Goal: Transaction & Acquisition: Purchase product/service

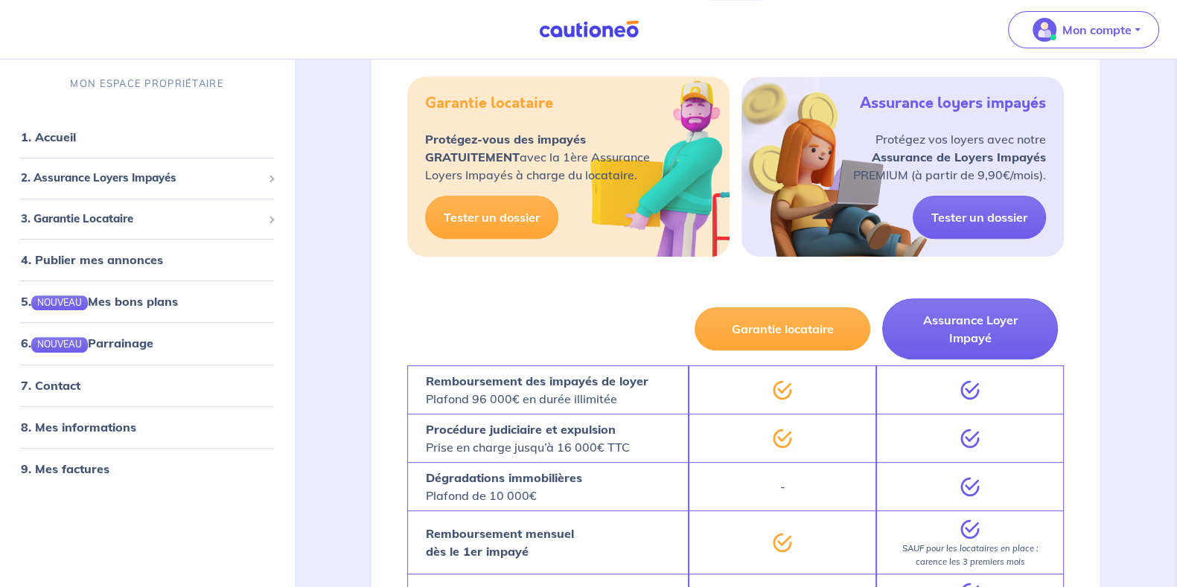
scroll to position [822, 0]
click at [79, 392] on link "7. Contact" at bounding box center [50, 384] width 58 height 15
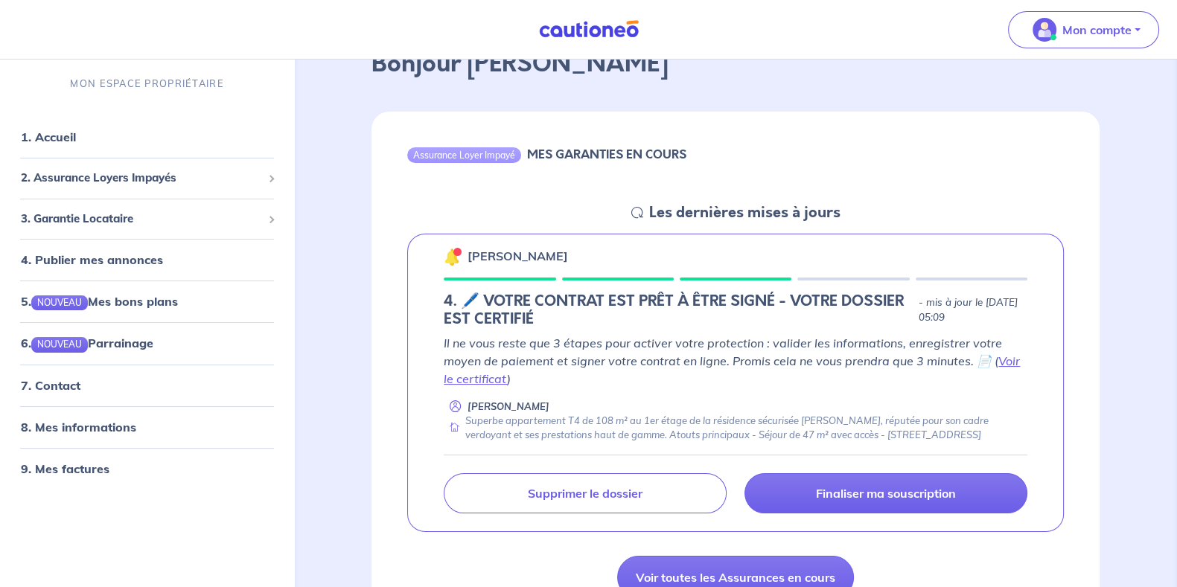
scroll to position [93, 0]
click at [1005, 361] on link "Voir le certificat" at bounding box center [732, 370] width 576 height 33
click at [633, 303] on h5 "4. 🖊️ VOTRE CONTRAT EST PRÊT À ÊTRE SIGNÉ - VOTRE DOSSIER EST CERTIFIÉ" at bounding box center [678, 311] width 469 height 36
click at [632, 303] on h5 "4. 🖊️ VOTRE CONTRAT EST PRÊT À ÊTRE SIGNÉ - VOTRE DOSSIER EST CERTIFIÉ" at bounding box center [678, 311] width 469 height 36
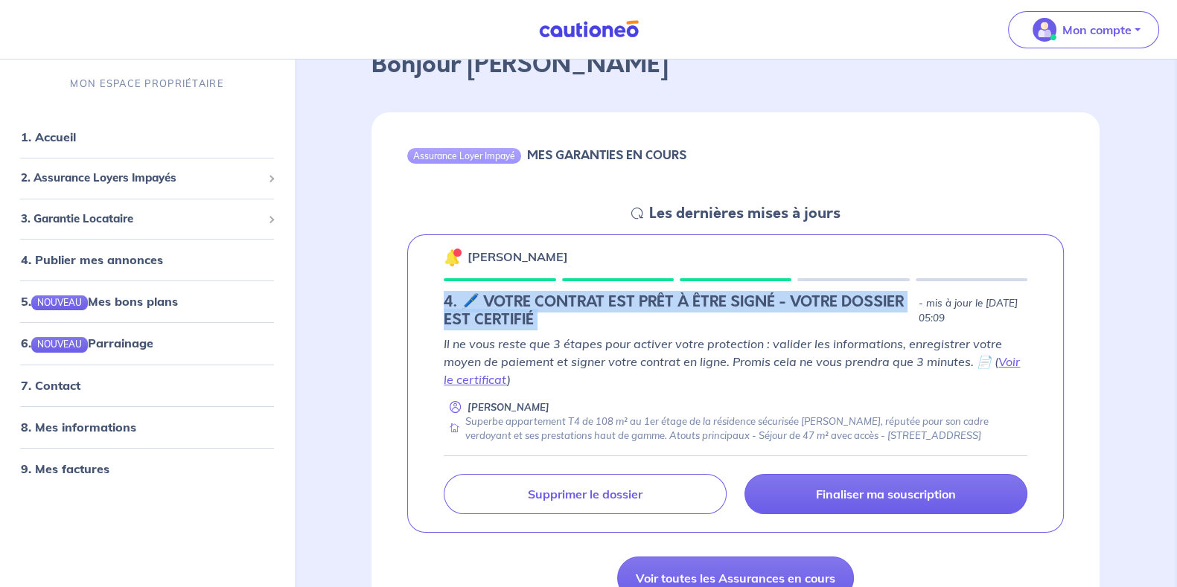
click at [631, 303] on h5 "4. 🖊️ VOTRE CONTRAT EST PRÊT À ÊTRE SIGNÉ - VOTRE DOSSIER EST CERTIFIÉ" at bounding box center [678, 311] width 469 height 36
click at [636, 303] on h5 "4. 🖊️ VOTRE CONTRAT EST PRÊT À ÊTRE SIGNÉ - VOTRE DOSSIER EST CERTIFIÉ" at bounding box center [678, 311] width 469 height 36
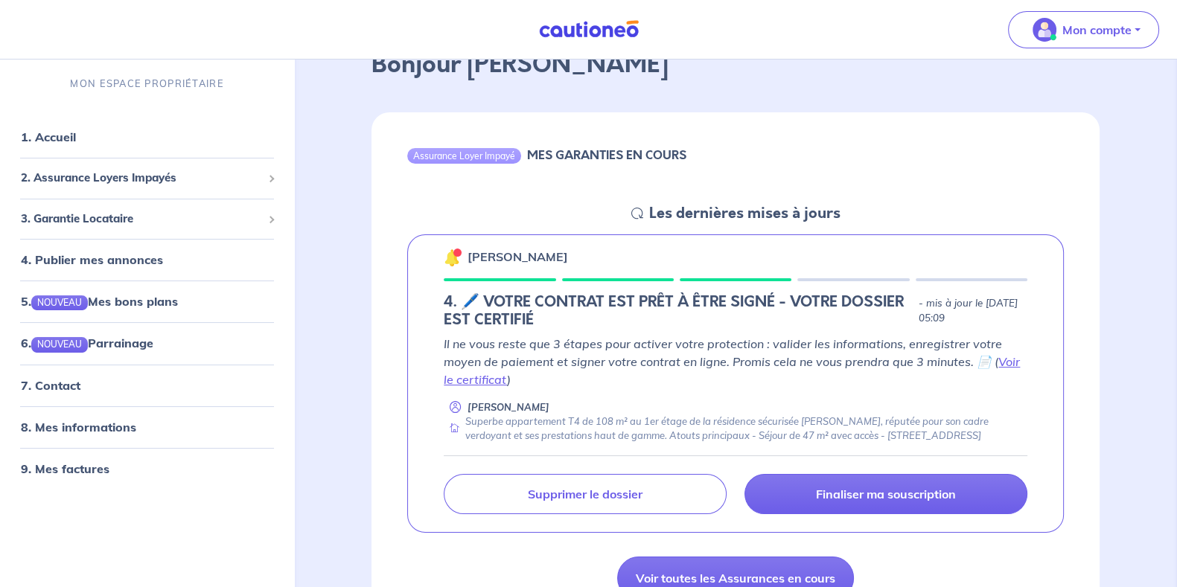
click at [566, 315] on h5 "4. 🖊️ VOTRE CONTRAT EST PRÊT À ÊTRE SIGNÉ - VOTRE DOSSIER EST CERTIFIÉ" at bounding box center [678, 311] width 469 height 36
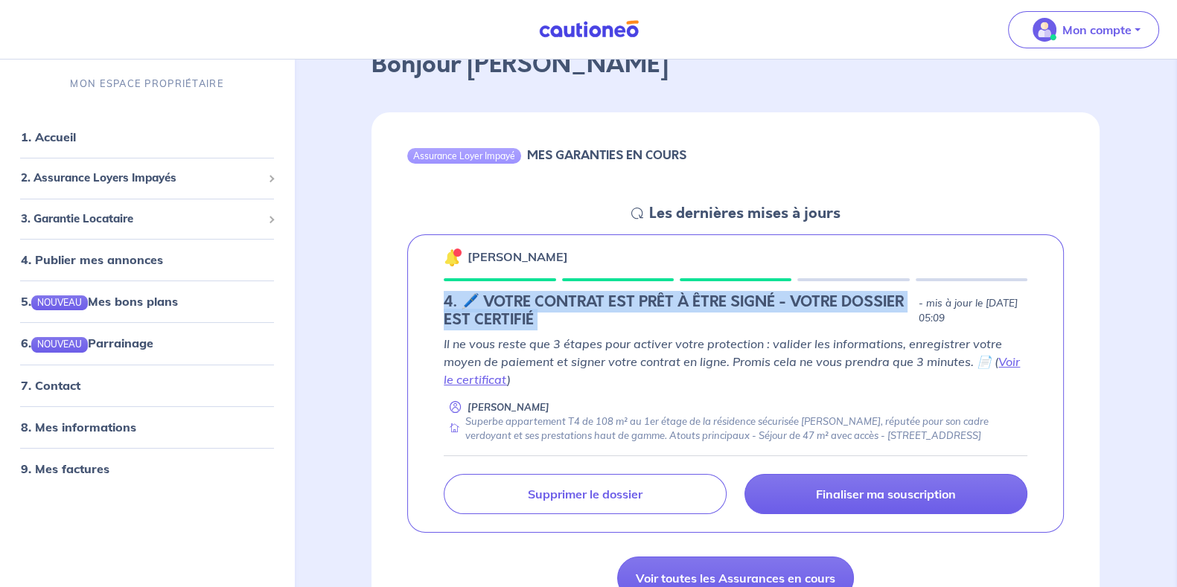
click at [566, 315] on h5 "4. 🖊️ VOTRE CONTRAT EST PRÊT À ÊTRE SIGNÉ - VOTRE DOSSIER EST CERTIFIÉ" at bounding box center [678, 311] width 469 height 36
click at [566, 311] on h5 "4. 🖊️ VOTRE CONTRAT EST PRÊT À ÊTRE SIGNÉ - VOTRE DOSSIER EST CERTIFIÉ" at bounding box center [678, 311] width 469 height 36
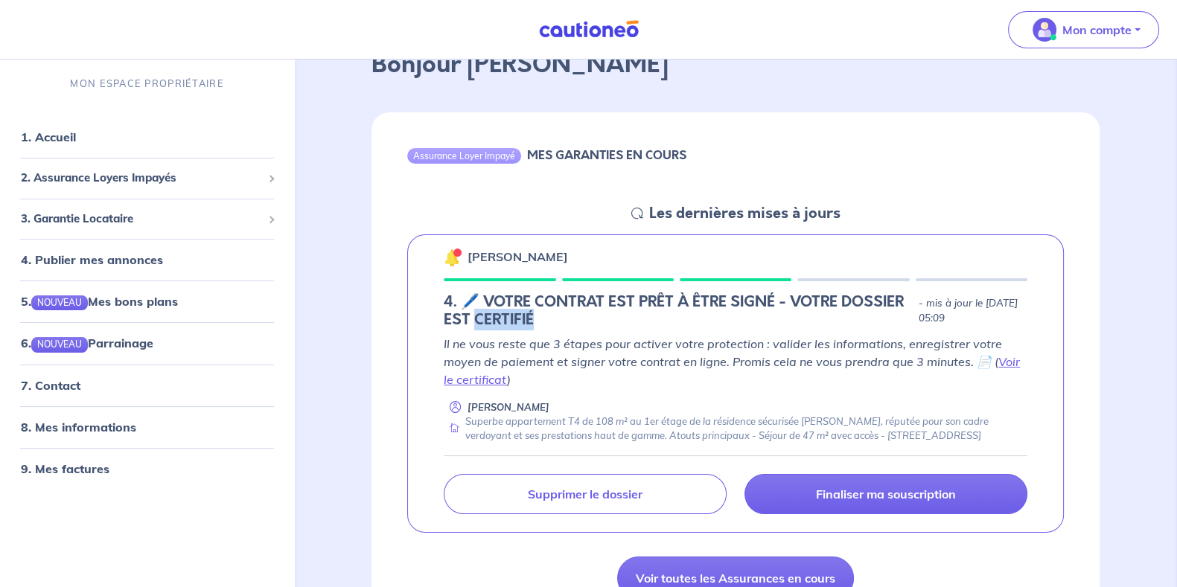
click at [566, 311] on h5 "4. 🖊️ VOTRE CONTRAT EST PRÊT À ÊTRE SIGNÉ - VOTRE DOSSIER EST CERTIFIÉ" at bounding box center [678, 311] width 469 height 36
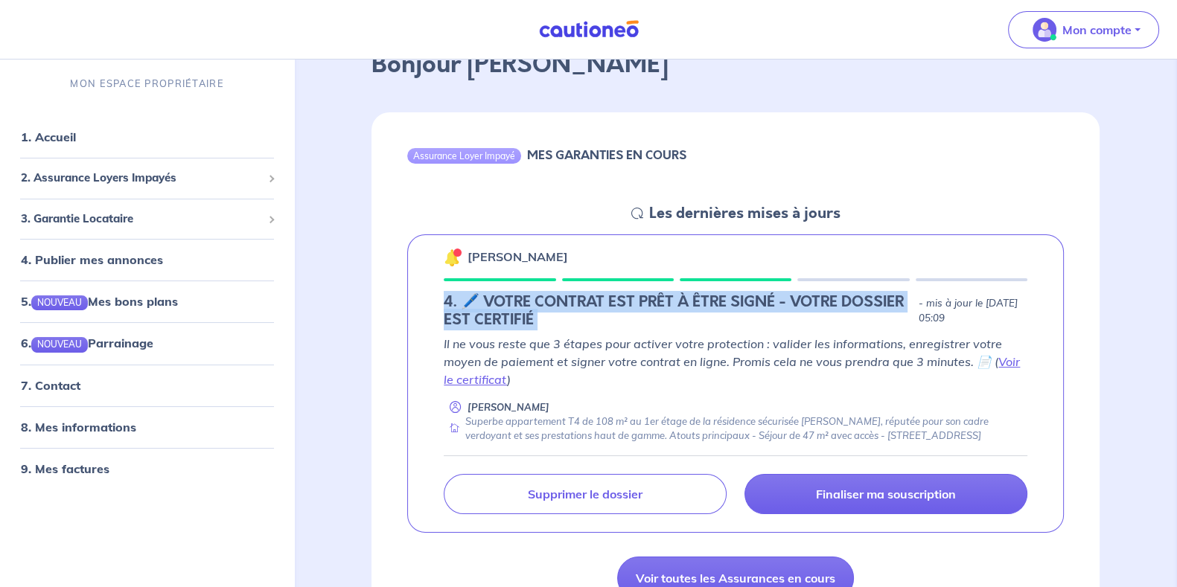
click at [566, 311] on h5 "4. 🖊️ VOTRE CONTRAT EST PRÊT À ÊTRE SIGNÉ - VOTRE DOSSIER EST CERTIFIÉ" at bounding box center [678, 311] width 469 height 36
click at [567, 310] on h5 "4. 🖊️ VOTRE CONTRAT EST PRÊT À ÊTRE SIGNÉ - VOTRE DOSSIER EST CERTIFIÉ" at bounding box center [678, 311] width 469 height 36
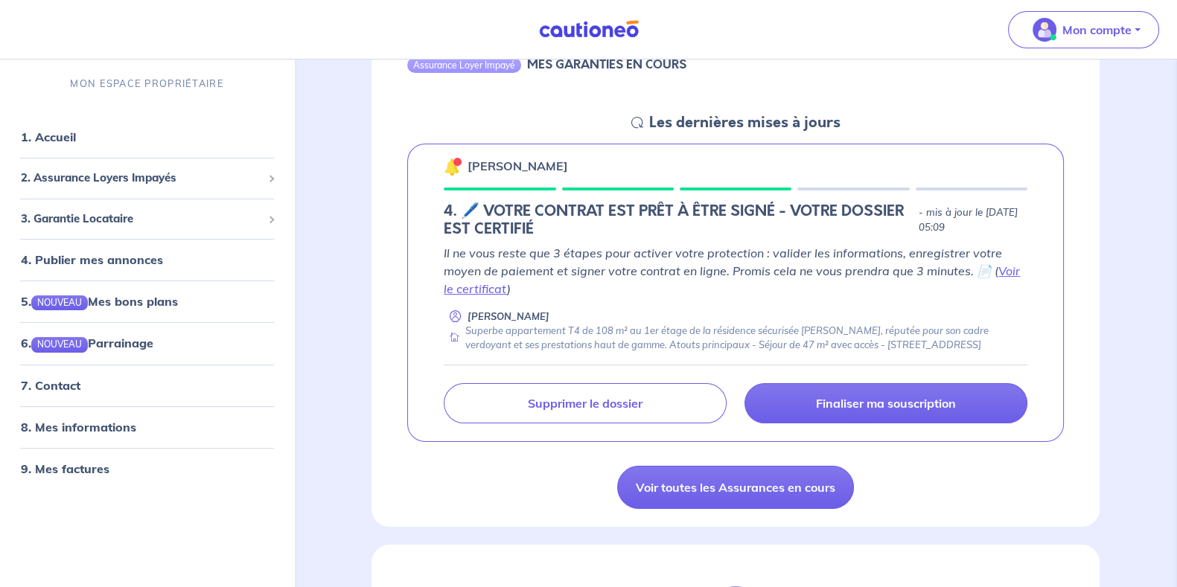
scroll to position [185, 0]
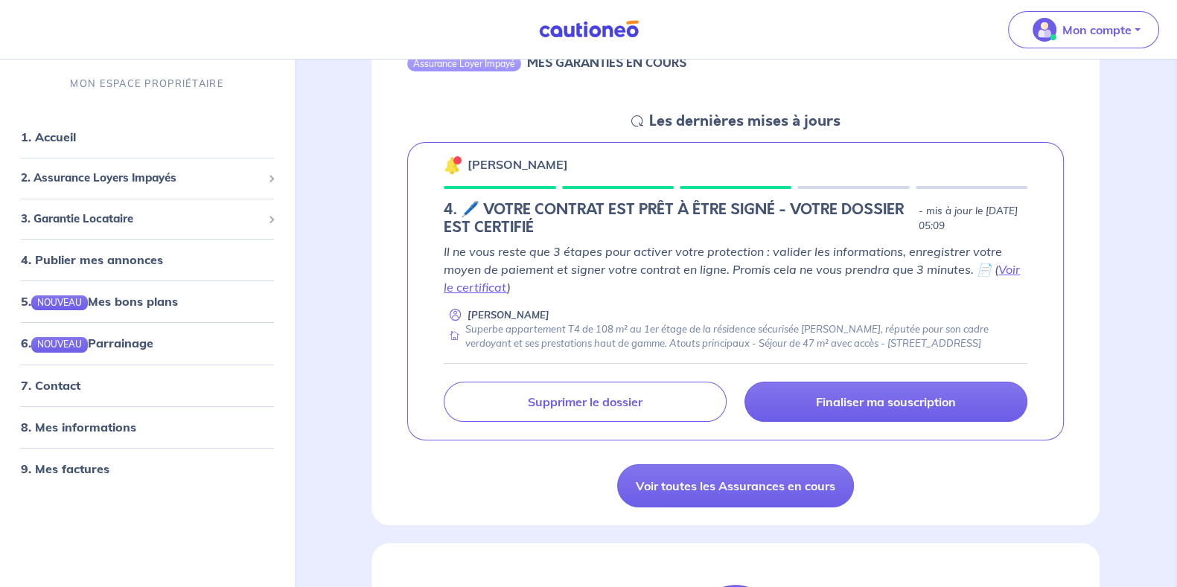
click at [555, 255] on p "Il ne vous reste que 3 étapes pour activer votre protection : valider les infor…" at bounding box center [736, 270] width 584 height 54
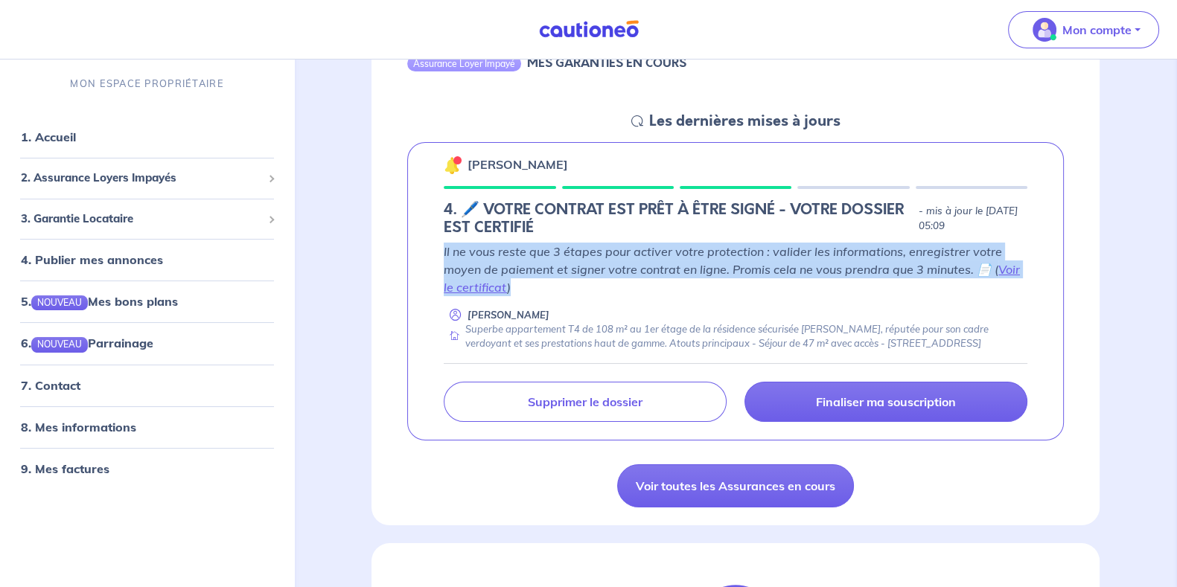
click at [555, 255] on p "Il ne vous reste que 3 étapes pour activer votre protection : valider les infor…" at bounding box center [736, 270] width 584 height 54
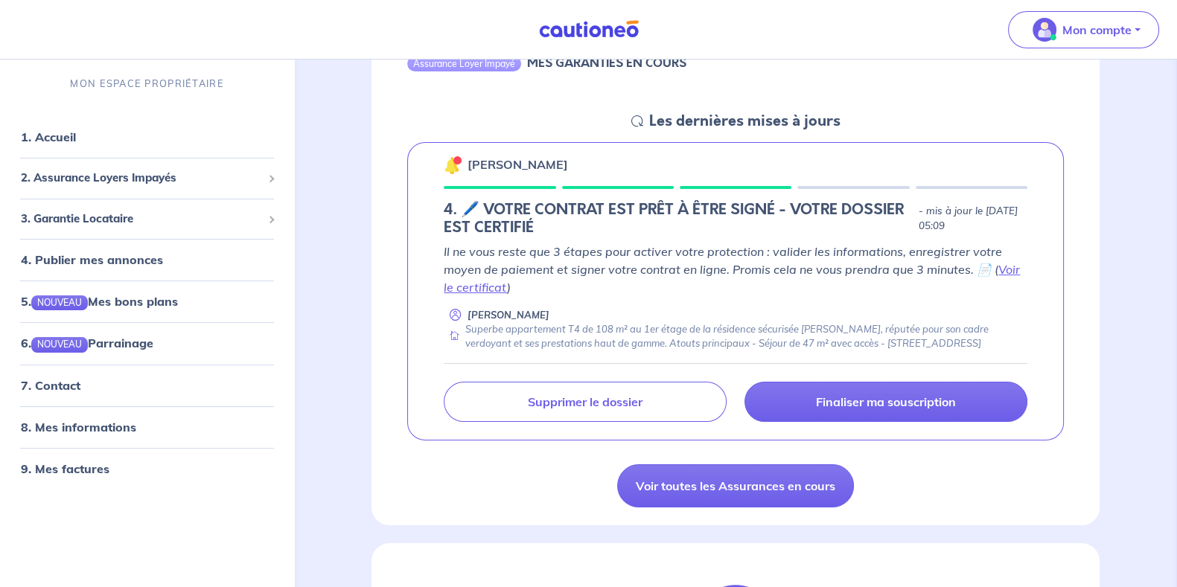
click at [555, 255] on p "Il ne vous reste que 3 étapes pour activer votre protection : valider les infor…" at bounding box center [736, 270] width 584 height 54
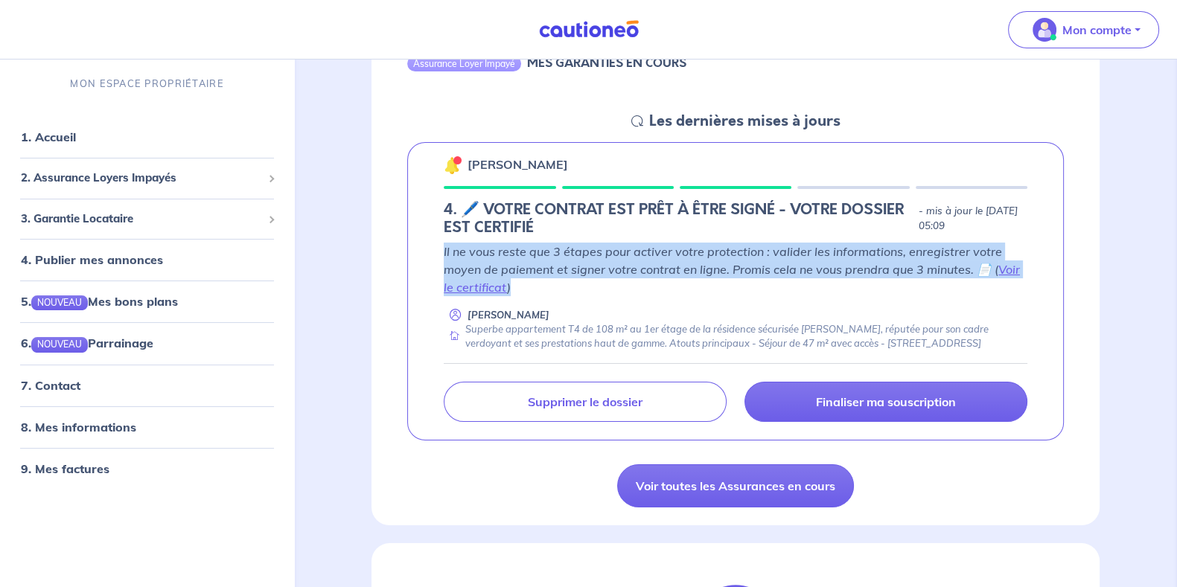
click at [555, 255] on p "Il ne vous reste que 3 étapes pour activer votre protection : valider les infor…" at bounding box center [736, 270] width 584 height 54
click at [555, 259] on p "Il ne vous reste que 3 étapes pour activer votre protection : valider les infor…" at bounding box center [736, 270] width 584 height 54
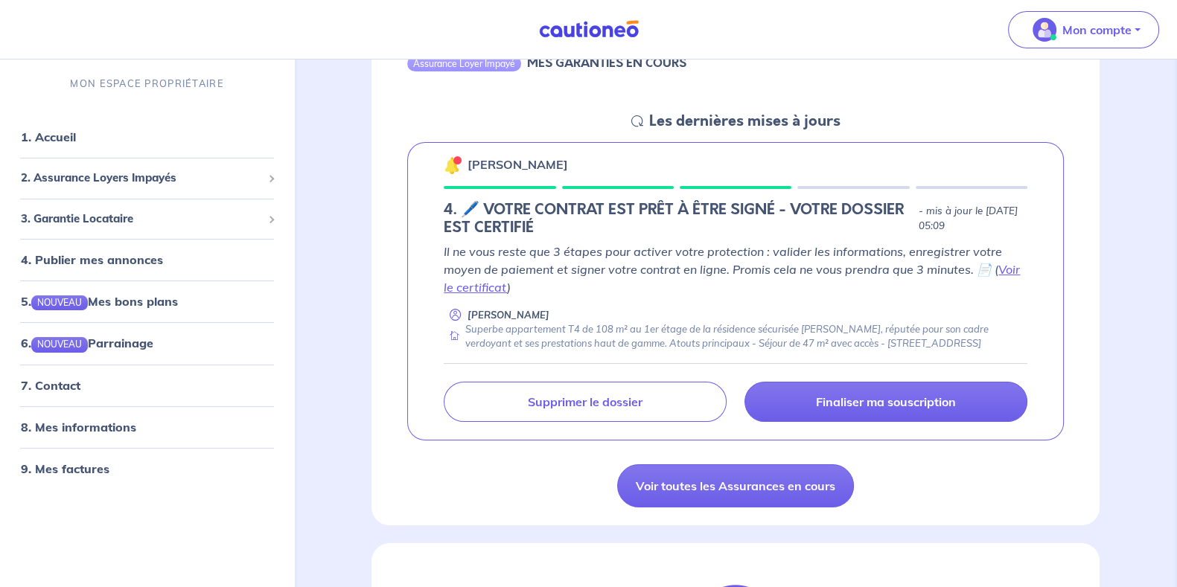
click at [557, 260] on p "Il ne vous reste que 3 étapes pour activer votre protection : valider les infor…" at bounding box center [736, 270] width 584 height 54
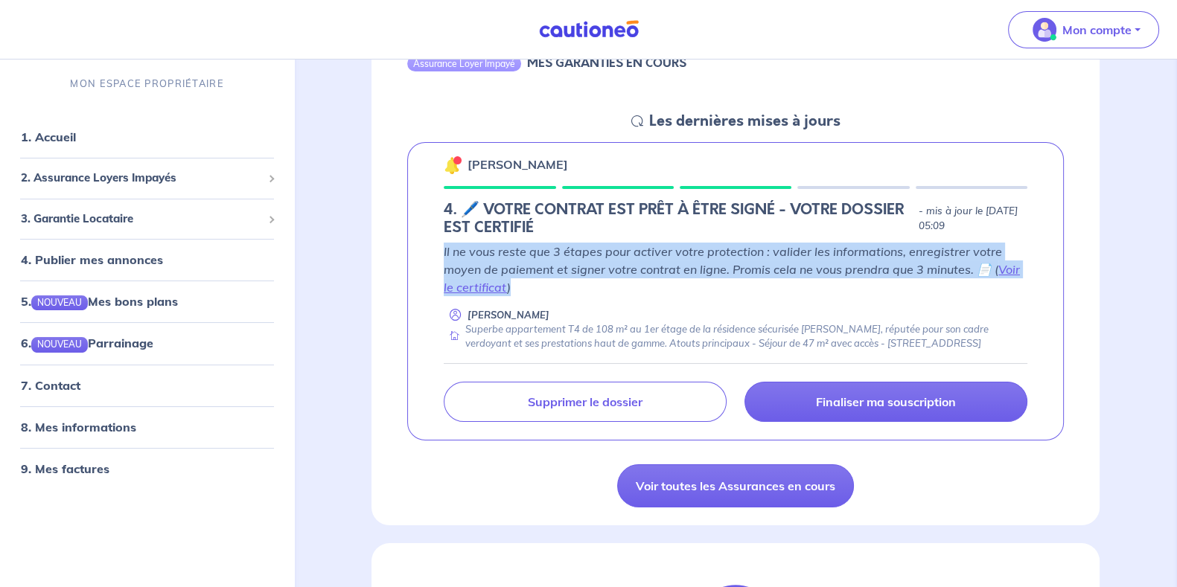
click at [557, 260] on p "Il ne vous reste que 3 étapes pour activer votre protection : valider les infor…" at bounding box center [736, 270] width 584 height 54
click at [557, 259] on p "Il ne vous reste que 3 étapes pour activer votre protection : valider les infor…" at bounding box center [736, 270] width 584 height 54
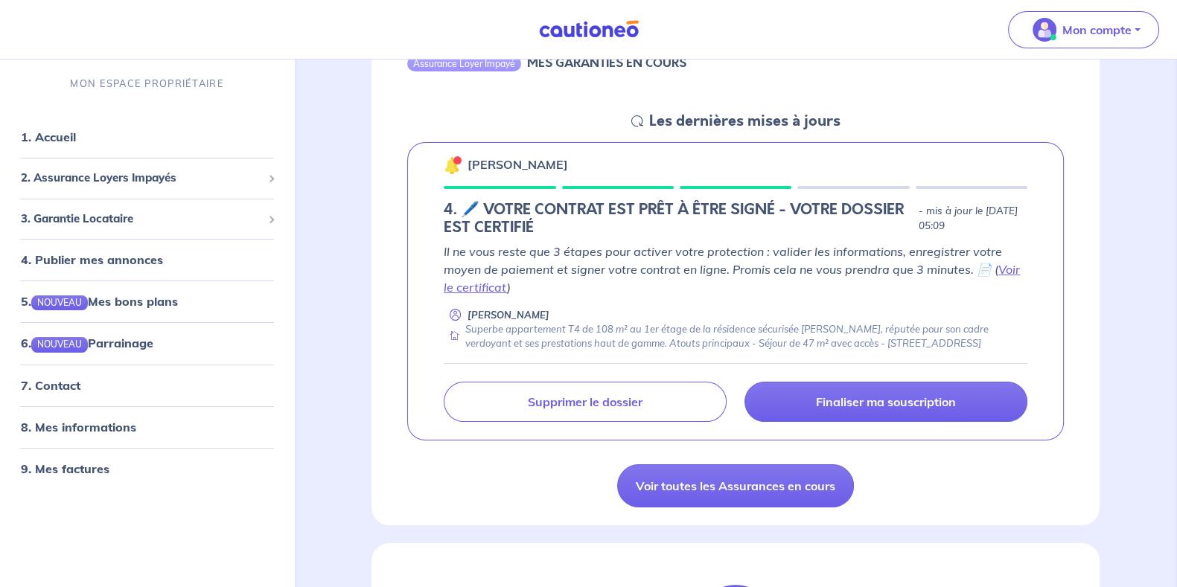
click at [547, 231] on h5 "4. 🖊️ VOTRE CONTRAT EST PRÊT À ÊTRE SIGNÉ - VOTRE DOSSIER EST CERTIFIÉ" at bounding box center [678, 219] width 469 height 36
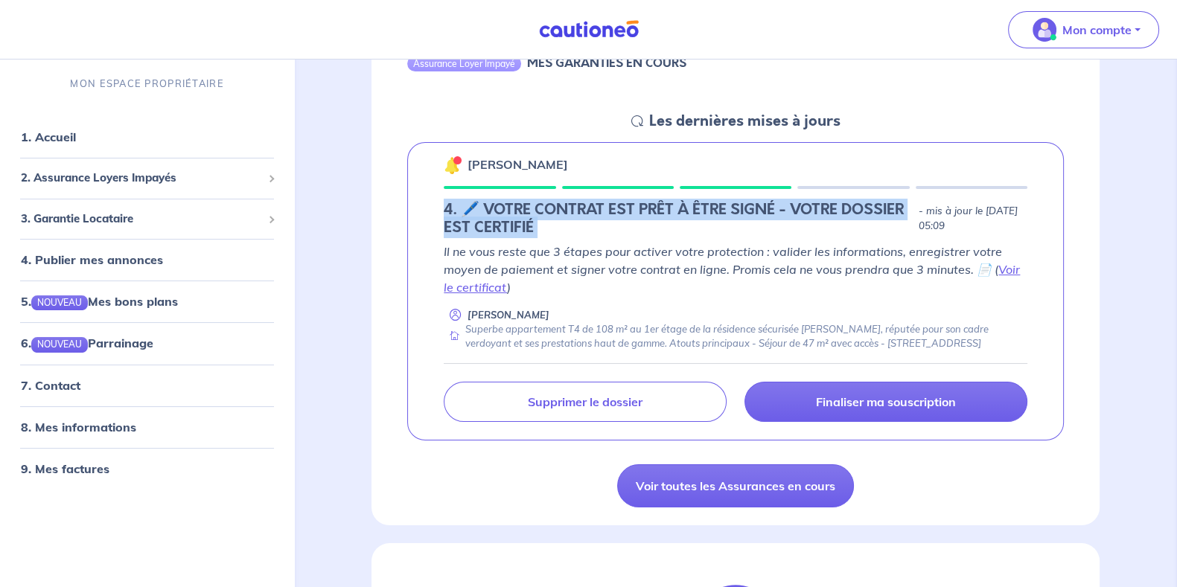
click at [547, 231] on h5 "4. 🖊️ VOTRE CONTRAT EST PRÊT À ÊTRE SIGNÉ - VOTRE DOSSIER EST CERTIFIÉ" at bounding box center [678, 219] width 469 height 36
click at [547, 228] on h5 "4. 🖊️ VOTRE CONTRAT EST PRÊT À ÊTRE SIGNÉ - VOTRE DOSSIER EST CERTIFIÉ" at bounding box center [678, 219] width 469 height 36
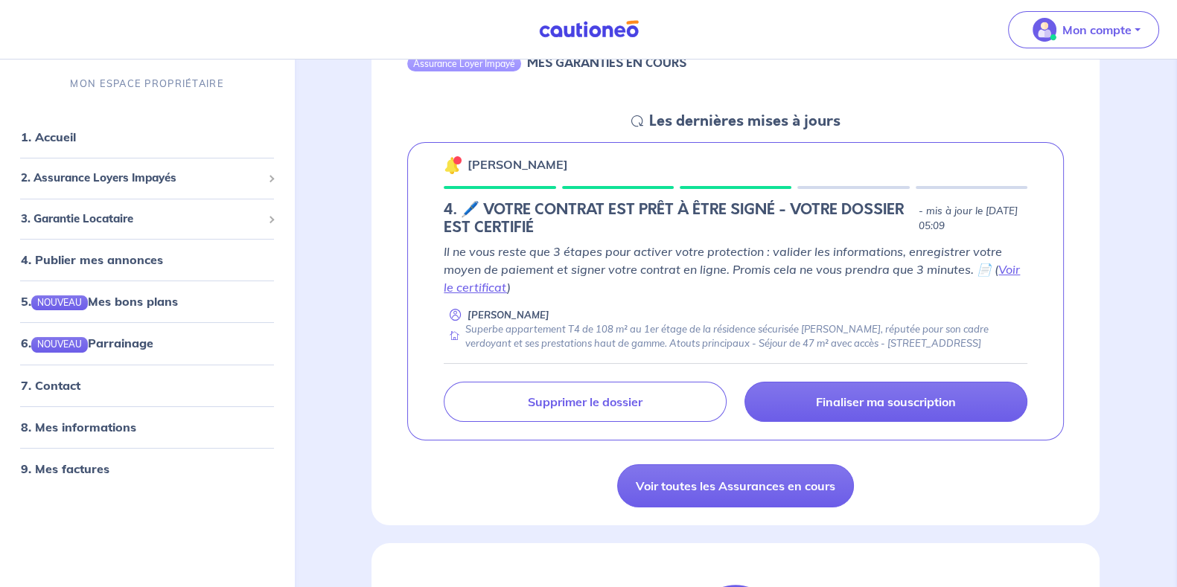
click at [689, 210] on h5 "4. 🖊️ VOTRE CONTRAT EST PRÊT À ÊTRE SIGNÉ - VOTRE DOSSIER EST CERTIFIÉ" at bounding box center [678, 219] width 469 height 36
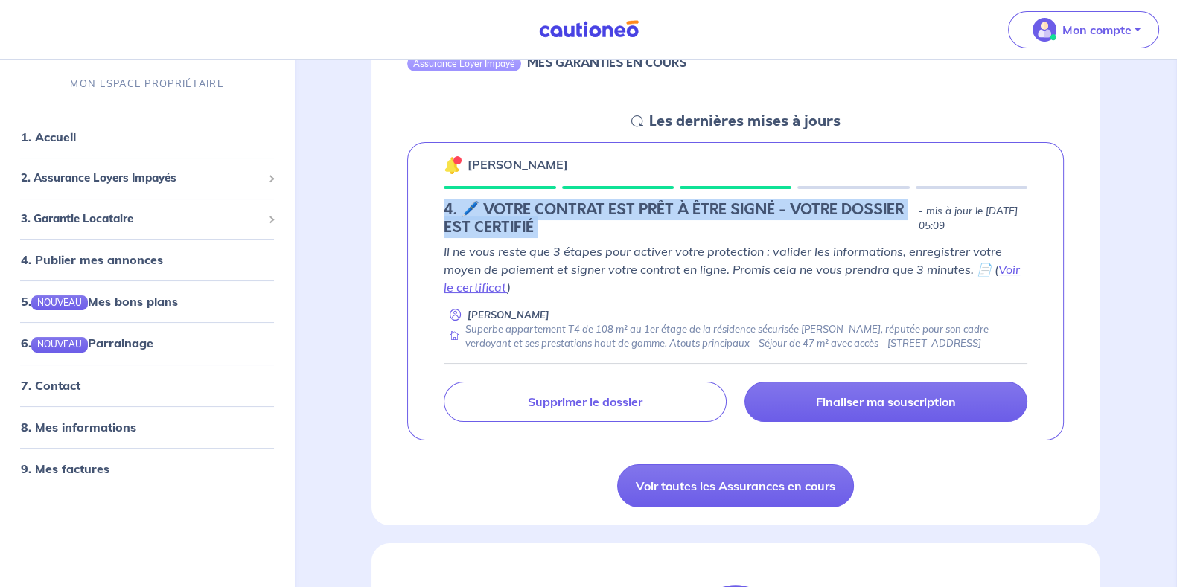
click at [689, 210] on h5 "4. 🖊️ VOTRE CONTRAT EST PRÊT À ÊTRE SIGNÉ - VOTRE DOSSIER EST CERTIFIÉ" at bounding box center [678, 219] width 469 height 36
click at [677, 217] on h5 "4. 🖊️ VOTRE CONTRAT EST PRÊT À ÊTRE SIGNÉ - VOTRE DOSSIER EST CERTIFIÉ" at bounding box center [678, 219] width 469 height 36
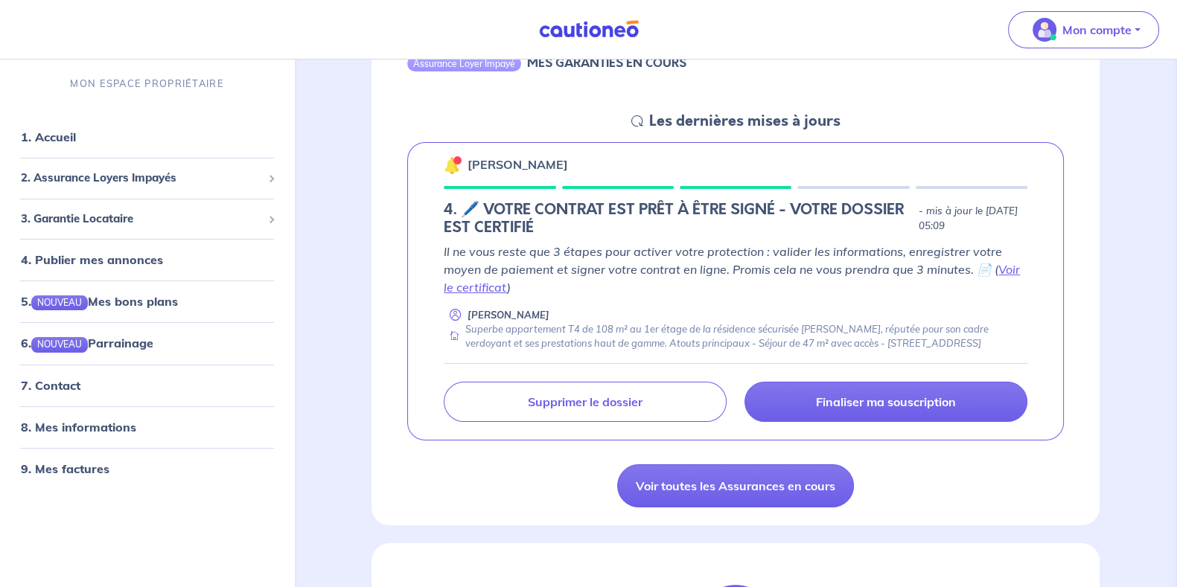
click at [640, 212] on h5 "4. 🖊️ VOTRE CONTRAT EST PRÊT À ÊTRE SIGNÉ - VOTRE DOSSIER EST CERTIFIÉ" at bounding box center [678, 219] width 469 height 36
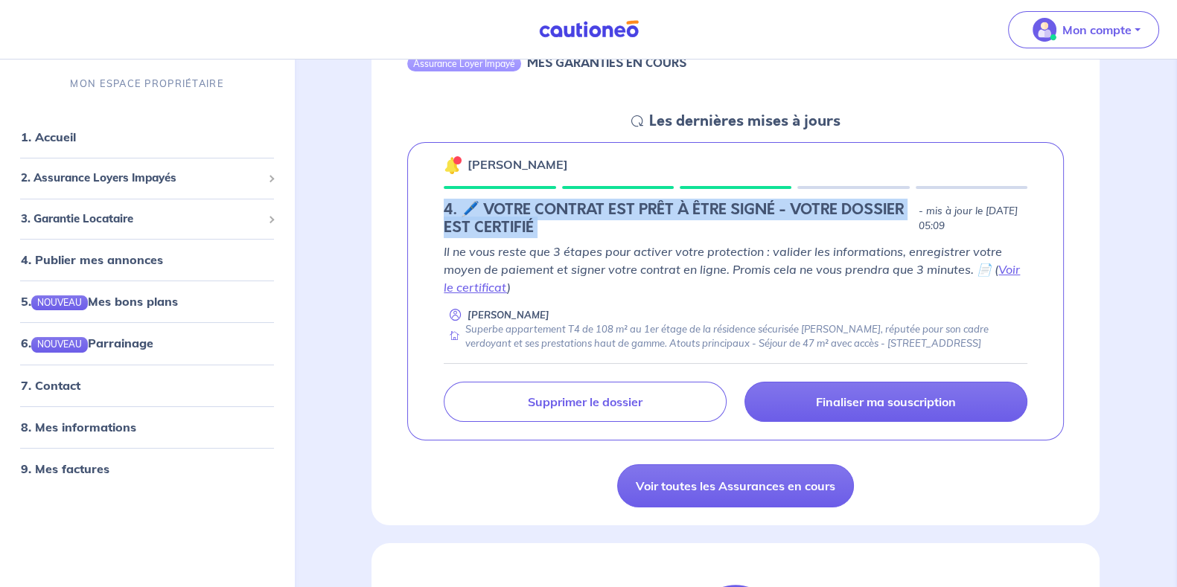
click at [640, 212] on h5 "4. 🖊️ VOTRE CONTRAT EST PRÊT À ÊTRE SIGNÉ - VOTRE DOSSIER EST CERTIFIÉ" at bounding box center [678, 219] width 469 height 36
click at [655, 212] on h5 "4. 🖊️ VOTRE CONTRAT EST PRÊT À ÊTRE SIGNÉ - VOTRE DOSSIER EST CERTIFIÉ" at bounding box center [678, 219] width 469 height 36
click at [676, 216] on h5 "4. 🖊️ VOTRE CONTRAT EST PRÊT À ÊTRE SIGNÉ - VOTRE DOSSIER EST CERTIFIÉ" at bounding box center [678, 219] width 469 height 36
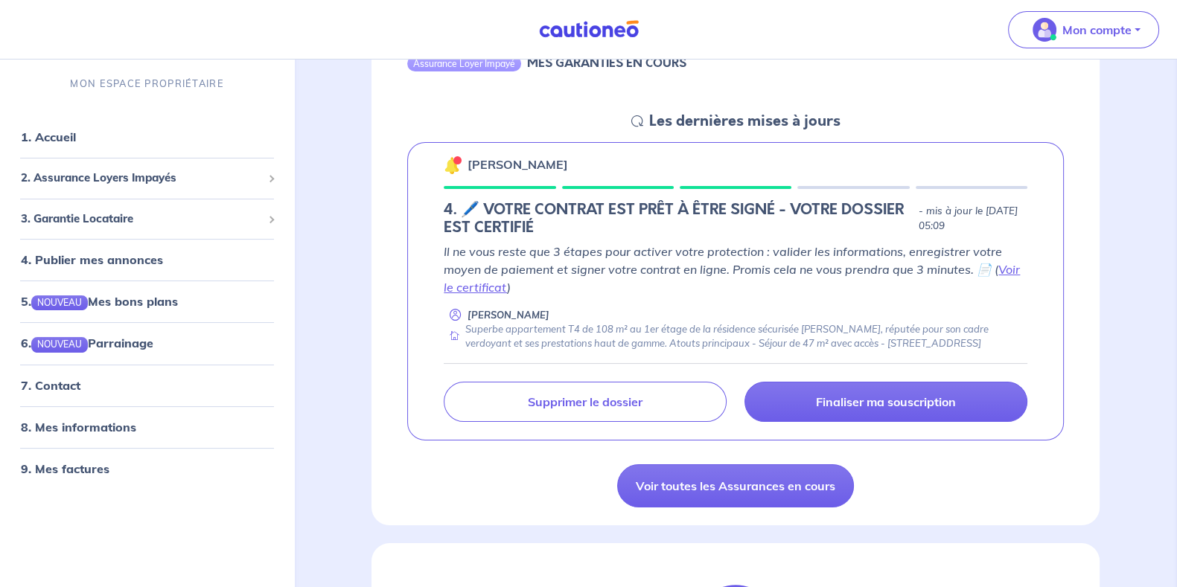
click at [668, 229] on h5 "4. 🖊️ VOTRE CONTRAT EST PRÊT À ÊTRE SIGNÉ - VOTRE DOSSIER EST CERTIFIÉ" at bounding box center [678, 219] width 469 height 36
click at [665, 213] on h5 "4. 🖊️ VOTRE CONTRAT EST PRÊT À ÊTRE SIGNÉ - VOTRE DOSSIER EST CERTIFIÉ" at bounding box center [678, 219] width 469 height 36
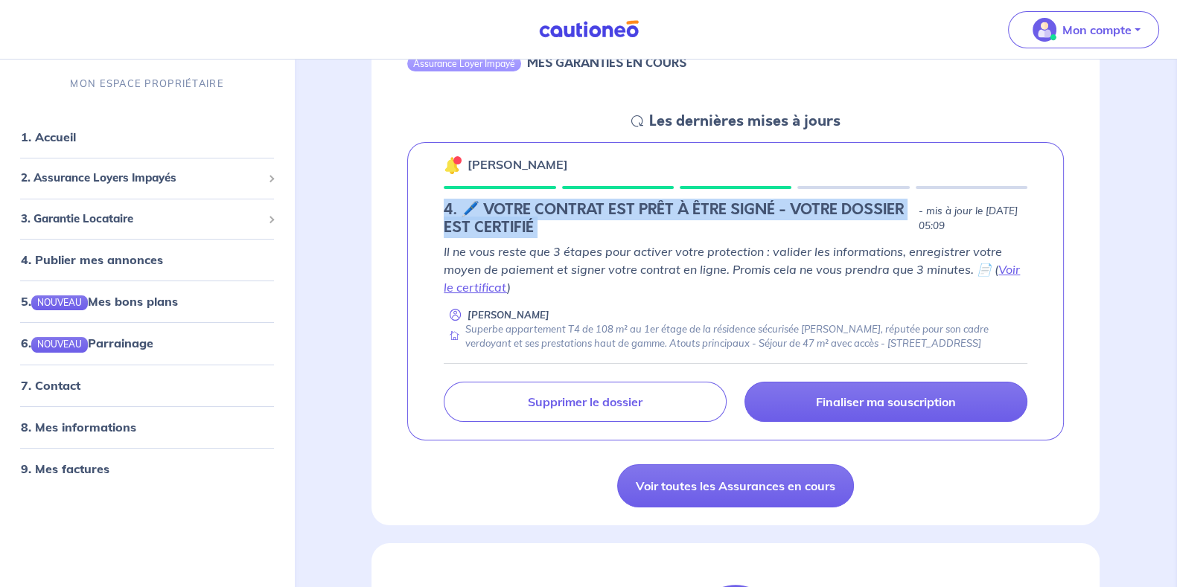
click at [665, 213] on h5 "4. 🖊️ VOTRE CONTRAT EST PRÊT À ÊTRE SIGNÉ - VOTRE DOSSIER EST CERTIFIÉ" at bounding box center [678, 219] width 469 height 36
click at [674, 207] on h5 "4. 🖊️ VOTRE CONTRAT EST PRÊT À ÊTRE SIGNÉ - VOTRE DOSSIER EST CERTIFIÉ" at bounding box center [678, 219] width 469 height 36
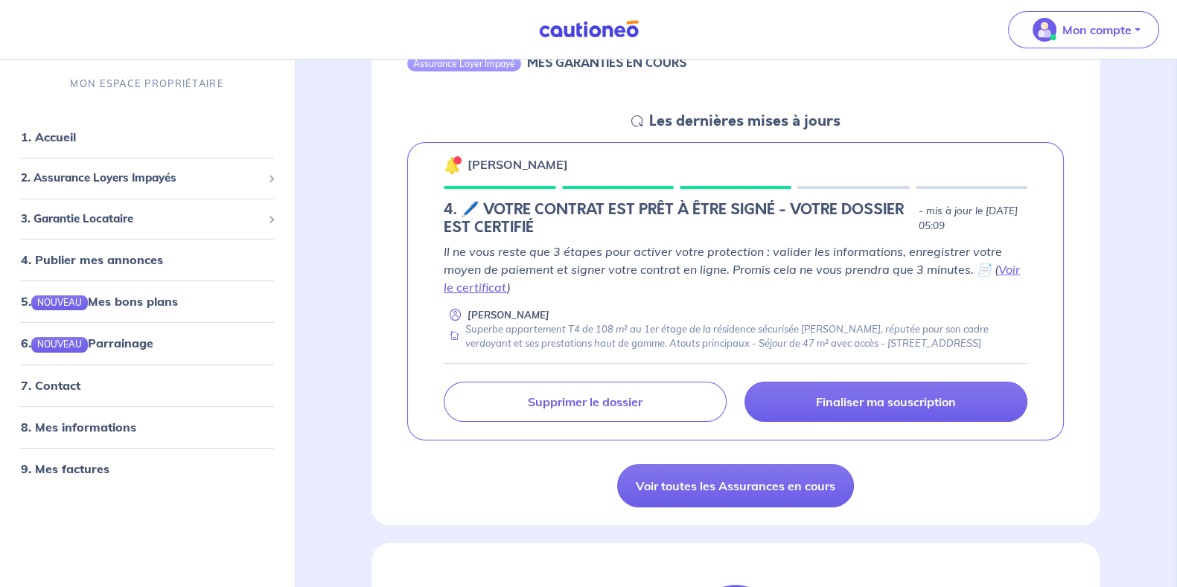
click at [676, 210] on h5 "4. 🖊️ VOTRE CONTRAT EST PRÊT À ÊTRE SIGNÉ - VOTRE DOSSIER EST CERTIFIÉ" at bounding box center [678, 219] width 469 height 36
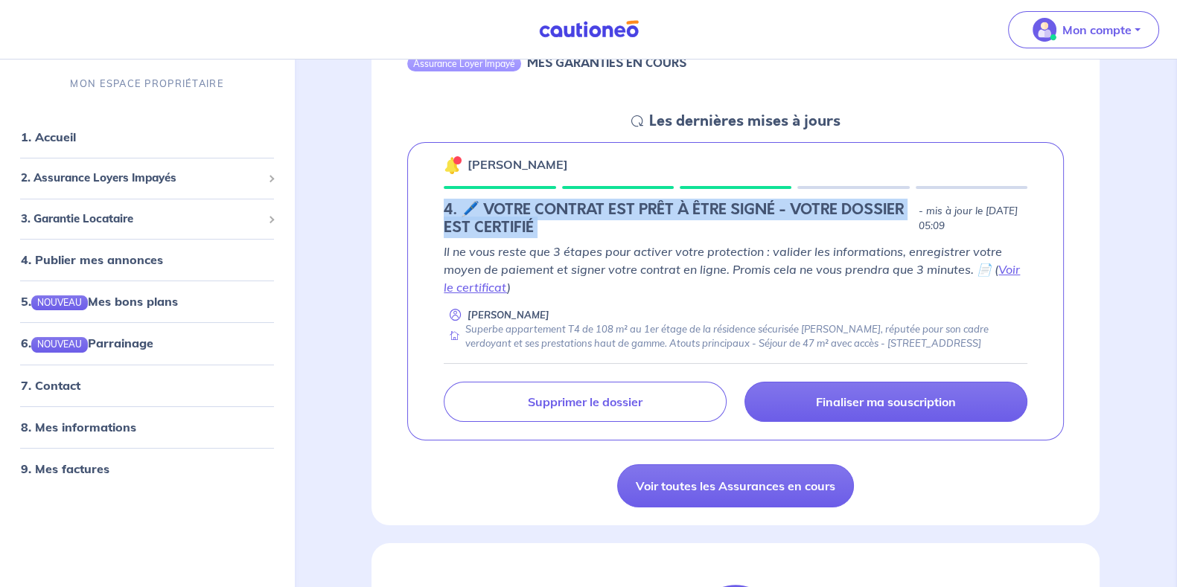
click at [676, 210] on h5 "4. 🖊️ VOTRE CONTRAT EST PRÊT À ÊTRE SIGNÉ - VOTRE DOSSIER EST CERTIFIÉ" at bounding box center [678, 219] width 469 height 36
click at [673, 213] on h5 "4. 🖊️ VOTRE CONTRAT EST PRÊT À ÊTRE SIGNÉ - VOTRE DOSSIER EST CERTIFIÉ" at bounding box center [678, 219] width 469 height 36
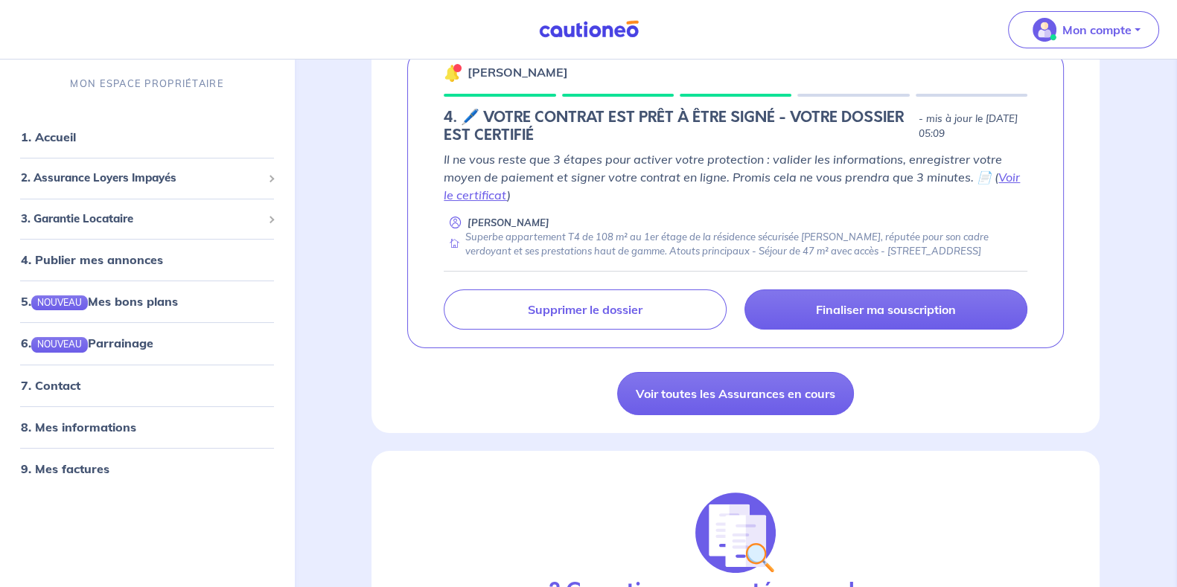
scroll to position [278, 0]
drag, startPoint x: 465, startPoint y: 221, endPoint x: 534, endPoint y: 225, distance: 68.6
click at [534, 225] on div "Nicolas Veron Superbe appartement T4 de 108 m² au 1er étage de la résidence séc…" at bounding box center [736, 236] width 584 height 43
click at [526, 217] on p "[PERSON_NAME]" at bounding box center [508, 222] width 82 height 14
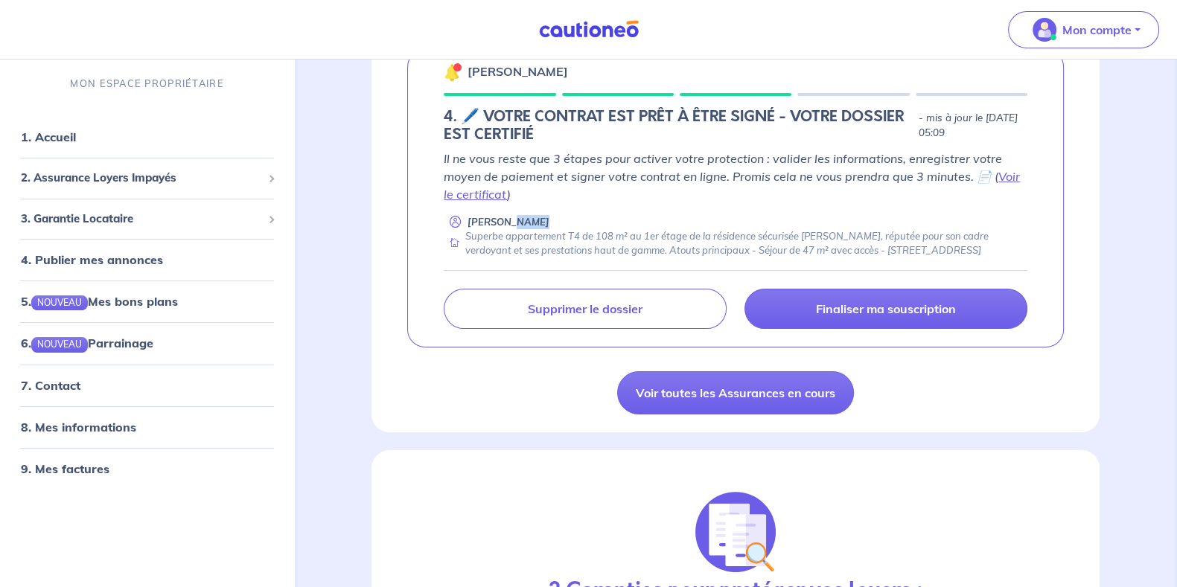
click at [526, 217] on p "[PERSON_NAME]" at bounding box center [508, 222] width 82 height 14
drag, startPoint x: 467, startPoint y: 223, endPoint x: 549, endPoint y: 267, distance: 93.3
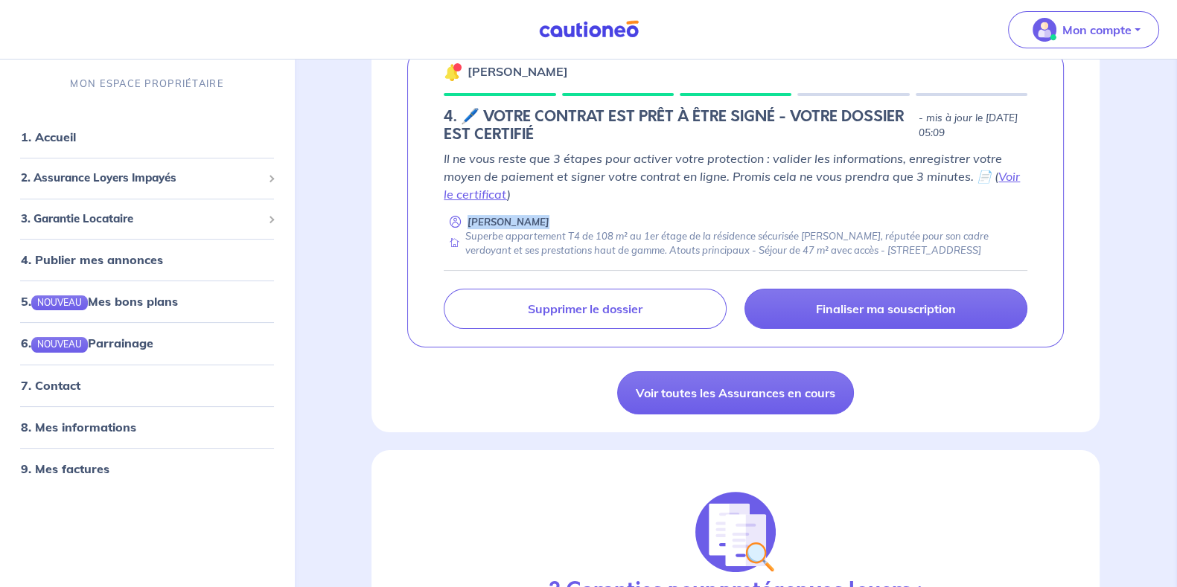
click at [549, 258] on div "Nicolas Veron Superbe appartement T4 de 108 m² au 1er étage de la résidence séc…" at bounding box center [736, 236] width 584 height 43
click at [550, 258] on div "Superbe appartement T4 de 108 m² au 1er étage de la résidence sécurisée [PERSON…" at bounding box center [736, 243] width 584 height 29
click at [458, 231] on icon at bounding box center [455, 243] width 10 height 29
drag, startPoint x: 464, startPoint y: 220, endPoint x: 563, endPoint y: 262, distance: 106.7
click at [563, 258] on div "Nicolas Veron Superbe appartement T4 de 108 m² au 1er étage de la résidence séc…" at bounding box center [736, 236] width 584 height 43
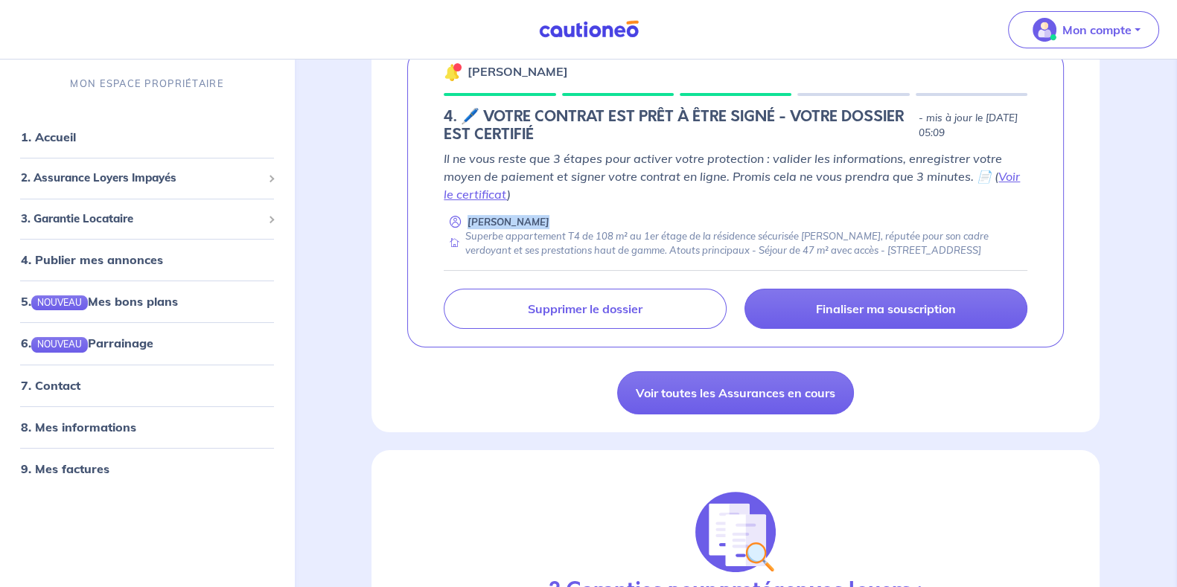
click at [563, 258] on div "Superbe appartement T4 de 108 m² au 1er étage de la résidence sécurisée [PERSON…" at bounding box center [736, 243] width 584 height 29
drag, startPoint x: 554, startPoint y: 263, endPoint x: 490, endPoint y: 226, distance: 74.4
click at [490, 226] on div "Nicolas Veron Superbe appartement T4 de 108 m² au 1er étage de la résidence séc…" at bounding box center [736, 236] width 584 height 43
click at [491, 229] on div "Superbe appartement T4 de 108 m² au 1er étage de la résidence sécurisée [PERSON…" at bounding box center [736, 243] width 584 height 29
click at [521, 244] on div "Superbe appartement T4 de 108 m² au 1er étage de la résidence sécurisée [PERSON…" at bounding box center [736, 243] width 584 height 29
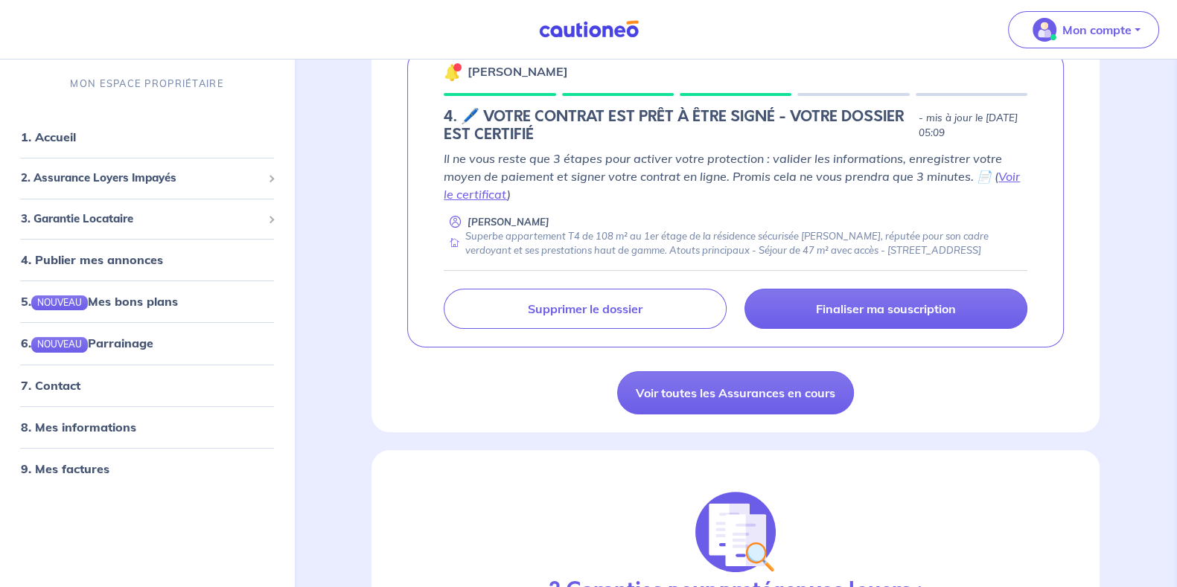
click at [559, 162] on p "Il ne vous reste que 3 étapes pour activer votre protection : valider les infor…" at bounding box center [736, 177] width 584 height 54
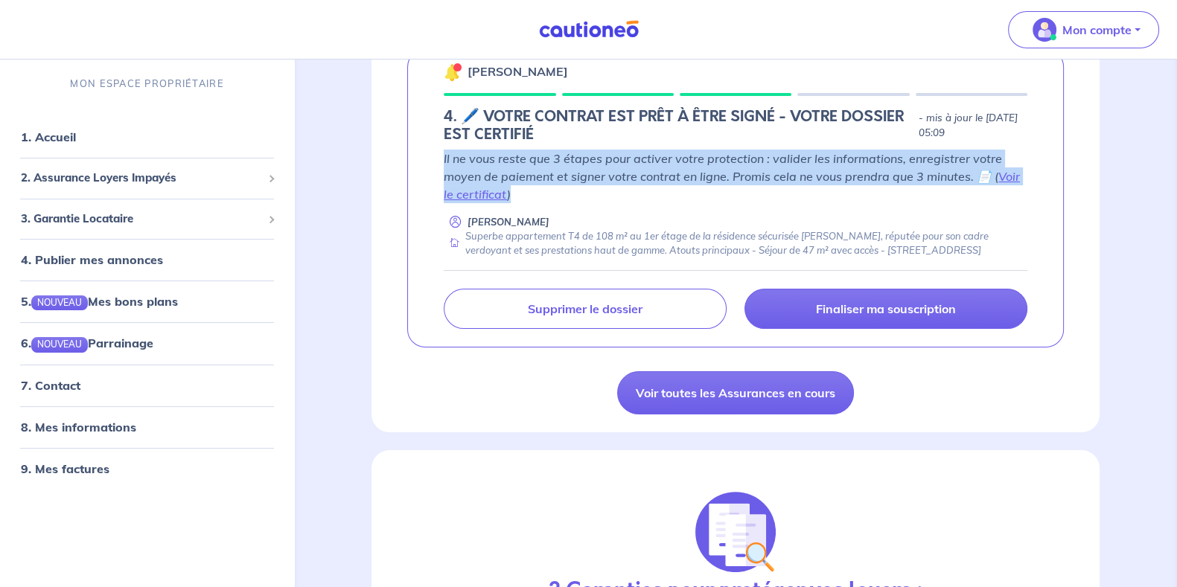
click at [559, 162] on p "Il ne vous reste que 3 étapes pour activer votre protection : valider les infor…" at bounding box center [736, 177] width 584 height 54
click at [584, 165] on p "Il ne vous reste que 3 étapes pour activer votre protection : valider les infor…" at bounding box center [736, 177] width 584 height 54
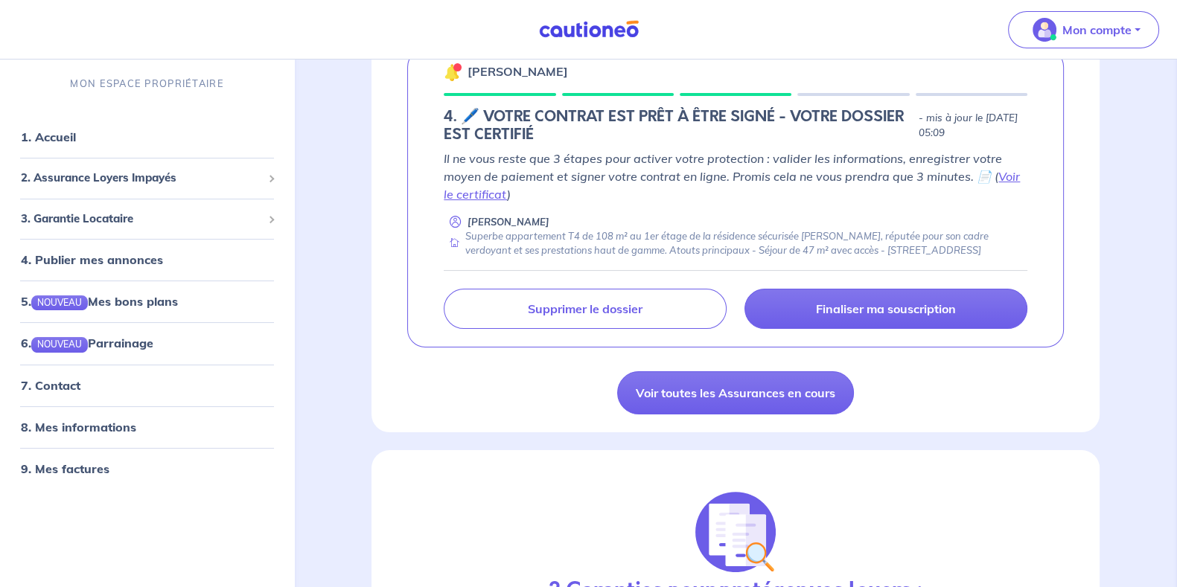
click at [599, 162] on p "Il ne vous reste que 3 étapes pour activer votre protection : valider les infor…" at bounding box center [736, 177] width 584 height 54
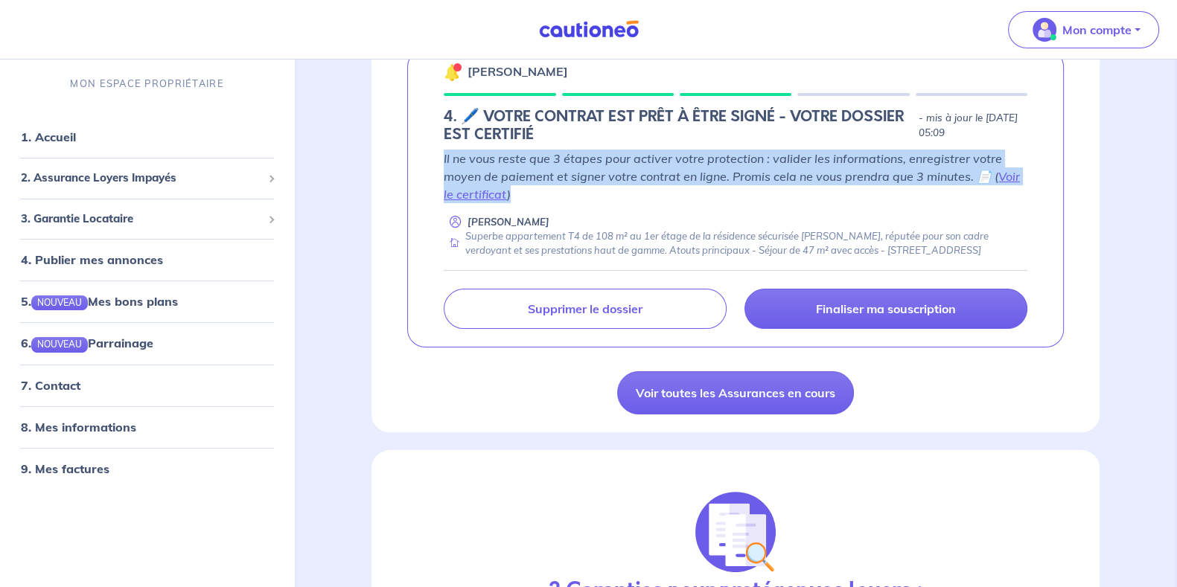
click at [599, 162] on p "Il ne vous reste que 3 étapes pour activer votre protection : valider les infor…" at bounding box center [736, 177] width 584 height 54
click at [614, 162] on p "Il ne vous reste que 3 étapes pour activer votre protection : valider les infor…" at bounding box center [736, 177] width 584 height 54
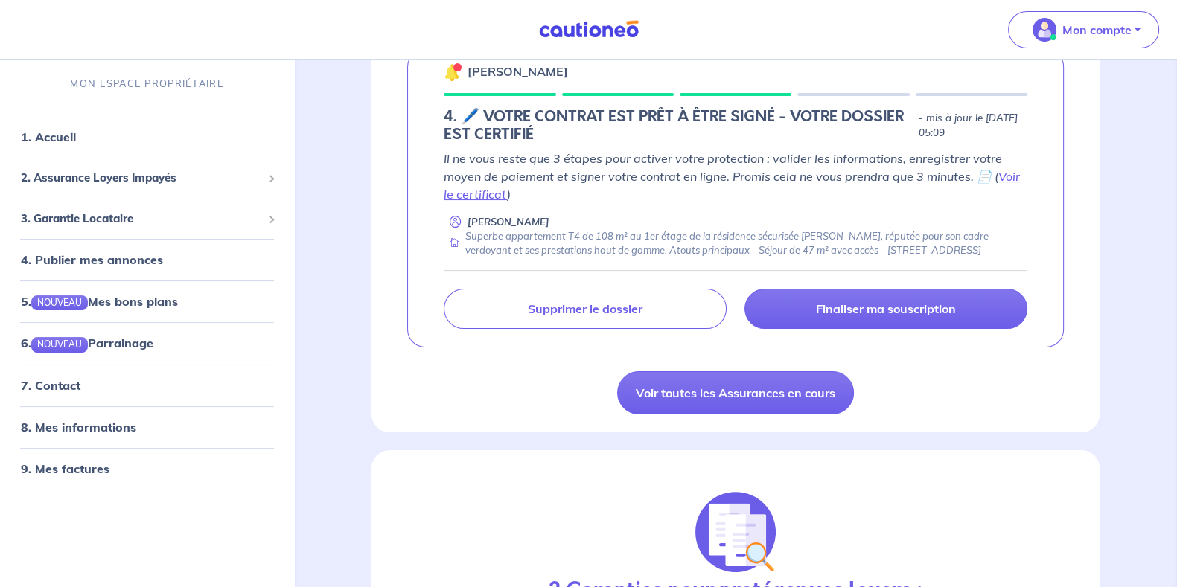
click at [603, 249] on div "Superbe appartement T4 de 108 m² au 1er étage de la résidence sécurisée [PERSON…" at bounding box center [736, 243] width 584 height 29
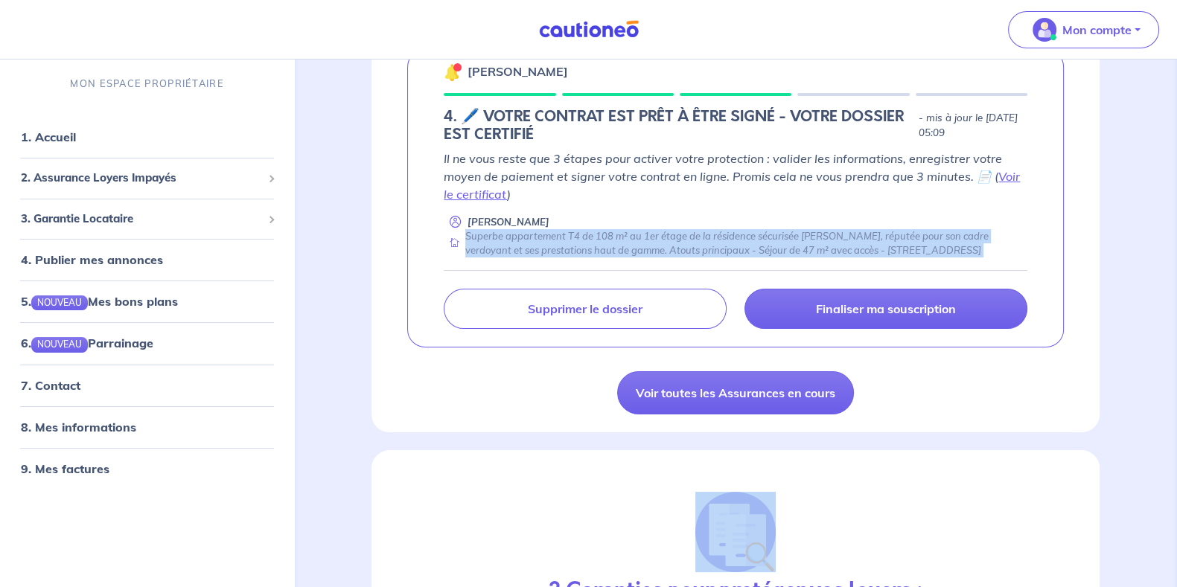
click at [603, 249] on div "Superbe appartement T4 de 108 m² au 1er étage de la résidence sécurisée [PERSON…" at bounding box center [736, 243] width 584 height 29
click at [627, 240] on div "Superbe appartement T4 de 108 m² au 1er étage de la résidence sécurisée [PERSON…" at bounding box center [736, 243] width 584 height 29
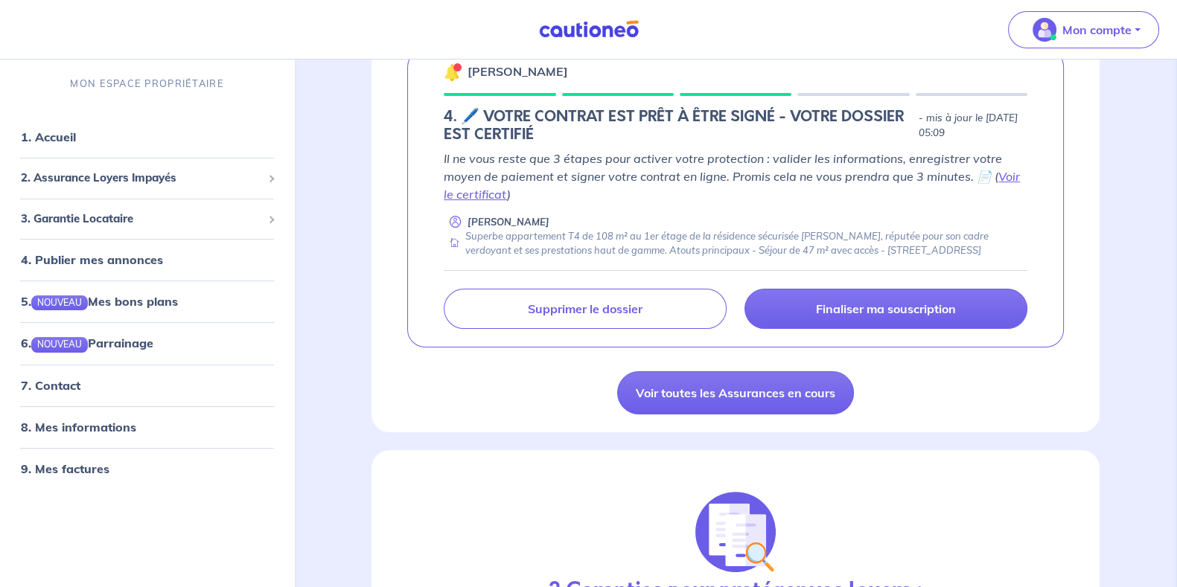
click at [627, 240] on div "Superbe appartement T4 de 108 m² au 1er étage de la résidence sécurisée [PERSON…" at bounding box center [736, 243] width 584 height 29
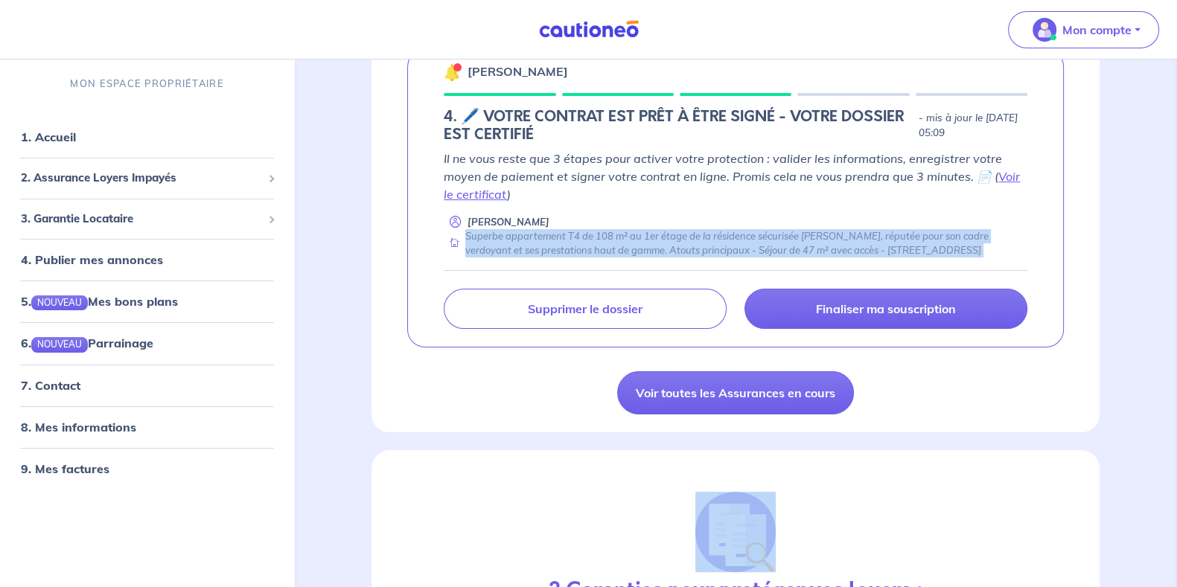
click at [627, 240] on div "Superbe appartement T4 de 108 m² au 1er étage de la résidence sécurisée [PERSON…" at bounding box center [736, 243] width 584 height 29
click at [620, 244] on div "Superbe appartement T4 de 108 m² au 1er étage de la résidence sécurisée [PERSON…" at bounding box center [736, 243] width 584 height 29
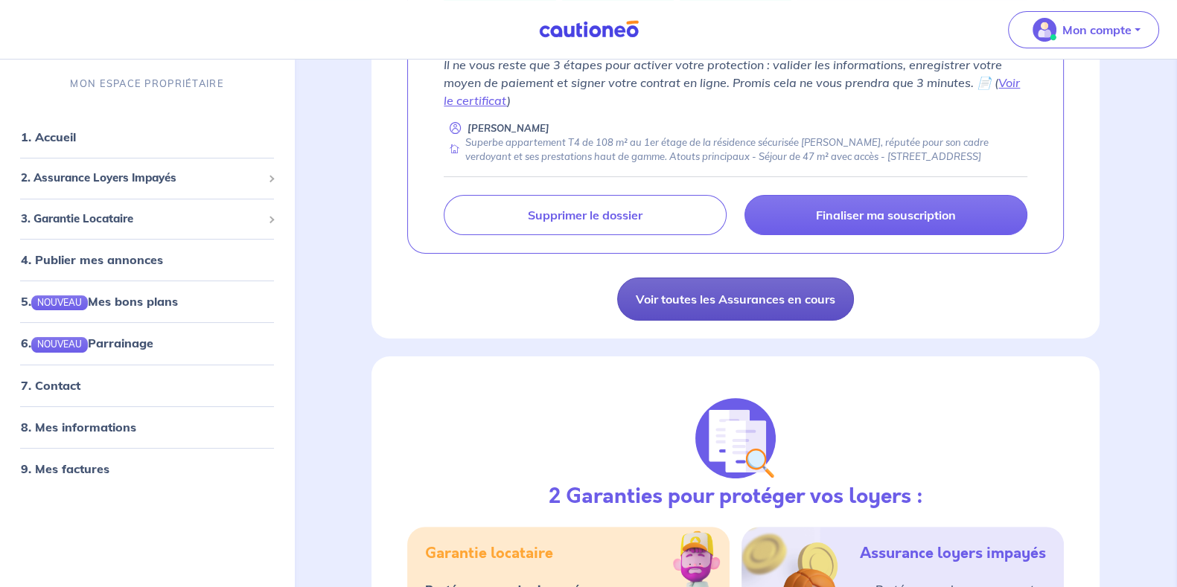
scroll to position [371, 0]
click at [691, 322] on link "Voir toutes les Assurances en cours" at bounding box center [735, 299] width 237 height 43
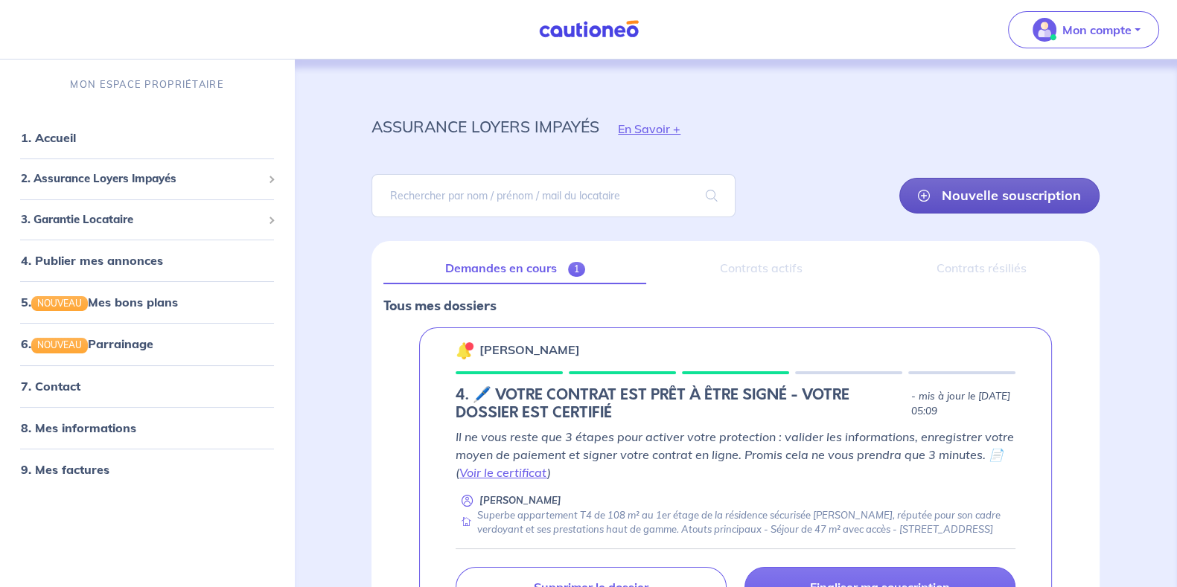
click at [971, 196] on link "Nouvelle souscription" at bounding box center [999, 196] width 200 height 36
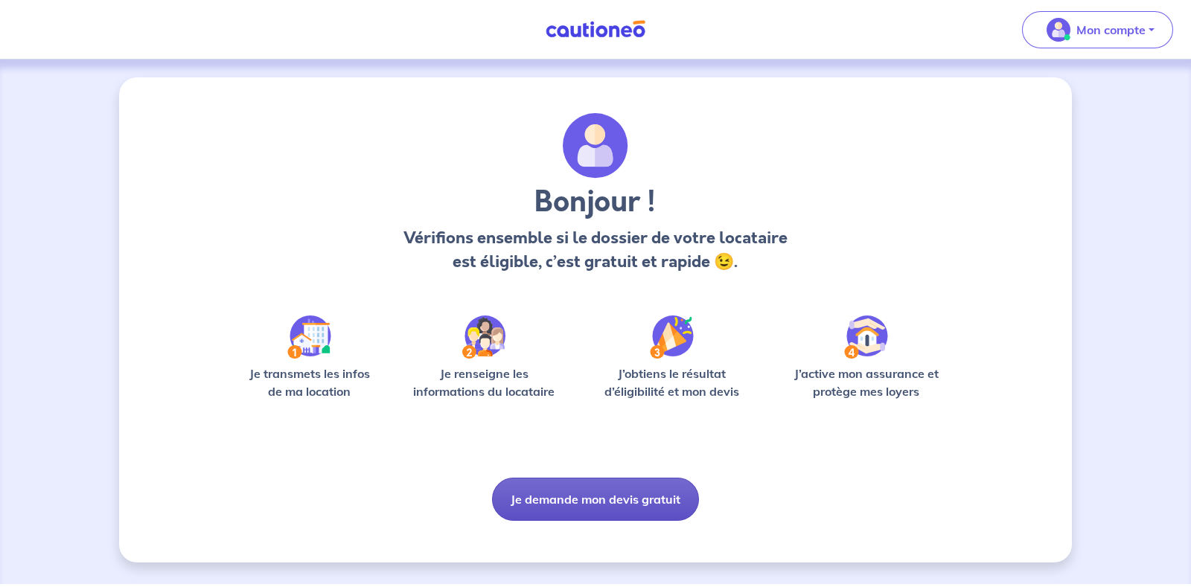
click at [625, 499] on button "Je demande mon devis gratuit" at bounding box center [595, 499] width 207 height 43
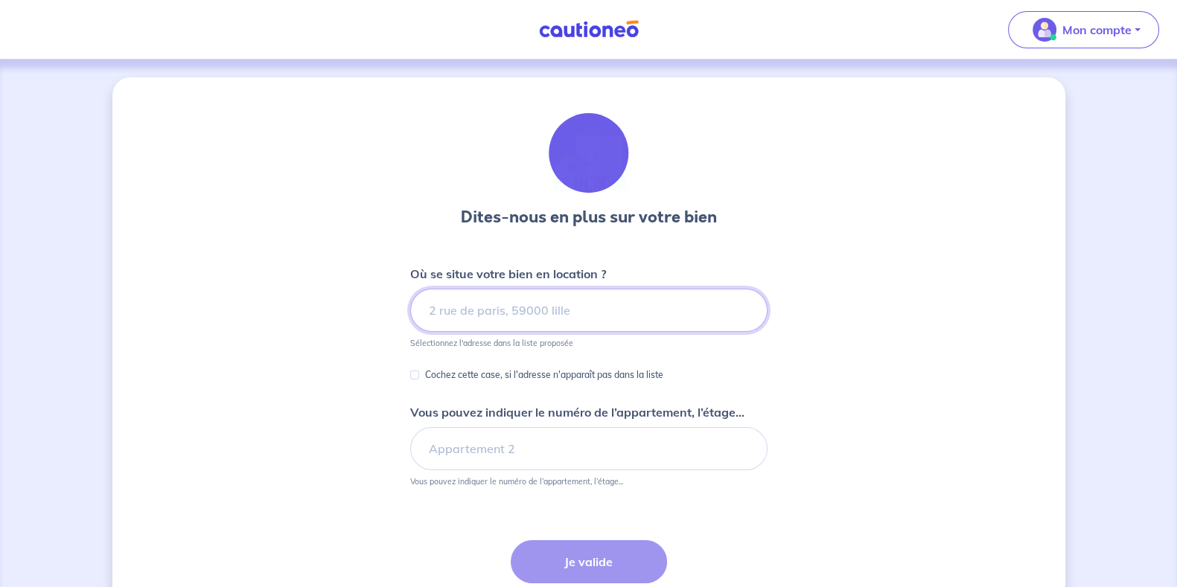
click at [498, 322] on input at bounding box center [588, 310] width 357 height 43
click at [528, 322] on input at bounding box center [588, 310] width 357 height 43
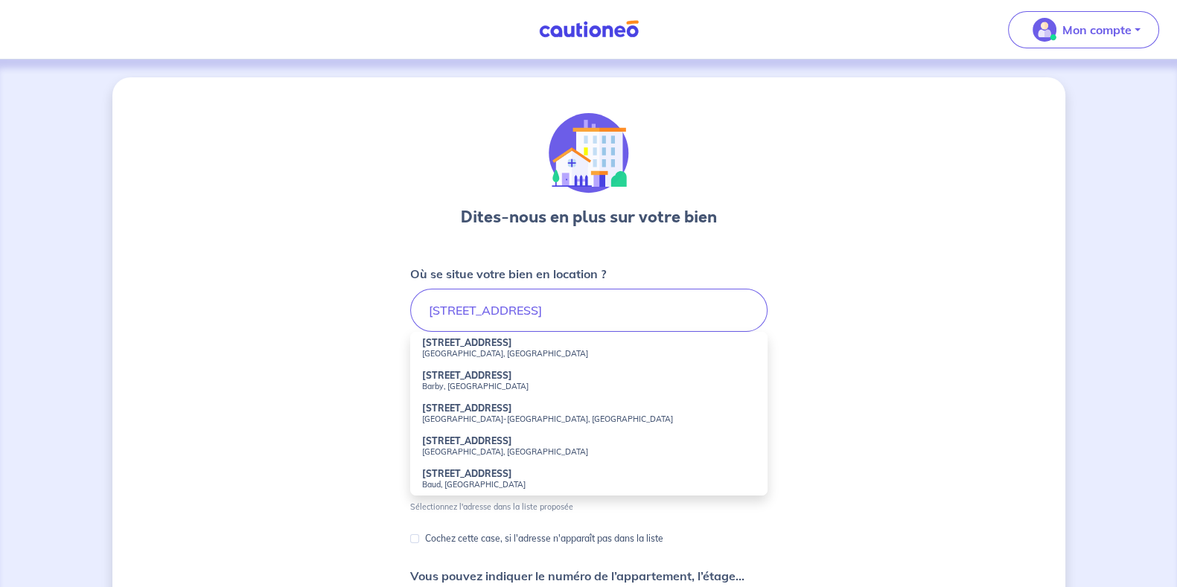
click at [486, 356] on small "Divonne-les-Bains, France" at bounding box center [588, 353] width 333 height 10
type input "268 Boulevard des Epinettes, Divonne-les-Bains, France"
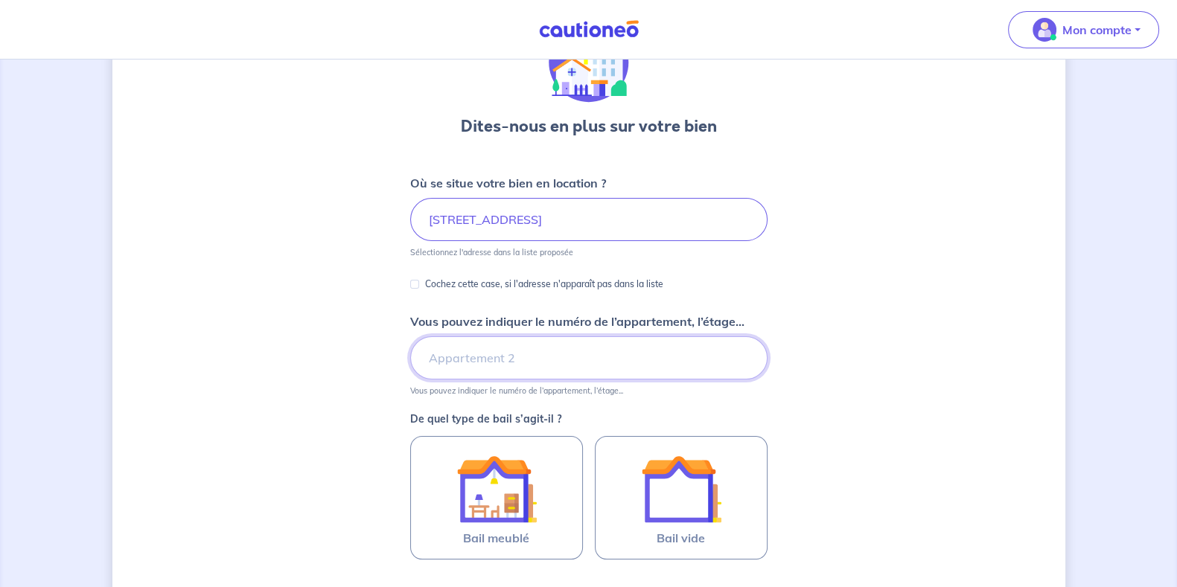
click at [463, 350] on input "Vous pouvez indiquer le numéro de l’appartement, l’étage..." at bounding box center [588, 357] width 357 height 43
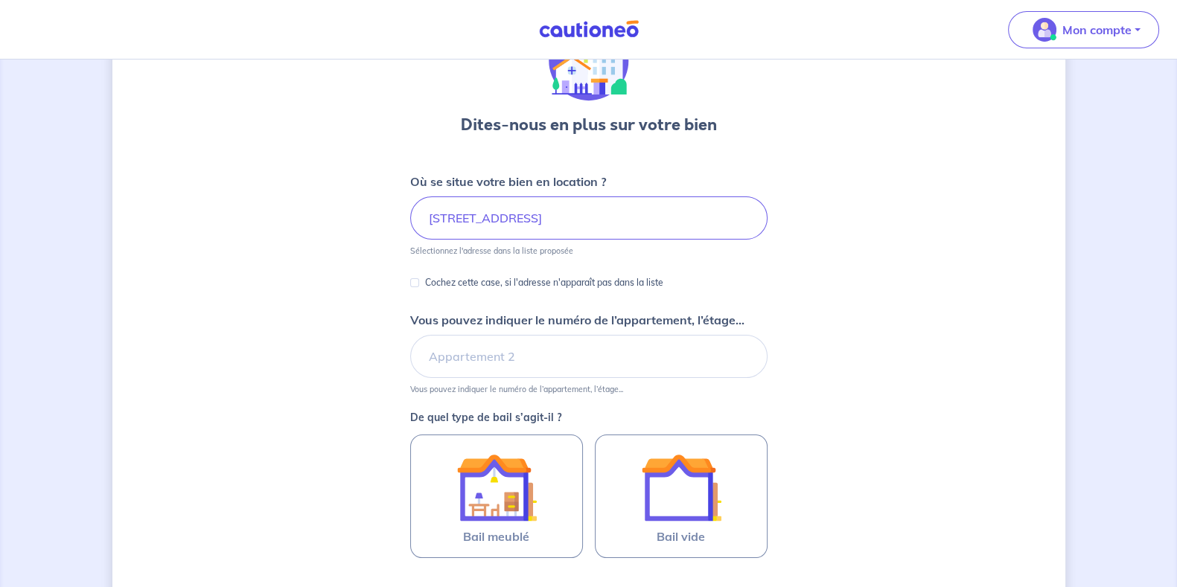
click at [380, 344] on div "Dites-nous en plus sur votre bien Où se situe votre bien en location ? 268 Boul…" at bounding box center [588, 375] width 953 height 780
click at [459, 355] on input "Vous pouvez indiquer le numéro de l’appartement, l’étage..." at bounding box center [588, 356] width 357 height 43
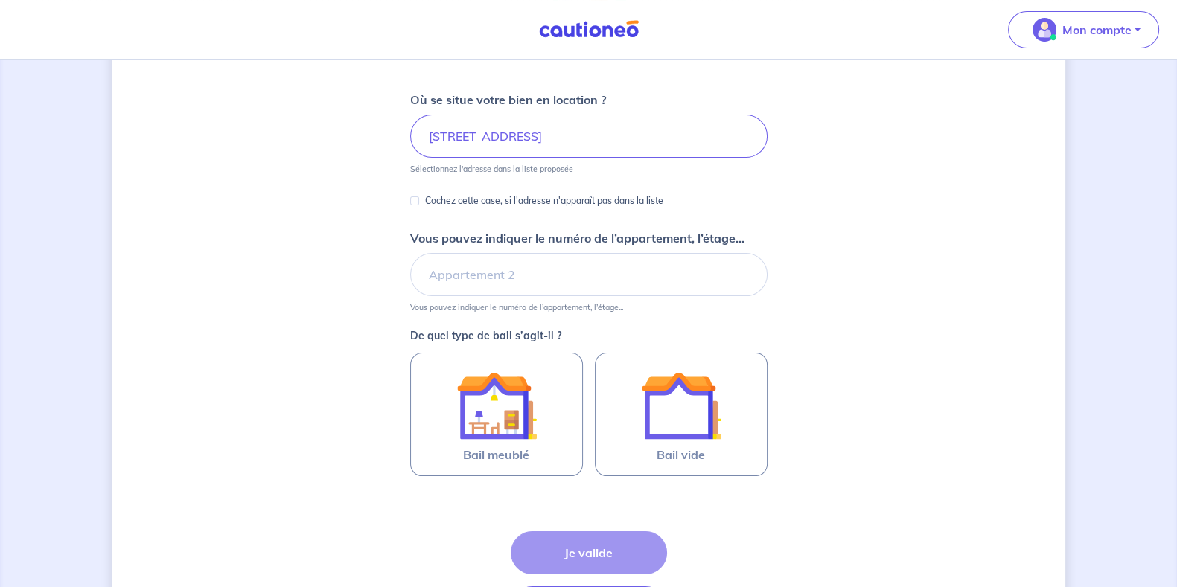
click at [487, 278] on input "Vous pouvez indiquer le numéro de l’appartement, l’étage..." at bounding box center [588, 274] width 357 height 43
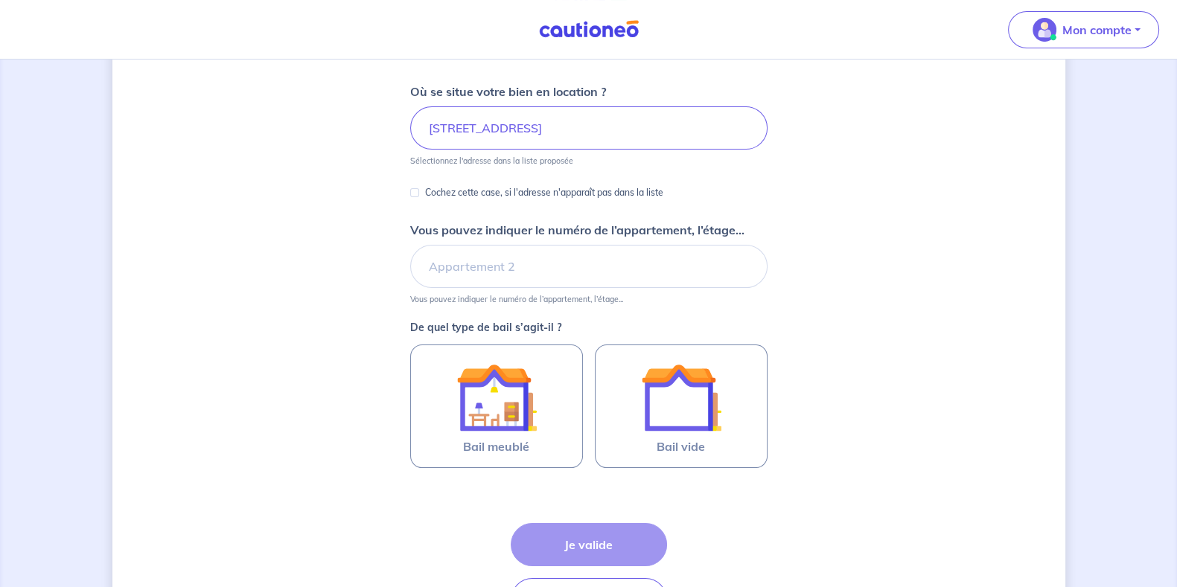
scroll to position [183, 0]
click at [333, 217] on div "Dites-nous en plus sur votre bien Où se situe votre bien en location ? 268 Boul…" at bounding box center [588, 284] width 953 height 780
click at [495, 131] on input "268 Boulevard des Epinettes, Divonne-les-Bains, France" at bounding box center [588, 127] width 357 height 43
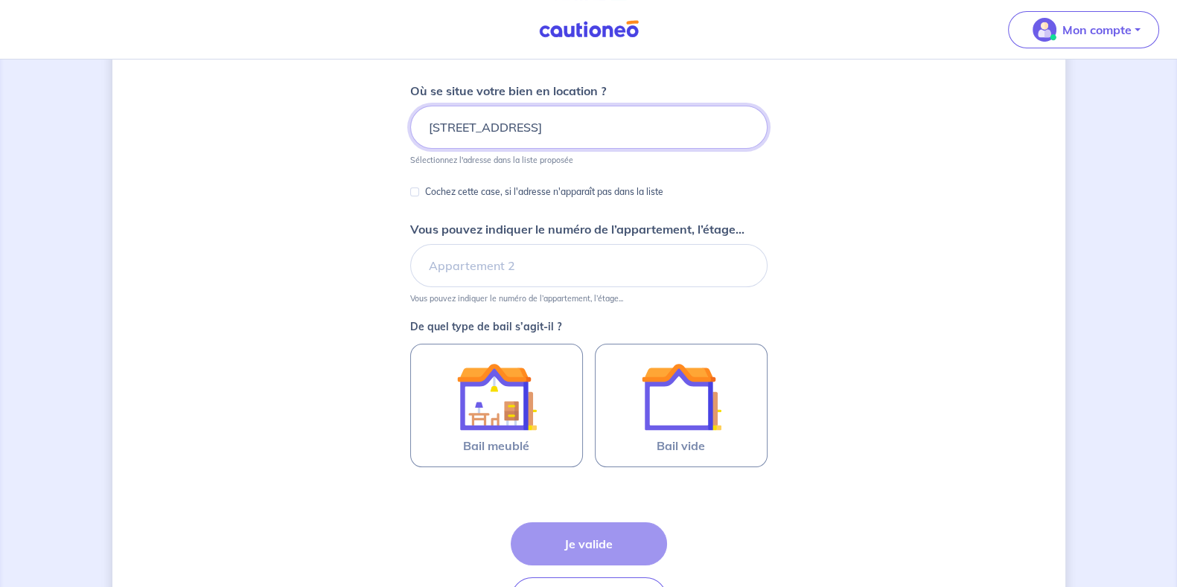
click at [495, 131] on input "268 Boulevard des Epinettes, Divonne-les-Bains, France" at bounding box center [588, 127] width 357 height 43
click at [333, 217] on div "Dites-nous en plus sur votre bien Où se situe votre bien en location ? 268 Boul…" at bounding box center [588, 284] width 953 height 780
click at [496, 132] on input "268 Boulevard des Epinettes, Divonne-les-Bains, France" at bounding box center [588, 127] width 357 height 43
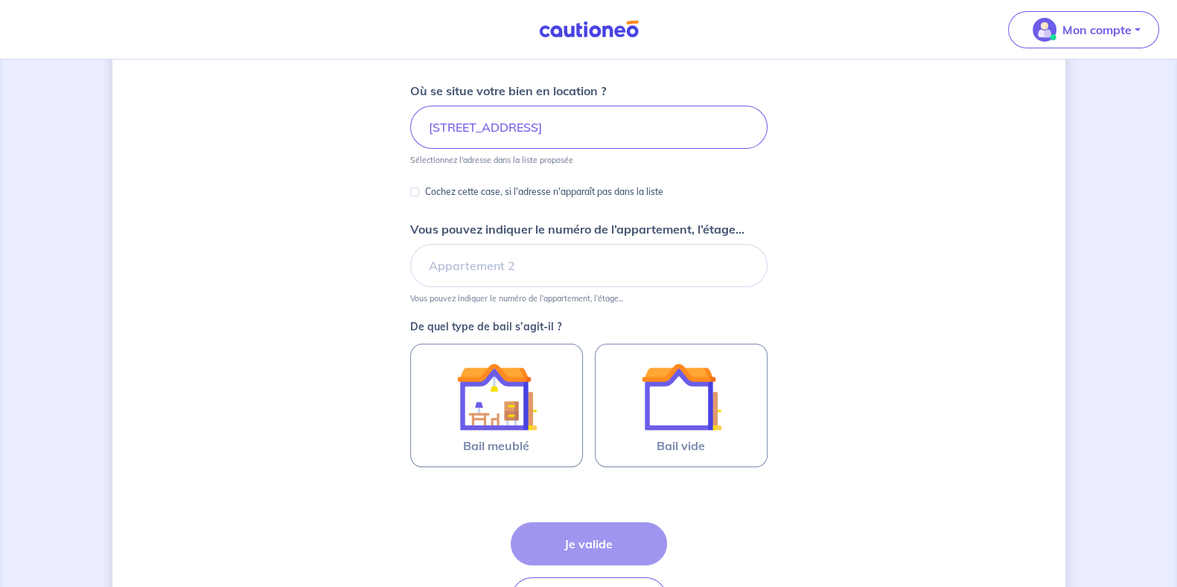
click at [344, 202] on div "Dites-nous en plus sur votre bien Où se situe votre bien en location ? 268 Boul…" at bounding box center [588, 284] width 953 height 780
click at [447, 194] on p "Cochez cette case, si l'adresse n'apparaît pas dans la liste" at bounding box center [544, 192] width 238 height 18
click at [419, 194] on input "Cochez cette case, si l'adresse n'apparaît pas dans la liste" at bounding box center [414, 192] width 9 height 9
checkbox input "true"
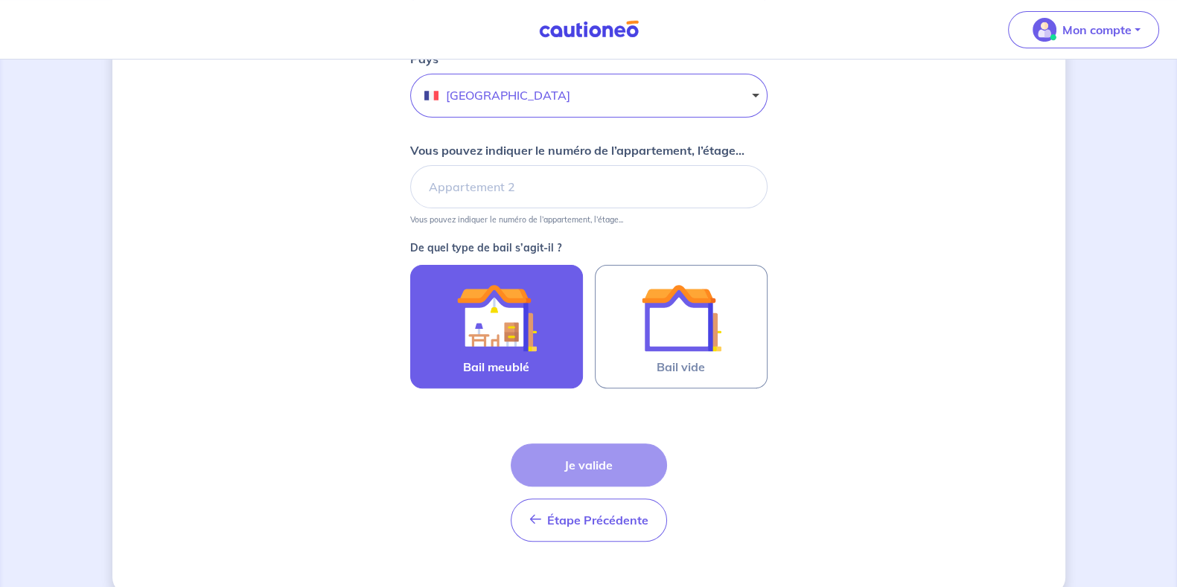
scroll to position [530, 0]
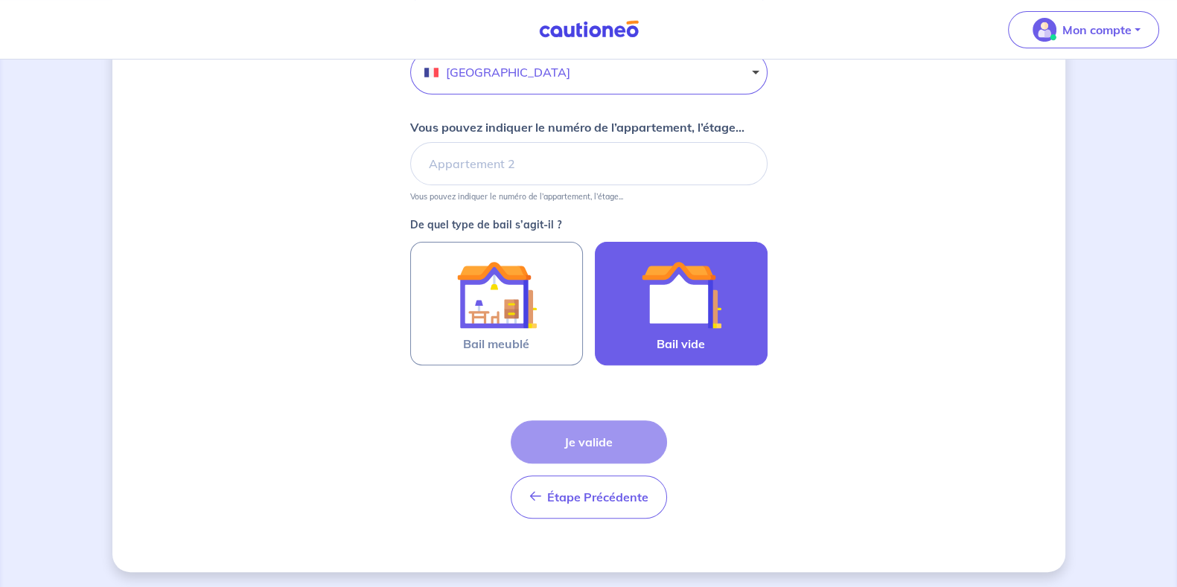
click at [717, 318] on img at bounding box center [681, 295] width 80 height 80
click at [0, 0] on input "Bail vide" at bounding box center [0, 0] width 0 height 0
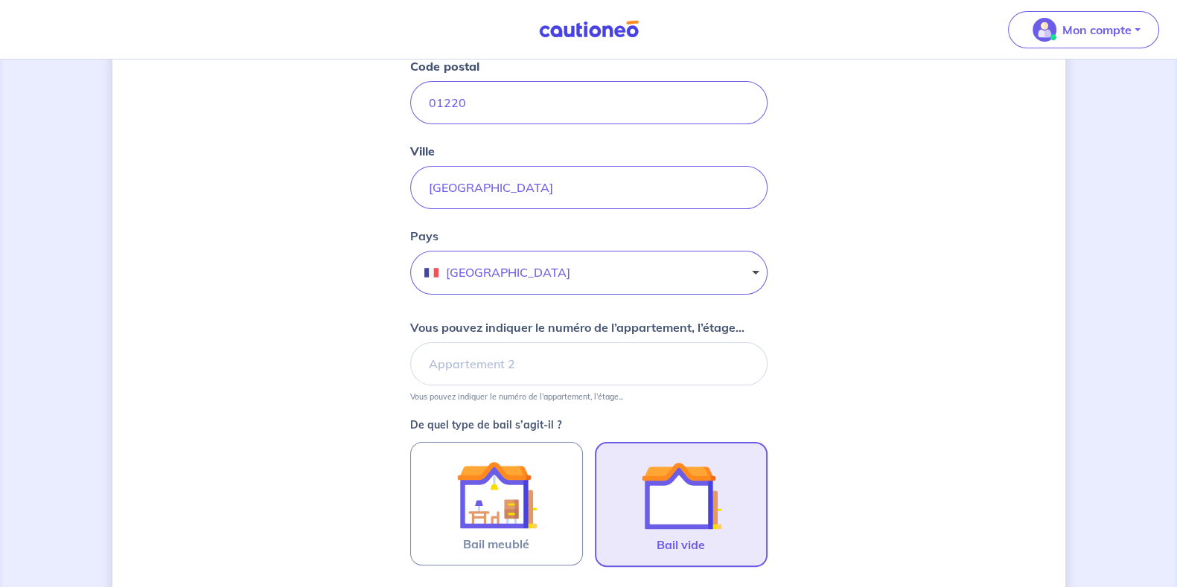
scroll to position [330, 0]
click at [546, 362] on input "Vous pouvez indiquer le numéro de l’appartement, l’étage..." at bounding box center [588, 363] width 357 height 43
click at [368, 374] on div "Dites-nous en plus sur votre bien Cochez cette case, si l'adresse n'apparaît pa…" at bounding box center [588, 395] width 953 height 1297
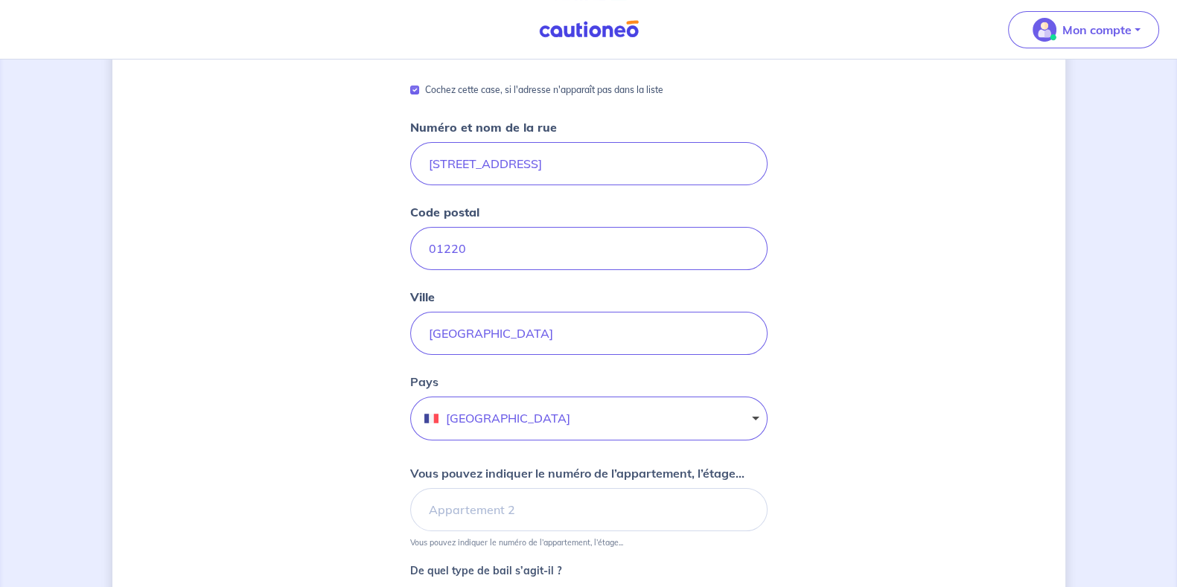
scroll to position [185, 0]
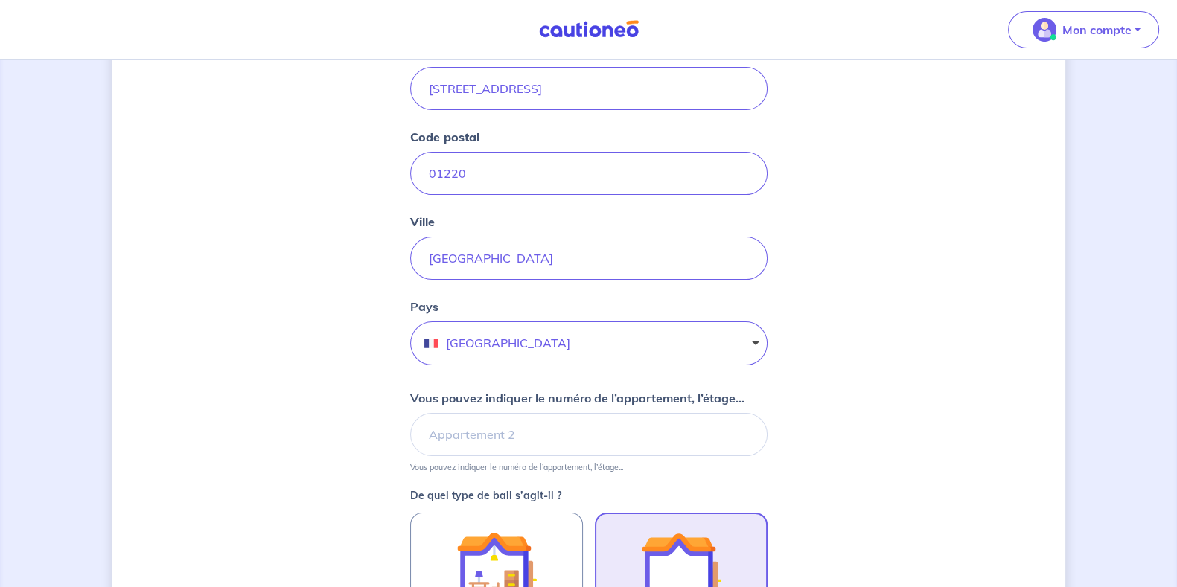
click at [471, 182] on input "01220" at bounding box center [588, 173] width 357 height 43
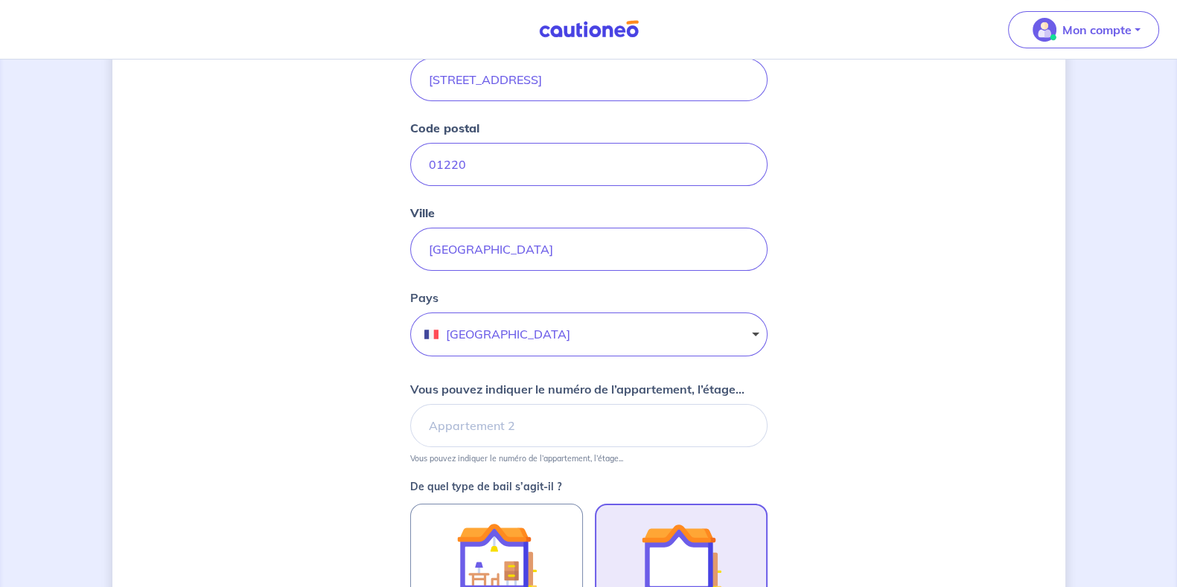
click at [568, 258] on input "Divonne-les-Bains" at bounding box center [588, 249] width 357 height 43
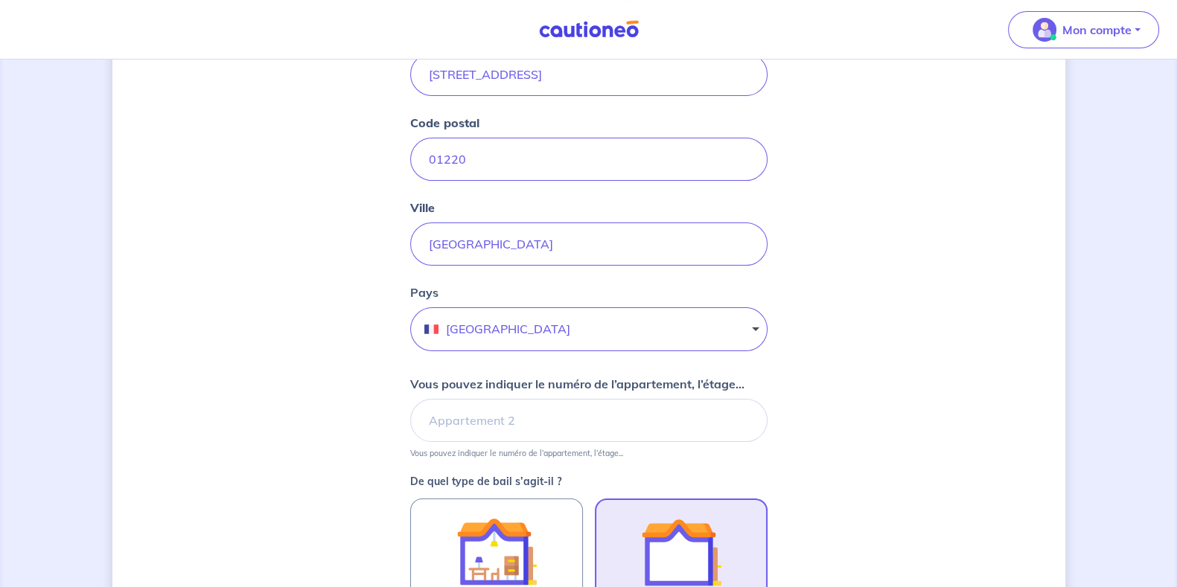
click at [357, 289] on div "Dites-nous en plus sur votre bien Cochez cette case, si l'adresse n'apparaît pa…" at bounding box center [588, 452] width 953 height 1297
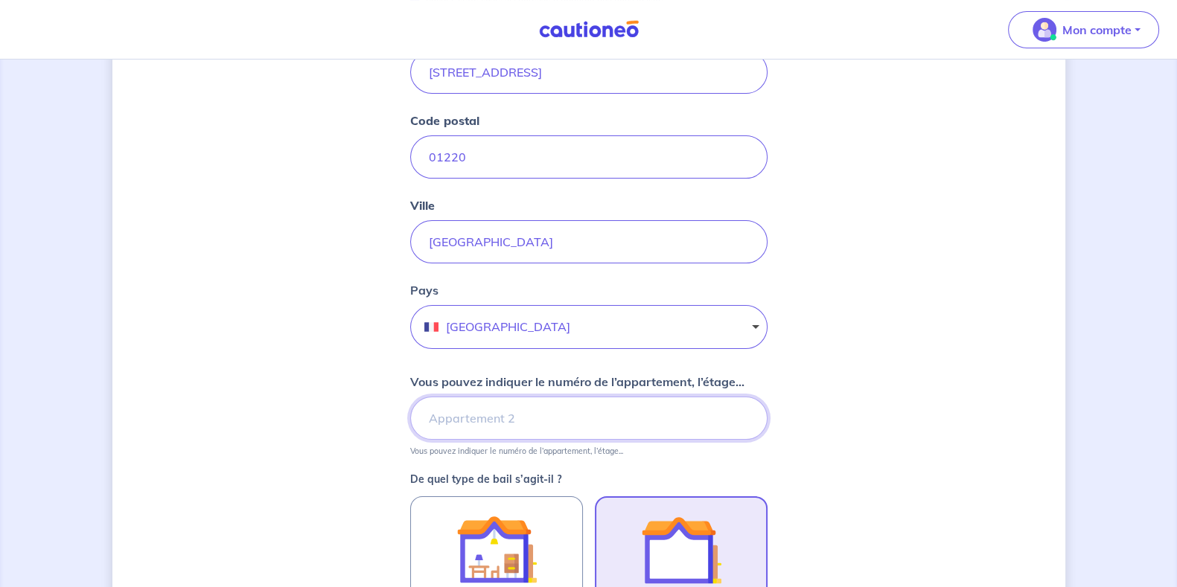
click at [476, 413] on input "Vous pouvez indiquer le numéro de l’appartement, l’étage..." at bounding box center [588, 418] width 357 height 43
click at [330, 401] on div "Dites-nous en plus sur votre bien Cochez cette case, si l'adresse n'apparaît pa…" at bounding box center [588, 450] width 953 height 1297
click at [485, 254] on input "Divonne-les-Bains" at bounding box center [588, 241] width 357 height 43
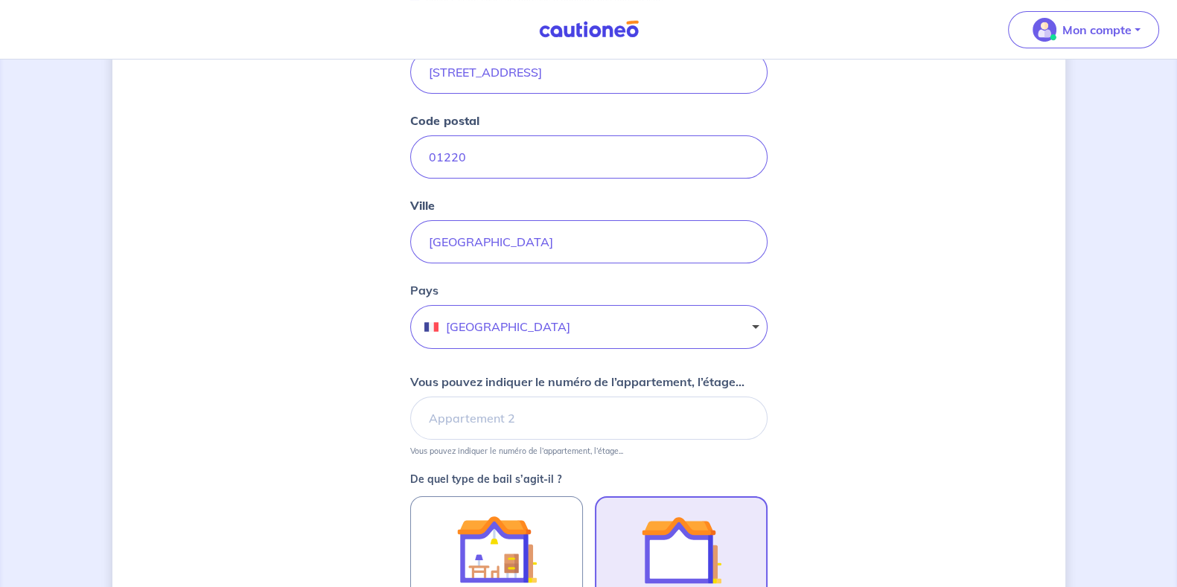
click at [368, 266] on div "Dites-nous en plus sur votre bien Cochez cette case, si l'adresse n'apparaît pa…" at bounding box center [588, 450] width 953 height 1297
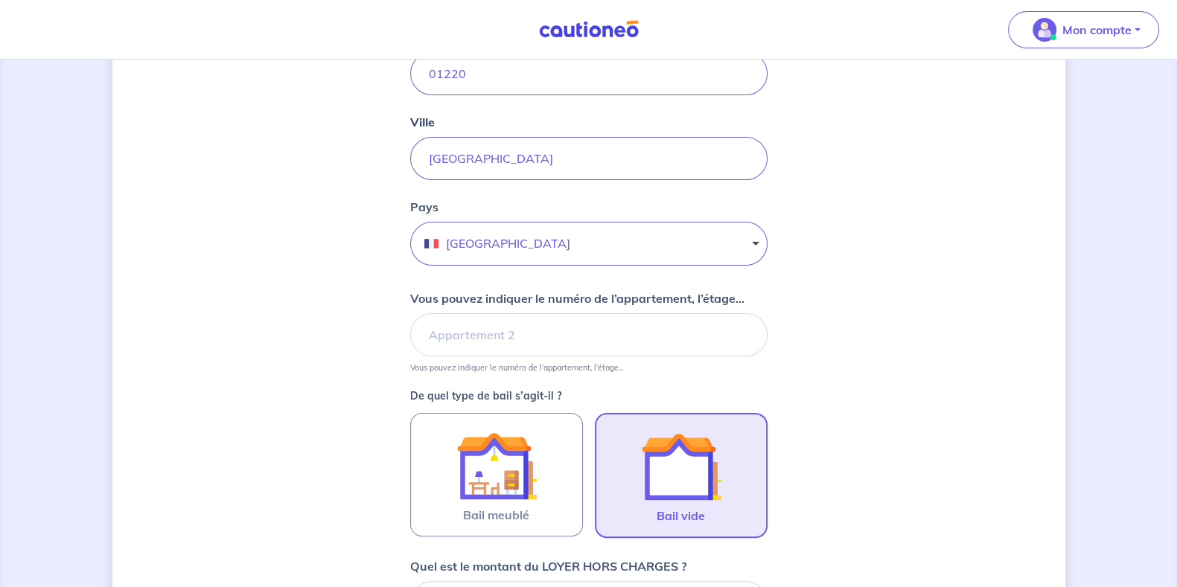
scroll to position [360, 0]
click at [459, 330] on input "Vous pouvez indiquer le numéro de l’appartement, l’étage..." at bounding box center [588, 334] width 357 height 43
click at [386, 334] on div "Dites-nous en plus sur votre bien Cochez cette case, si l'adresse n'apparaît pa…" at bounding box center [588, 366] width 953 height 1297
click at [538, 390] on p "De quel type de bail s’agit-il ?" at bounding box center [588, 395] width 357 height 10
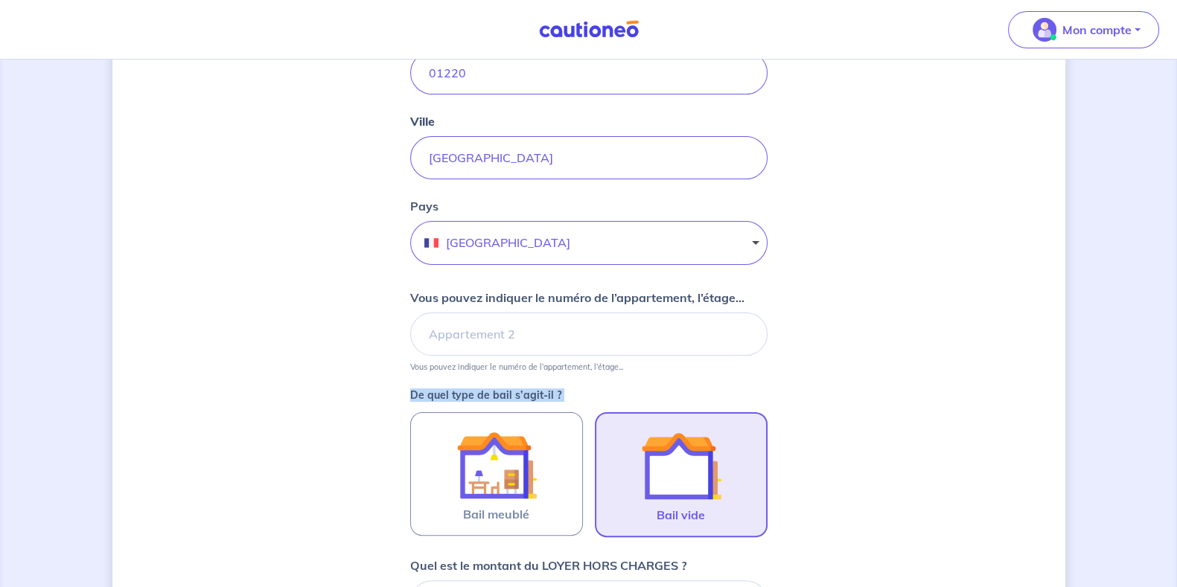
click at [538, 390] on p "De quel type de bail s’agit-il ?" at bounding box center [588, 395] width 357 height 10
click at [578, 390] on p "De quel type de bail s’agit-il ?" at bounding box center [588, 395] width 357 height 10
click at [373, 338] on div "Dites-nous en plus sur votre bien Cochez cette case, si l'adresse n'apparaît pa…" at bounding box center [588, 366] width 953 height 1297
click at [495, 340] on input "Vous pouvez indiquer le numéro de l’appartement, l’étage..." at bounding box center [588, 334] width 357 height 43
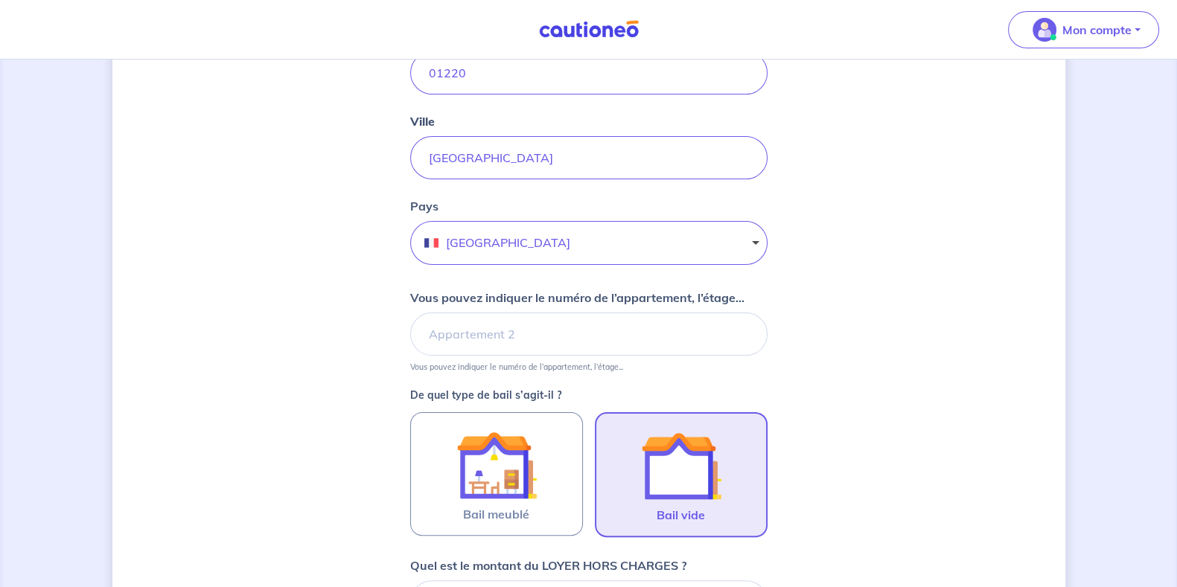
click at [369, 342] on div "Dites-nous en plus sur votre bien Cochez cette case, si l'adresse n'apparaît pa…" at bounding box center [588, 366] width 953 height 1297
click at [534, 342] on input "Vous pouvez indiquer le numéro de l’appartement, l’étage..." at bounding box center [588, 334] width 357 height 43
click at [371, 347] on div "Dites-nous en plus sur votre bien Cochez cette case, si l'adresse n'apparaît pa…" at bounding box center [588, 366] width 953 height 1297
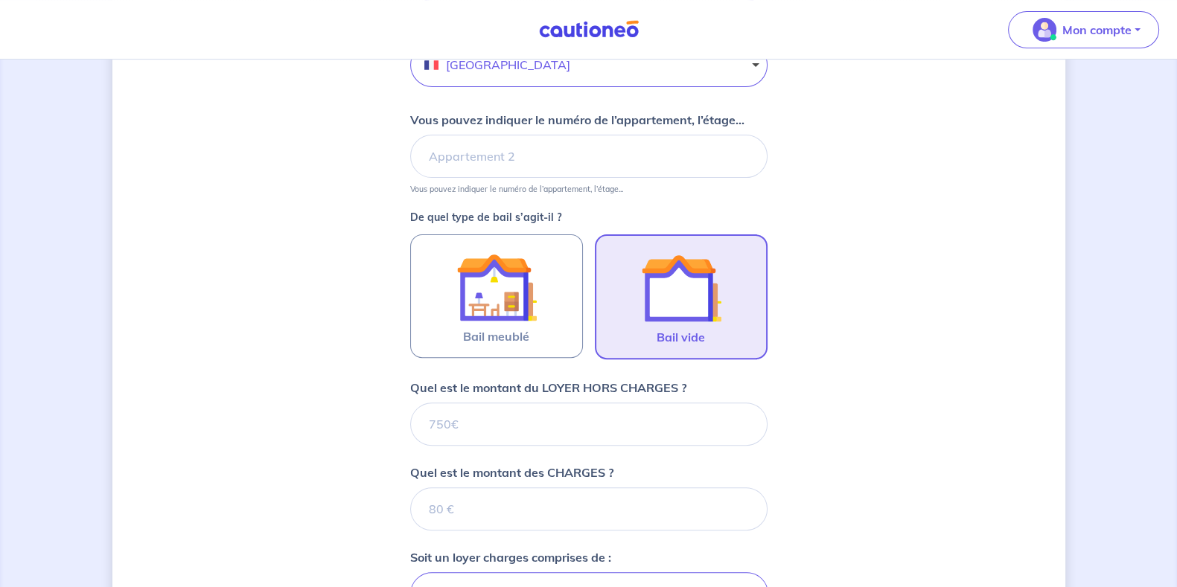
click at [484, 426] on input "Quel est le montant du LOYER HORS CHARGES ?" at bounding box center [588, 424] width 357 height 43
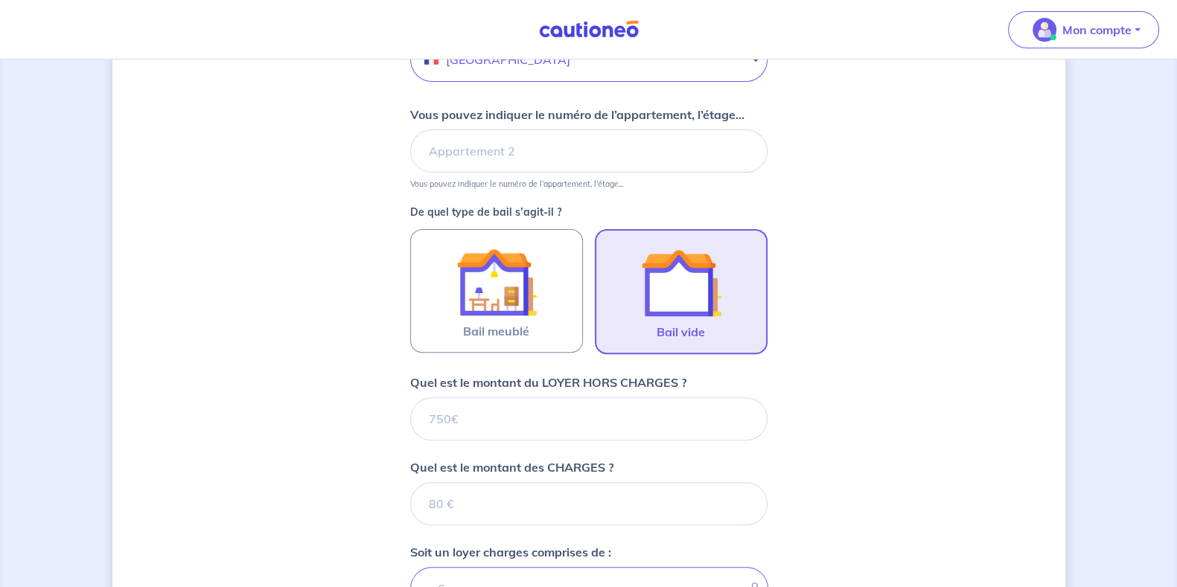
click at [333, 348] on div "Dites-nous en plus sur votre bien Cochez cette case, si l'adresse n'apparaît pa…" at bounding box center [588, 183] width 953 height 1297
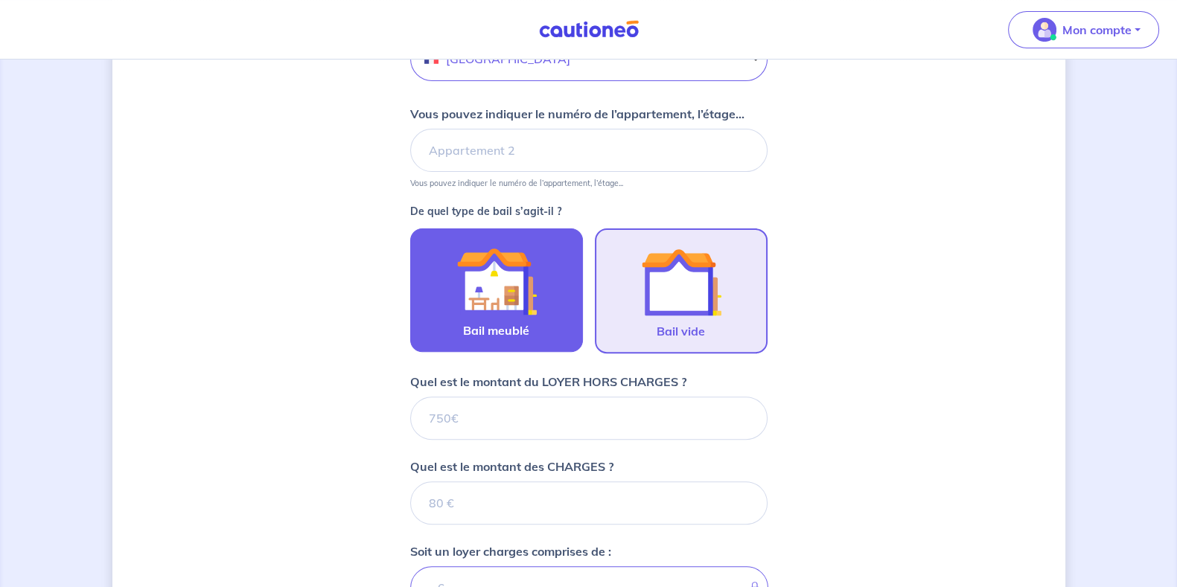
click at [464, 322] on span "Bail meublé" at bounding box center [496, 331] width 66 height 18
click at [0, 0] on input "Bail meublé" at bounding box center [0, 0] width 0 height 0
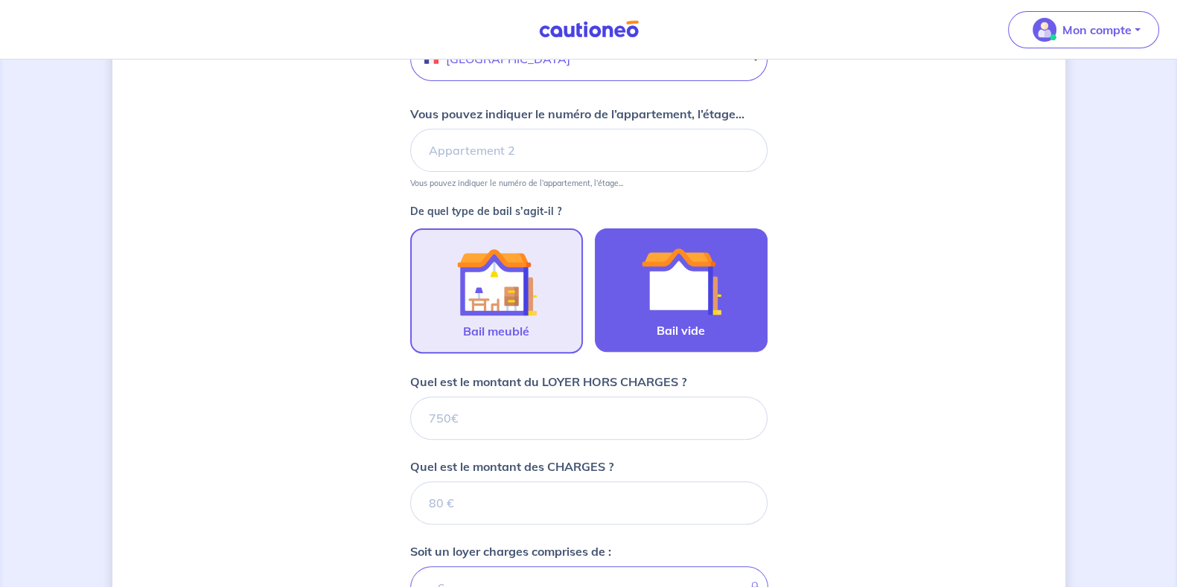
click at [636, 308] on div at bounding box center [680, 281] width 135 height 80
click at [0, 0] on input "Bail vide" at bounding box center [0, 0] width 0 height 0
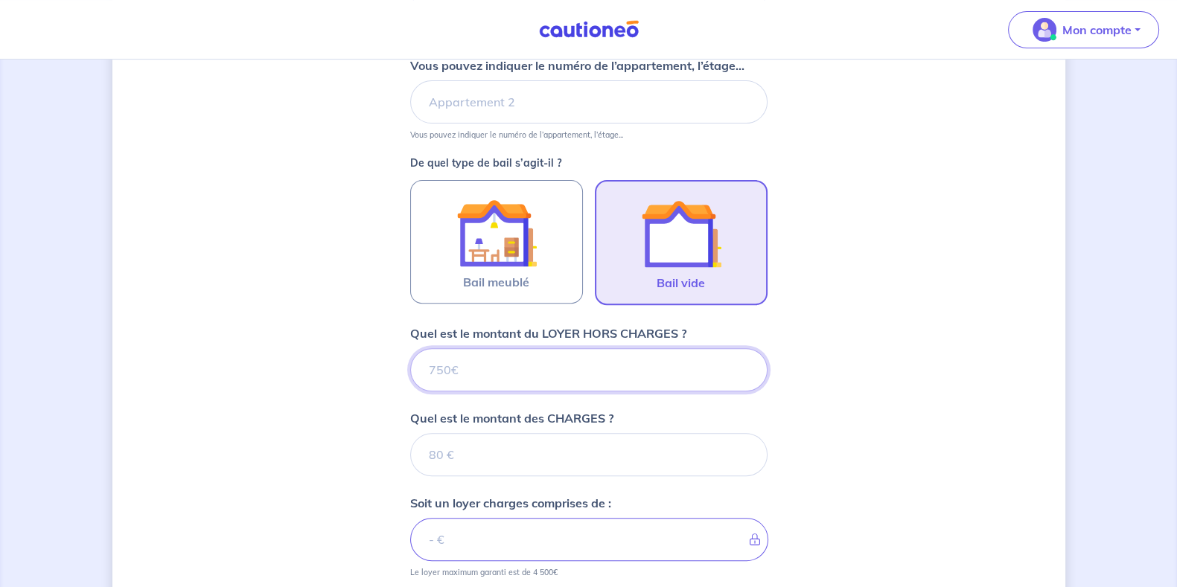
scroll to position [592, 0]
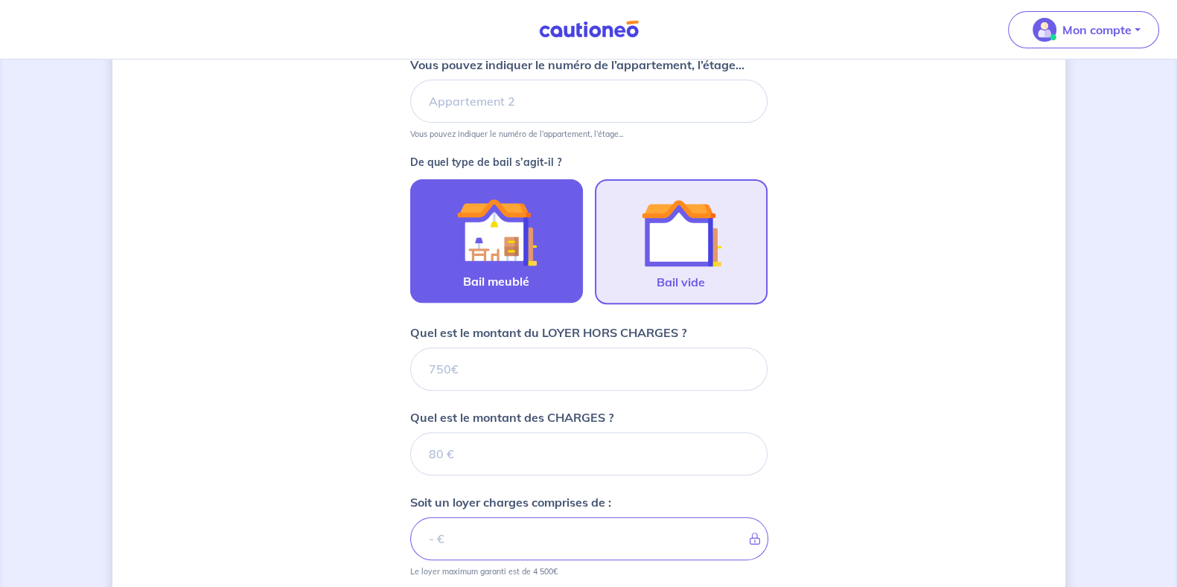
click at [525, 279] on span "Bail meublé" at bounding box center [496, 281] width 66 height 18
click at [0, 0] on input "Bail meublé" at bounding box center [0, 0] width 0 height 0
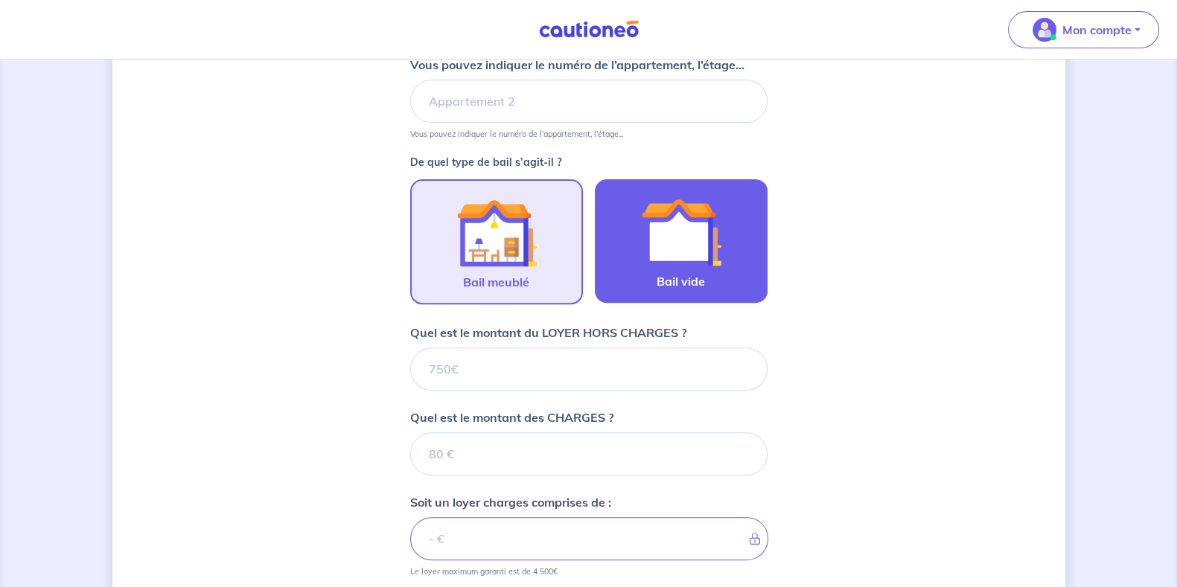
click at [681, 249] on img at bounding box center [681, 232] width 80 height 80
click at [0, 0] on input "Bail vide" at bounding box center [0, 0] width 0 height 0
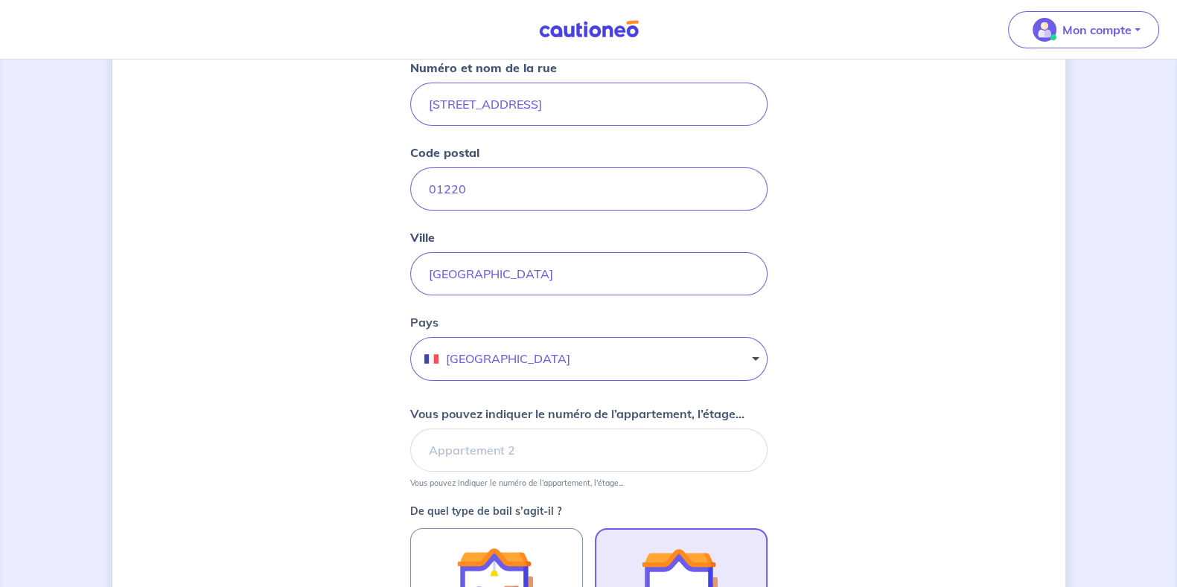
scroll to position [336, 0]
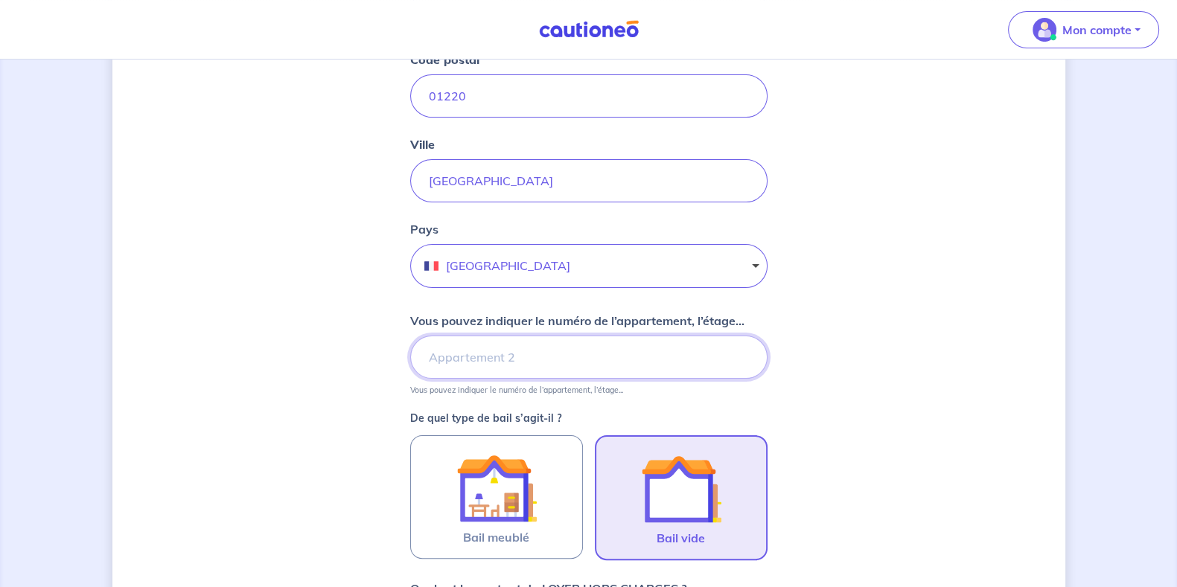
click at [694, 336] on input "Vous pouvez indiquer le numéro de l’appartement, l’étage..." at bounding box center [588, 357] width 357 height 43
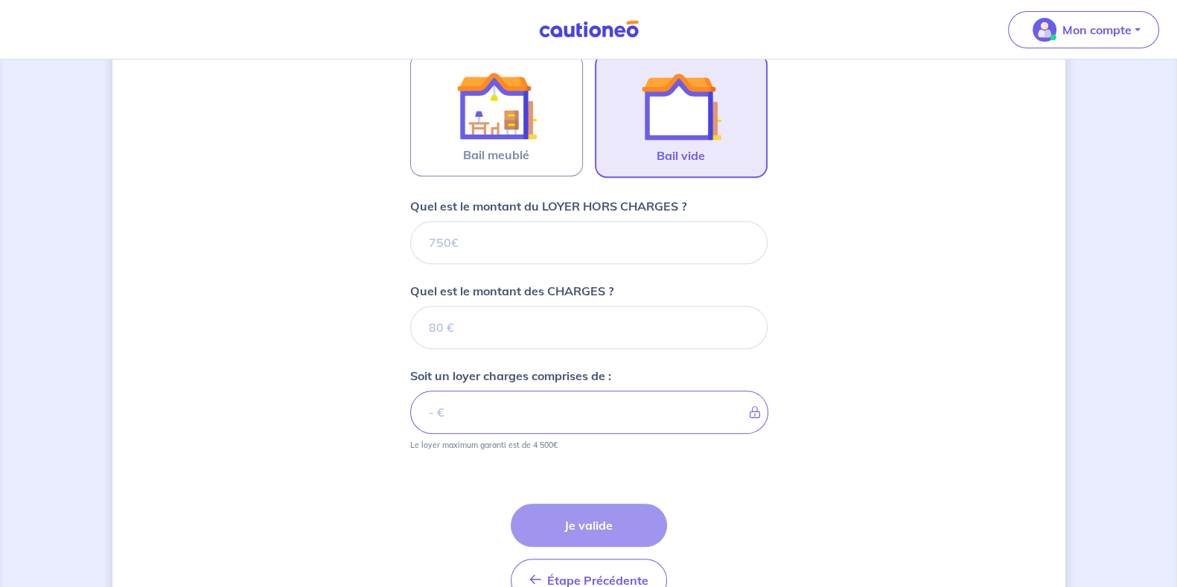
scroll to position [720, 0]
type input "1er étage"
click at [682, 249] on input "Quel est le montant du LOYER HORS CHARGES ?" at bounding box center [588, 241] width 357 height 43
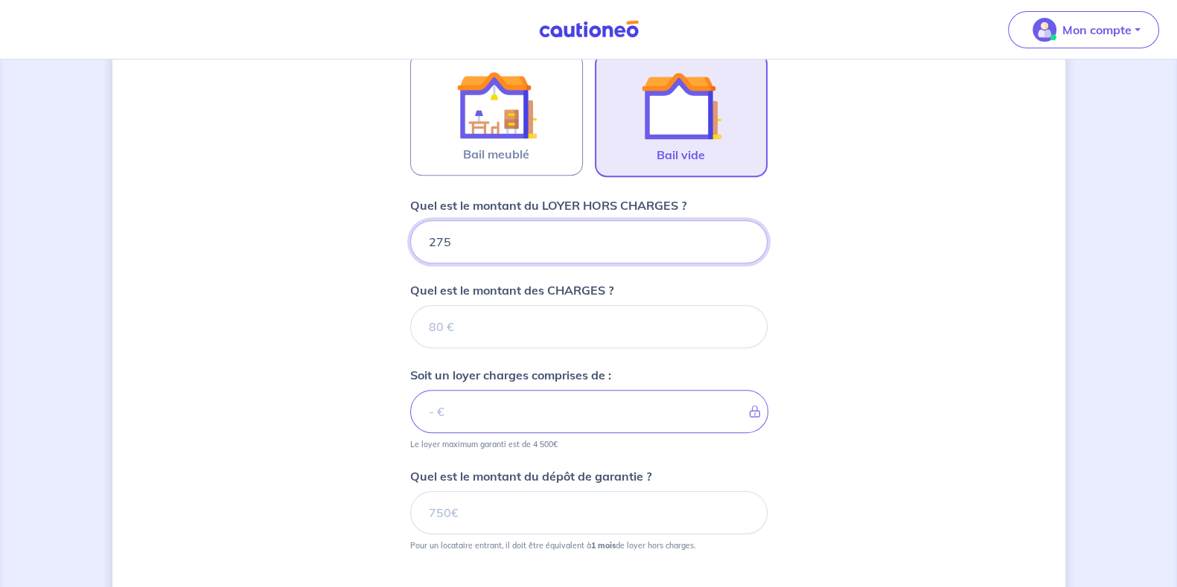
type input "2750"
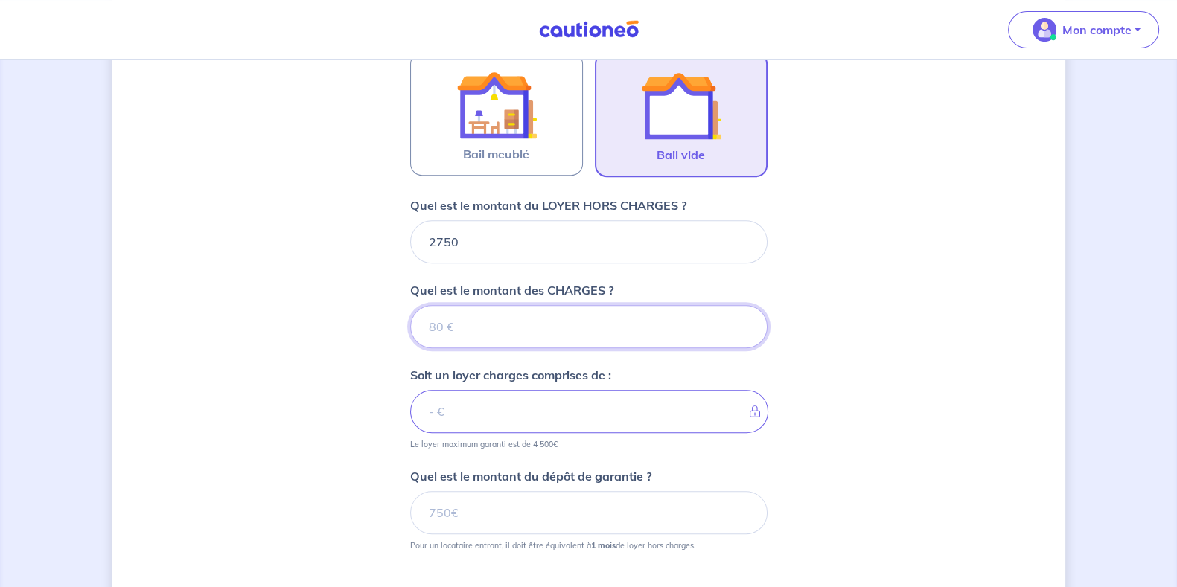
click at [582, 336] on input "Quel est le montant des CHARGES ?" at bounding box center [588, 326] width 357 height 43
type input "250"
type input "3000"
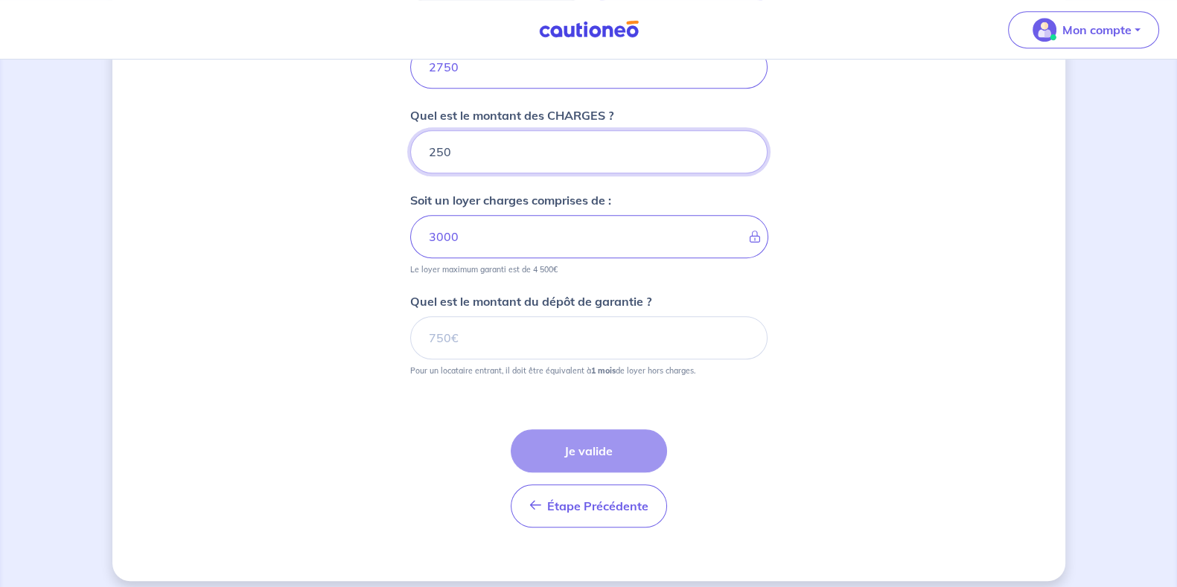
type input "250"
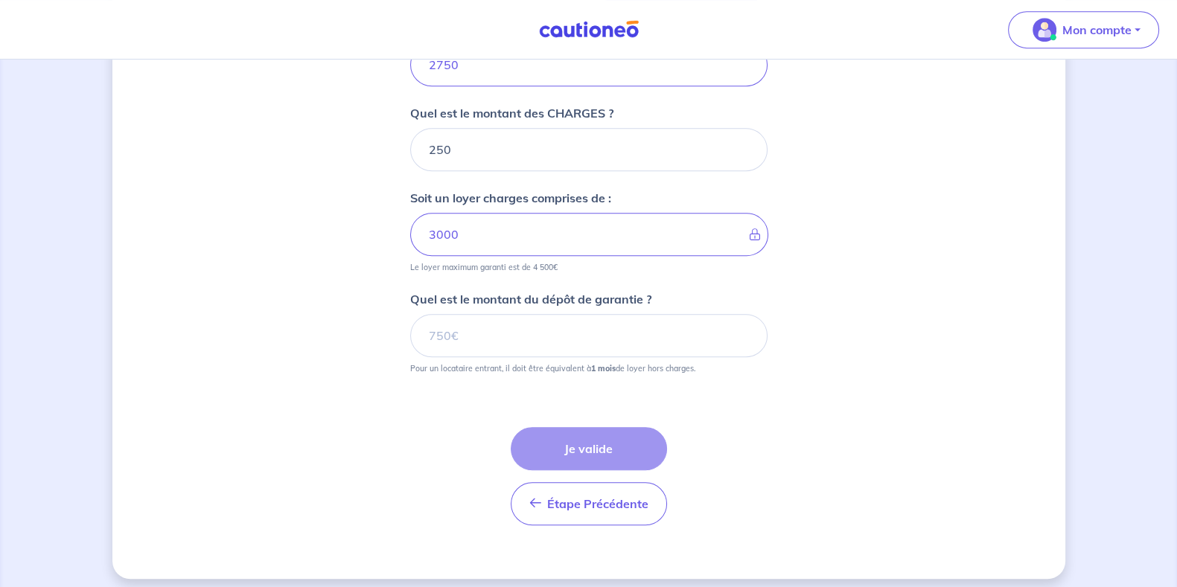
click at [471, 336] on input "Quel est le montant du dépôt de garantie ?" at bounding box center [588, 335] width 357 height 43
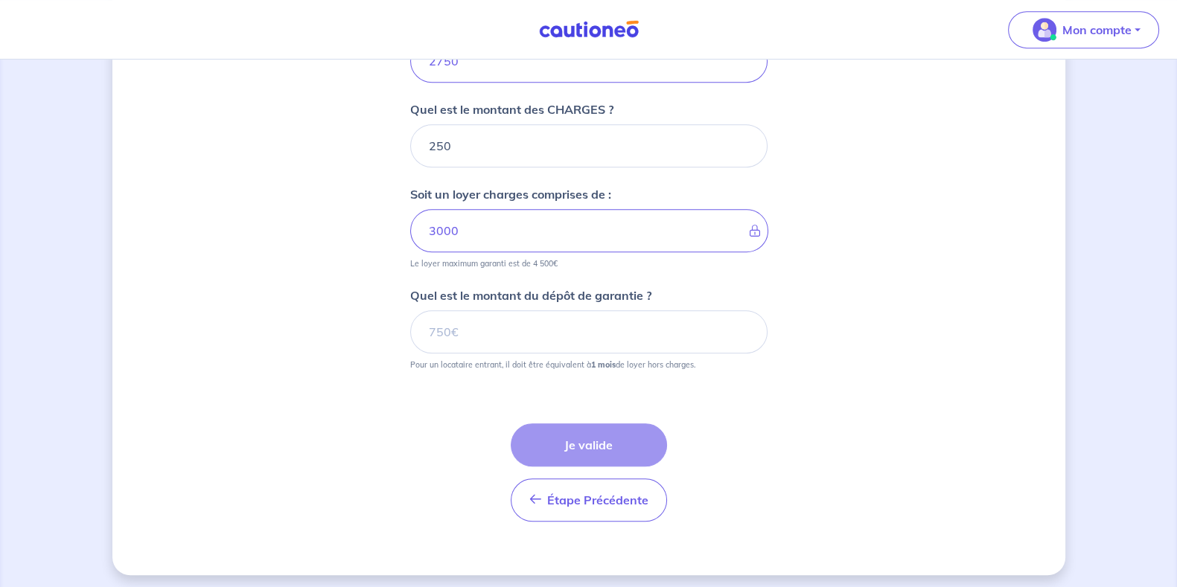
scroll to position [902, 0]
click at [541, 336] on input "Quel est le montant du dépôt de garantie ?" at bounding box center [588, 330] width 357 height 43
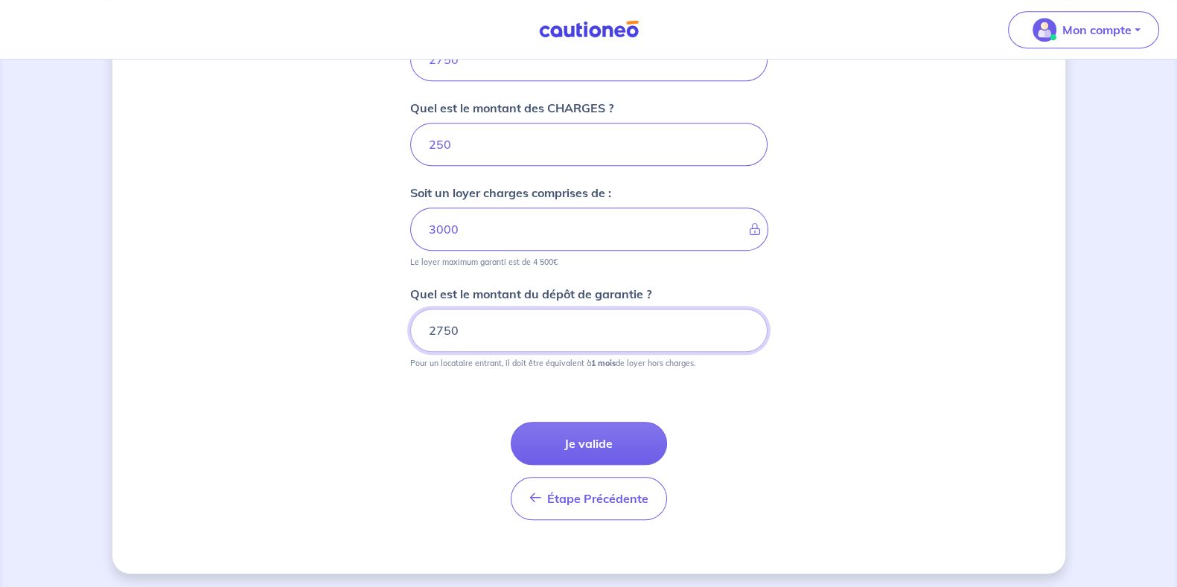
type input "2750"
click at [628, 450] on button "Je valide" at bounding box center [589, 443] width 156 height 43
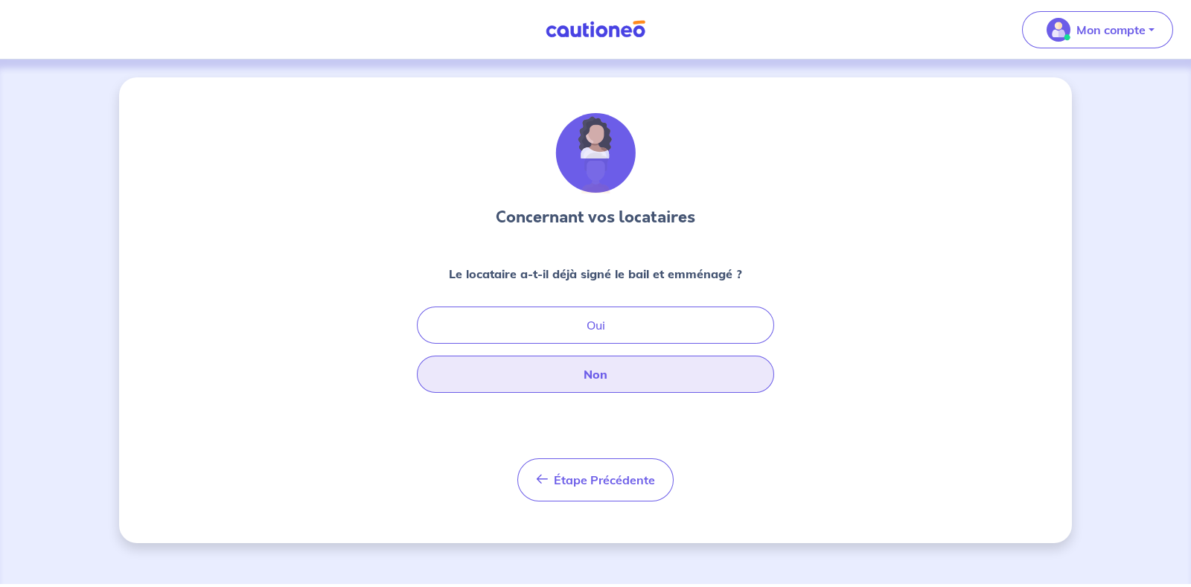
click at [666, 364] on button "Non" at bounding box center [595, 374] width 357 height 37
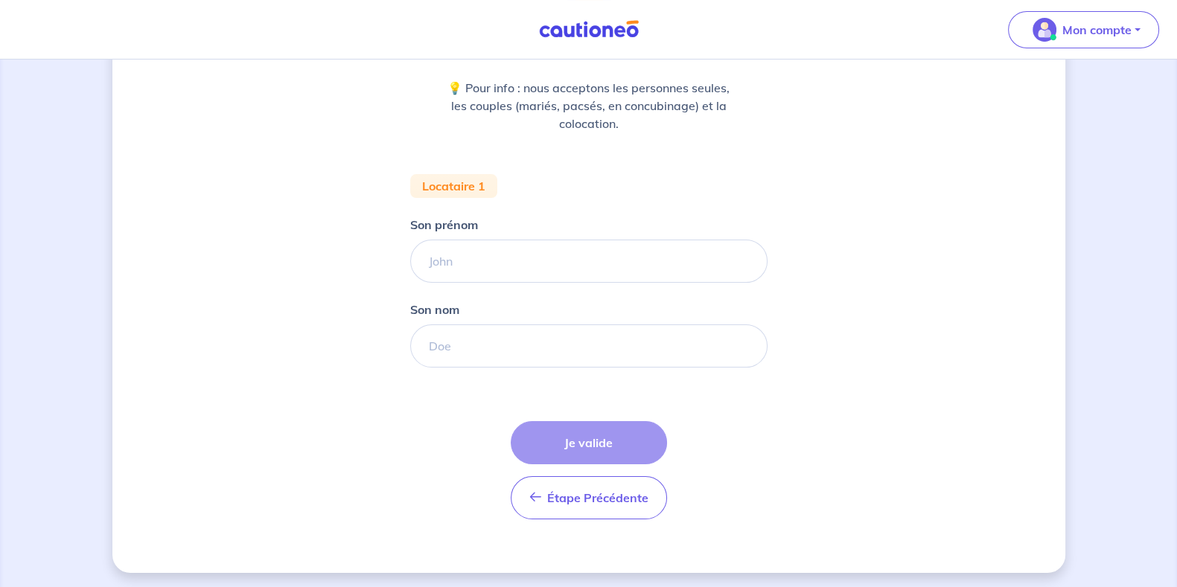
scroll to position [188, 0]
click at [469, 263] on input "Son prénom" at bounding box center [588, 258] width 357 height 43
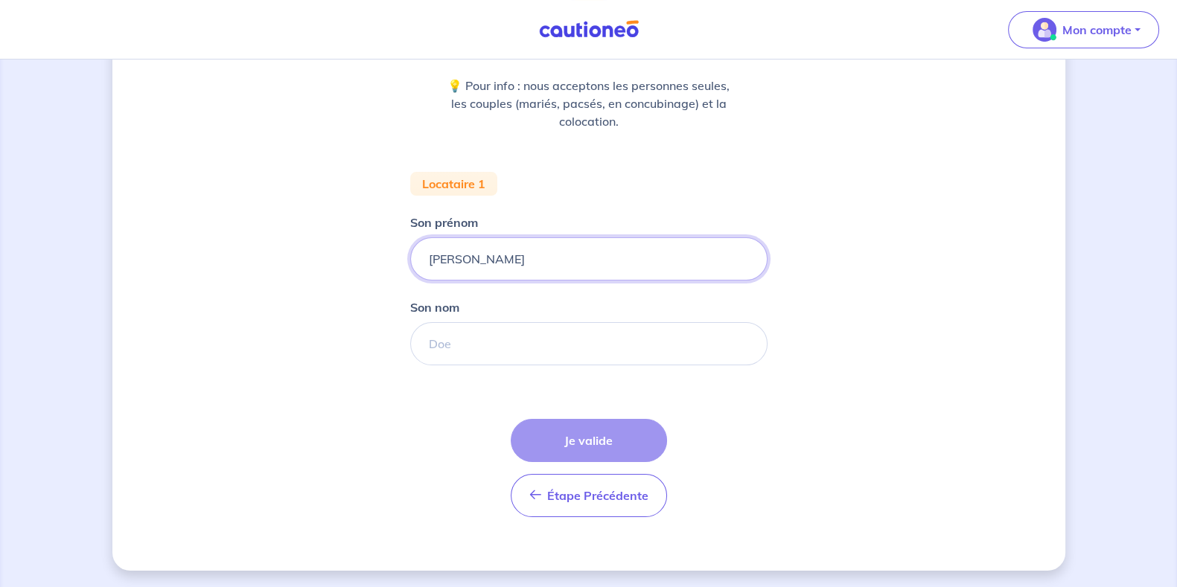
type input "Nathan"
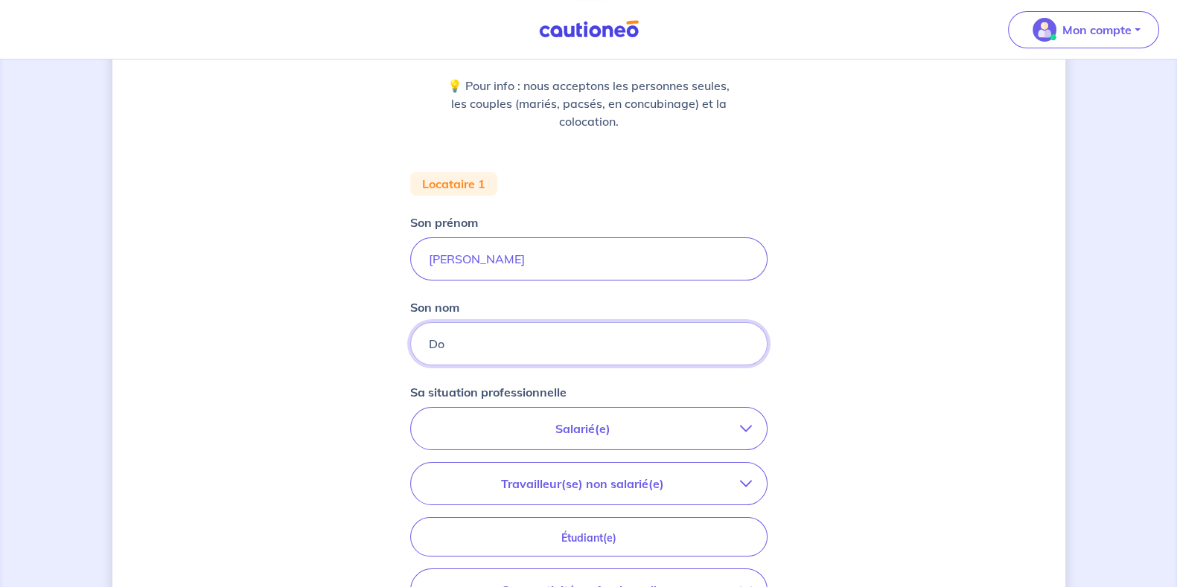
type input "D"
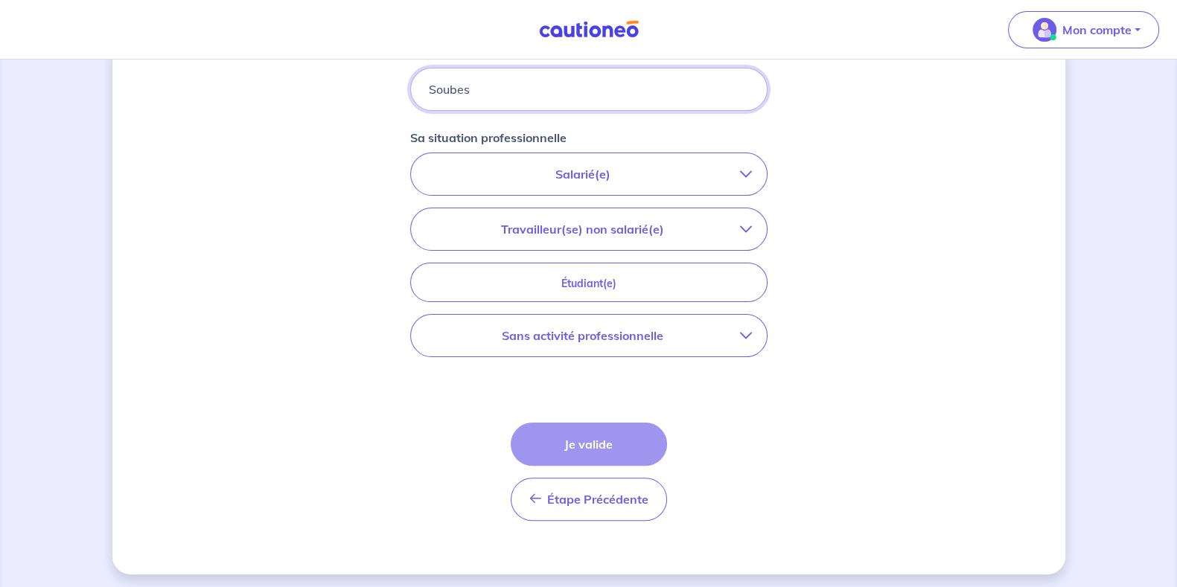
scroll to position [446, 0]
type input "Soubes"
click at [687, 181] on button "Salarié(e)" at bounding box center [589, 171] width 356 height 42
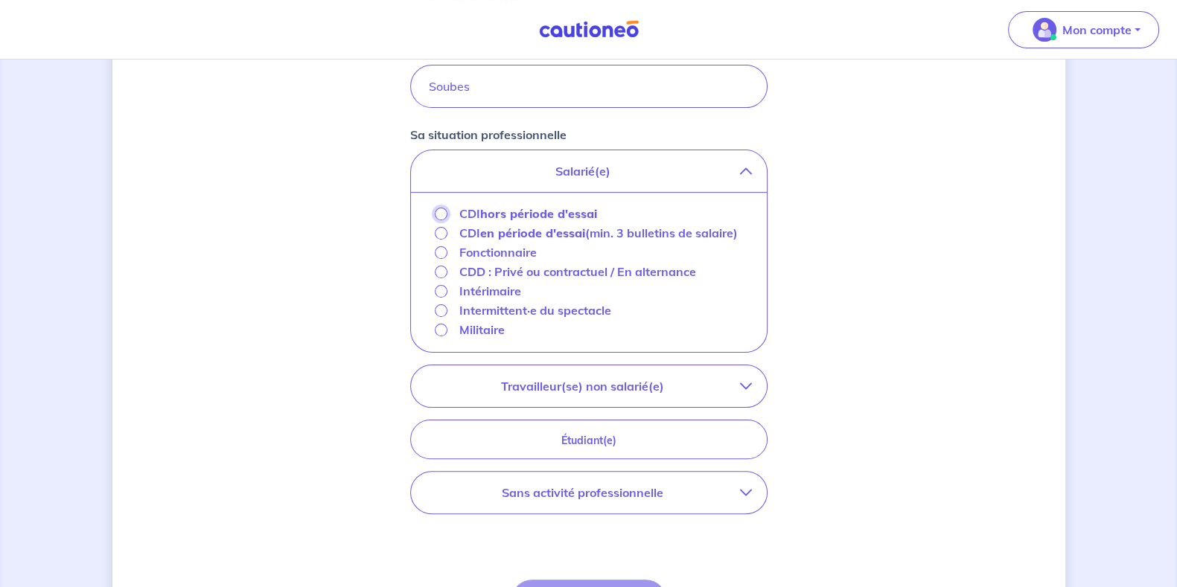
click at [438, 214] on input "CDI hors période d'essai" at bounding box center [441, 214] width 13 height 13
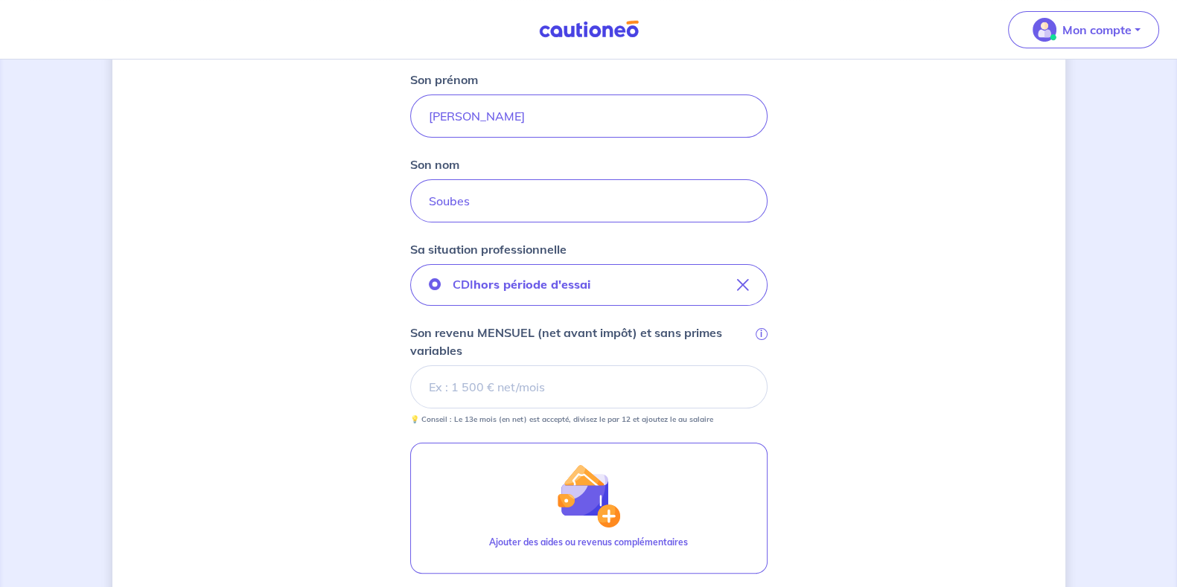
scroll to position [330, 0]
click at [592, 392] on input "Son revenu MENSUEL (net avant impôt) et sans primes variables i" at bounding box center [588, 387] width 357 height 43
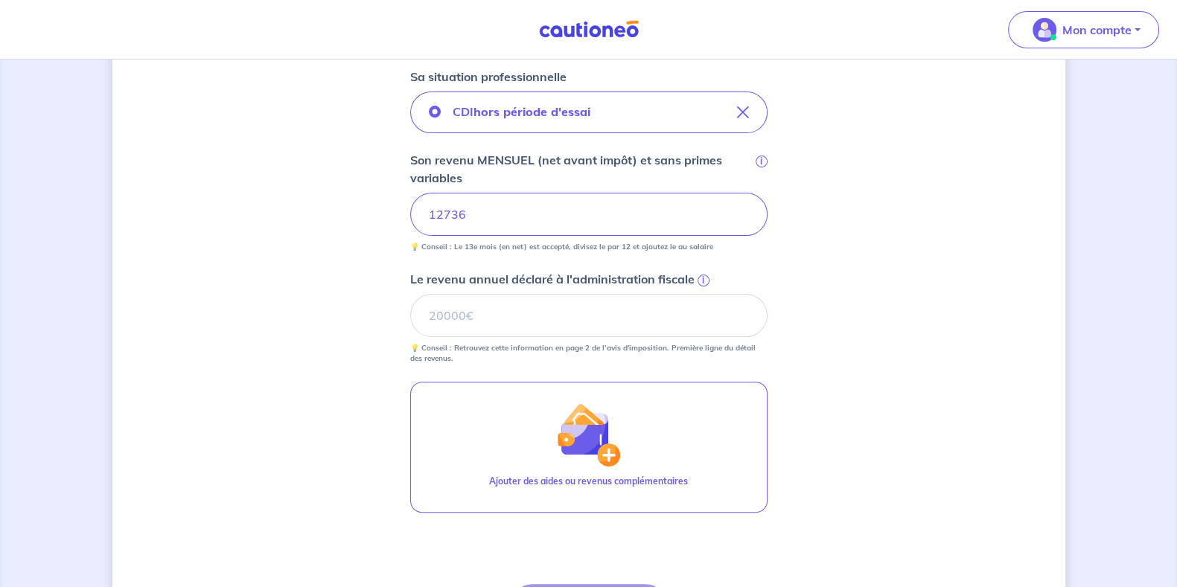
click at [566, 318] on input "Le revenu annuel déclaré à l'administration fiscale i" at bounding box center [588, 315] width 357 height 43
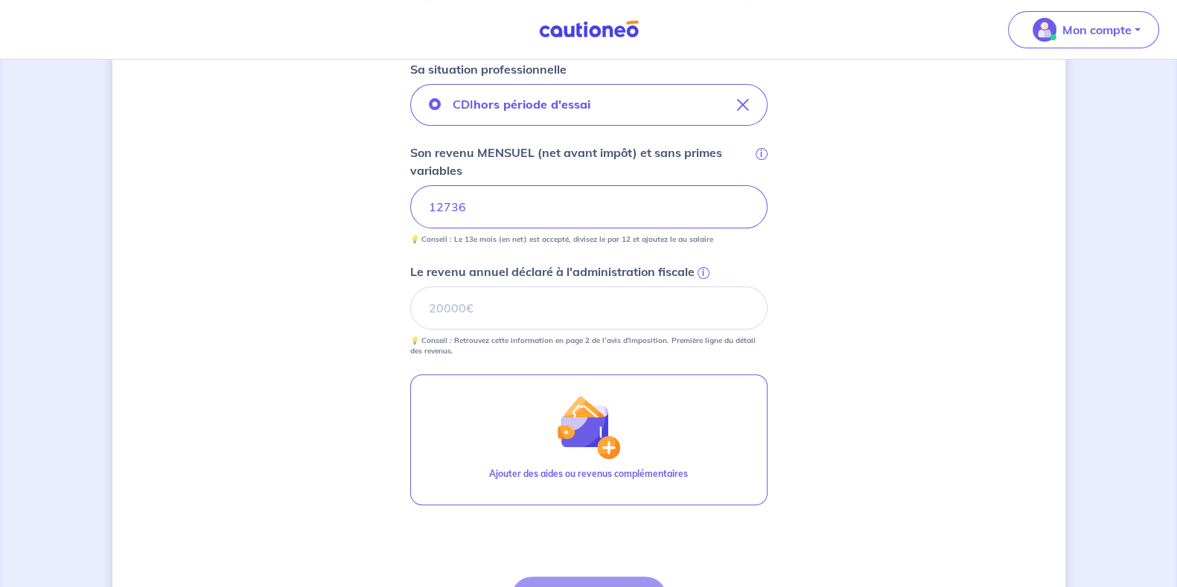
scroll to position [512, 0]
click at [564, 315] on input "Le revenu annuel déclaré à l'administration fiscale i" at bounding box center [588, 307] width 357 height 43
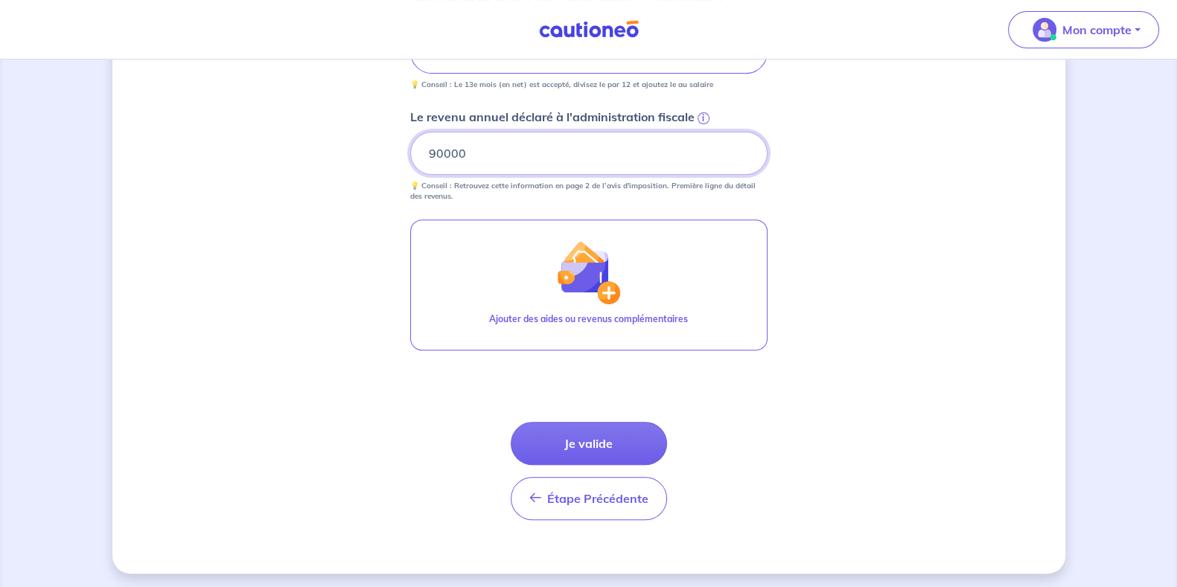
scroll to position [668, 0]
type input "90000"
click at [539, 156] on input "90000" at bounding box center [588, 151] width 357 height 43
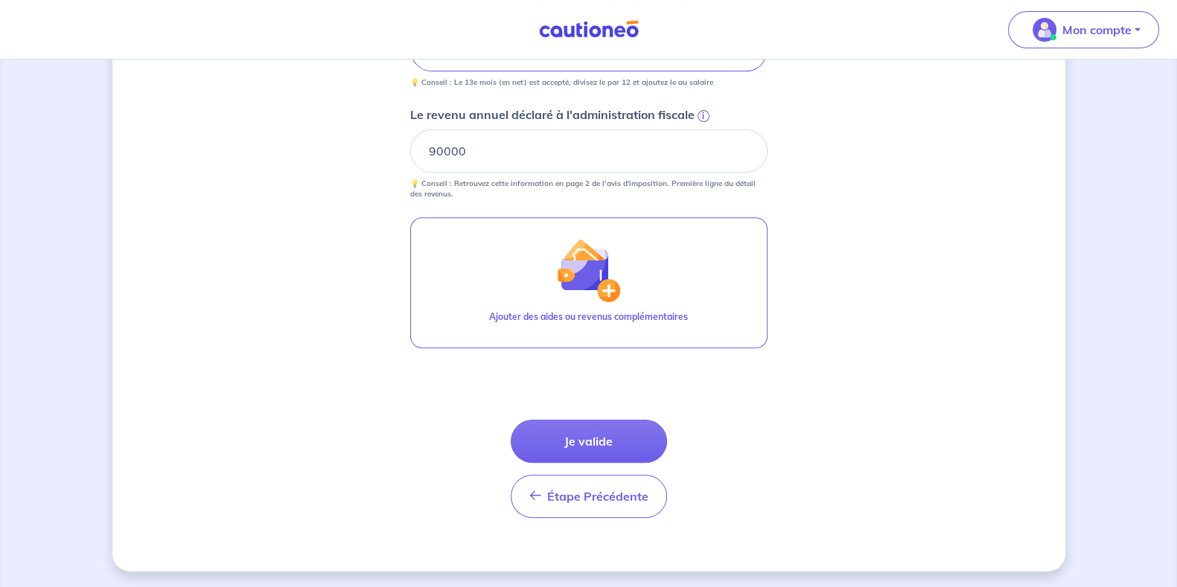
click at [628, 442] on button "Je valide" at bounding box center [589, 441] width 156 height 43
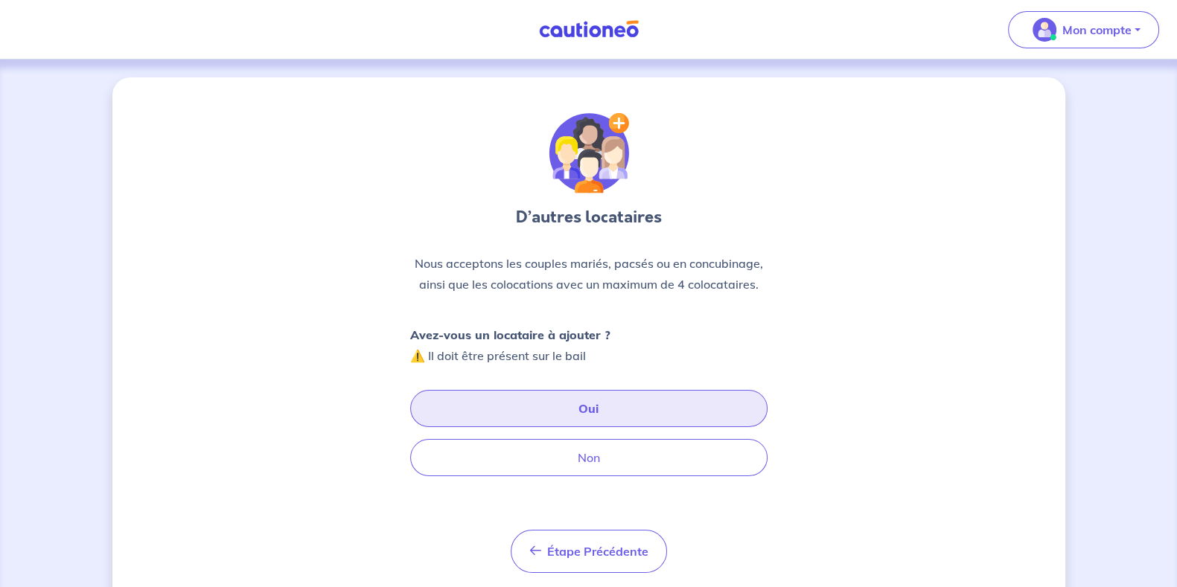
click at [632, 412] on button "Oui" at bounding box center [588, 408] width 357 height 37
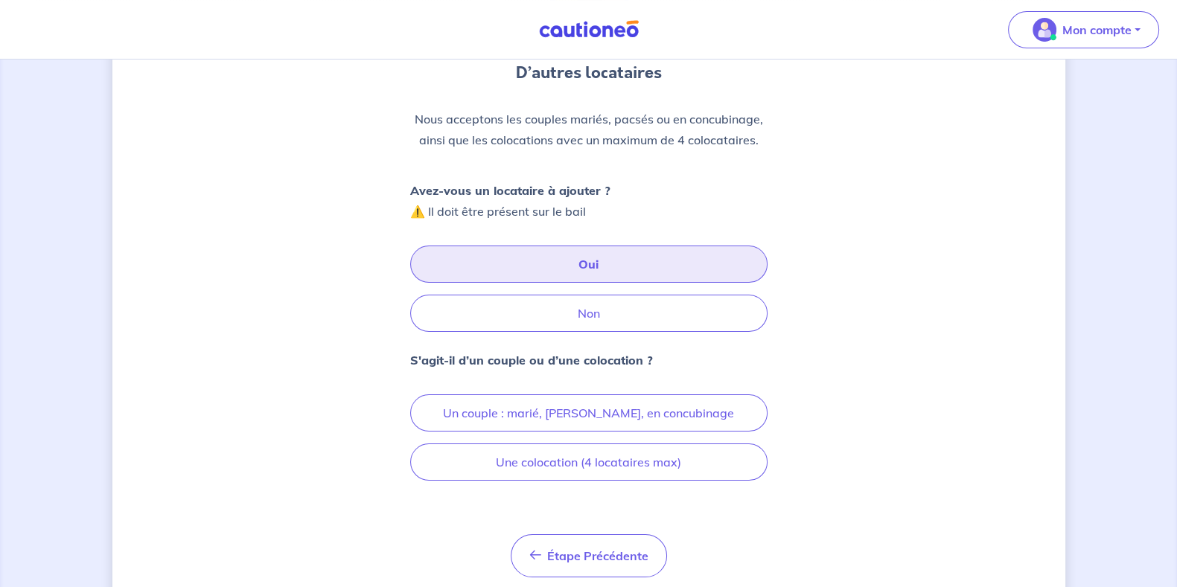
scroll to position [193, 0]
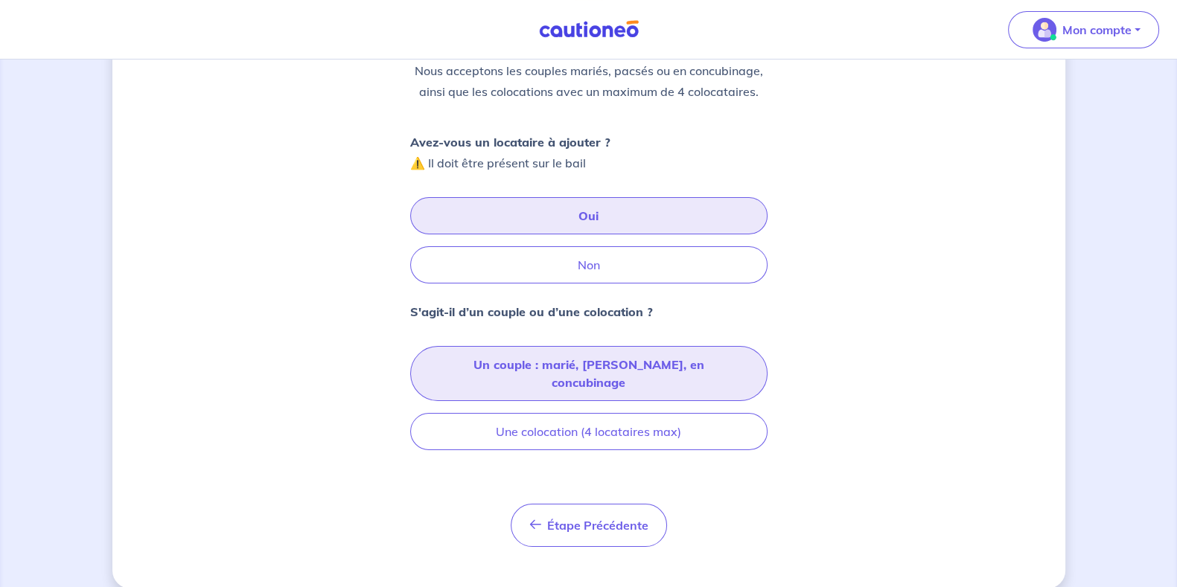
click at [663, 364] on button "Un couple : marié, pacsé, en concubinage" at bounding box center [588, 373] width 357 height 55
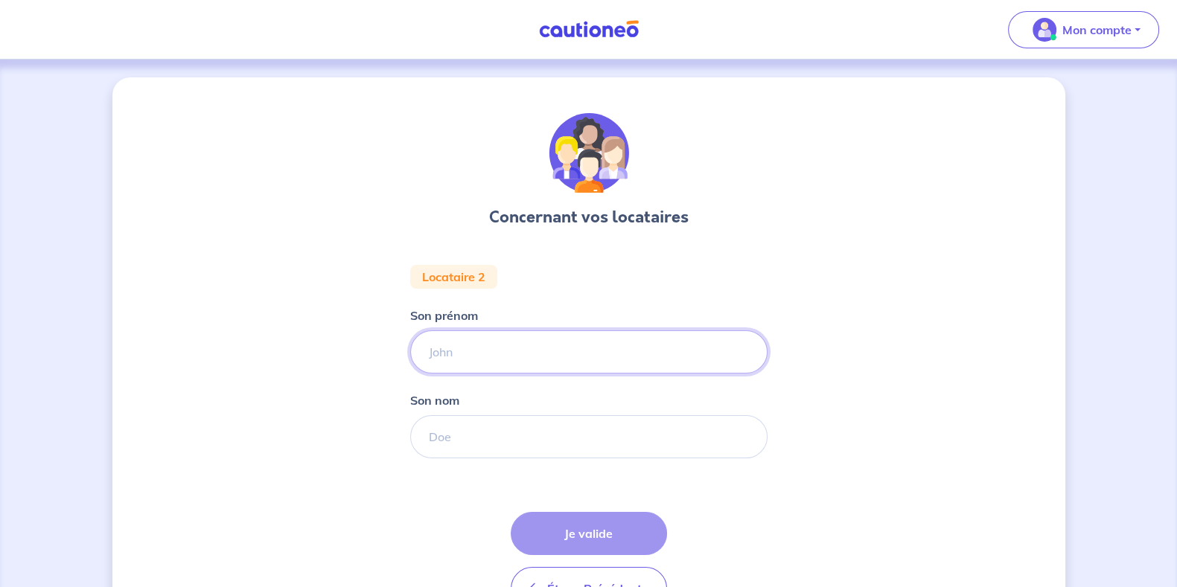
click at [514, 348] on input "Son prénom" at bounding box center [588, 351] width 357 height 43
click at [532, 353] on input "Son prénom" at bounding box center [588, 351] width 357 height 43
type input "Faustine"
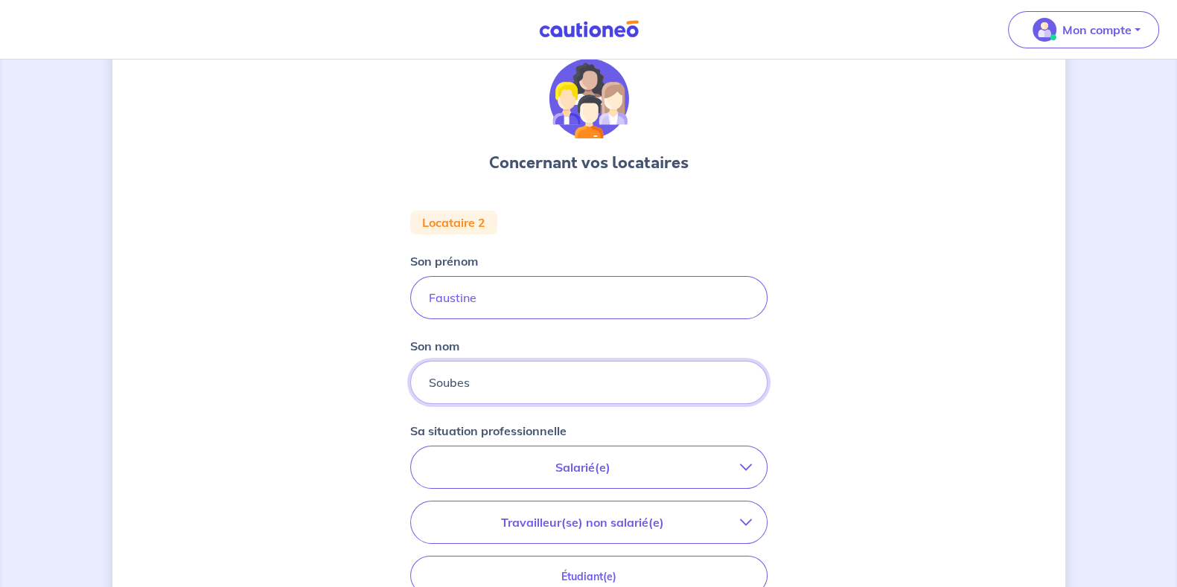
type input "Soubes"
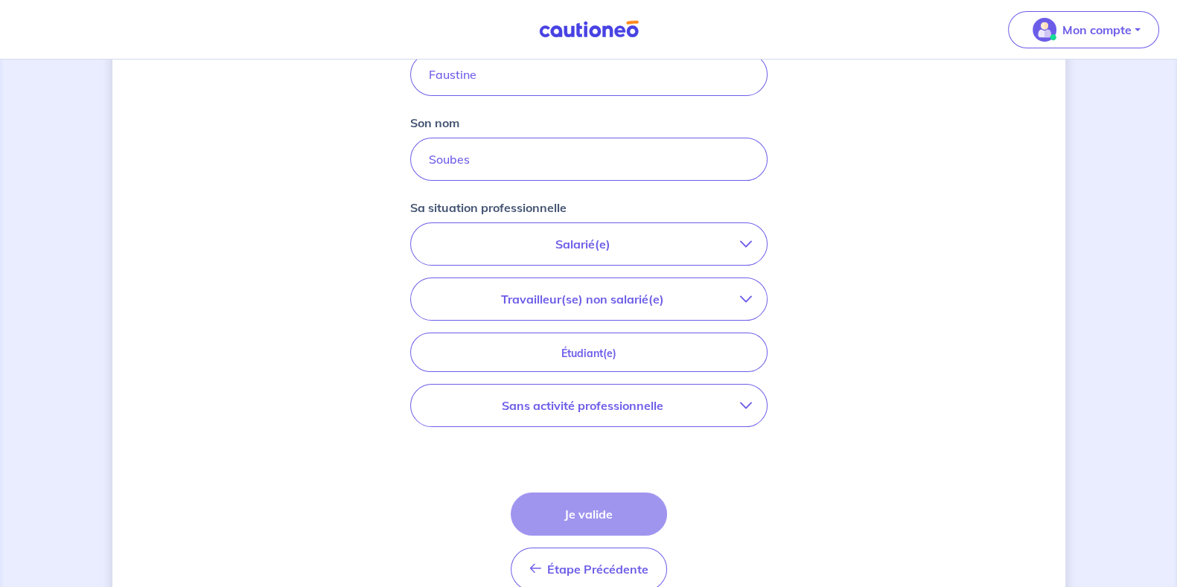
scroll to position [278, 0]
click at [686, 412] on p "Sans activité professionnelle" at bounding box center [583, 405] width 314 height 18
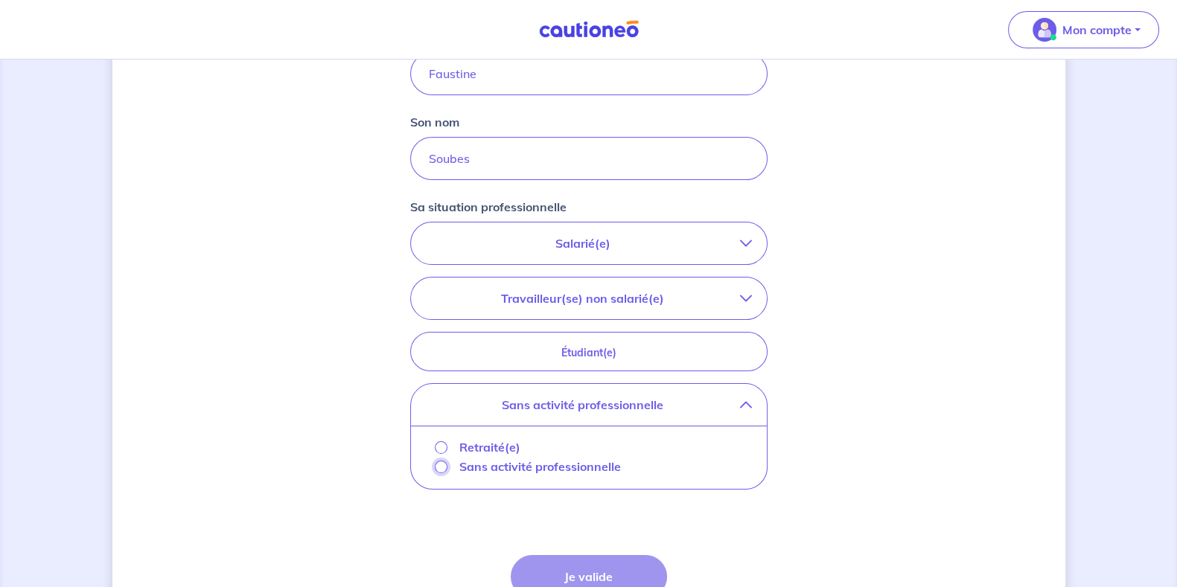
click at [440, 468] on input "Sans activité professionnelle" at bounding box center [441, 467] width 13 height 13
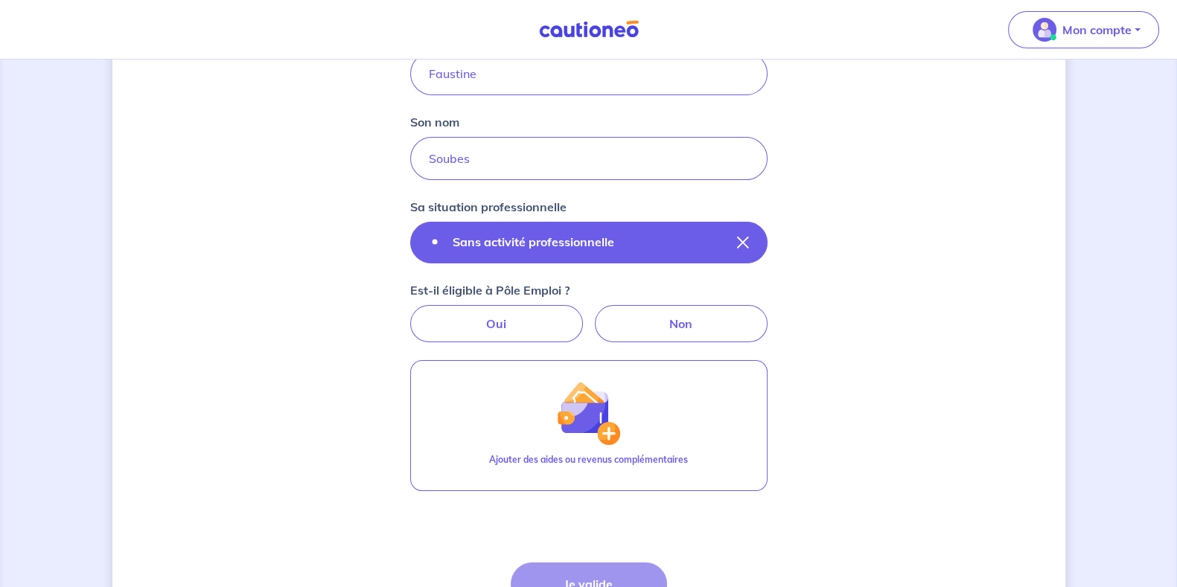
click at [653, 255] on button "Sans activité professionnelle" at bounding box center [588, 243] width 357 height 42
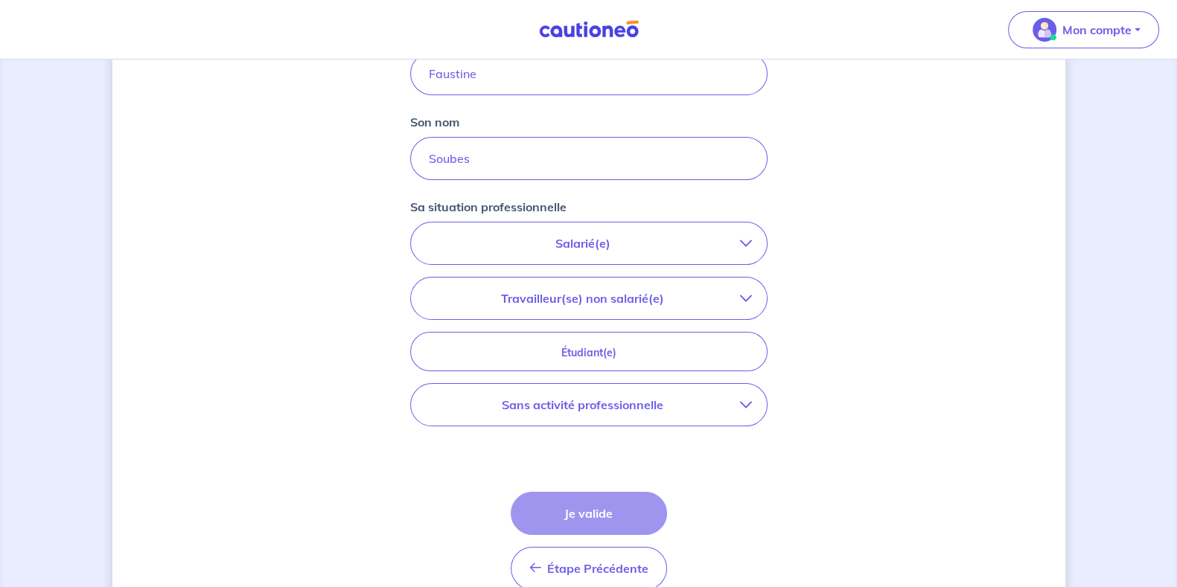
click at [679, 252] on button "Salarié(e)" at bounding box center [589, 244] width 356 height 42
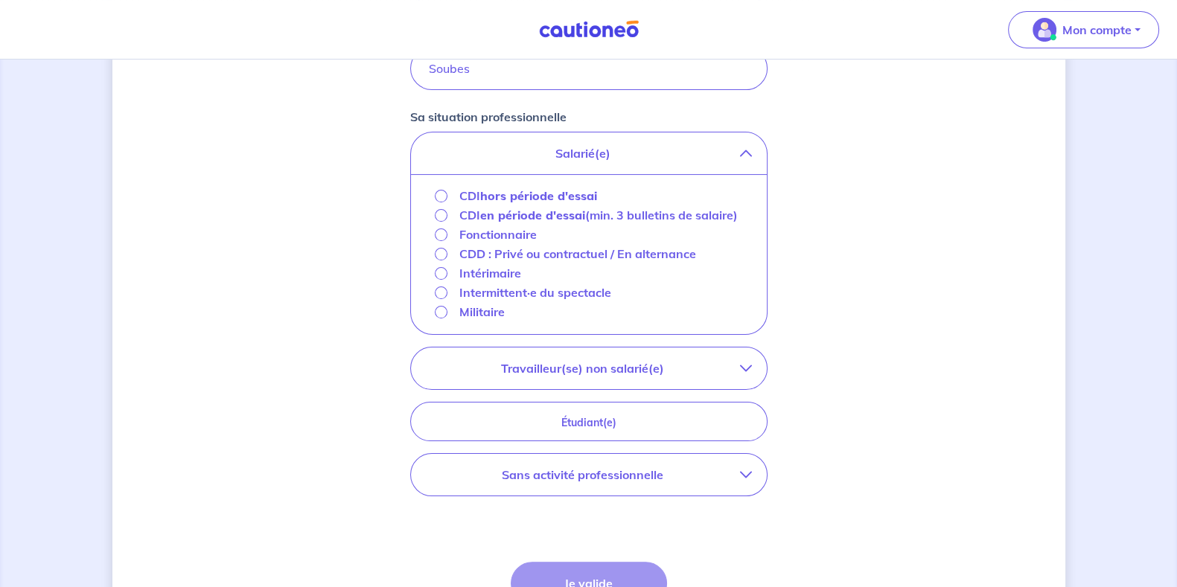
click at [738, 360] on p "Travailleur(se) non salarié(e)" at bounding box center [583, 369] width 314 height 18
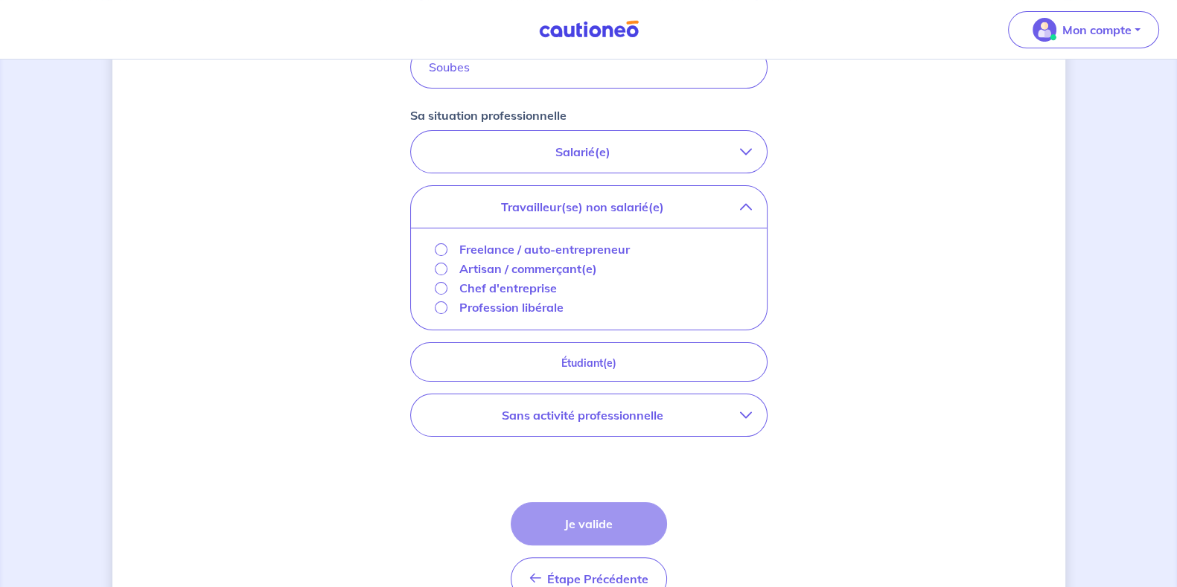
scroll to position [371, 0]
drag, startPoint x: 741, startPoint y: 198, endPoint x: 742, endPoint y: 190, distance: 8.3
click at [741, 198] on button "Travailleur(se) non salarié(e)" at bounding box center [589, 206] width 356 height 42
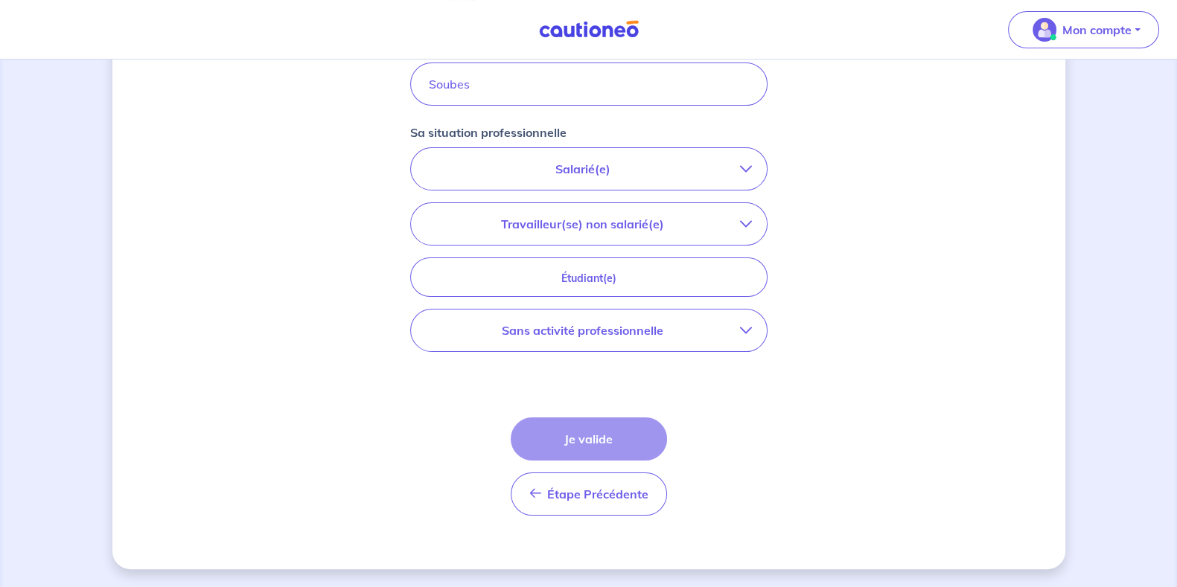
scroll to position [350, 0]
click at [744, 151] on button "Salarié(e)" at bounding box center [589, 172] width 356 height 42
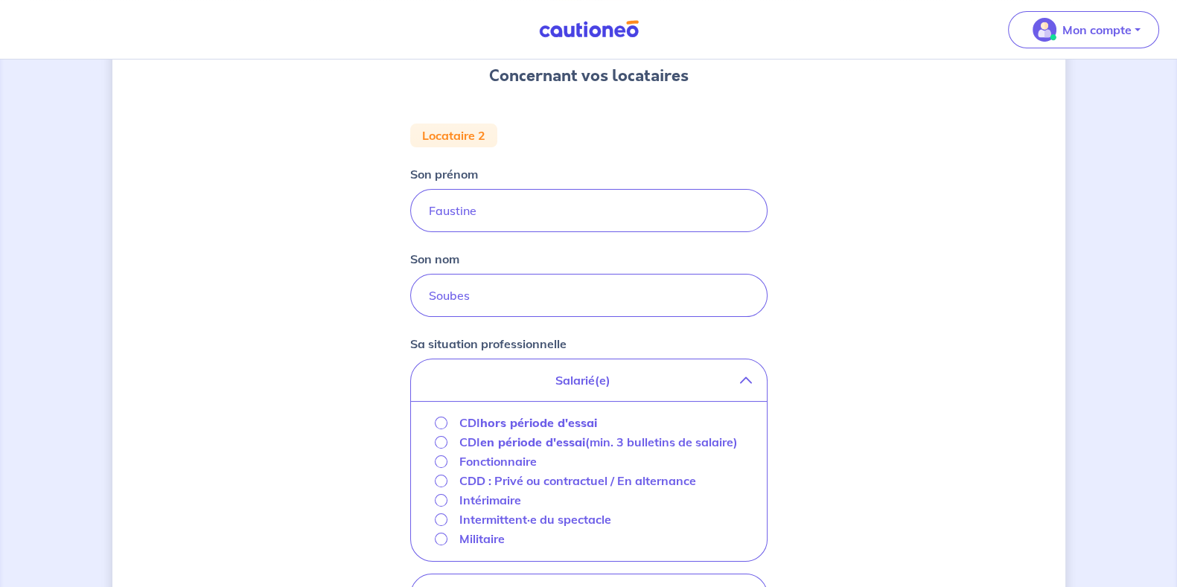
scroll to position [140, 0]
click at [459, 301] on input "Soubes" at bounding box center [588, 296] width 357 height 43
click at [479, 301] on input "Soubes" at bounding box center [588, 296] width 357 height 43
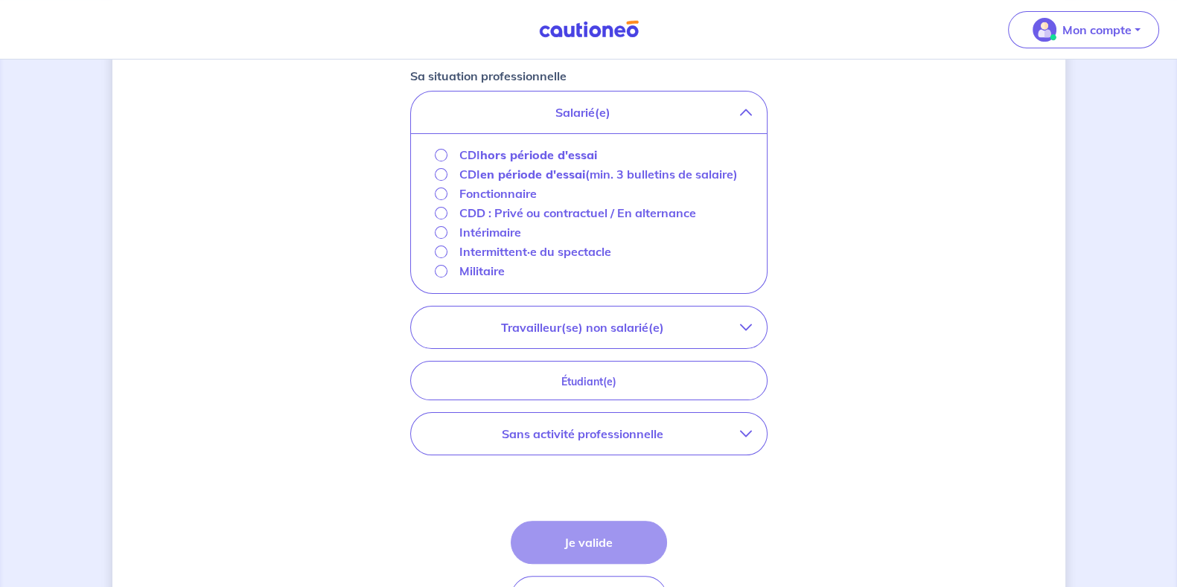
scroll to position [410, 0]
click at [654, 334] on button "Travailleur(se) non salarié(e)" at bounding box center [589, 327] width 356 height 42
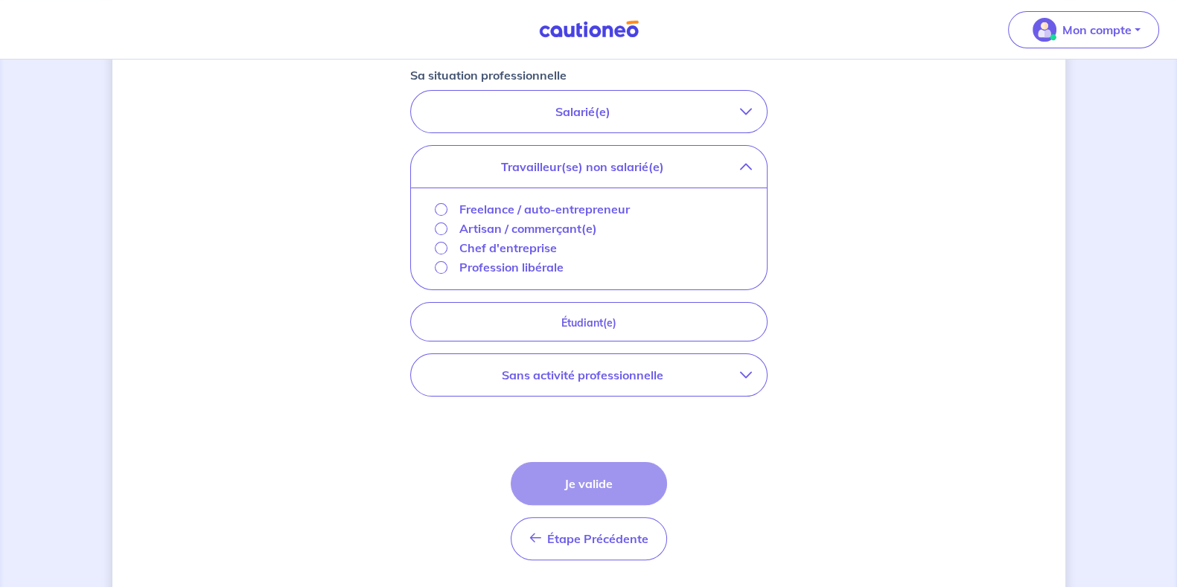
click at [717, 385] on button "Sans activité professionnelle" at bounding box center [589, 375] width 356 height 42
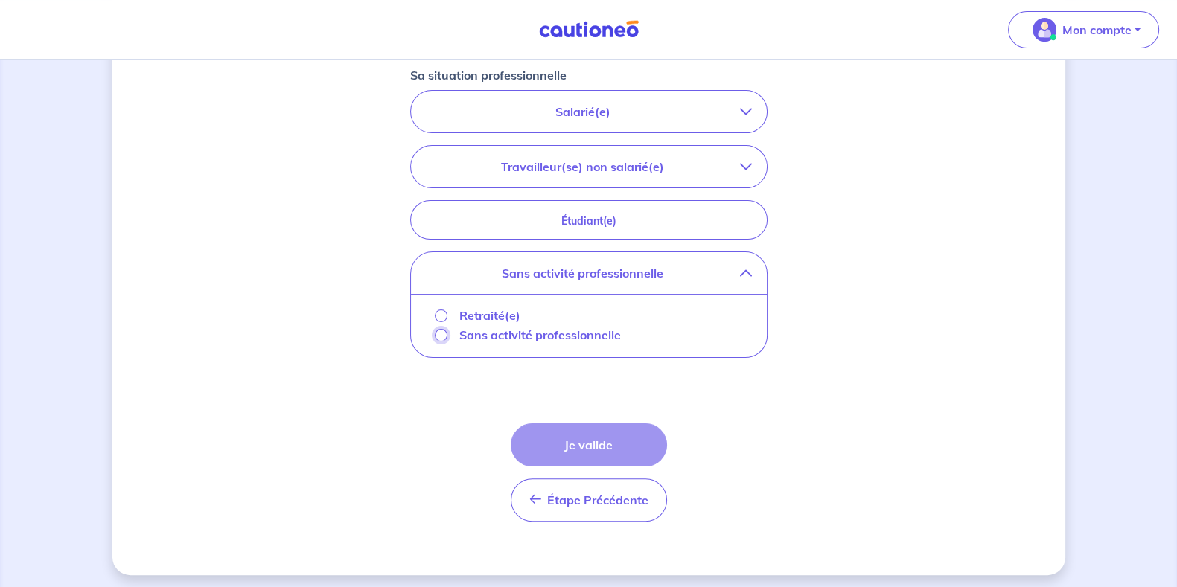
click at [439, 333] on input "Sans activité professionnelle" at bounding box center [441, 335] width 13 height 13
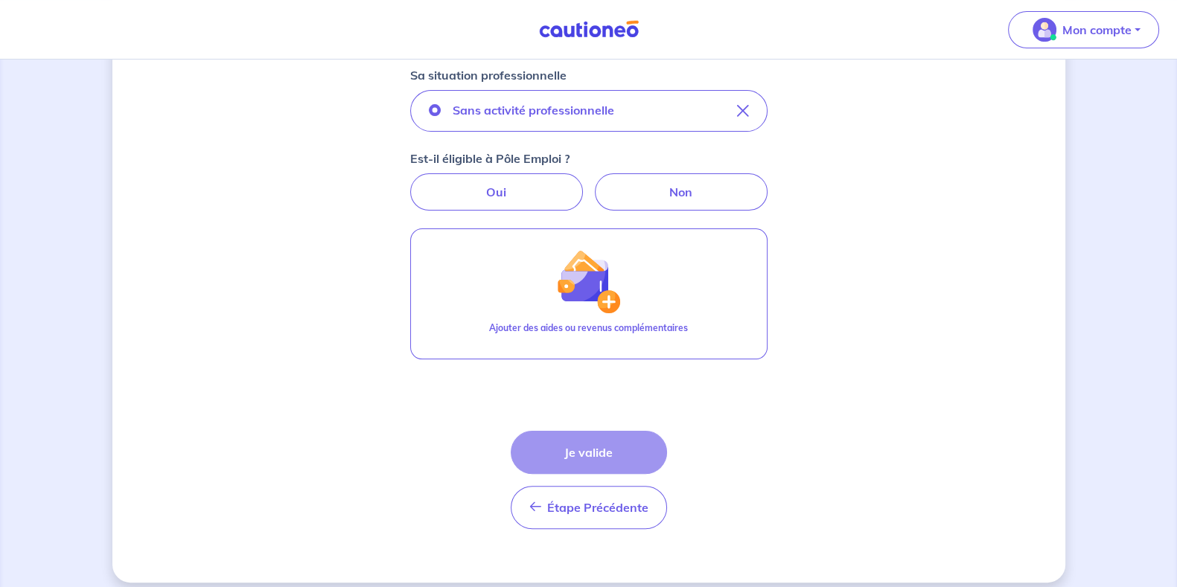
click at [836, 326] on div "Concernant vos locataires Locataire 2 Son prénom Faustine Son nom Soubes Sa sit…" at bounding box center [588, 125] width 953 height 916
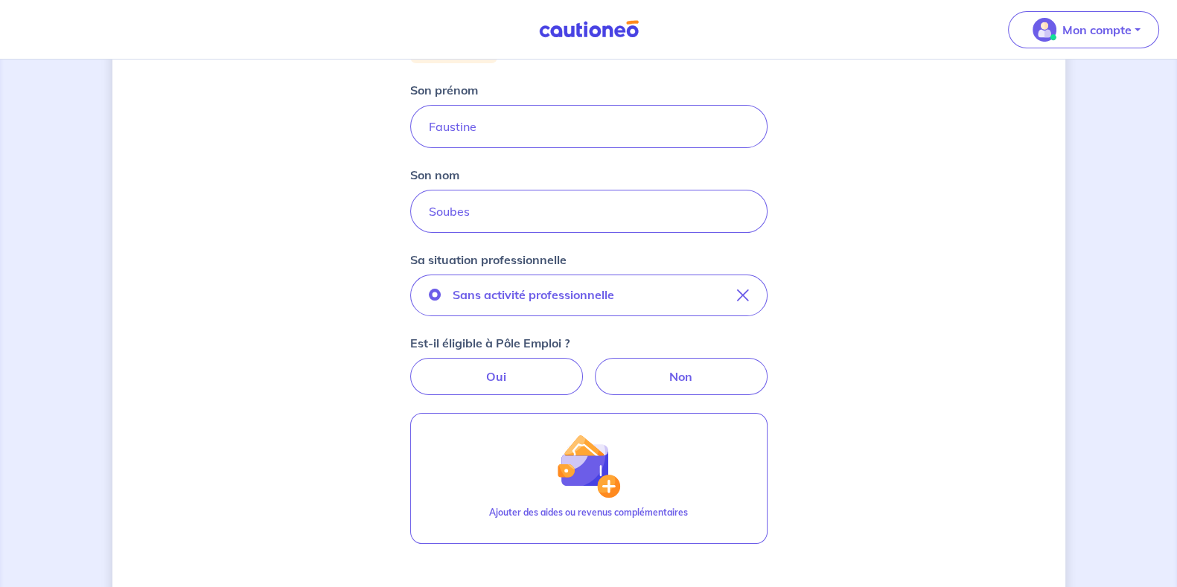
scroll to position [225, 0]
click at [507, 385] on label "Oui" at bounding box center [496, 377] width 173 height 37
click at [584, 368] on input "Oui" at bounding box center [589, 364] width 10 height 10
radio input "true"
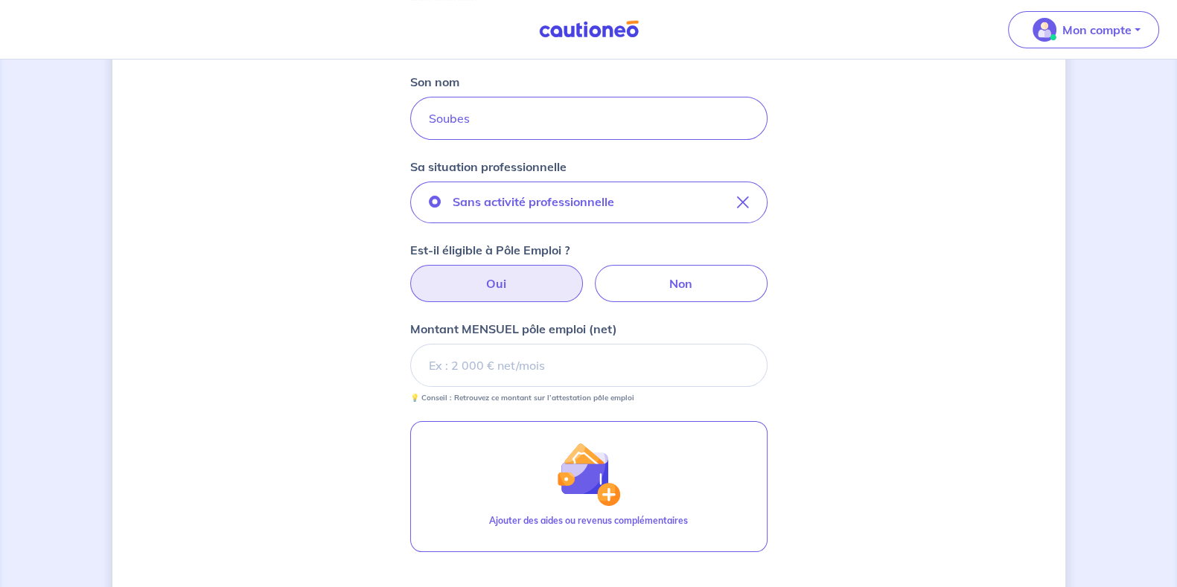
click at [561, 365] on input "Montant MENSUEL pôle emploi (net)" at bounding box center [588, 365] width 357 height 43
click at [521, 394] on p "💡 Conseil : Retrouvez ce montant sur l’attestation pôle emploi" at bounding box center [522, 397] width 224 height 10
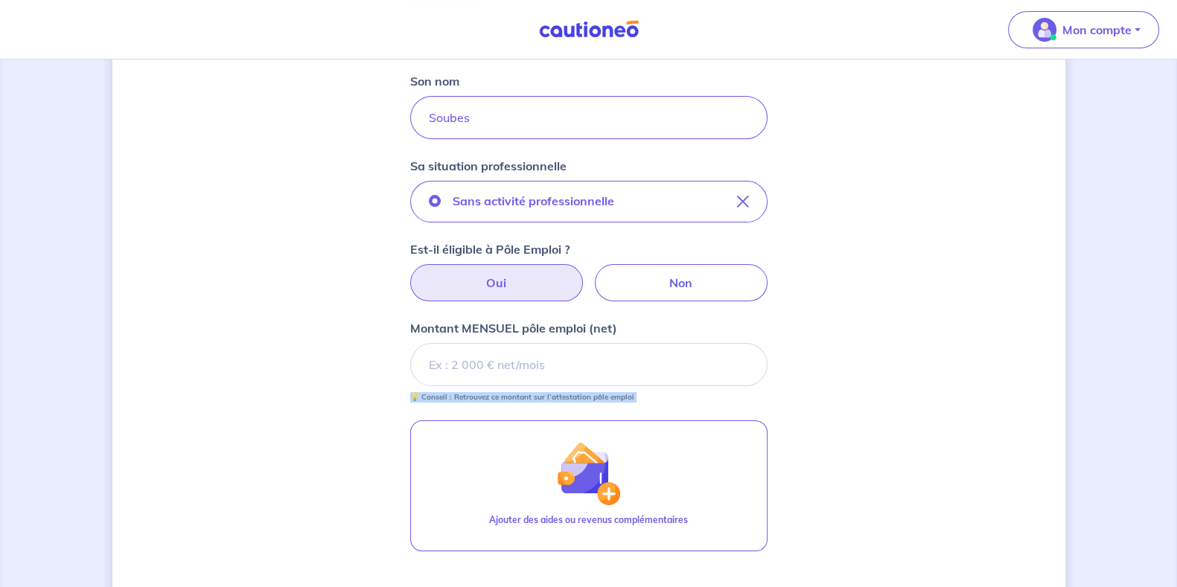
click at [590, 392] on p "💡 Conseil : Retrouvez ce montant sur l’attestation pôle emploi" at bounding box center [522, 397] width 224 height 10
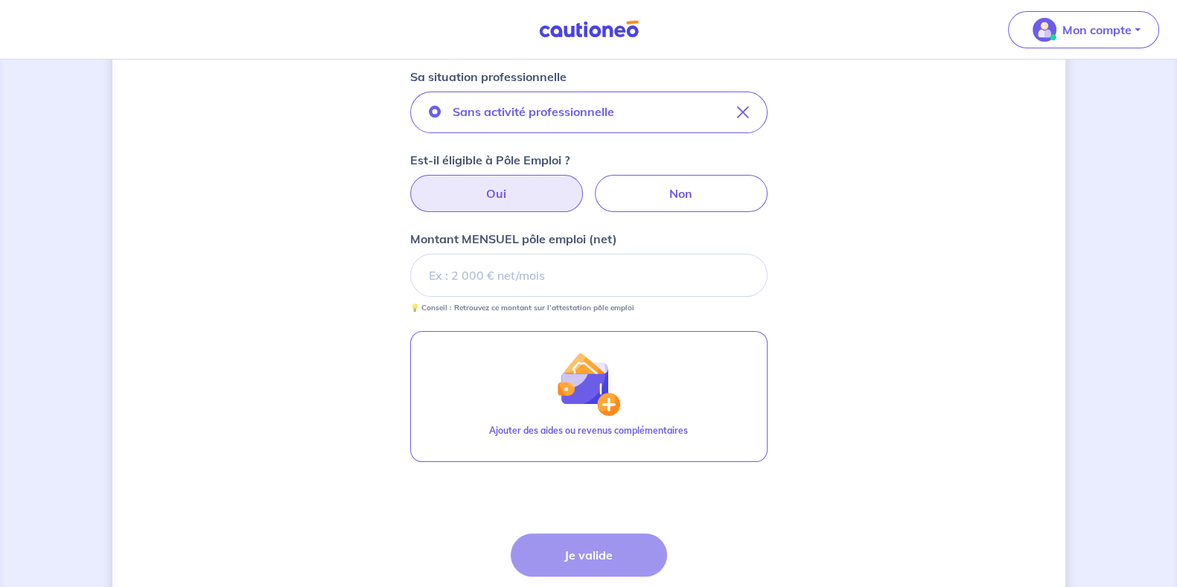
scroll to position [409, 0]
click at [520, 231] on p "Montant MENSUEL pôle emploi (net)" at bounding box center [513, 238] width 207 height 18
click at [520, 253] on input "Montant MENSUEL pôle emploi (net)" at bounding box center [588, 274] width 357 height 43
click at [520, 231] on p "Montant MENSUEL pôle emploi (net)" at bounding box center [513, 238] width 207 height 18
click at [520, 253] on input "Montant MENSUEL pôle emploi (net)" at bounding box center [588, 274] width 357 height 43
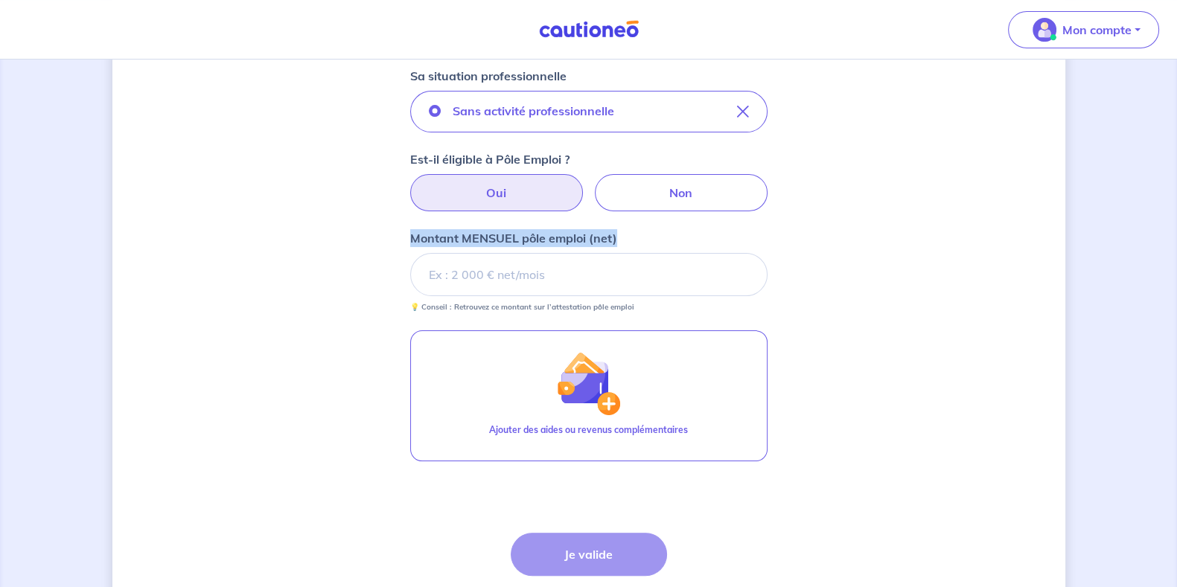
click at [520, 231] on p "Montant MENSUEL pôle emploi (net)" at bounding box center [513, 238] width 207 height 18
click at [520, 253] on input "Montant MENSUEL pôle emploi (net)" at bounding box center [588, 274] width 357 height 43
click at [553, 231] on p "Montant MENSUEL pôle emploi (net)" at bounding box center [513, 238] width 207 height 18
click at [553, 253] on input "Montant MENSUEL pôle emploi (net)" at bounding box center [588, 274] width 357 height 43
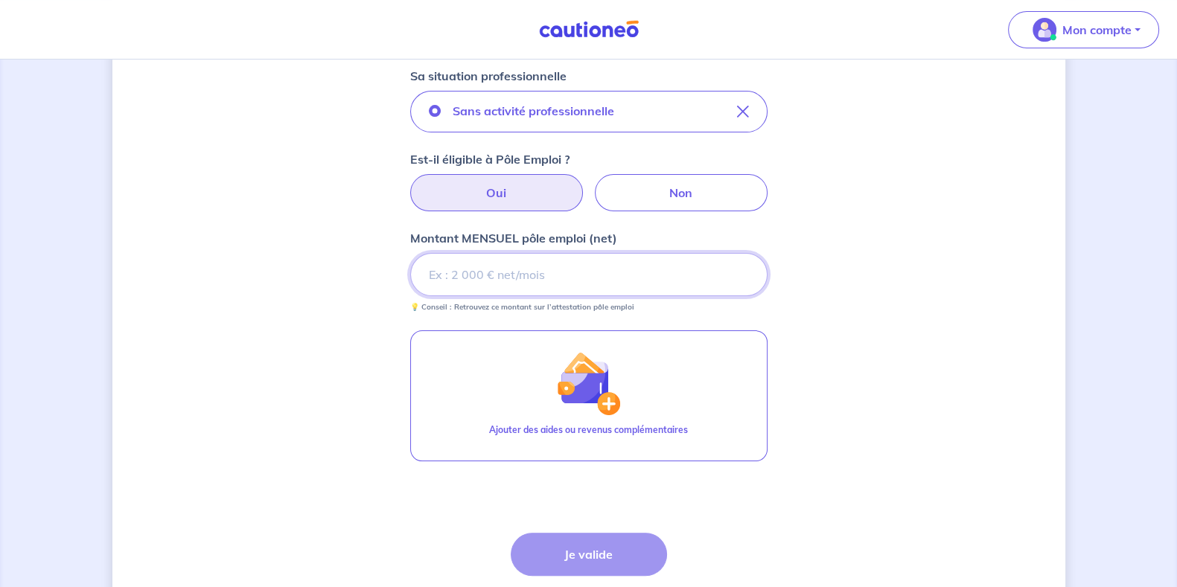
click at [632, 275] on input "Montant MENSUEL pôle emploi (net)" at bounding box center [588, 274] width 357 height 43
click at [841, 271] on div "Concernant vos locataires Locataire 2 Son prénom Faustine Son nom Soubes Sa sit…" at bounding box center [588, 176] width 953 height 1017
click at [536, 271] on input "Montant MENSUEL pôle emploi (net)" at bounding box center [588, 274] width 357 height 43
click at [545, 269] on input "Montant MENSUEL pôle emploi (net)" at bounding box center [588, 274] width 357 height 43
click at [497, 272] on input "Montant MENSUEL pôle emploi (net)" at bounding box center [588, 274] width 357 height 43
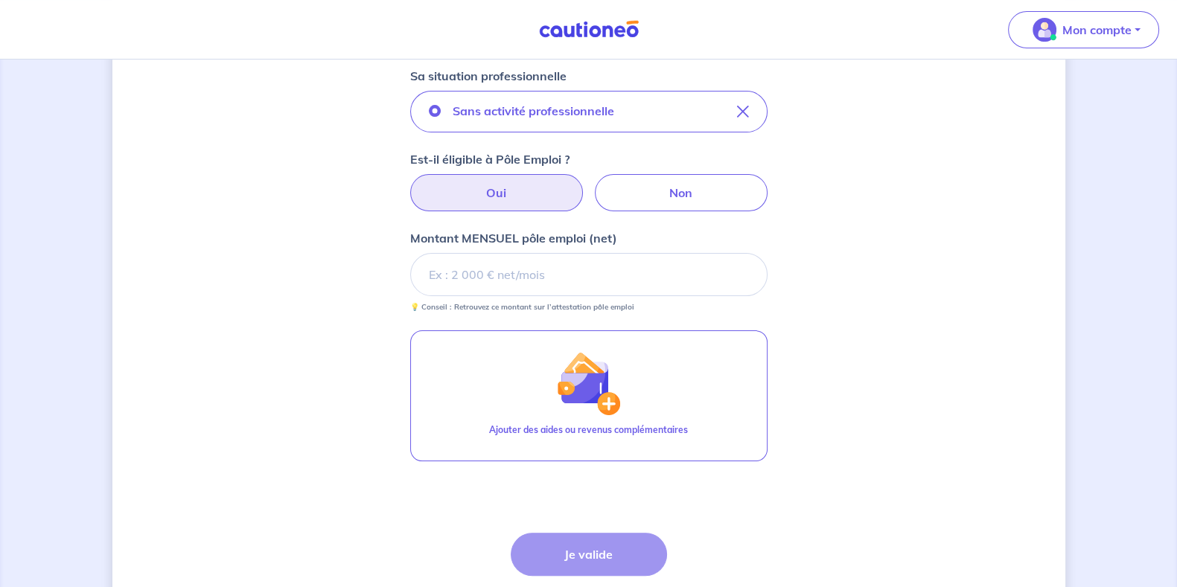
click at [503, 236] on p "Montant MENSUEL pôle emploi (net)" at bounding box center [513, 238] width 207 height 18
click at [503, 253] on input "Montant MENSUEL pôle emploi (net)" at bounding box center [588, 274] width 357 height 43
click at [503, 236] on p "Montant MENSUEL pôle emploi (net)" at bounding box center [513, 238] width 207 height 18
click at [503, 253] on input "Montant MENSUEL pôle emploi (net)" at bounding box center [588, 274] width 357 height 43
click at [503, 236] on p "Montant MENSUEL pôle emploi (net)" at bounding box center [513, 238] width 207 height 18
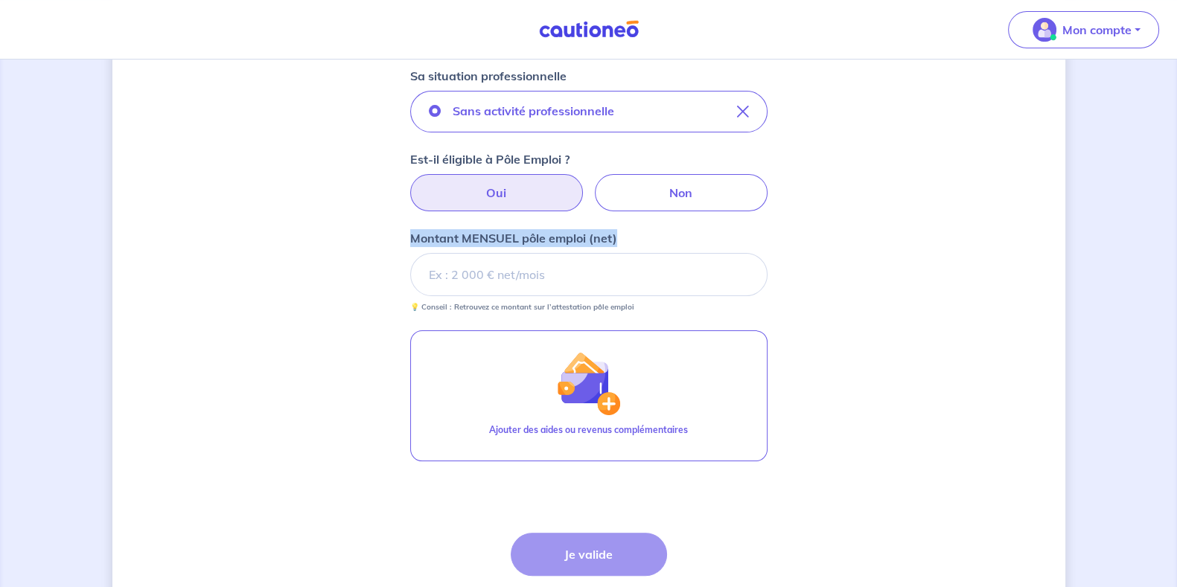
click at [503, 253] on input "Montant MENSUEL pôle emploi (net)" at bounding box center [588, 274] width 357 height 43
click at [514, 240] on p "Montant MENSUEL pôle emploi (net)" at bounding box center [513, 238] width 207 height 18
click at [514, 253] on input "Montant MENSUEL pôle emploi (net)" at bounding box center [588, 274] width 357 height 43
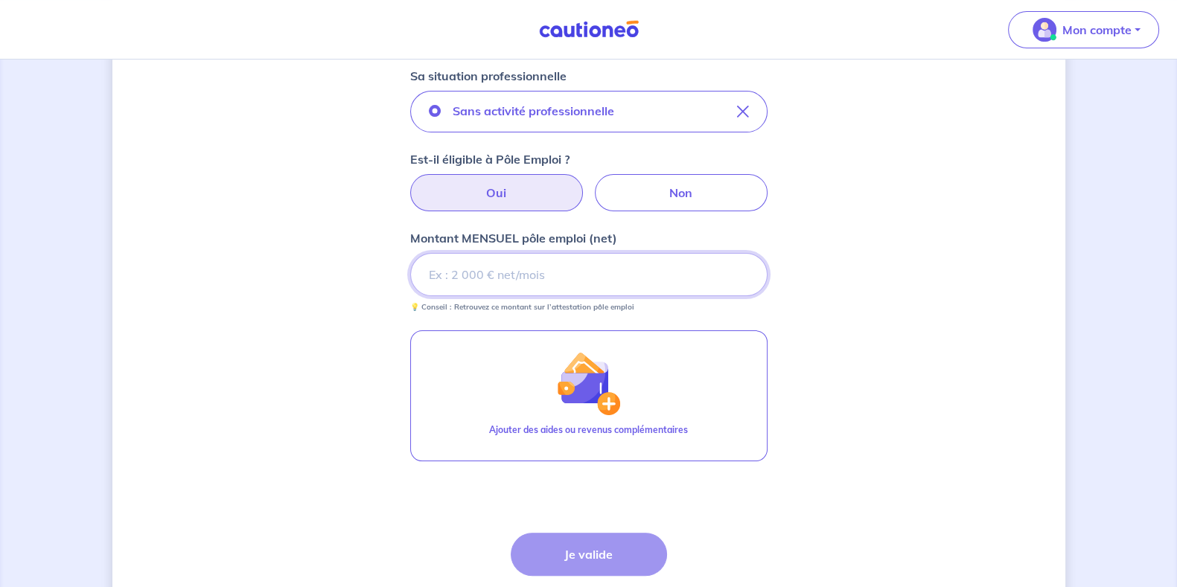
click at [514, 281] on input "Montant MENSUEL pôle emploi (net)" at bounding box center [588, 274] width 357 height 43
click at [561, 234] on p "Montant MENSUEL pôle emploi (net)" at bounding box center [513, 238] width 207 height 18
click at [561, 253] on input "Montant MENSUEL pôle emploi (net)" at bounding box center [588, 274] width 357 height 43
click at [561, 234] on p "Montant MENSUEL pôle emploi (net)" at bounding box center [513, 238] width 207 height 18
click at [561, 253] on input "Montant MENSUEL pôle emploi (net)" at bounding box center [588, 274] width 357 height 43
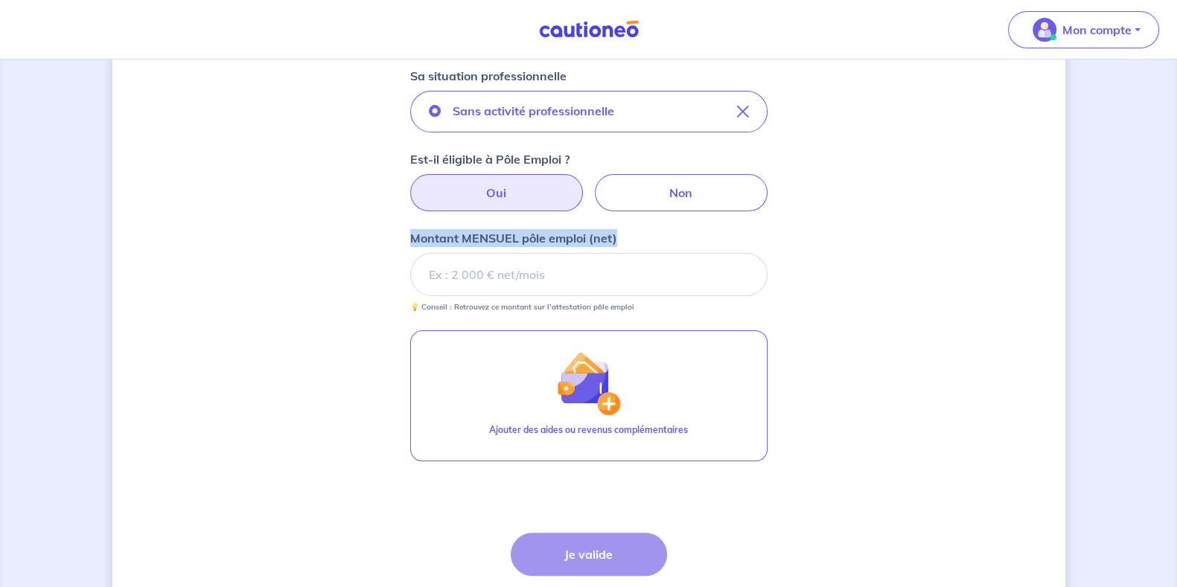
click at [561, 234] on p "Montant MENSUEL pôle emploi (net)" at bounding box center [513, 238] width 207 height 18
click at [561, 253] on input "Montant MENSUEL pôle emploi (net)" at bounding box center [588, 274] width 357 height 43
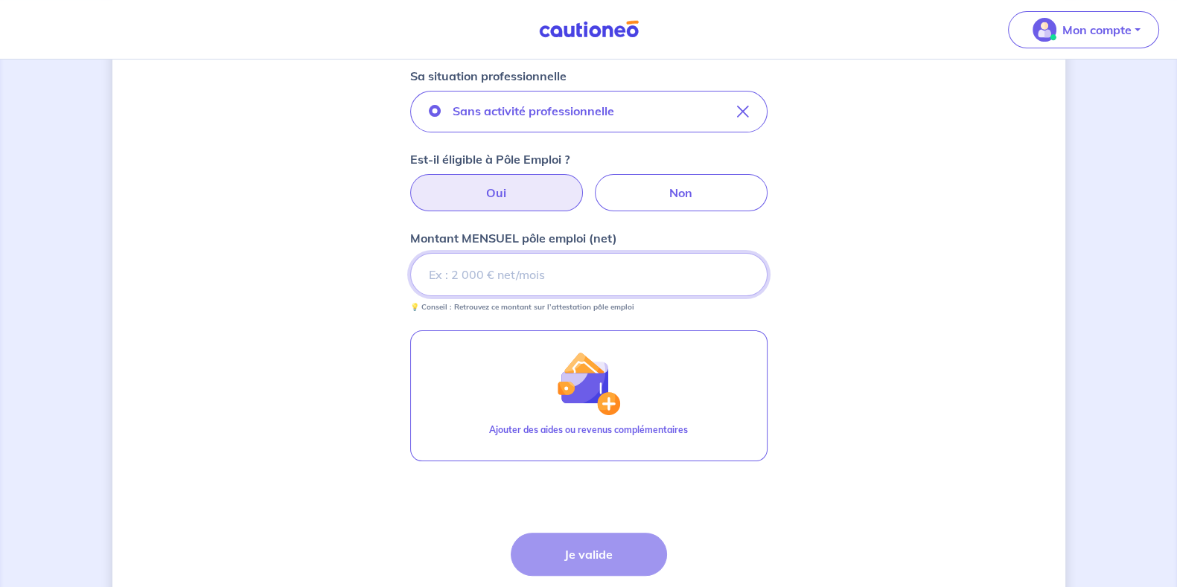
click at [556, 269] on input "Montant MENSUEL pôle emploi (net)" at bounding box center [588, 274] width 357 height 43
click at [534, 306] on p "💡 Conseil : Retrouvez ce montant sur l’attestation pôle emploi" at bounding box center [522, 307] width 224 height 10
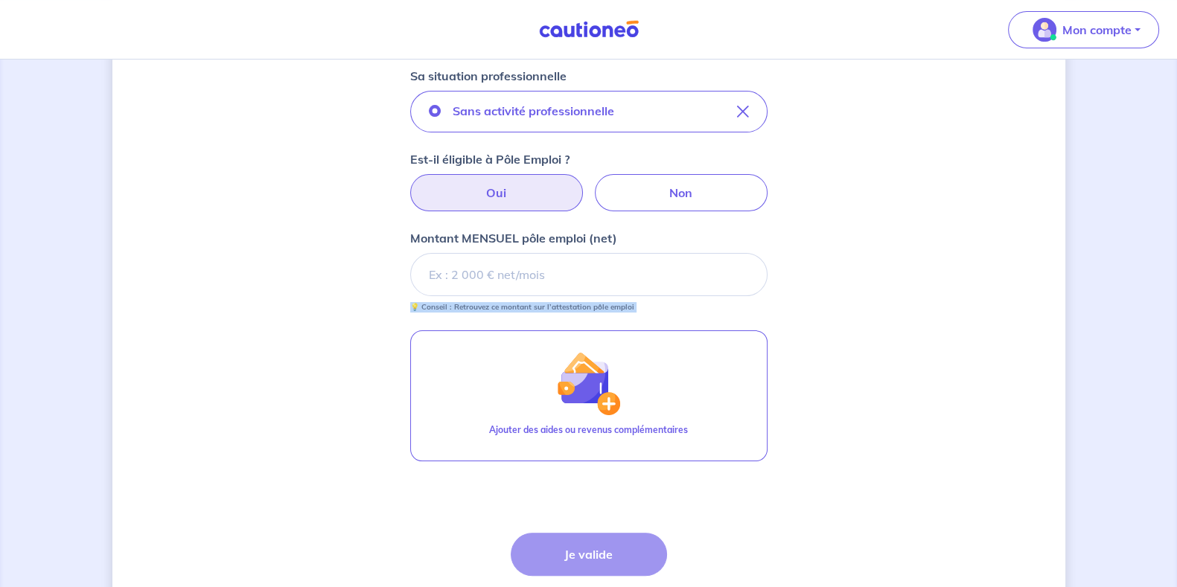
click at [534, 306] on p "💡 Conseil : Retrouvez ce montant sur l’attestation pôle emploi" at bounding box center [522, 307] width 224 height 10
click at [548, 305] on p "💡 Conseil : Retrouvez ce montant sur l’attestation pôle emploi" at bounding box center [522, 307] width 224 height 10
click at [531, 307] on p "💡 Conseil : Retrouvez ce montant sur l’attestation pôle emploi" at bounding box center [522, 307] width 224 height 10
drag, startPoint x: 499, startPoint y: 307, endPoint x: 636, endPoint y: 307, distance: 137.0
click at [623, 306] on p "💡 Conseil : Retrouvez ce montant sur l’attestation pôle emploi" at bounding box center [522, 307] width 224 height 10
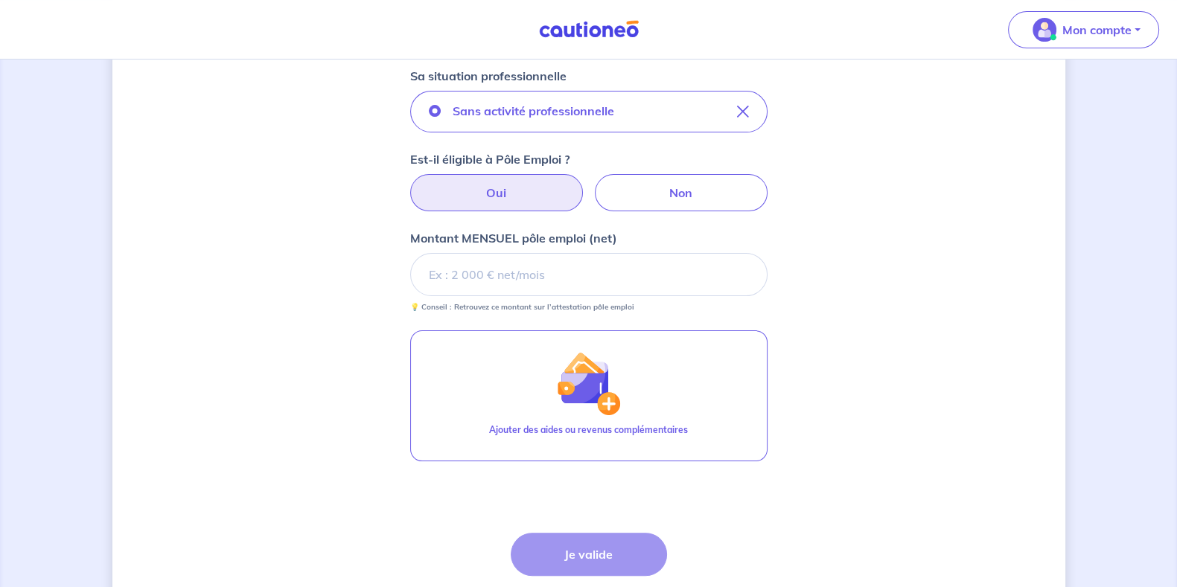
click at [636, 307] on small "💡 Conseil : Retrouvez ce montant sur l’attestation pôle emploi" at bounding box center [588, 304] width 357 height 16
click at [613, 270] on input "Montant MENSUEL pôle emploi (net)" at bounding box center [588, 274] width 357 height 43
click at [496, 286] on input "Montant MENSUEL pôle emploi (net)" at bounding box center [588, 274] width 357 height 43
click at [534, 273] on input "Montant MENSUEL pôle emploi (net)" at bounding box center [588, 274] width 357 height 43
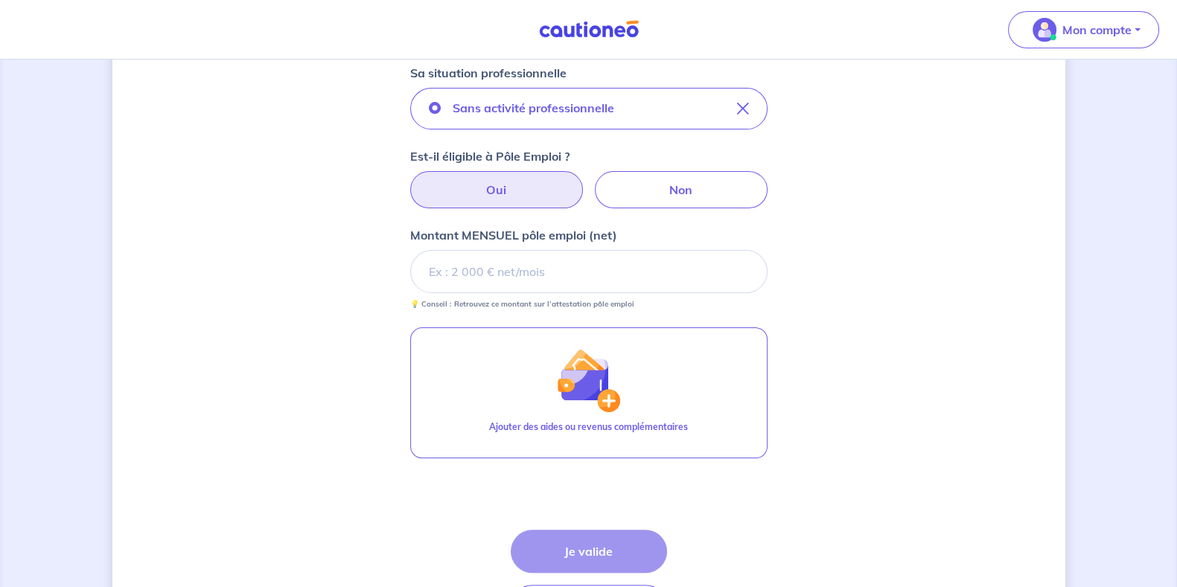
scroll to position [413, 0]
click at [509, 263] on input "Montant MENSUEL pôle emploi (net)" at bounding box center [588, 270] width 357 height 43
click at [533, 303] on p "💡 Conseil : Retrouvez ce montant sur l’attestation pôle emploi" at bounding box center [522, 303] width 224 height 10
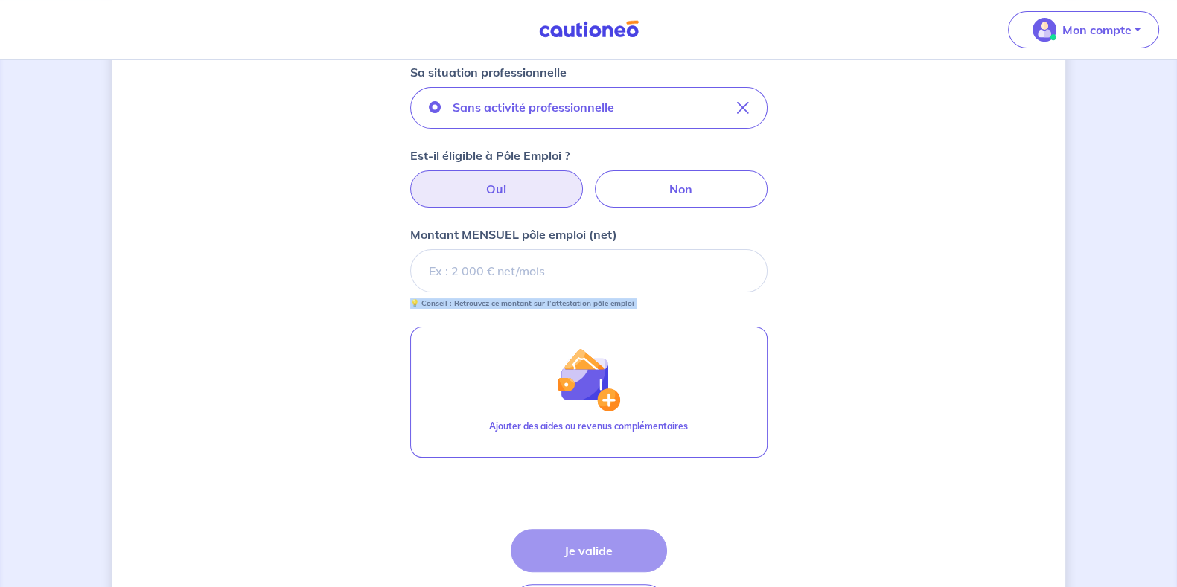
click at [560, 304] on p "💡 Conseil : Retrouvez ce montant sur l’attestation pôle emploi" at bounding box center [522, 303] width 224 height 10
click at [583, 307] on form "Locataire 2 Son prénom Faustine Son nom Soubes Sa situation professionnelle San…" at bounding box center [588, 246] width 357 height 788
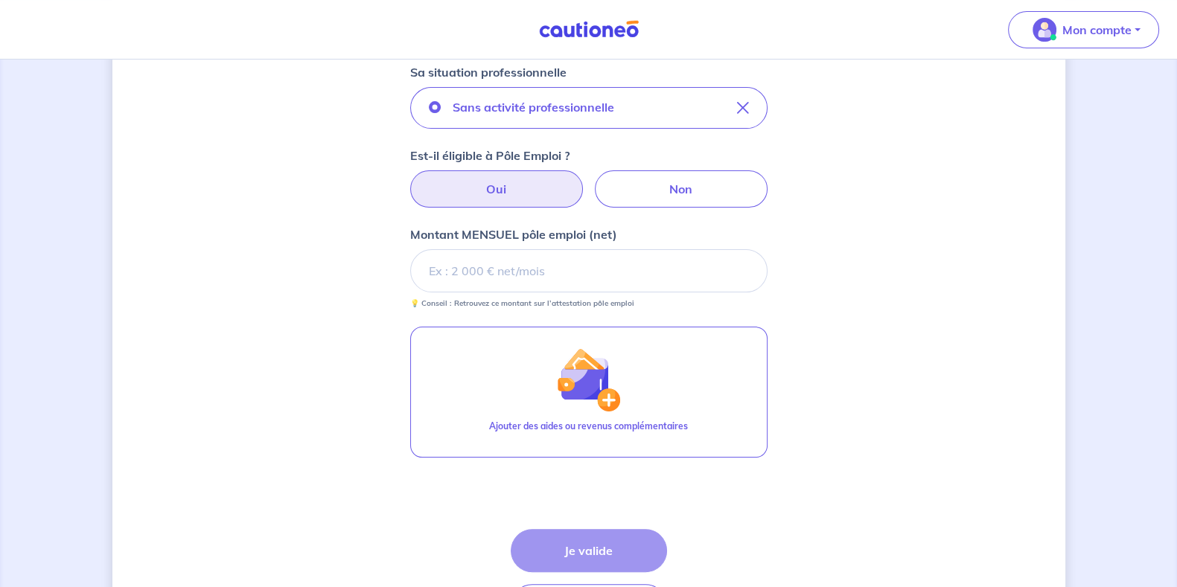
click at [590, 307] on form "Locataire 2 Son prénom Faustine Son nom Soubes Sa situation professionnelle San…" at bounding box center [588, 246] width 357 height 788
click at [590, 303] on p "💡 Conseil : Retrouvez ce montant sur l’attestation pôle emploi" at bounding box center [522, 303] width 224 height 10
click at [598, 303] on p "💡 Conseil : Retrouvez ce montant sur l’attestation pôle emploi" at bounding box center [522, 303] width 224 height 10
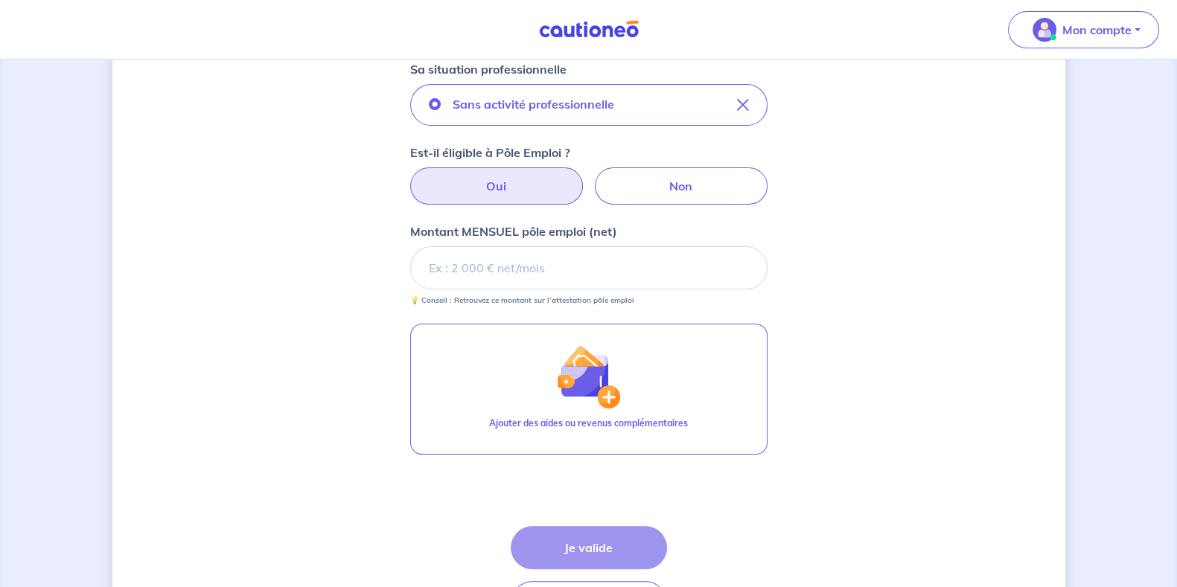
scroll to position [417, 0]
click at [559, 276] on input "Montant MENSUEL pôle emploi (net)" at bounding box center [588, 267] width 357 height 43
click at [523, 228] on p "Montant MENSUEL pôle emploi (net)" at bounding box center [513, 231] width 207 height 18
click at [523, 246] on input "Montant MENSUEL pôle emploi (net)" at bounding box center [588, 267] width 357 height 43
click at [523, 228] on p "Montant MENSUEL pôle emploi (net)" at bounding box center [513, 231] width 207 height 18
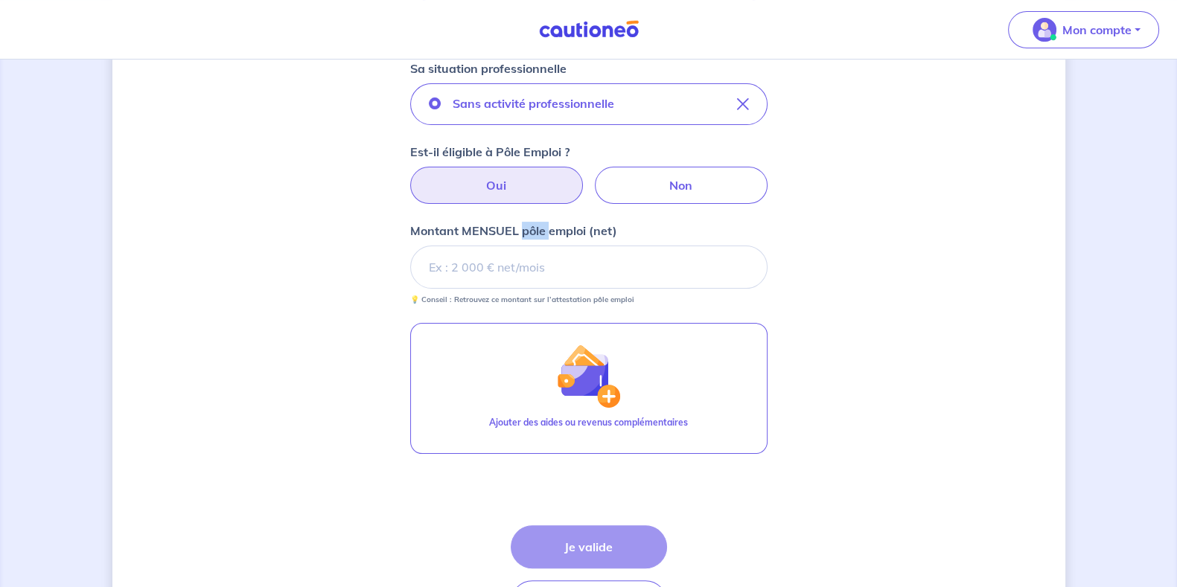
click at [523, 246] on input "Montant MENSUEL pôle emploi (net)" at bounding box center [588, 267] width 357 height 43
click at [523, 228] on p "Montant MENSUEL pôle emploi (net)" at bounding box center [513, 231] width 207 height 18
click at [523, 246] on input "Montant MENSUEL pôle emploi (net)" at bounding box center [588, 267] width 357 height 43
click at [552, 226] on p "Montant MENSUEL pôle emploi (net)" at bounding box center [513, 231] width 207 height 18
click at [552, 246] on input "Montant MENSUEL pôle emploi (net)" at bounding box center [588, 267] width 357 height 43
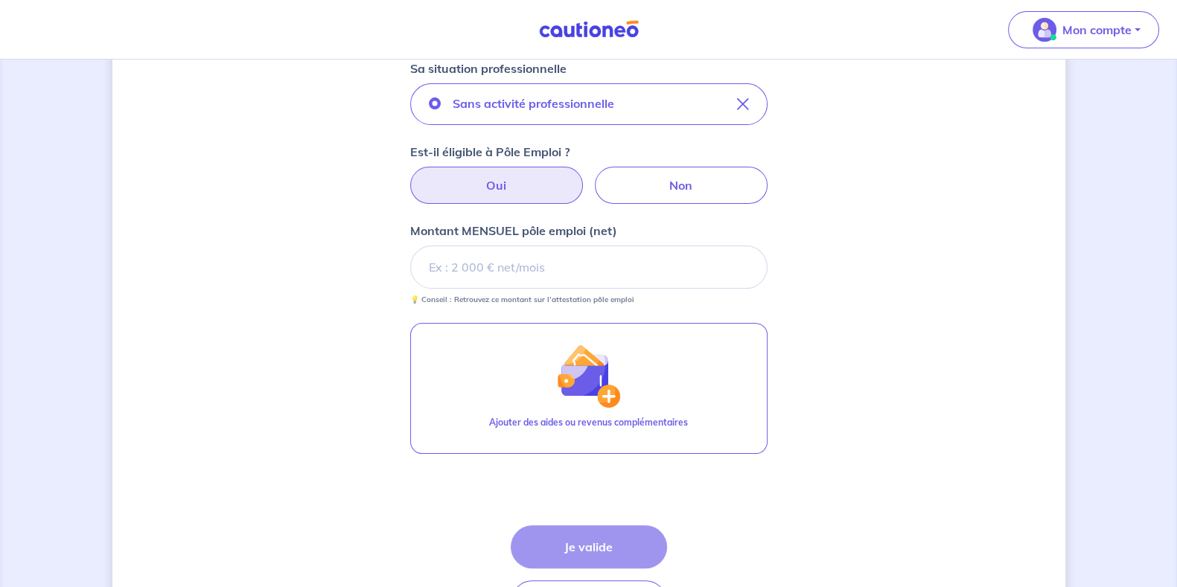
click at [583, 226] on p "Montant MENSUEL pôle emploi (net)" at bounding box center [513, 231] width 207 height 18
click at [583, 246] on input "Montant MENSUEL pôle emploi (net)" at bounding box center [588, 267] width 357 height 43
click at [583, 226] on p "Montant MENSUEL pôle emploi (net)" at bounding box center [513, 231] width 207 height 18
click at [583, 246] on input "Montant MENSUEL pôle emploi (net)" at bounding box center [588, 267] width 357 height 43
click at [583, 226] on p "Montant MENSUEL pôle emploi (net)" at bounding box center [513, 231] width 207 height 18
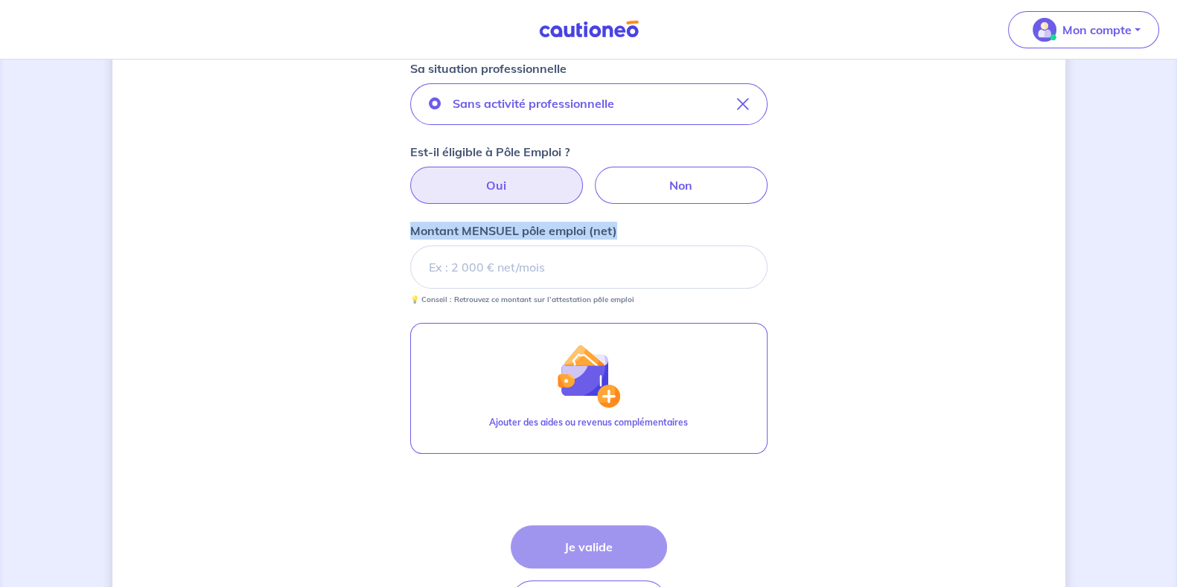
click at [583, 246] on input "Montant MENSUEL pôle emploi (net)" at bounding box center [588, 267] width 357 height 43
click at [604, 226] on p "Montant MENSUEL pôle emploi (net)" at bounding box center [513, 231] width 207 height 18
click at [604, 246] on input "Montant MENSUEL pôle emploi (net)" at bounding box center [588, 267] width 357 height 43
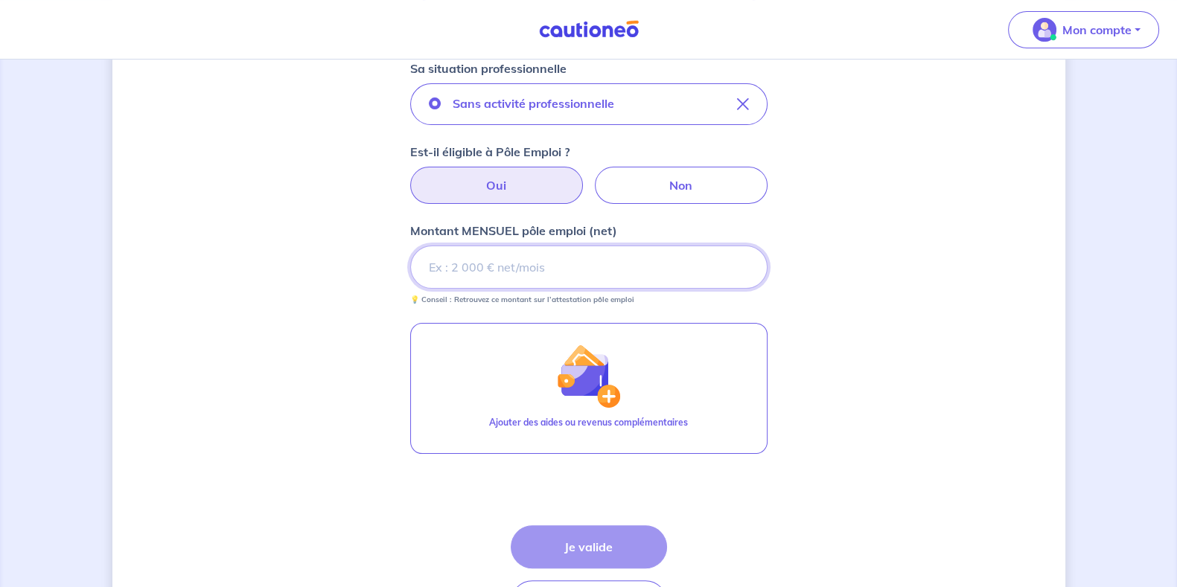
click at [555, 266] on input "Montant MENSUEL pôle emploi (net)" at bounding box center [588, 267] width 357 height 43
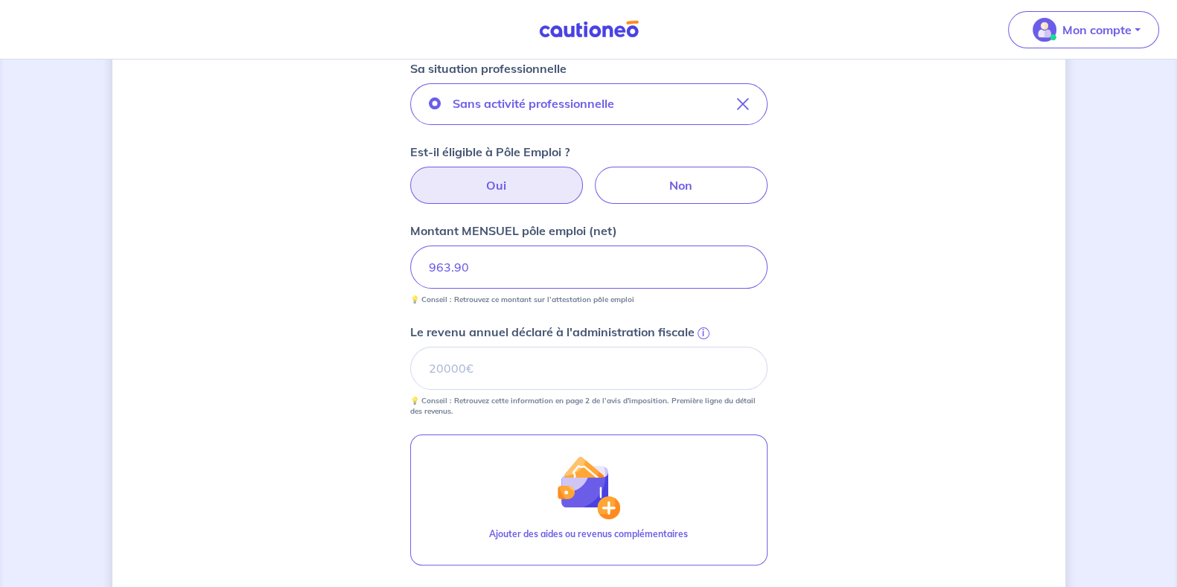
type input "963.90"
click at [941, 354] on div "Concernant vos locataires Locataire 2 Son prénom Faustine Son nom Soubes Sa sit…" at bounding box center [588, 225] width 953 height 1128
click at [817, 345] on div "Concernant vos locataires Locataire 2 Son prénom Faustine Son nom Soubes Sa sit…" at bounding box center [588, 225] width 953 height 1128
click at [491, 375] on input "Le revenu annuel déclaré à l'administration fiscale i" at bounding box center [588, 368] width 357 height 43
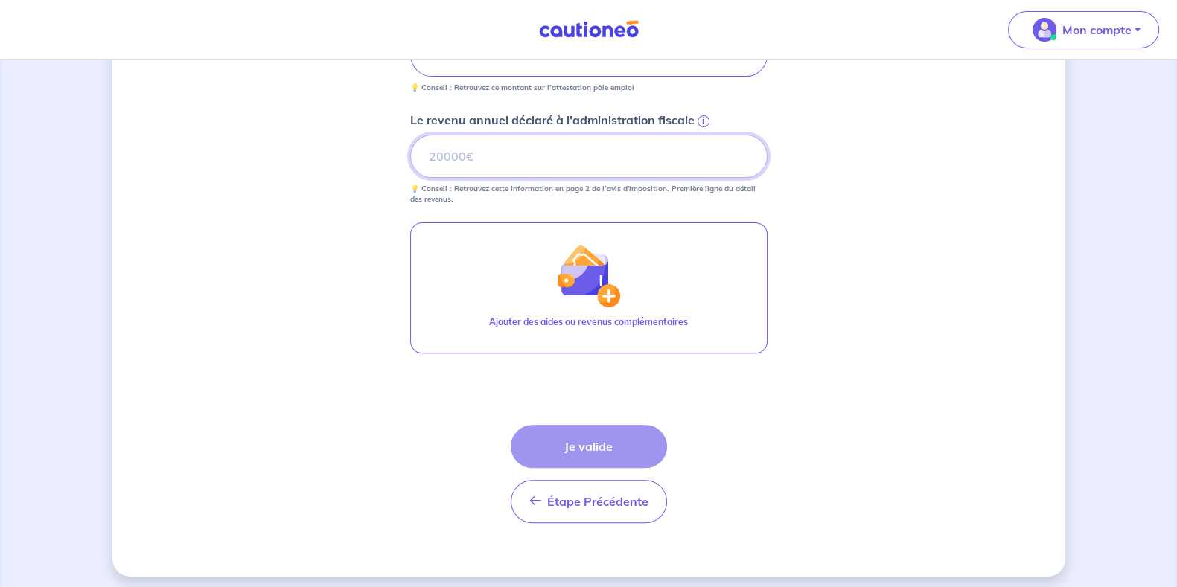
scroll to position [633, 0]
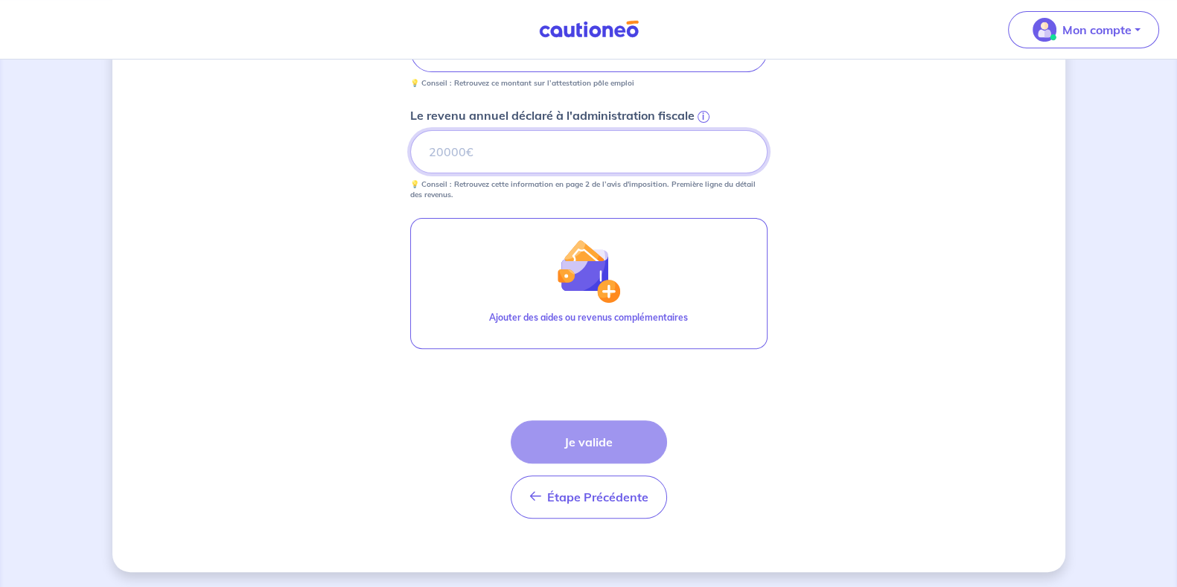
click at [491, 154] on input "Le revenu annuel déclaré à l'administration fiscale i" at bounding box center [588, 151] width 357 height 43
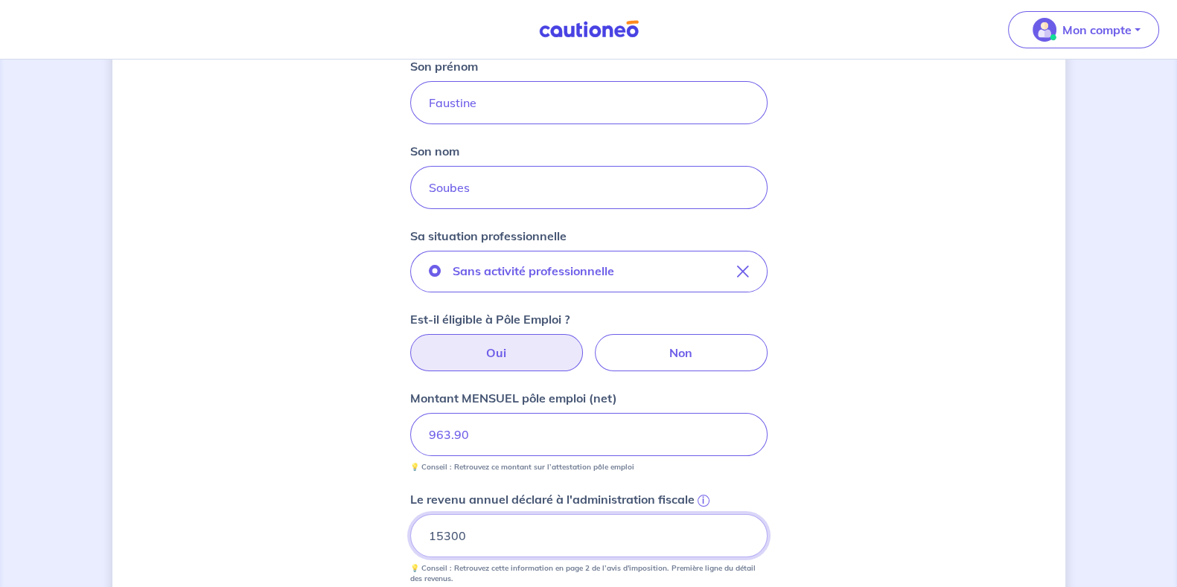
type input "15300"
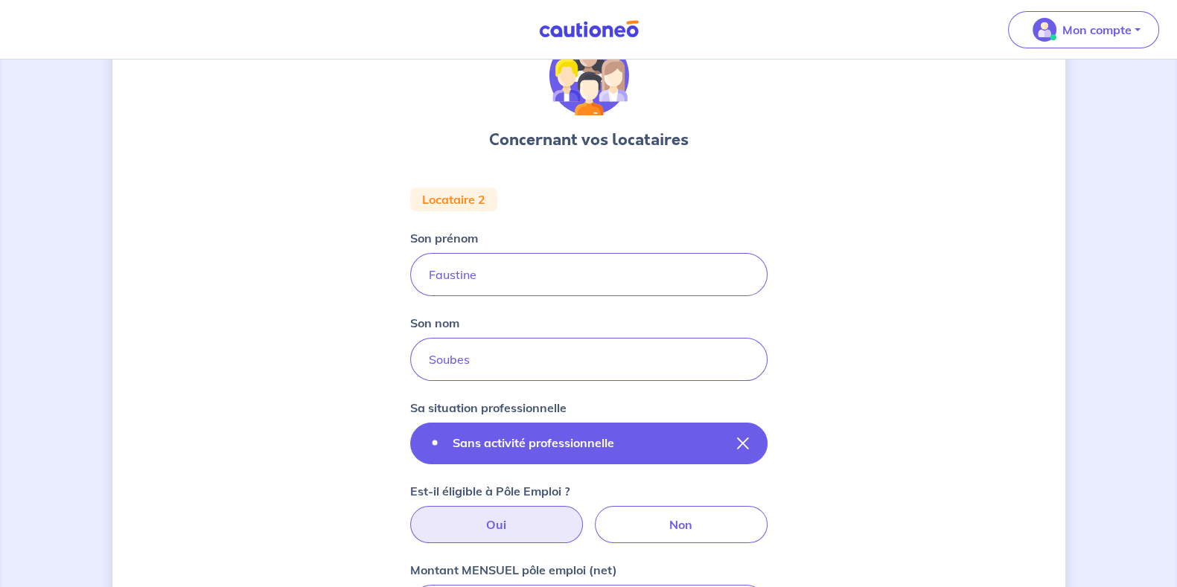
click at [725, 451] on button "Sans activité professionnelle" at bounding box center [588, 444] width 357 height 42
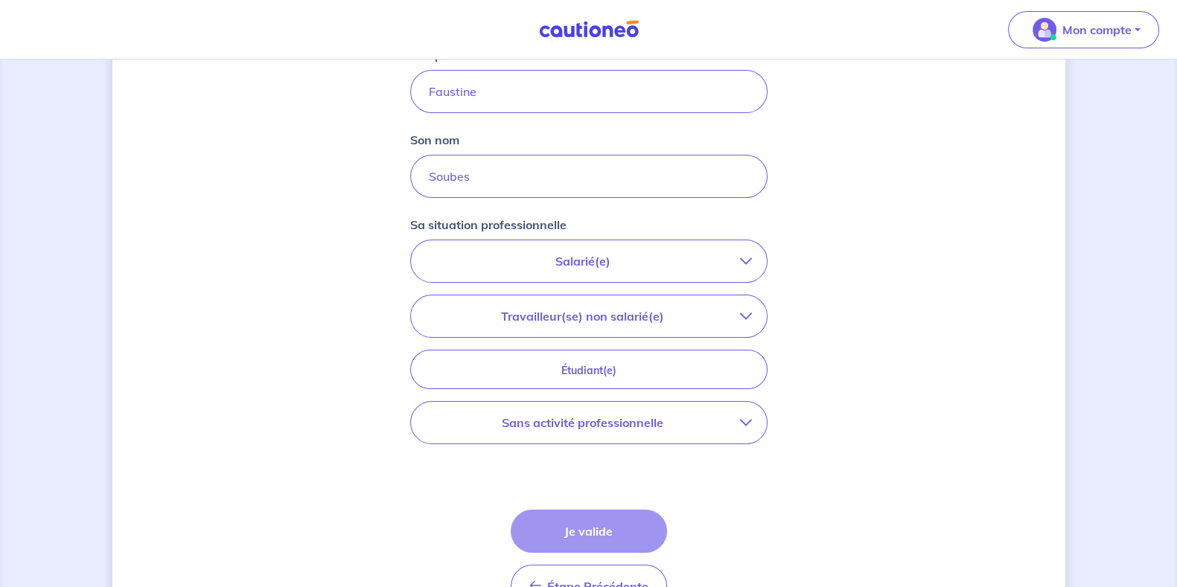
scroll to position [261, 0]
click at [669, 419] on p "Sans activité professionnelle" at bounding box center [583, 423] width 314 height 18
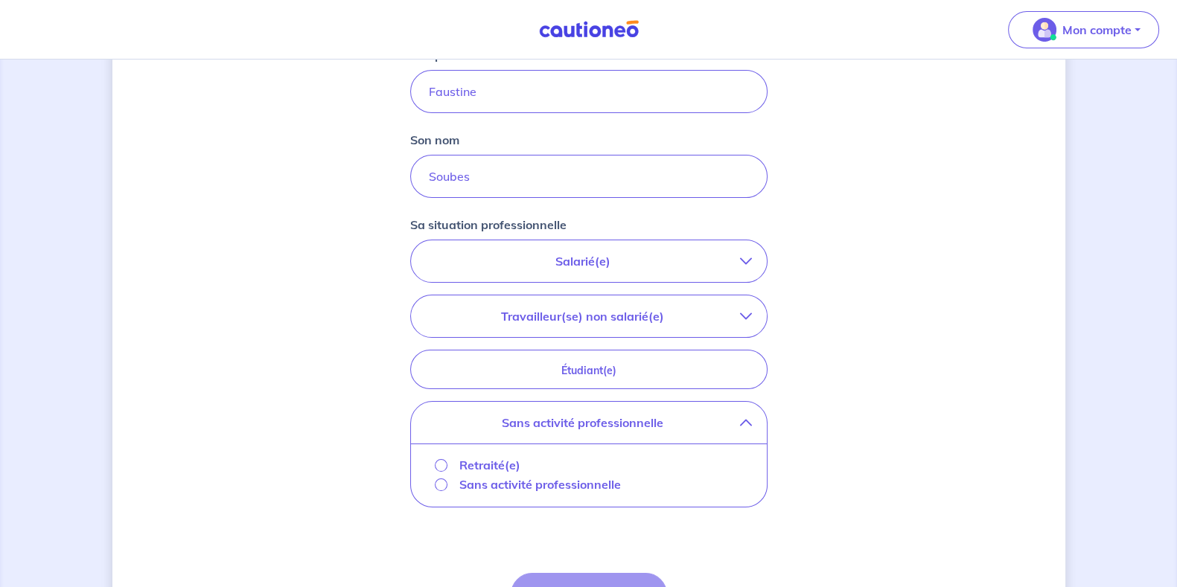
click at [499, 482] on p "Sans activité professionnelle" at bounding box center [540, 485] width 162 height 18
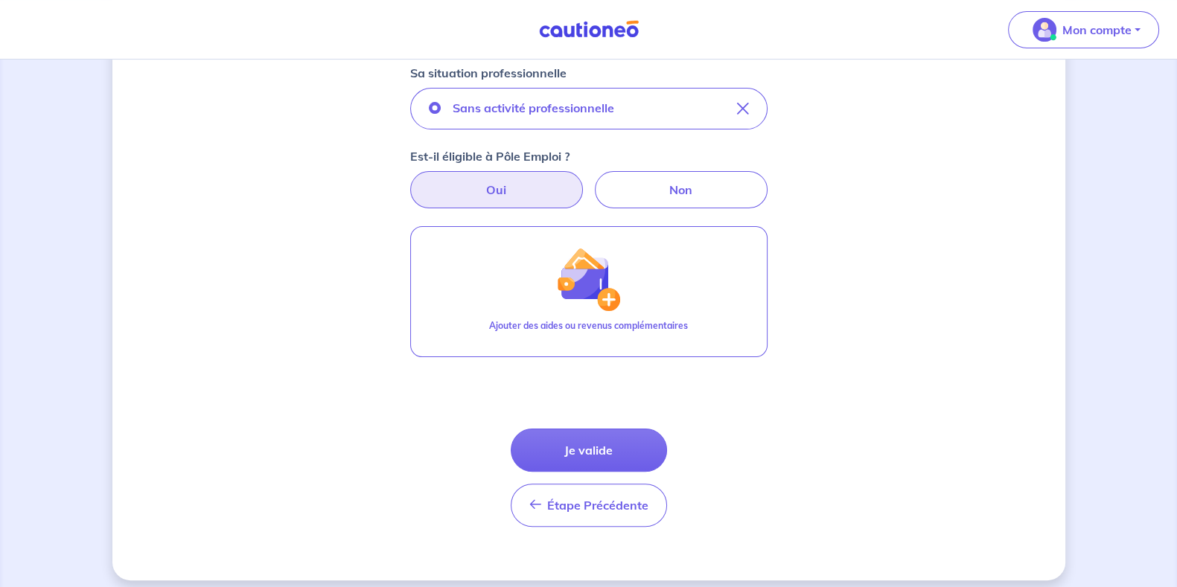
scroll to position [421, 0]
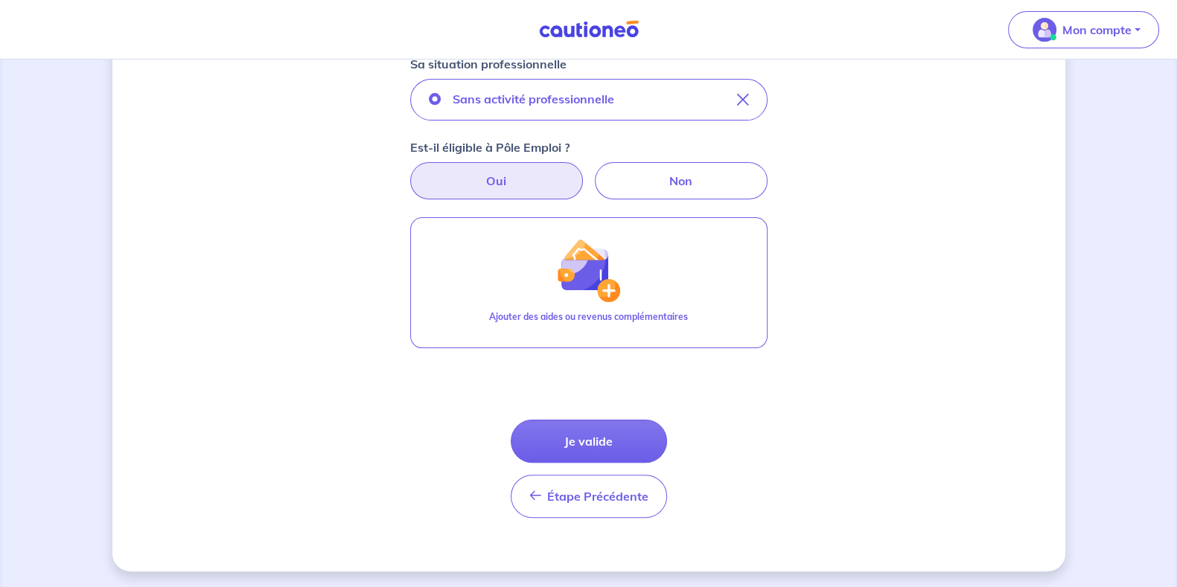
click at [517, 178] on label "Oui" at bounding box center [496, 180] width 173 height 37
click at [584, 172] on input "Oui" at bounding box center [589, 167] width 10 height 10
click at [482, 177] on label "Oui" at bounding box center [496, 180] width 173 height 37
click at [584, 172] on input "Oui" at bounding box center [589, 167] width 10 height 10
click at [669, 173] on label "Non" at bounding box center [681, 180] width 173 height 37
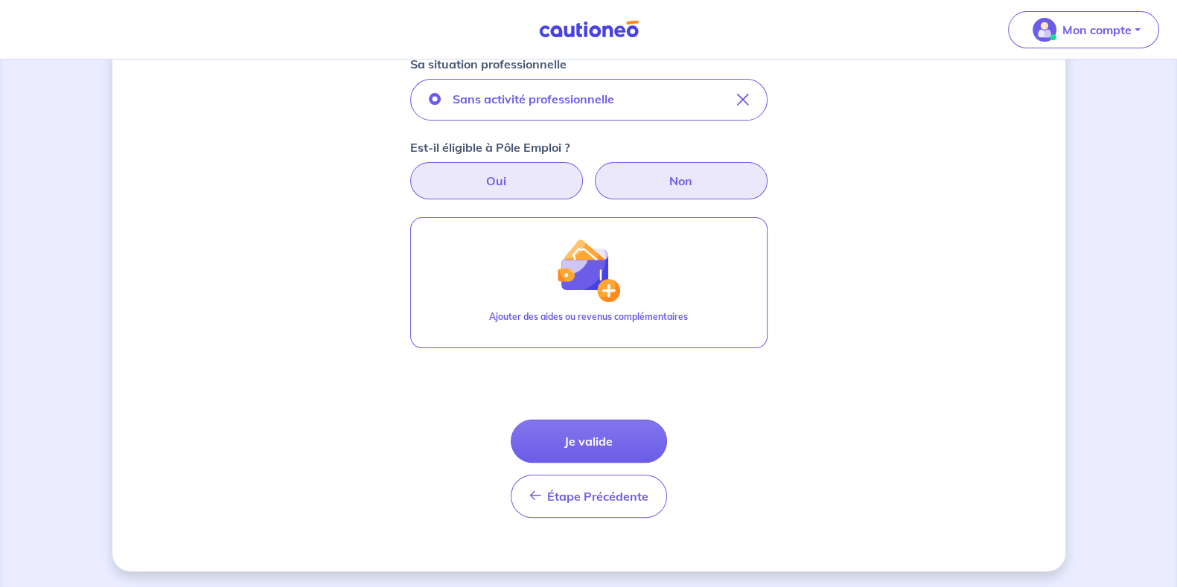
click at [593, 172] on input "Non" at bounding box center [589, 167] width 10 height 10
radio input "true"
click at [484, 184] on label "Oui" at bounding box center [496, 180] width 173 height 37
click at [584, 172] on input "Oui" at bounding box center [589, 167] width 10 height 10
radio input "true"
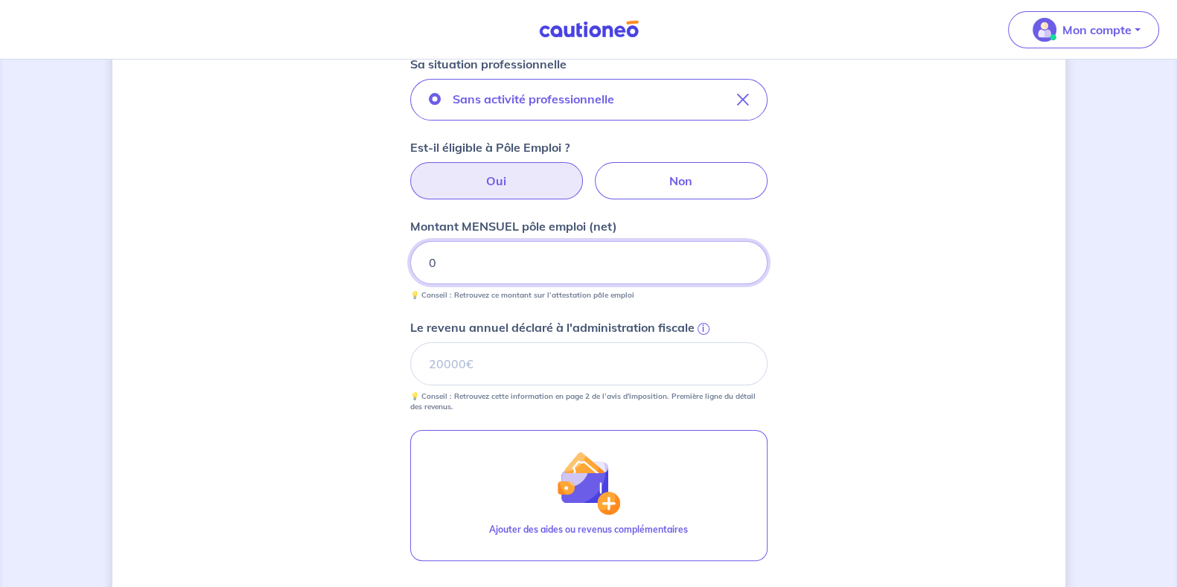
click at [488, 266] on input "0" at bounding box center [588, 262] width 357 height 43
click at [469, 374] on input "Le revenu annuel déclaré à l'administration fiscale i" at bounding box center [588, 363] width 357 height 43
type input "15301"
click at [452, 255] on input "0" at bounding box center [588, 262] width 357 height 43
click at [778, 312] on div "Concernant vos locataires Locataire 2 Son prénom Faustine Son nom Soubes Sa sit…" at bounding box center [588, 220] width 953 height 1128
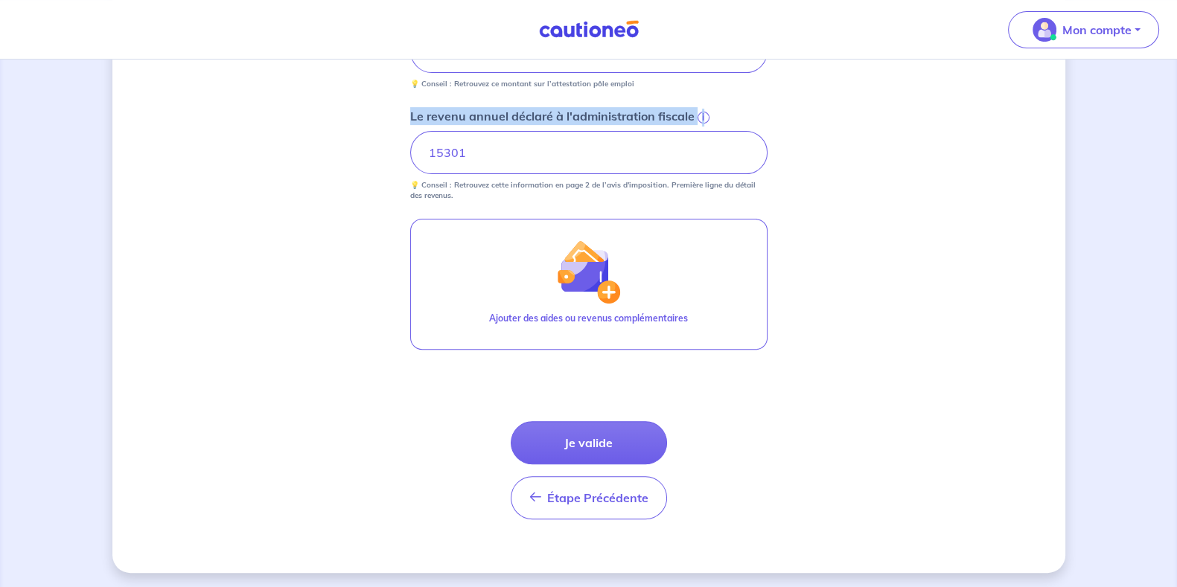
scroll to position [633, 0]
click at [602, 436] on button "Je valide" at bounding box center [589, 442] width 156 height 43
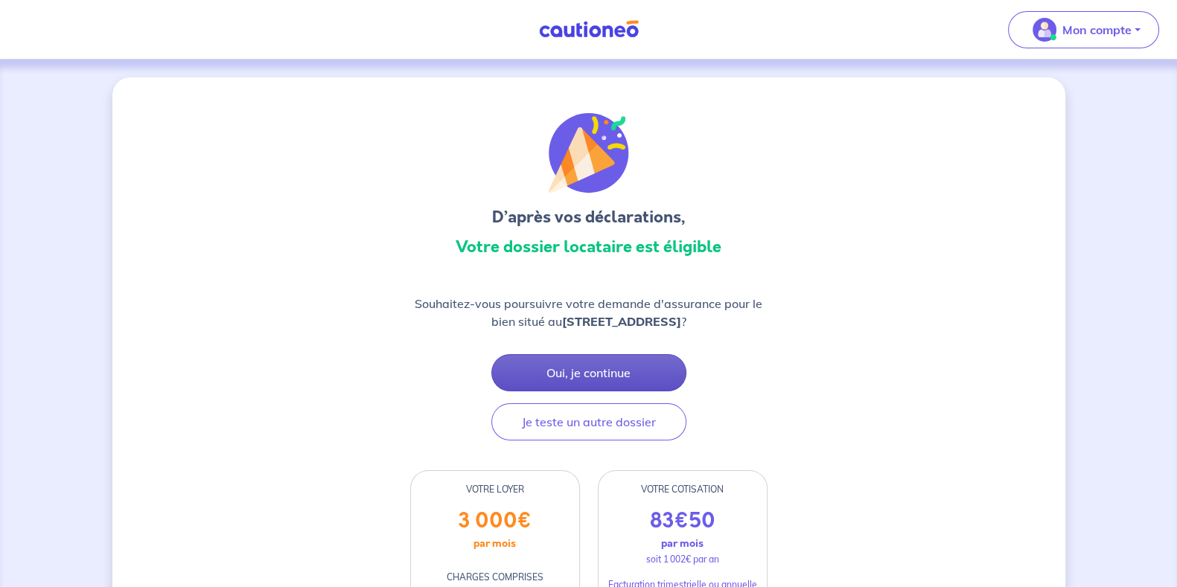
click at [614, 391] on button "Oui, je continue" at bounding box center [588, 372] width 195 height 37
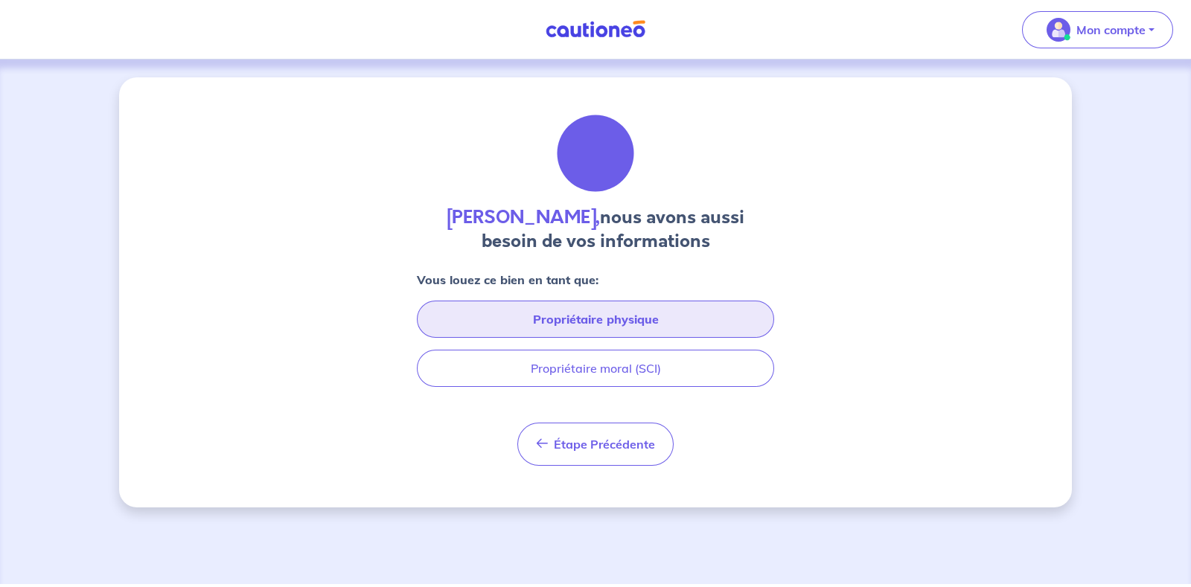
click at [618, 314] on button "Propriétaire physique" at bounding box center [595, 319] width 357 height 37
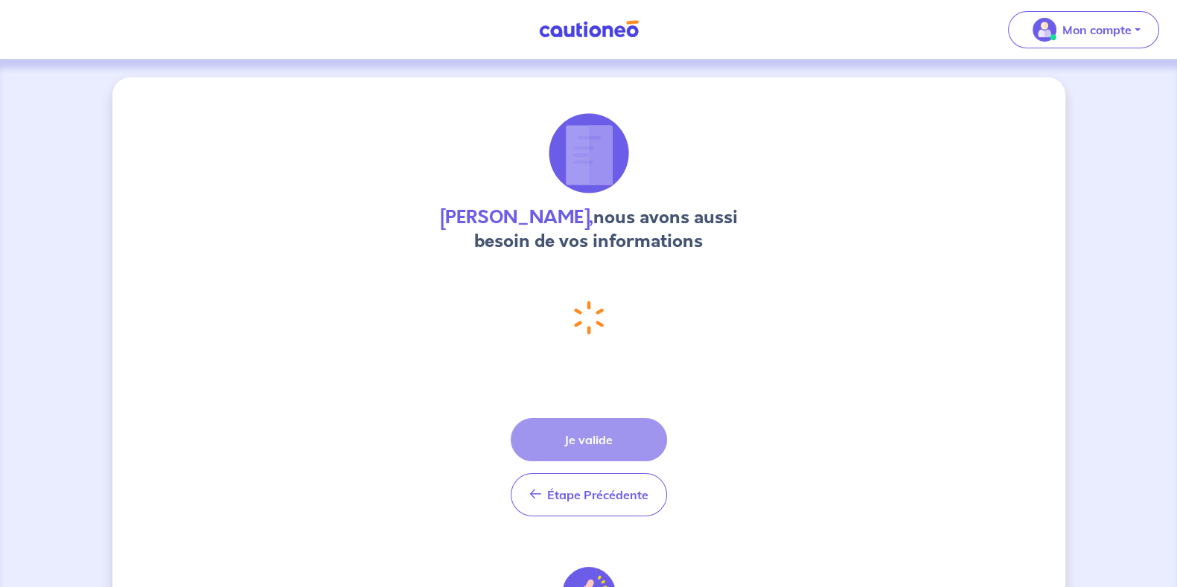
select select "CH"
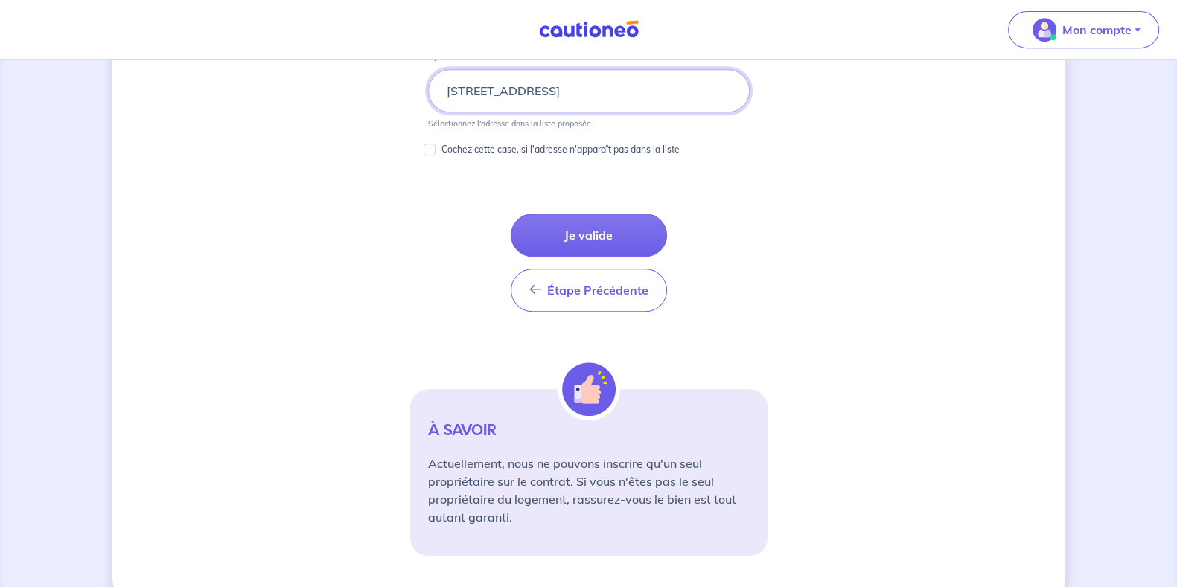
scroll to position [892, 0]
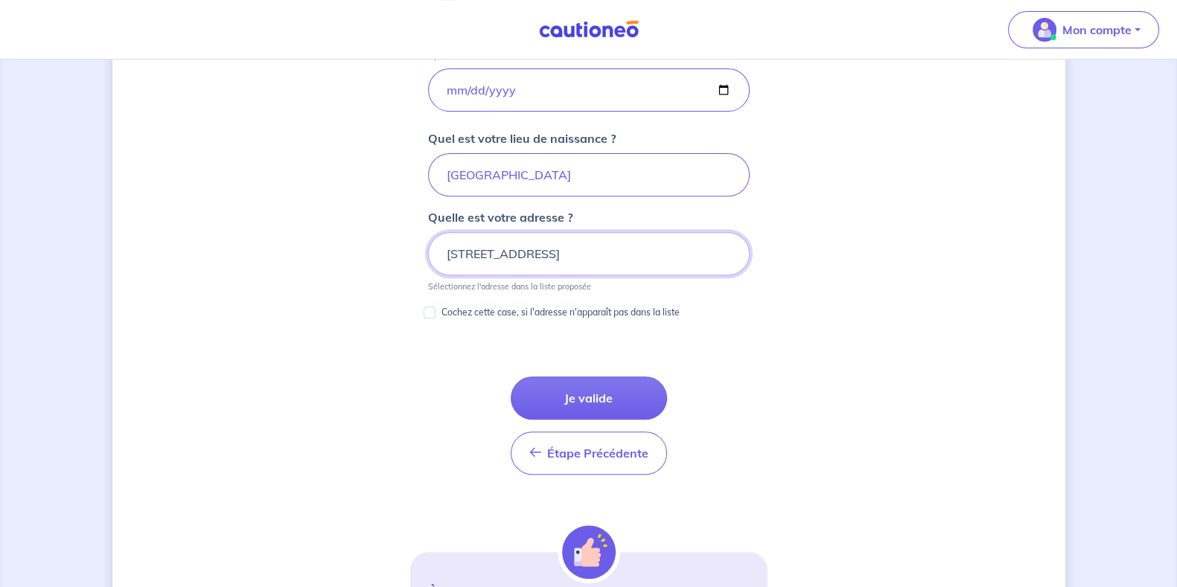
click at [447, 255] on input "15 rue de lausanne, 1201 genève" at bounding box center [589, 253] width 322 height 43
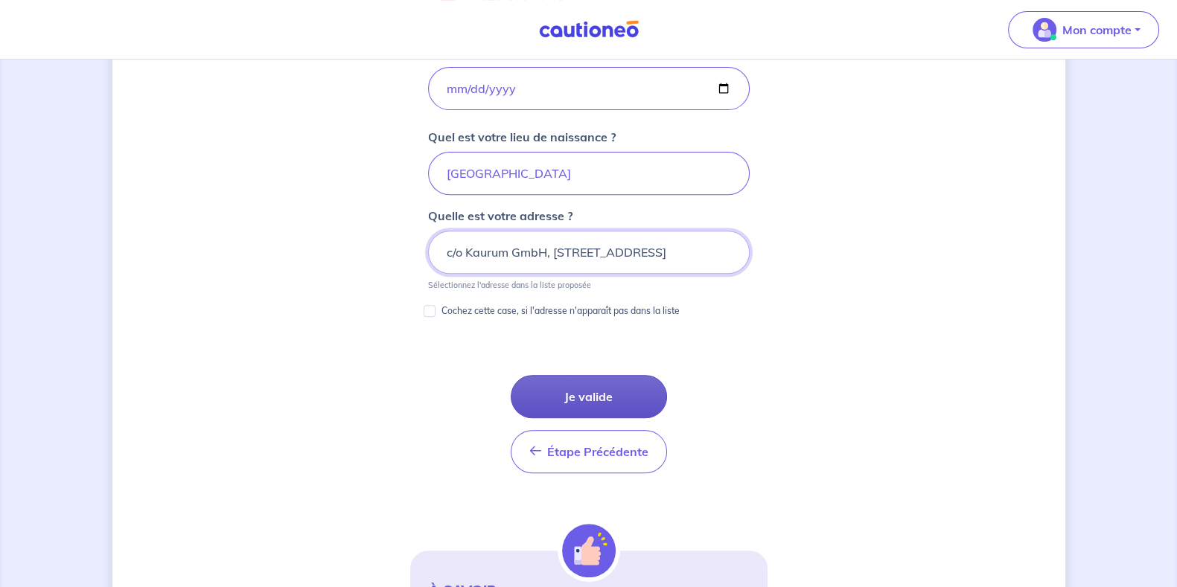
type input "c/o Kaurum GmbH, 15 rue de lausanne, 1201 genève"
click at [600, 389] on button "Je valide" at bounding box center [589, 396] width 156 height 43
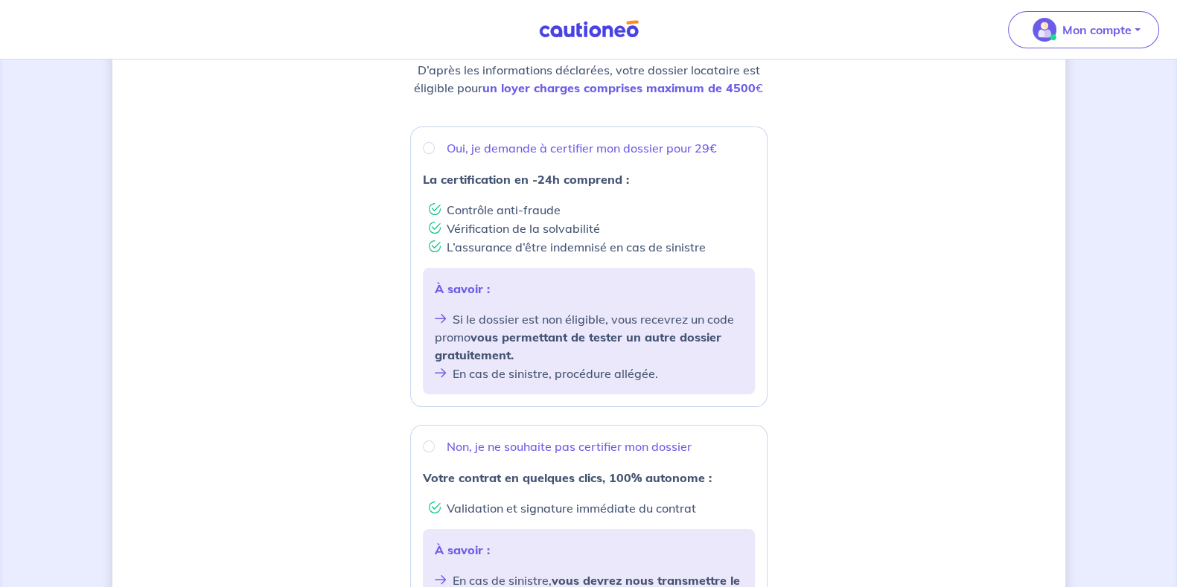
scroll to position [209, 0]
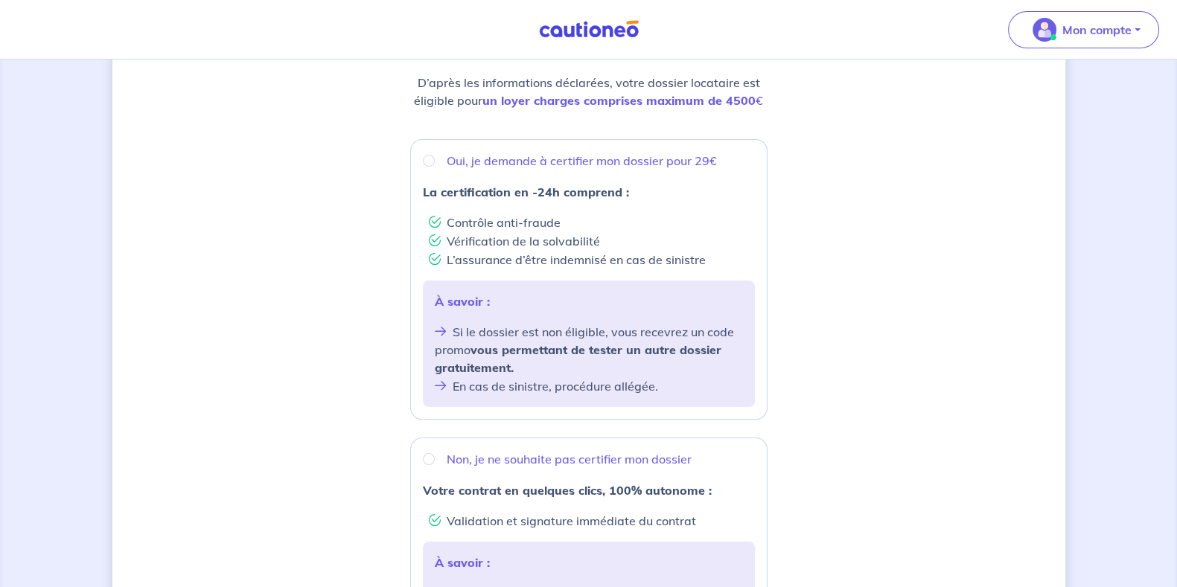
click at [558, 485] on strong "Votre contrat en quelques clics, 100% autonome :" at bounding box center [567, 490] width 289 height 15
radio input "true"
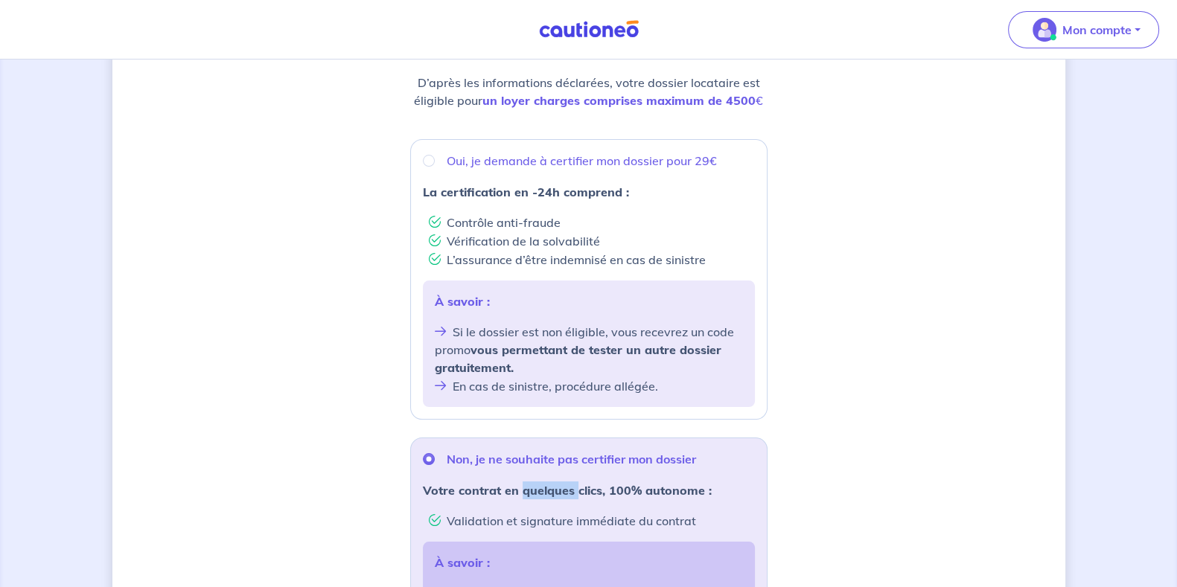
click at [558, 485] on strong "Votre contrat en quelques clics, 100% autonome :" at bounding box center [567, 490] width 289 height 15
click at [584, 486] on strong "Votre contrat en quelques clics, 100% autonome :" at bounding box center [567, 490] width 289 height 15
click at [845, 459] on div "Souhaitez-vous faire certifier votre dossier locataire ? D’après les informatio…" at bounding box center [588, 386] width 953 height 1036
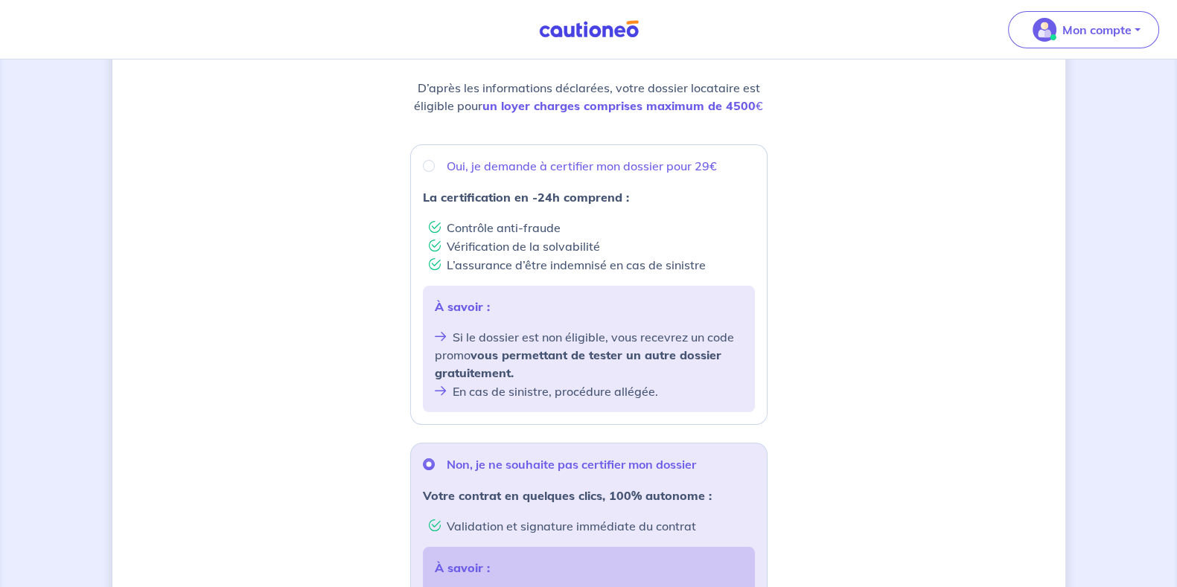
scroll to position [205, 0]
click at [607, 189] on strong "La certification en -24h comprend :" at bounding box center [526, 196] width 206 height 15
radio input "true"
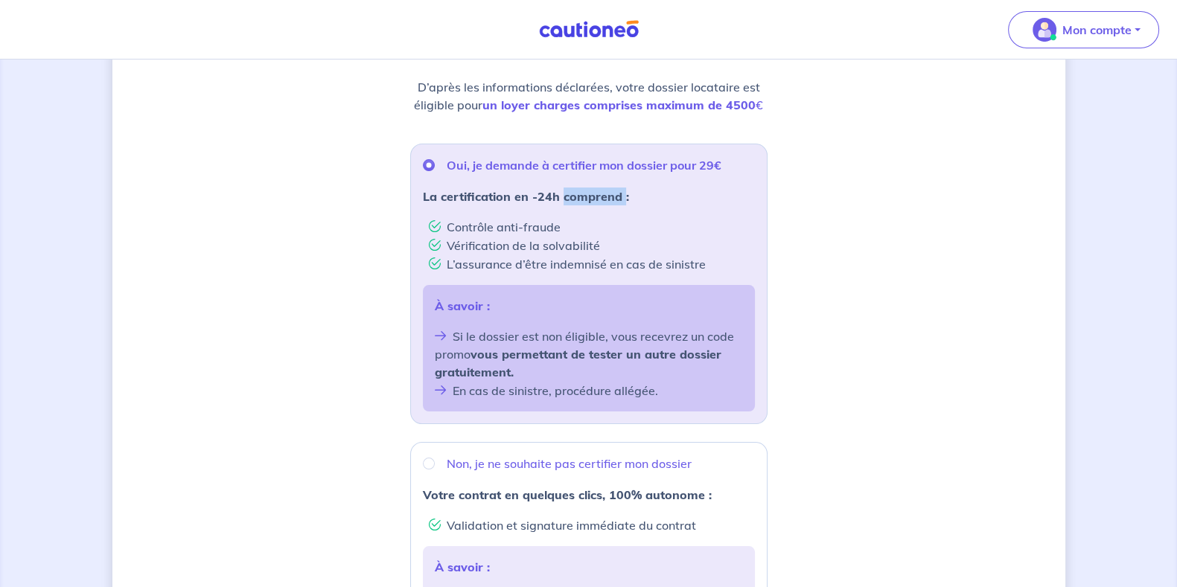
click at [607, 189] on strong "La certification en -24h comprend :" at bounding box center [526, 196] width 206 height 15
click at [929, 259] on div "Souhaitez-vous faire certifier votre dossier locataire ? D’après les informatio…" at bounding box center [588, 391] width 953 height 1036
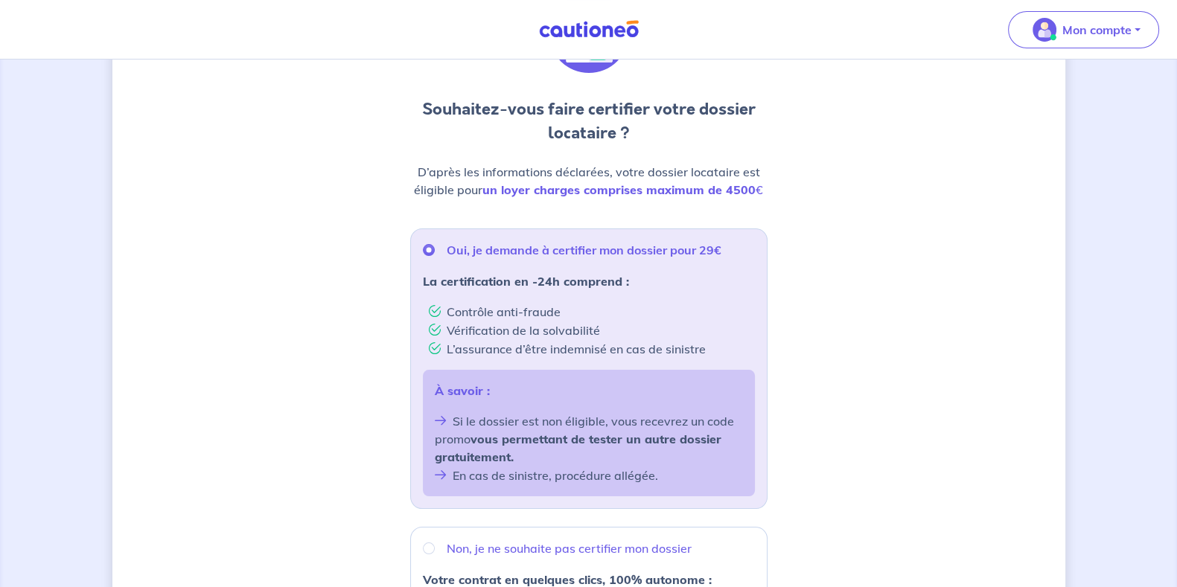
scroll to position [119, 0]
click at [640, 188] on strong "un loyer charges comprises maximum de 4500" at bounding box center [618, 190] width 273 height 15
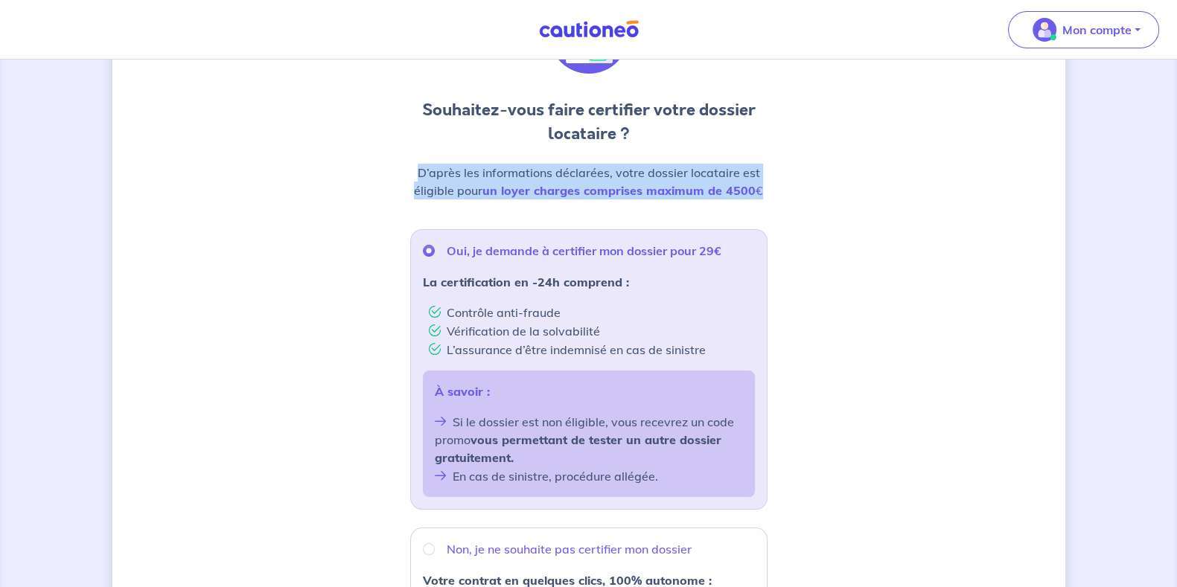
click at [640, 188] on strong "un loyer charges comprises maximum de 4500" at bounding box center [618, 190] width 273 height 15
click at [792, 188] on div "Souhaitez-vous faire certifier votre dossier locataire ? D’après les informatio…" at bounding box center [588, 476] width 953 height 1036
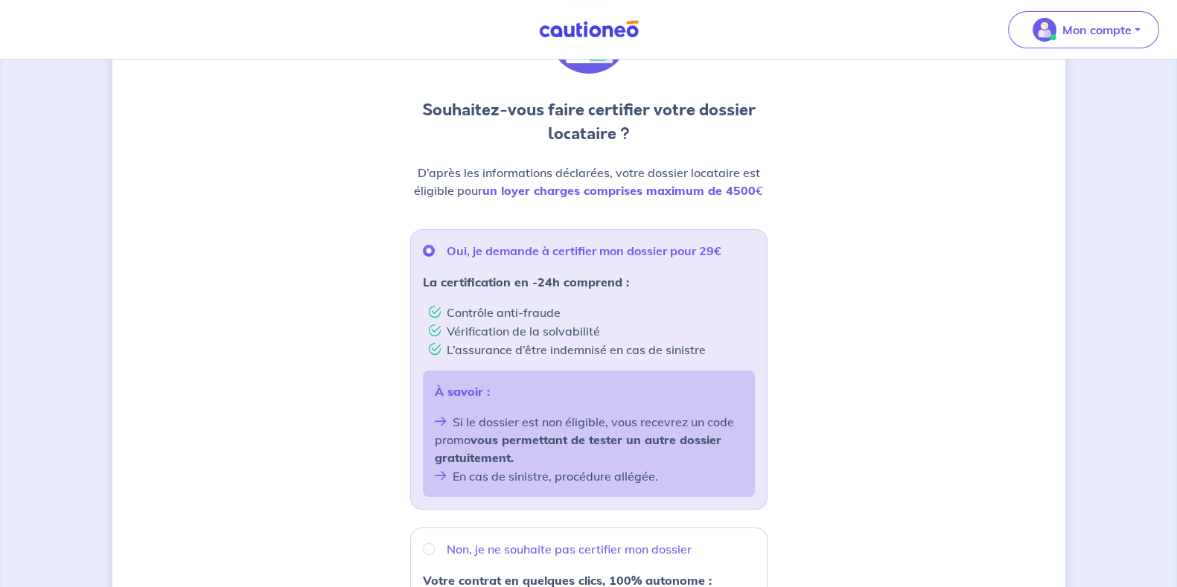
click at [954, 290] on div "Souhaitez-vous faire certifier votre dossier locataire ? D’après les informatio…" at bounding box center [588, 476] width 953 height 1036
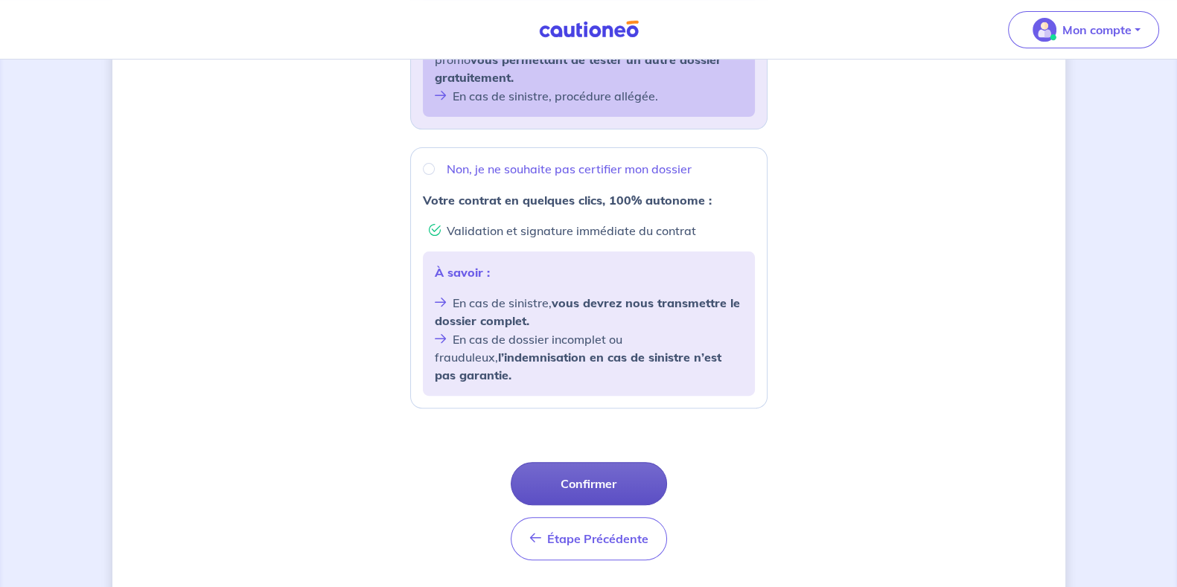
scroll to position [524, 0]
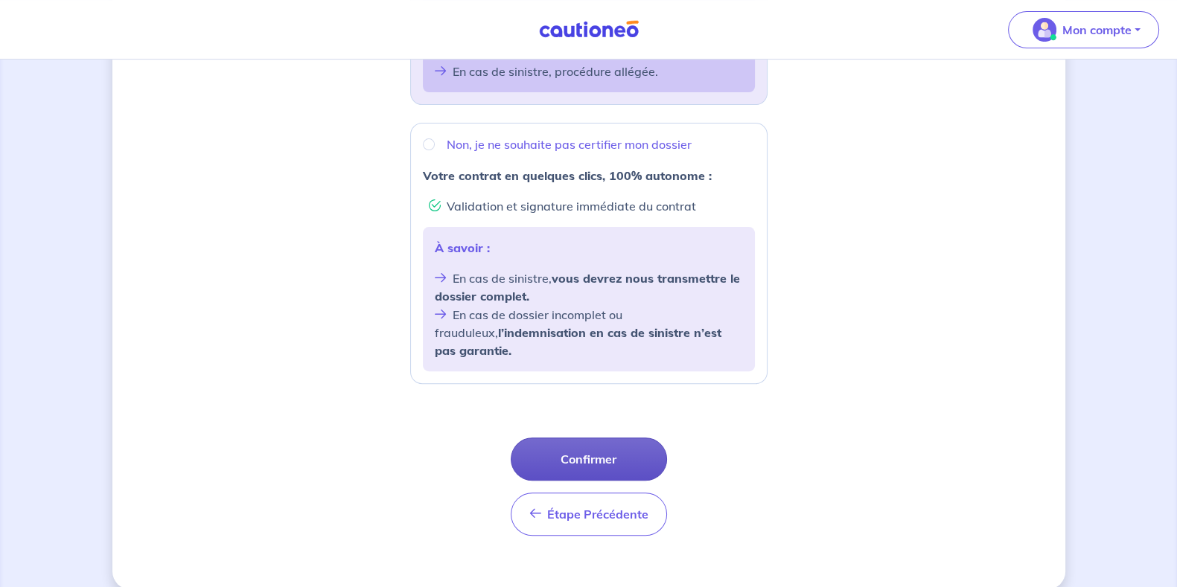
click at [635, 441] on button "Confirmer" at bounding box center [589, 459] width 156 height 43
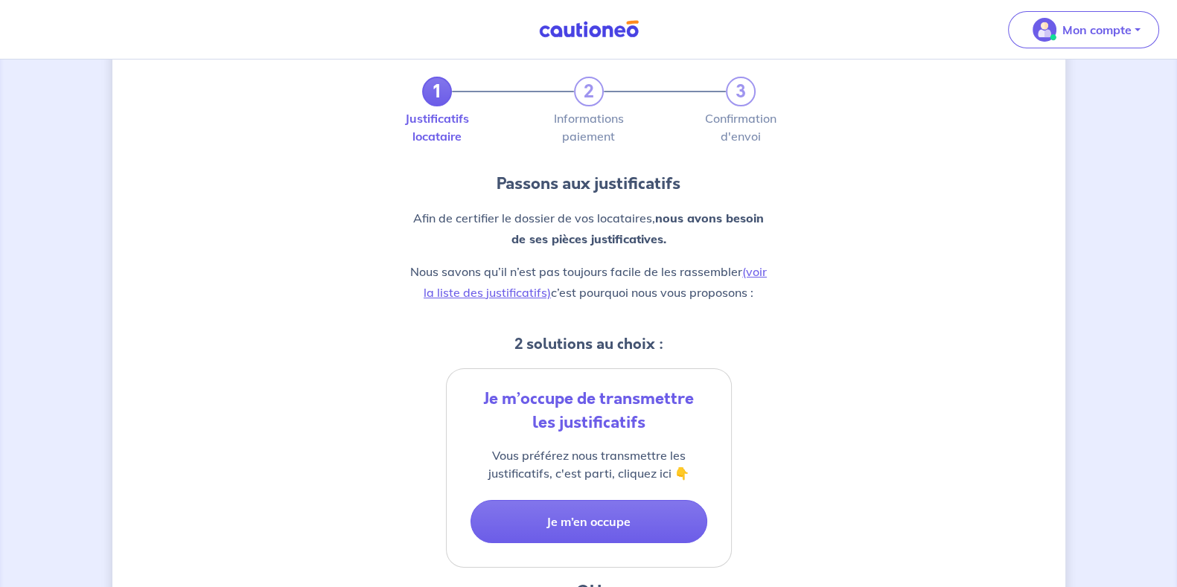
scroll to position [48, 0]
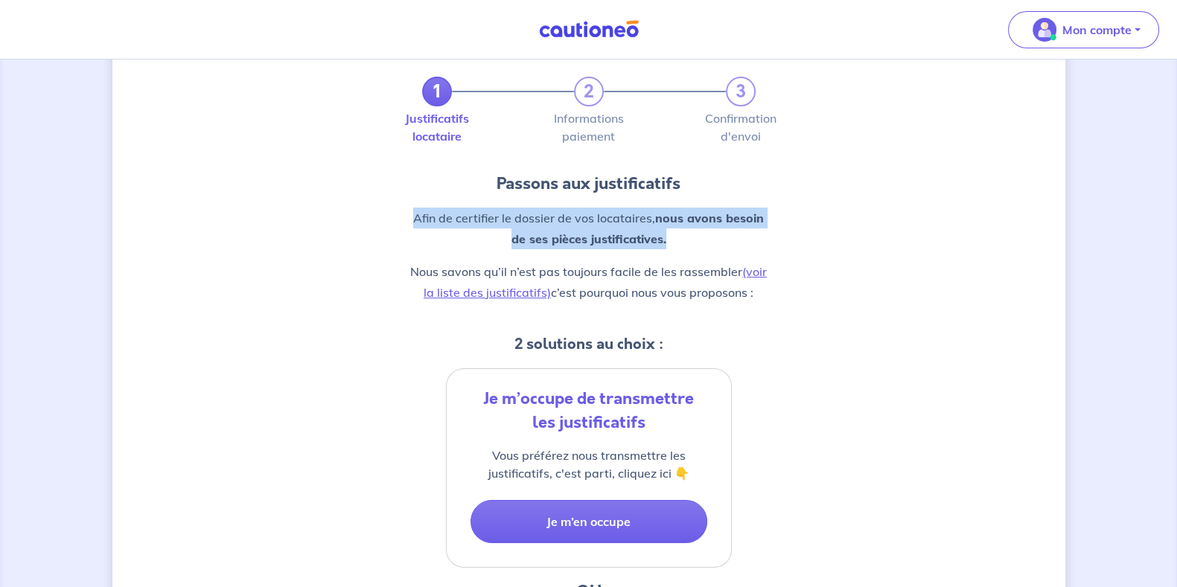
drag, startPoint x: 405, startPoint y: 214, endPoint x: 695, endPoint y: 241, distance: 291.5
click at [695, 241] on div "1 2 3 Justificatifs locataire Informations paiement Confirmation d'envoi Passon…" at bounding box center [588, 485] width 953 height 913
click at [694, 241] on p "Afin de certifier le dossier de vos locataires, nous avons besoin de ses pièces…" at bounding box center [588, 229] width 357 height 42
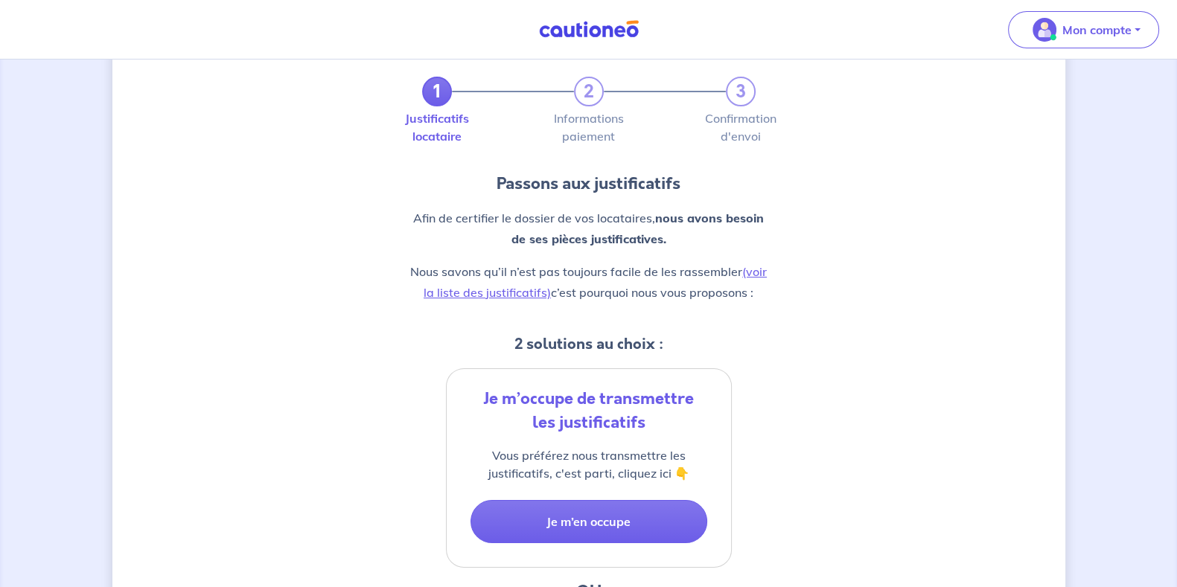
click at [625, 234] on strong "nous avons besoin de ses pièces justificatives." at bounding box center [637, 229] width 253 height 36
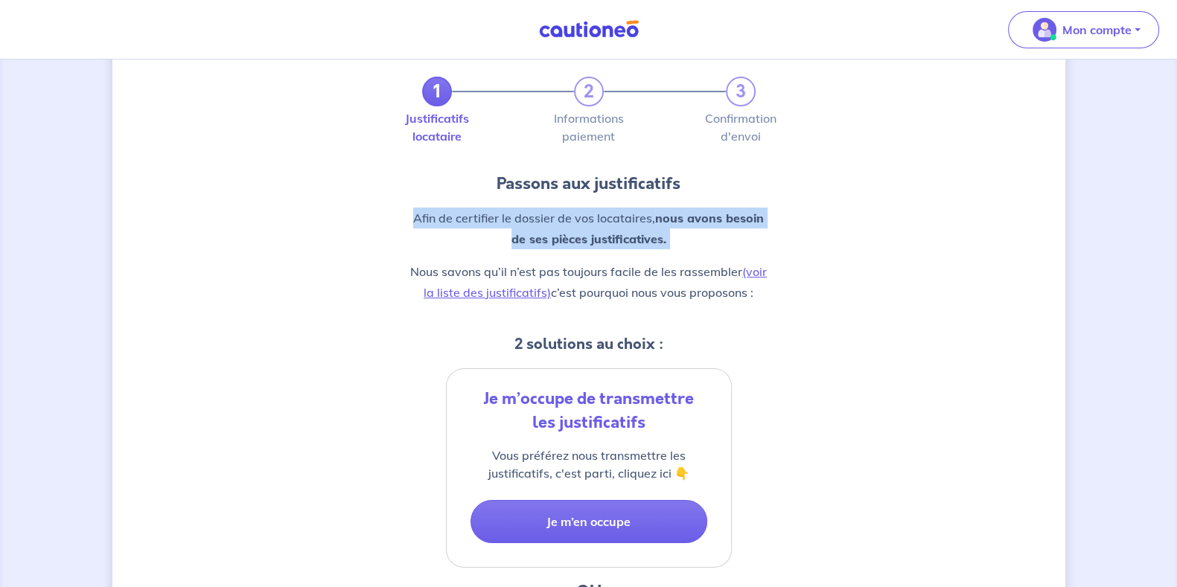
click at [625, 234] on strong "nous avons besoin de ses pièces justificatives." at bounding box center [637, 229] width 253 height 36
click at [620, 232] on strong "nous avons besoin de ses pièces justificatives." at bounding box center [637, 229] width 253 height 36
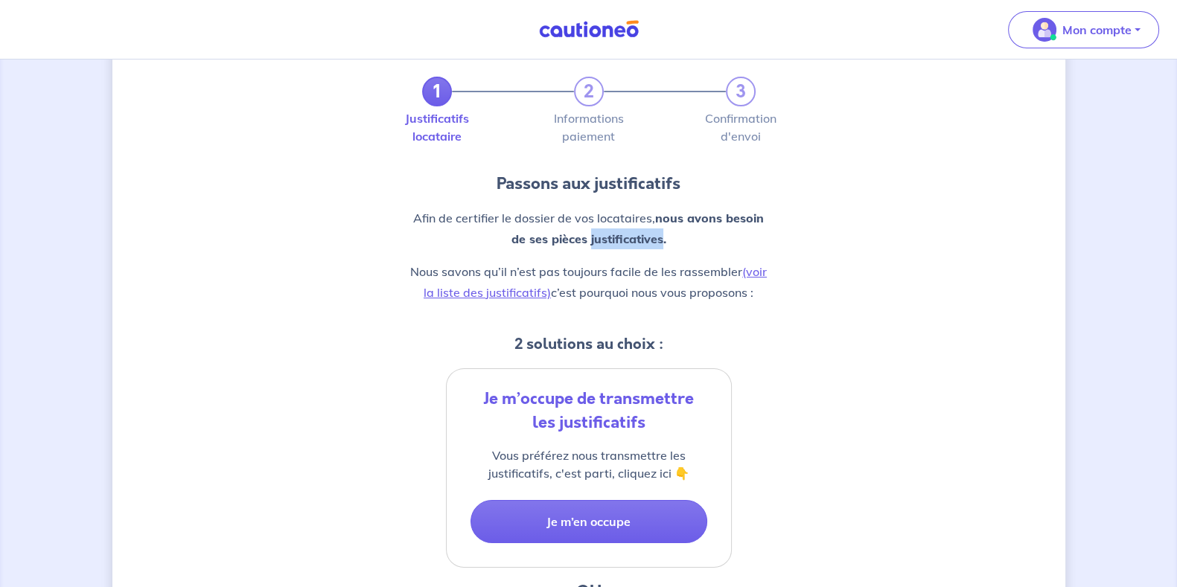
click at [620, 232] on strong "nous avons besoin de ses pièces justificatives." at bounding box center [637, 229] width 253 height 36
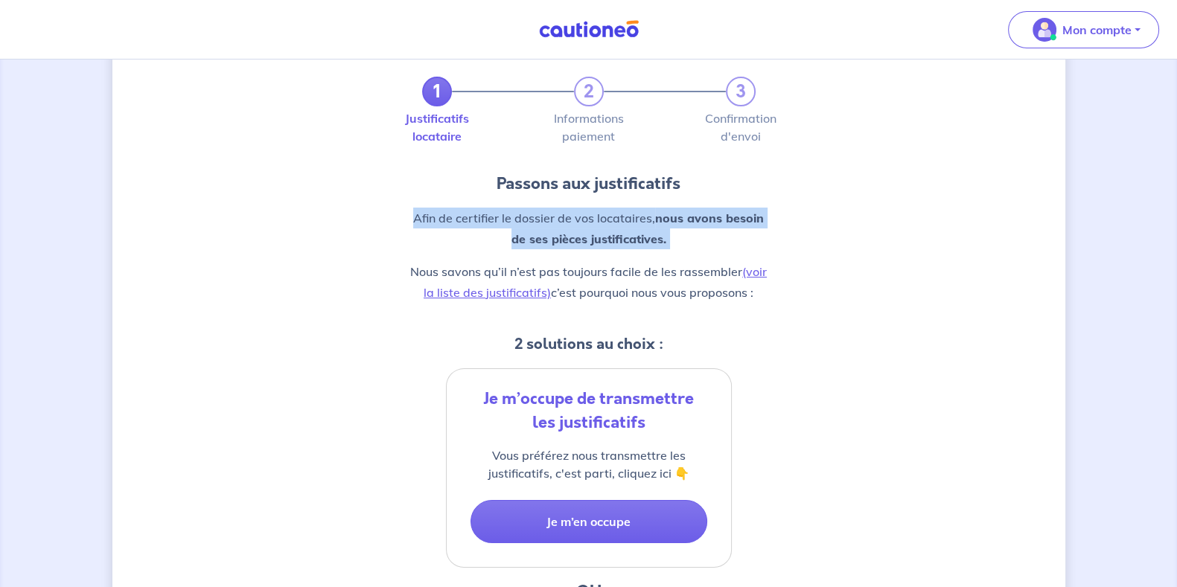
click at [620, 232] on strong "nous avons besoin de ses pièces justificatives." at bounding box center [637, 229] width 253 height 36
click at [642, 237] on strong "nous avons besoin de ses pièces justificatives." at bounding box center [637, 229] width 253 height 36
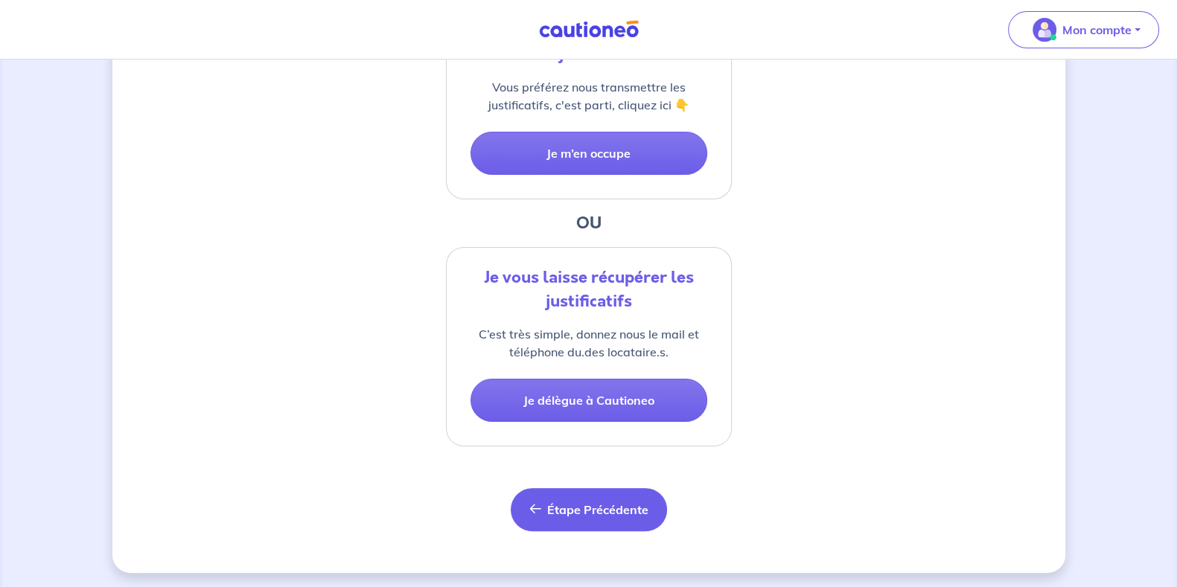
click at [610, 511] on span "Étape Précédente" at bounding box center [597, 509] width 101 height 15
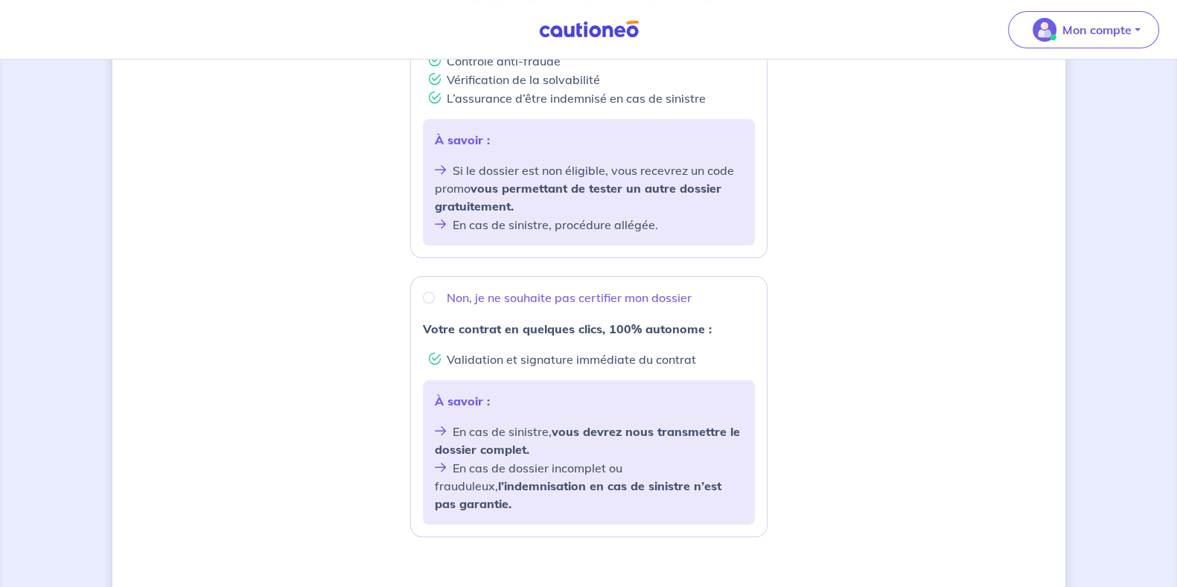
scroll to position [371, 0]
click at [670, 427] on strong "vous devrez nous transmettre le dossier complet." at bounding box center [587, 440] width 305 height 33
radio input "true"
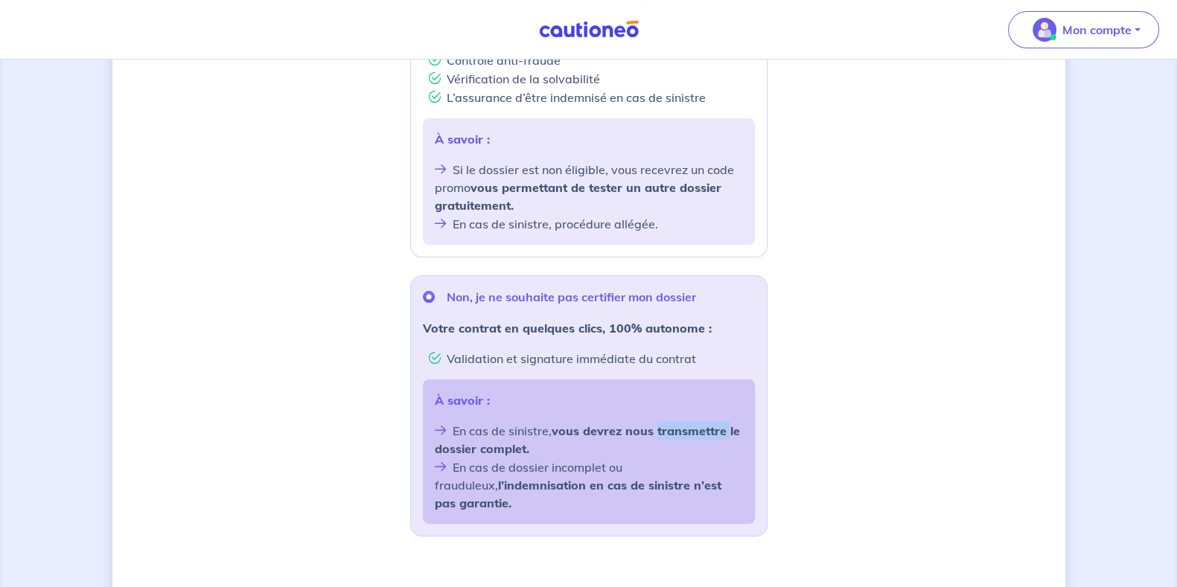
click at [670, 427] on strong "vous devrez nous transmettre le dossier complet." at bounding box center [587, 440] width 305 height 33
click at [659, 432] on strong "vous devrez nous transmettre le dossier complet." at bounding box center [587, 440] width 305 height 33
click at [523, 169] on li "Si le dossier est non éligible, vous recevrez un code promo vous permettant de …" at bounding box center [589, 187] width 308 height 54
radio input "true"
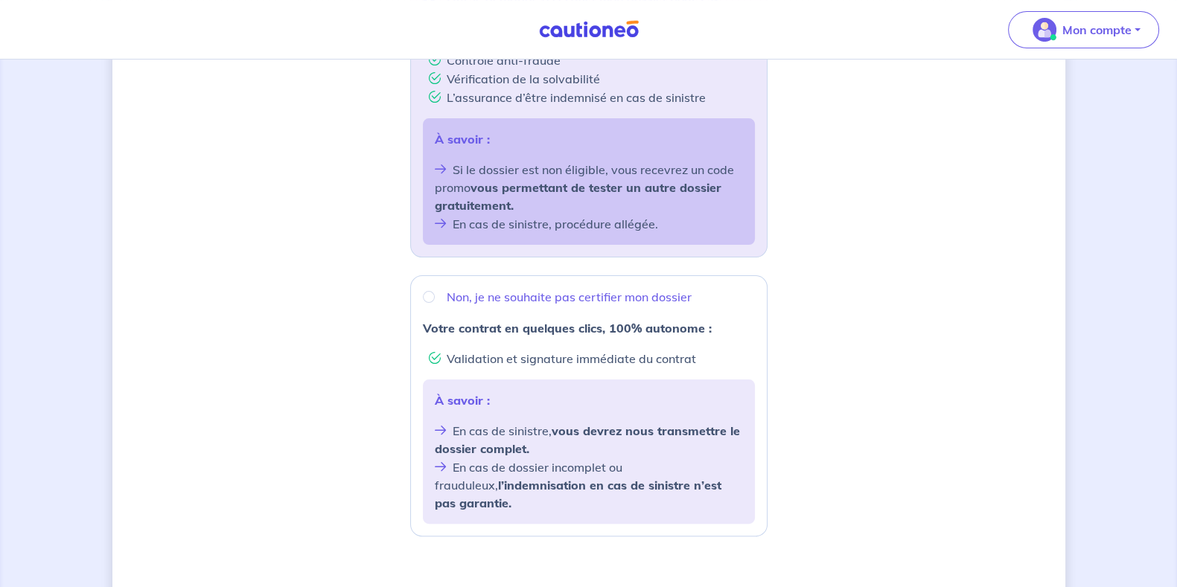
click at [610, 173] on li "Si le dossier est non éligible, vous recevrez un code promo vous permettant de …" at bounding box center [589, 187] width 308 height 54
click at [592, 185] on strong "vous permettant de tester un autre dossier gratuitement." at bounding box center [578, 196] width 287 height 33
click at [488, 186] on strong "vous permettant de tester un autre dossier gratuitement." at bounding box center [578, 196] width 287 height 33
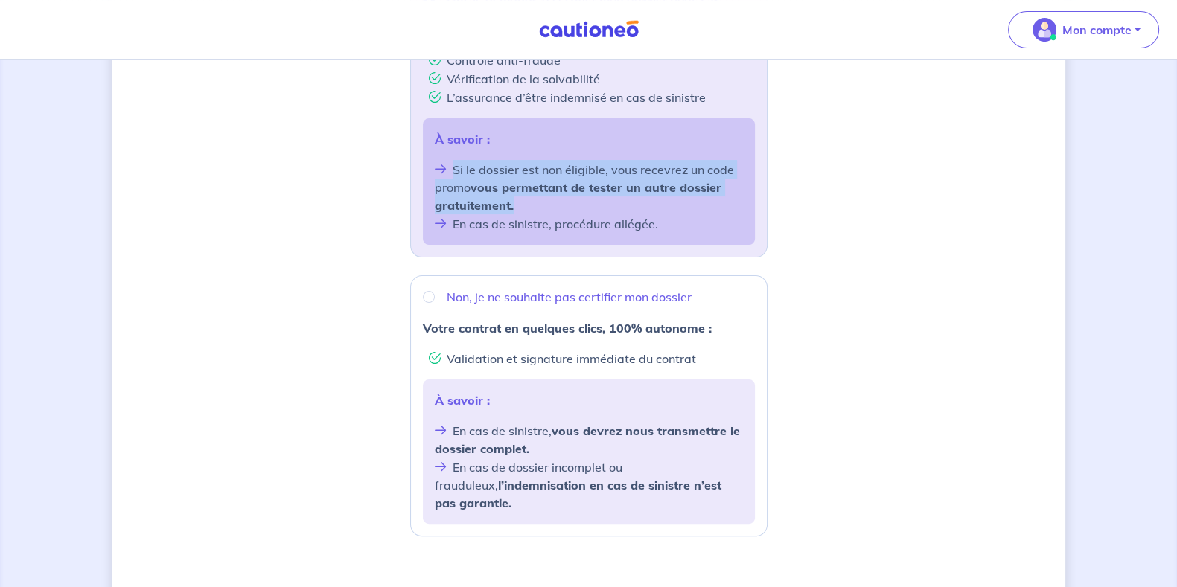
drag, startPoint x: 521, startPoint y: 208, endPoint x: 450, endPoint y: 169, distance: 80.6
click at [450, 169] on li "Si le dossier est non éligible, vous recevrez un code promo vous permettant de …" at bounding box center [589, 187] width 308 height 54
drag, startPoint x: 463, startPoint y: 171, endPoint x: 473, endPoint y: 181, distance: 13.7
click at [464, 171] on li "Si le dossier est non éligible, vous recevrez un code promo vous permettant de …" at bounding box center [589, 187] width 308 height 54
click at [500, 205] on strong "vous permettant de tester un autre dossier gratuitement." at bounding box center [578, 196] width 287 height 33
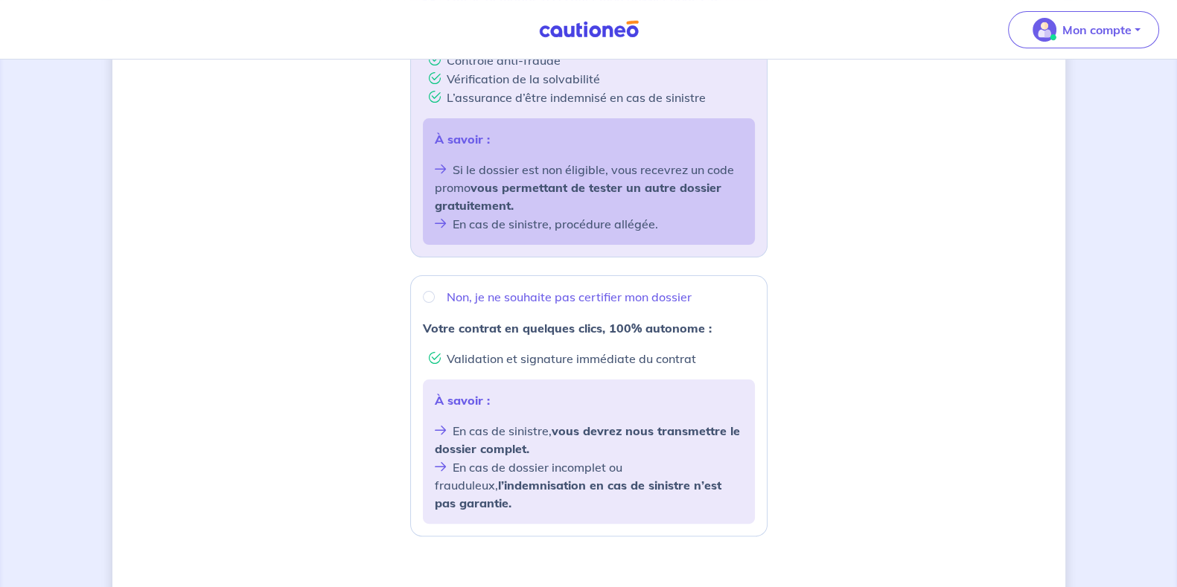
click at [523, 217] on li "En cas de sinistre, procédure allégée." at bounding box center [589, 223] width 308 height 19
click at [601, 216] on li "En cas de sinistre, procédure allégée." at bounding box center [589, 223] width 308 height 19
click at [607, 224] on li "En cas de sinistre, procédure allégée." at bounding box center [589, 223] width 308 height 19
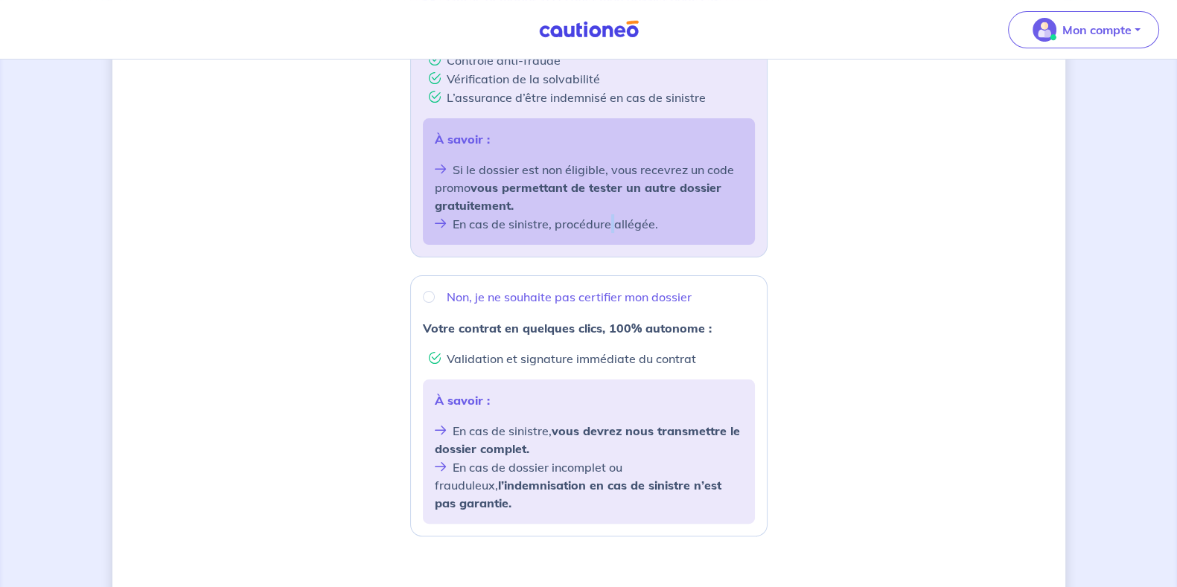
click at [607, 224] on li "En cas de sinistre, procédure allégée." at bounding box center [589, 223] width 308 height 19
click at [628, 223] on li "En cas de sinistre, procédure allégée." at bounding box center [589, 223] width 308 height 19
drag, startPoint x: 490, startPoint y: 464, endPoint x: 598, endPoint y: 463, distance: 107.9
click at [598, 463] on li "En cas de dossier incomplet ou frauduleux, l’indemnisation en cas de sinistre n…" at bounding box center [589, 485] width 308 height 54
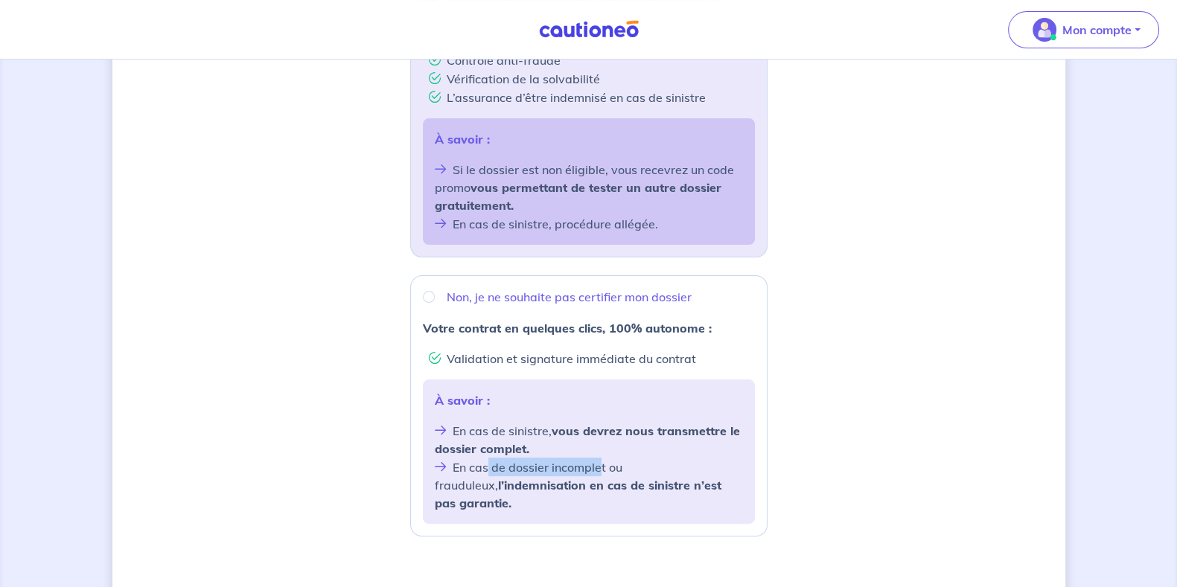
radio input "true"
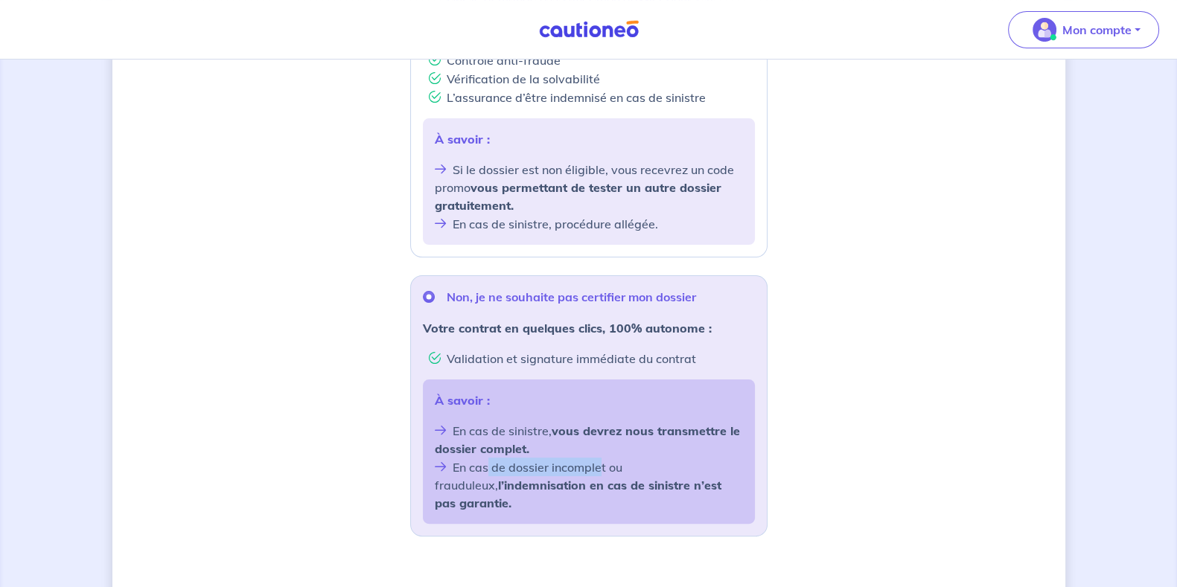
click at [595, 474] on li "En cas de dossier incomplet ou frauduleux, l’indemnisation en cas de sinistre n…" at bounding box center [589, 485] width 308 height 54
click at [597, 478] on strong "l’indemnisation en cas de sinistre n’est pas garantie." at bounding box center [578, 494] width 287 height 33
click at [552, 488] on strong "l’indemnisation en cas de sinistre n’est pas garantie." at bounding box center [578, 494] width 287 height 33
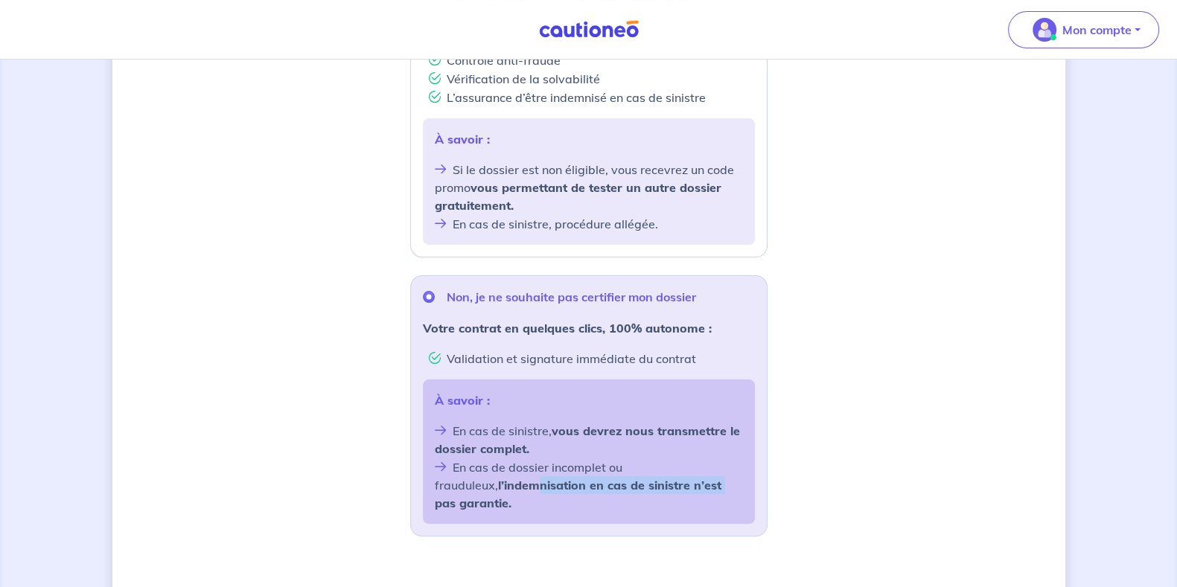
drag, startPoint x: 473, startPoint y: 485, endPoint x: 665, endPoint y: 487, distance: 192.8
click at [661, 487] on strong "l’indemnisation en cas de sinistre n’est pas garantie." at bounding box center [578, 494] width 287 height 33
click at [665, 487] on strong "l’indemnisation en cas de sinistre n’est pas garantie." at bounding box center [578, 494] width 287 height 33
click at [761, 482] on div "Non, je ne souhaite pas certifier mon dossier Votre contrat en quelques clics, …" at bounding box center [588, 405] width 357 height 261
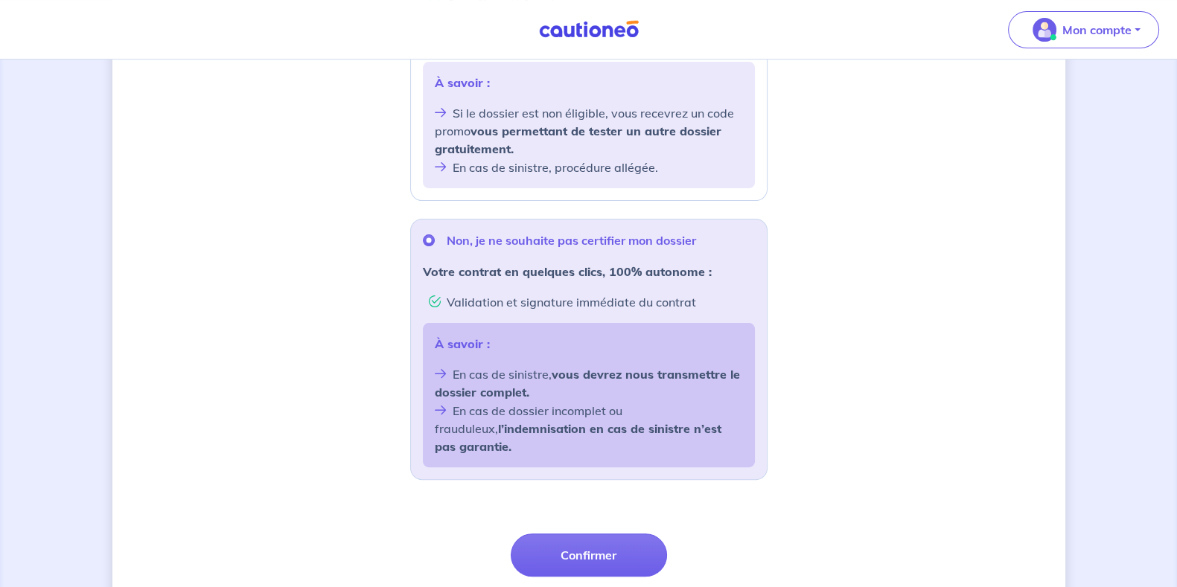
scroll to position [432, 0]
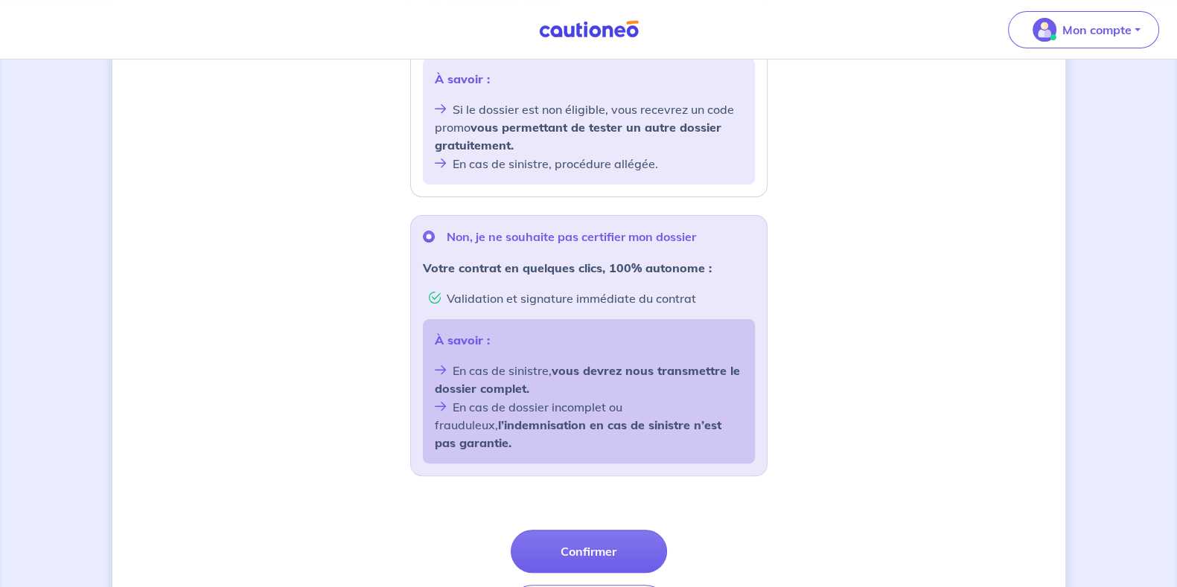
click at [879, 227] on div "Souhaitez-vous faire certifier votre dossier locataire ? D’après les informatio…" at bounding box center [588, 164] width 953 height 1036
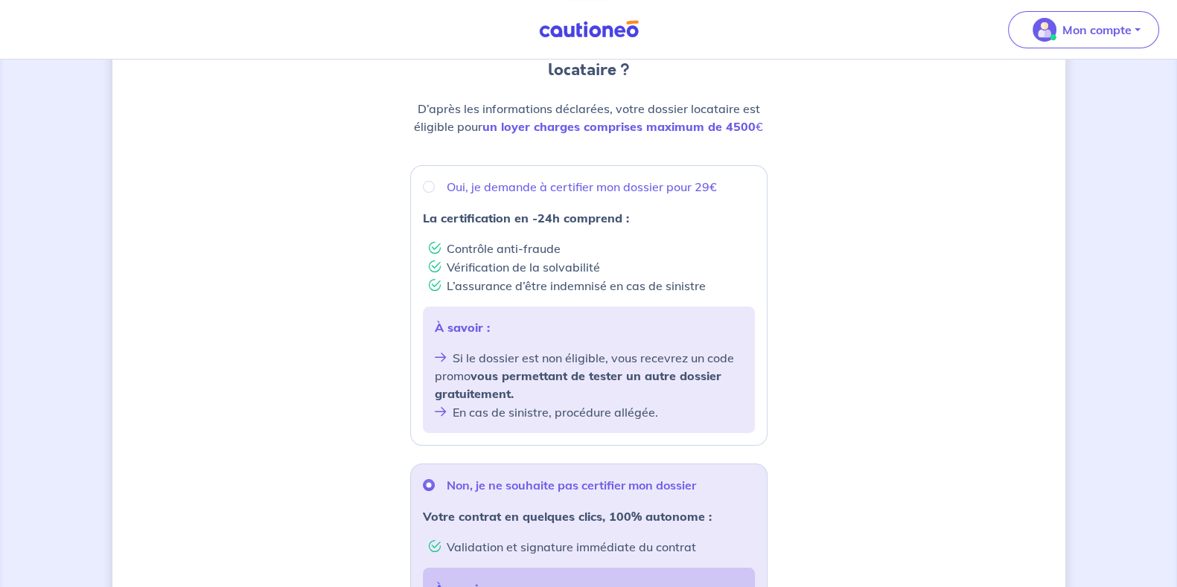
scroll to position [178, 0]
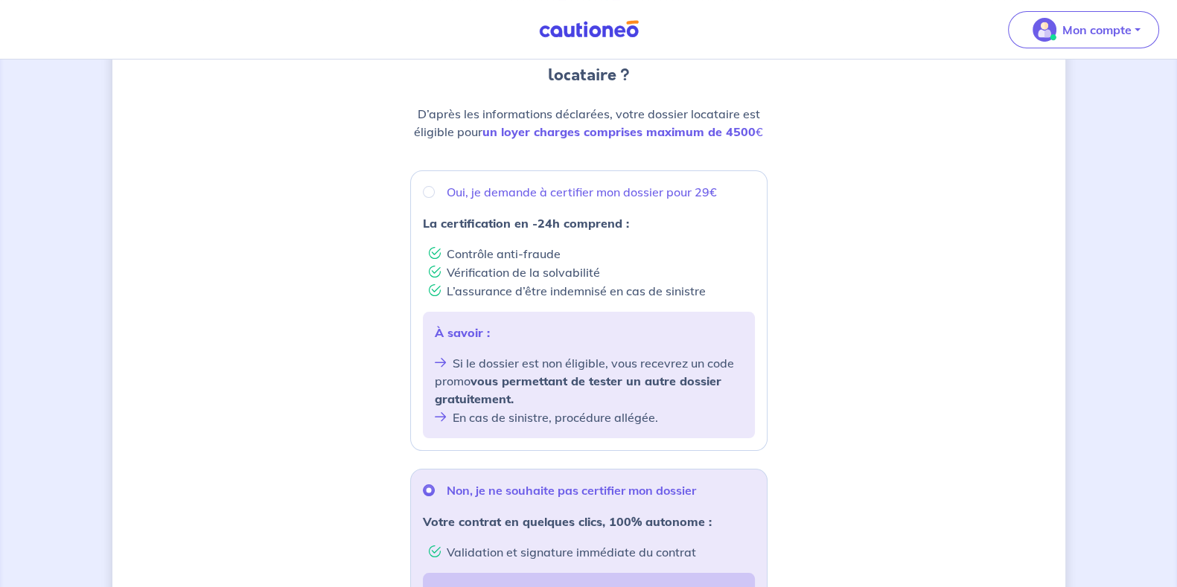
click at [1003, 421] on div "Souhaitez-vous faire certifier votre dossier locataire ? D’après les informatio…" at bounding box center [588, 418] width 953 height 1036
click at [1025, 355] on div "Souhaitez-vous faire certifier votre dossier locataire ? D’après les informatio…" at bounding box center [588, 418] width 953 height 1036
click at [945, 436] on div "Souhaitez-vous faire certifier votre dossier locataire ? D’après les informatio…" at bounding box center [588, 418] width 953 height 1036
click at [962, 365] on div "Souhaitez-vous faire certifier votre dossier locataire ? D’après les informatio…" at bounding box center [588, 418] width 953 height 1036
drag, startPoint x: 495, startPoint y: 130, endPoint x: 729, endPoint y: 120, distance: 234.7
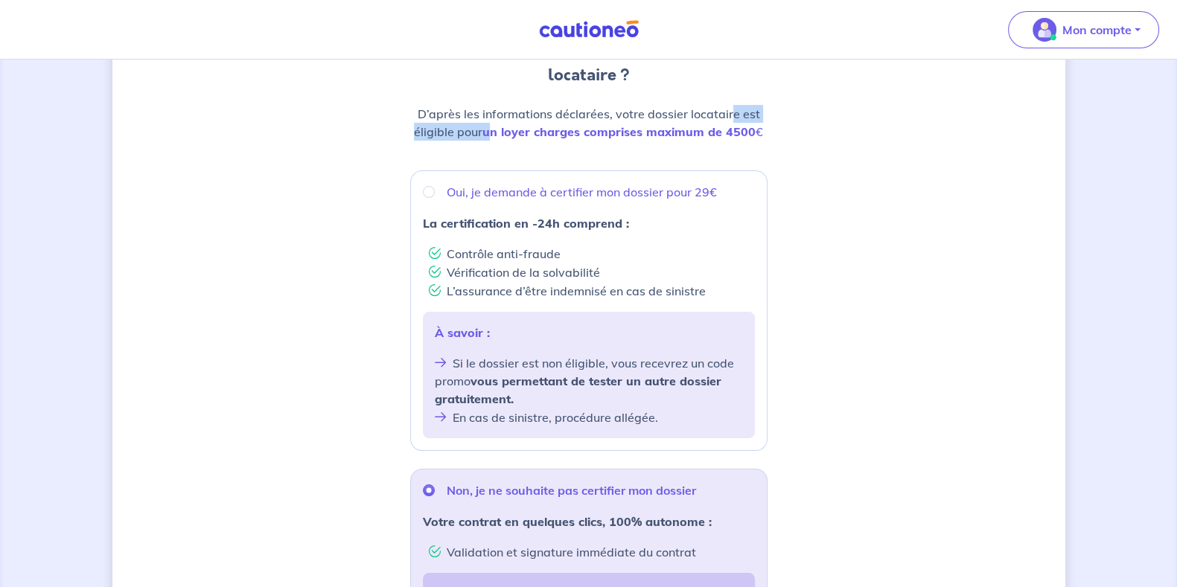
click at [729, 120] on p "D’après les informations déclarées, votre dossier locataire est éligible pour u…" at bounding box center [588, 123] width 357 height 36
click at [724, 131] on strong "un loyer charges comprises maximum de 4500" at bounding box center [618, 131] width 273 height 15
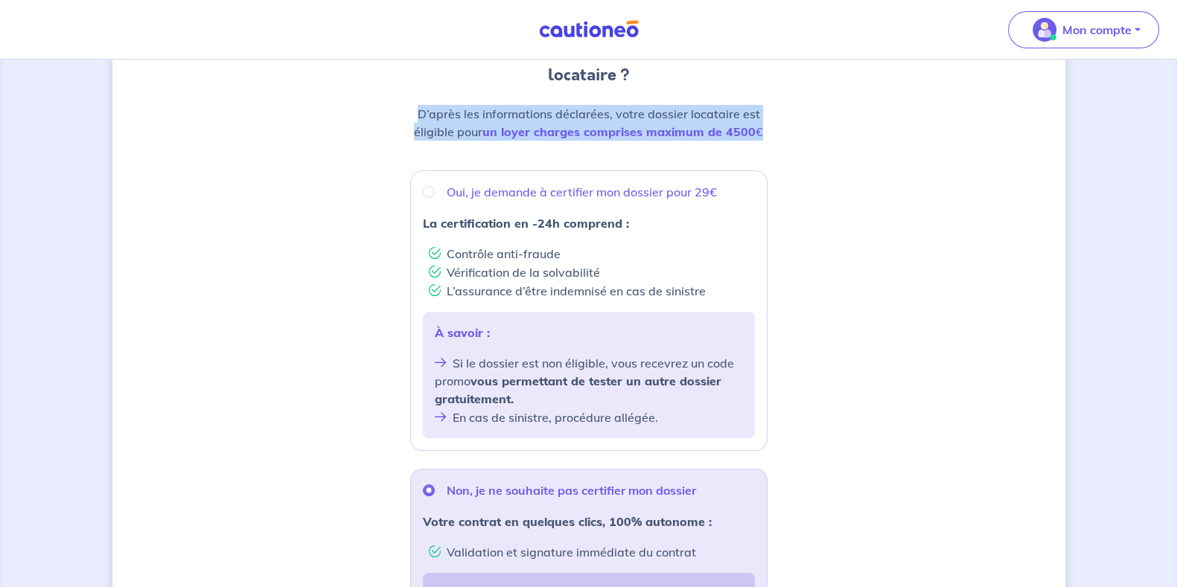
click at [724, 131] on strong "un loyer charges comprises maximum de 4500" at bounding box center [618, 131] width 273 height 15
click at [648, 133] on strong "un loyer charges comprises maximum de 4500" at bounding box center [618, 131] width 273 height 15
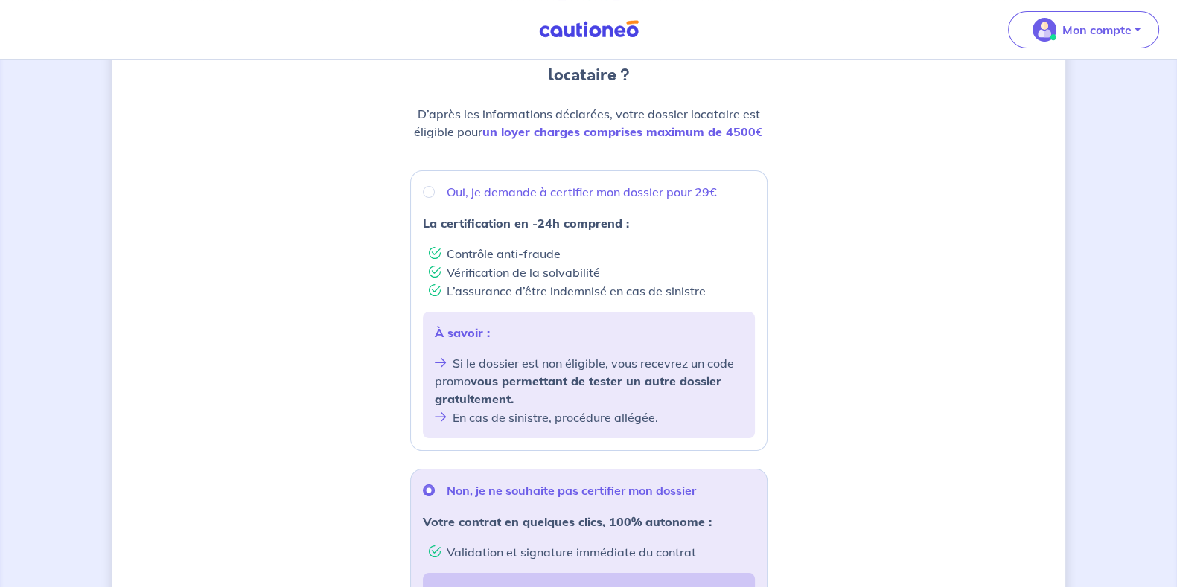
click at [595, 130] on strong "un loyer charges comprises maximum de 4500" at bounding box center [618, 131] width 273 height 15
drag, startPoint x: 491, startPoint y: 130, endPoint x: 753, endPoint y: 127, distance: 262.8
click at [750, 122] on p "D’après les informations déclarées, votre dossier locataire est éligible pour u…" at bounding box center [588, 123] width 357 height 36
click at [753, 128] on em "un loyer charges comprises maximum de 4500 €" at bounding box center [622, 131] width 281 height 15
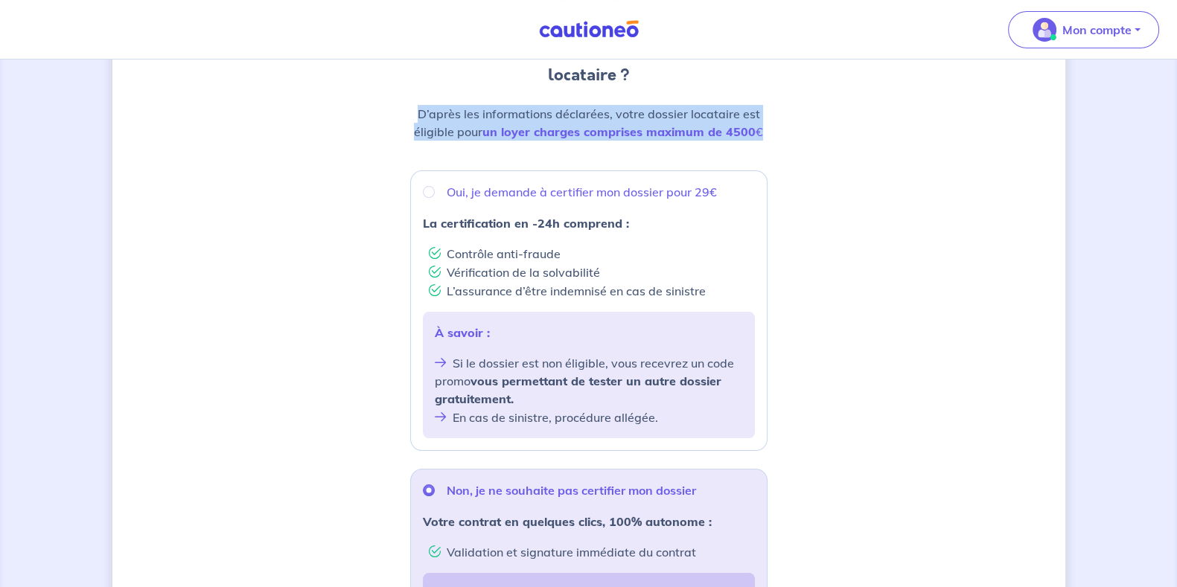
click at [753, 128] on em "un loyer charges comprises maximum de 4500 €" at bounding box center [622, 131] width 281 height 15
click at [773, 128] on div "Souhaitez-vous faire certifier votre dossier locataire ? D’après les informatio…" at bounding box center [588, 418] width 953 height 1036
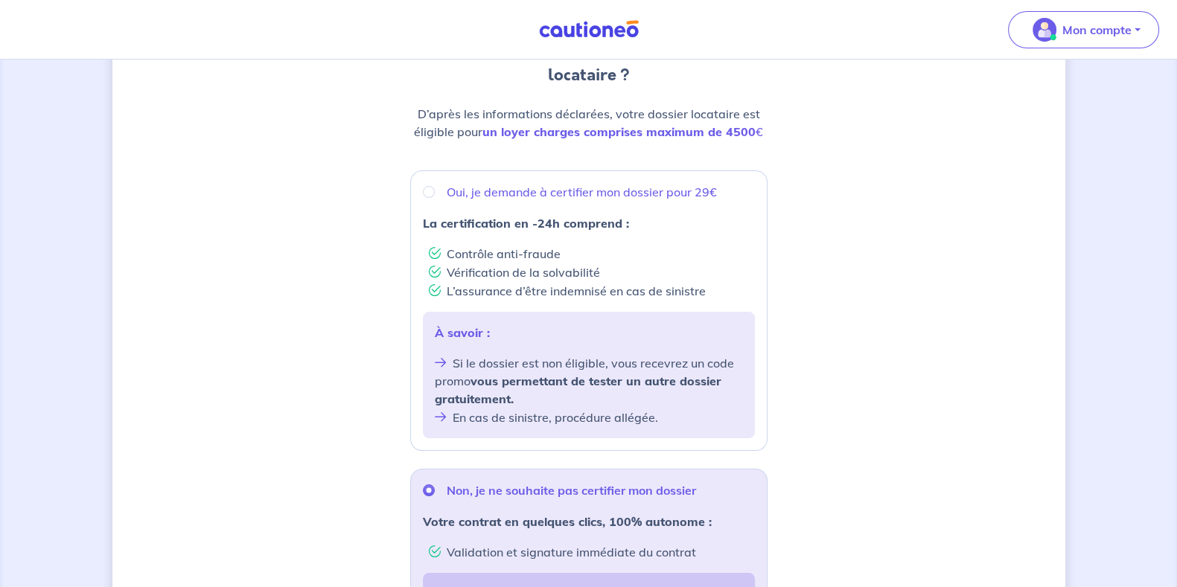
scroll to position [177, 0]
click at [505, 195] on p "Oui, je demande à certifier mon dossier pour 29€" at bounding box center [582, 193] width 270 height 18
click at [435, 195] on input "Oui, je demande à certifier mon dossier pour 29€" at bounding box center [429, 193] width 12 height 12
radio input "true"
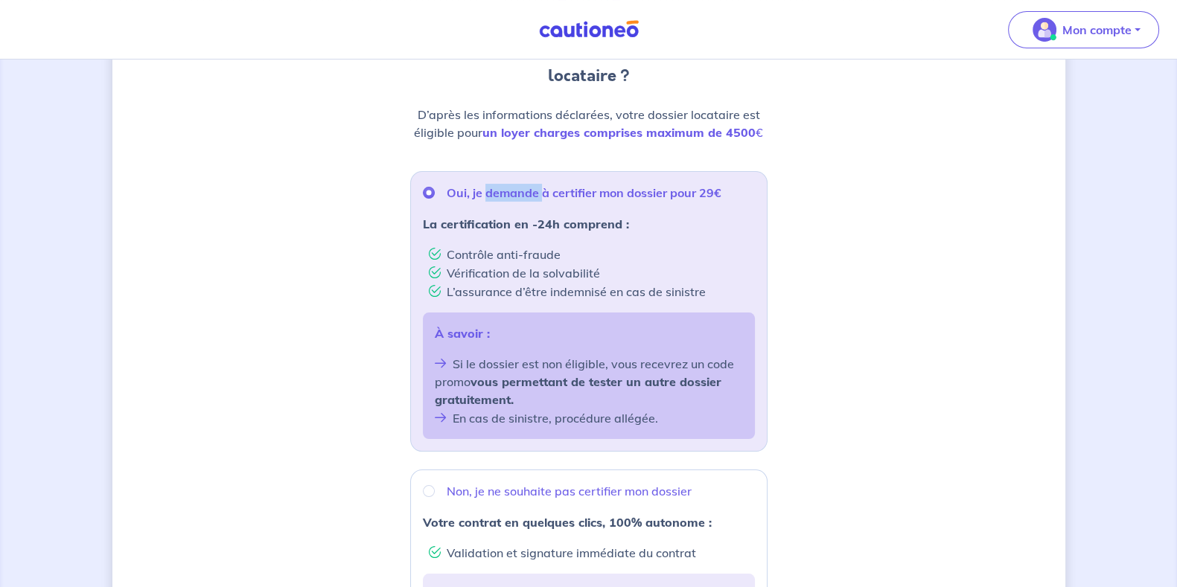
click at [505, 195] on p "Oui, je demande à certifier mon dossier pour 29€" at bounding box center [584, 193] width 275 height 18
click at [435, 195] on input "Oui, je demande à certifier mon dossier pour 29€" at bounding box center [429, 193] width 12 height 12
click at [505, 195] on p "Oui, je demande à certifier mon dossier pour 29€" at bounding box center [584, 193] width 275 height 18
click at [435, 195] on input "Oui, je demande à certifier mon dossier pour 29€" at bounding box center [429, 193] width 12 height 12
click at [456, 497] on p "Non, je ne souhaite pas certifier mon dossier" at bounding box center [569, 491] width 245 height 18
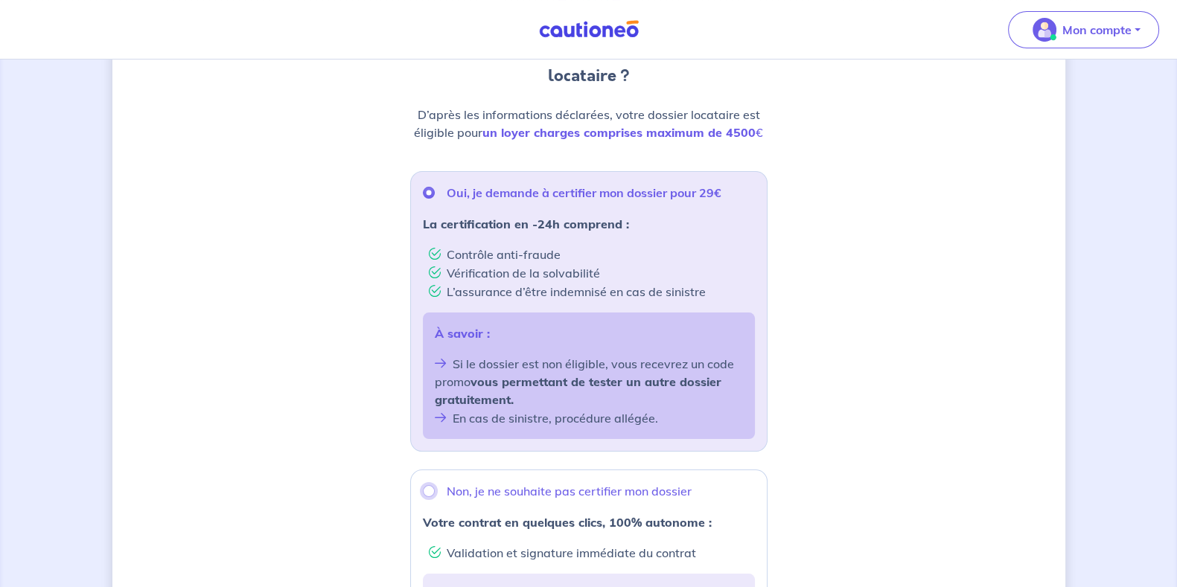
click at [435, 497] on input "Non, je ne souhaite pas certifier mon dossier" at bounding box center [429, 491] width 12 height 12
radio input "true"
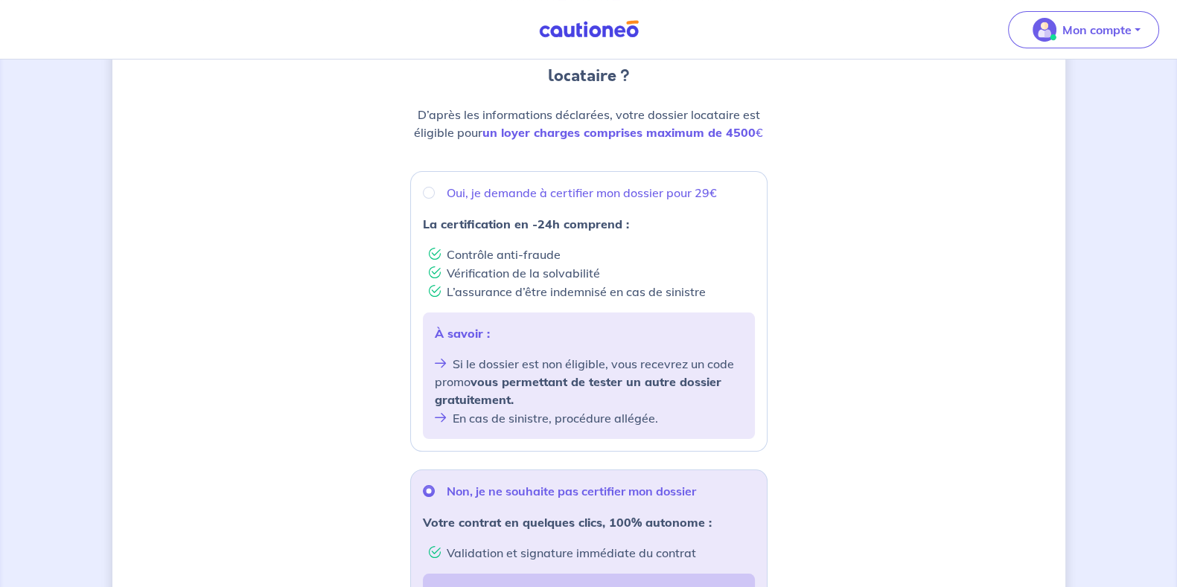
click at [884, 421] on div "Souhaitez-vous faire certifier votre dossier locataire ? D’après les informatio…" at bounding box center [588, 418] width 953 height 1036
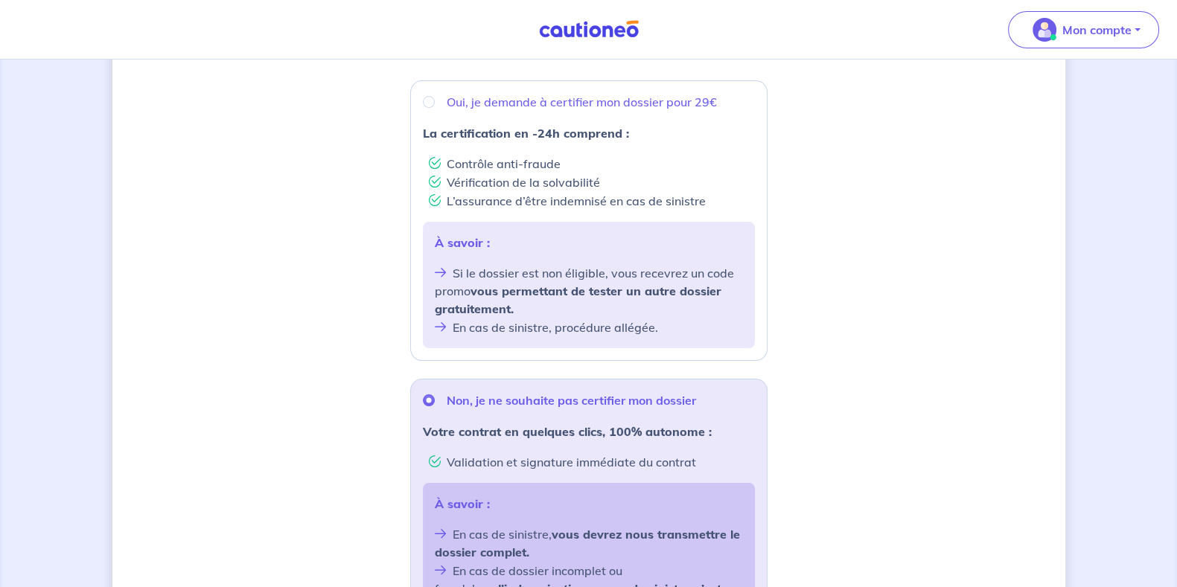
scroll to position [269, 0]
drag, startPoint x: 458, startPoint y: 397, endPoint x: 677, endPoint y: 390, distance: 219.7
click at [677, 391] on p "Non, je ne souhaite pas certifier mon dossier" at bounding box center [571, 400] width 249 height 18
click at [674, 396] on p "Non, je ne souhaite pas certifier mon dossier" at bounding box center [571, 400] width 249 height 18
click at [435, 396] on input "Non, je ne souhaite pas certifier mon dossier" at bounding box center [429, 400] width 12 height 12
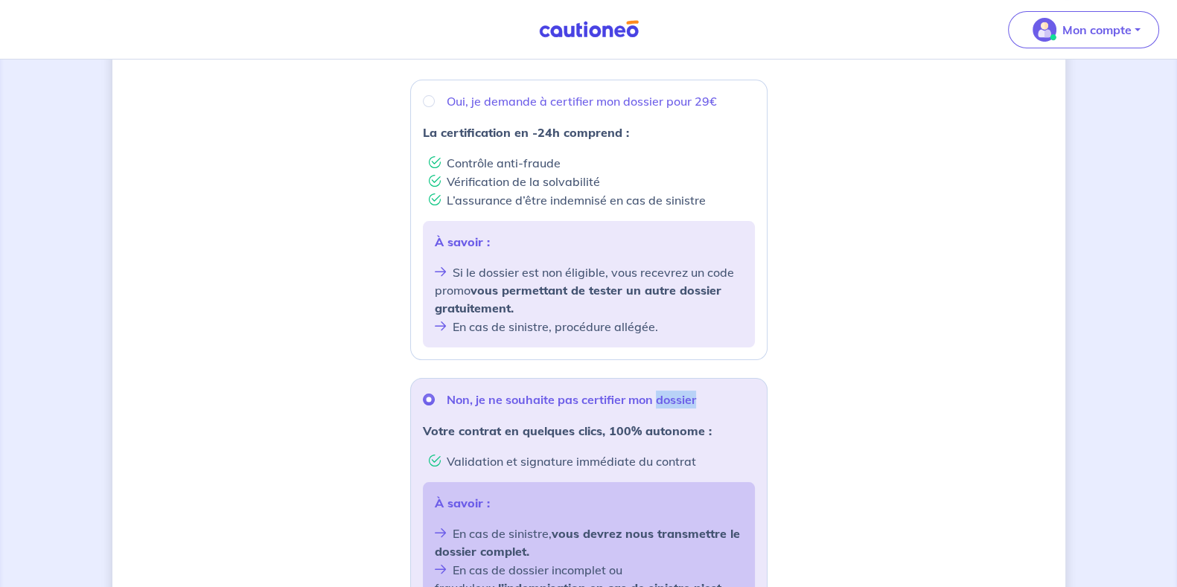
click at [674, 396] on p "Non, je ne souhaite pas certifier mon dossier" at bounding box center [571, 400] width 249 height 18
click at [435, 396] on input "Non, je ne souhaite pas certifier mon dossier" at bounding box center [429, 400] width 12 height 12
click at [674, 396] on p "Non, je ne souhaite pas certifier mon dossier" at bounding box center [571, 400] width 249 height 18
click at [435, 396] on input "Non, je ne souhaite pas certifier mon dossier" at bounding box center [429, 400] width 12 height 12
click at [658, 400] on p "Non, je ne souhaite pas certifier mon dossier" at bounding box center [571, 400] width 249 height 18
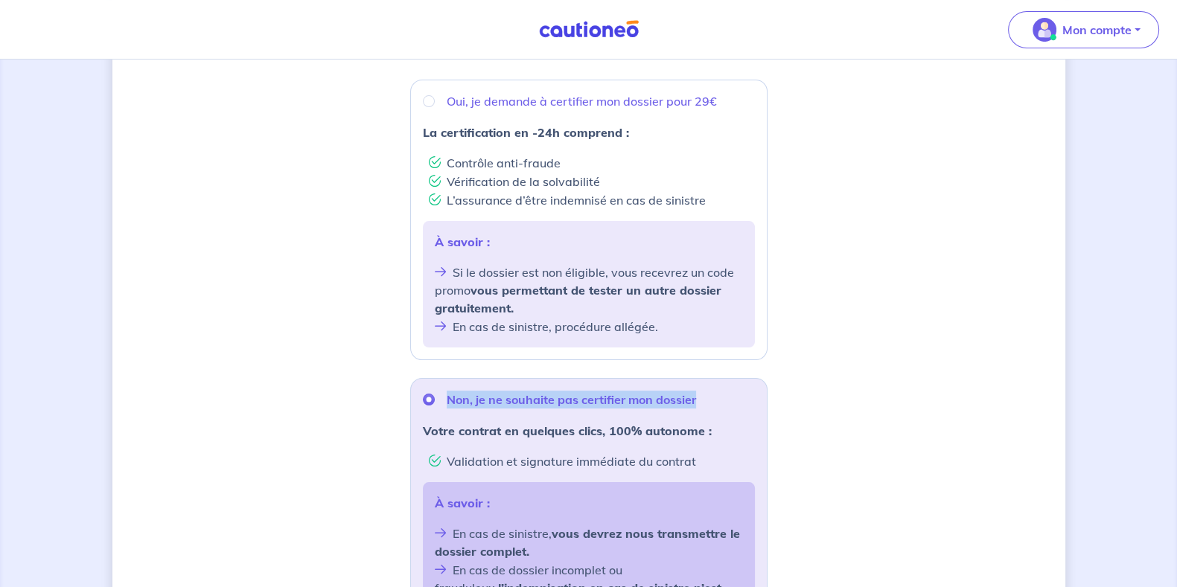
click at [435, 400] on input "Non, je ne souhaite pas certifier mon dossier" at bounding box center [429, 400] width 12 height 12
click at [800, 388] on div "Souhaitez-vous faire certifier votre dossier locataire ? D’après les informatio…" at bounding box center [588, 327] width 953 height 1036
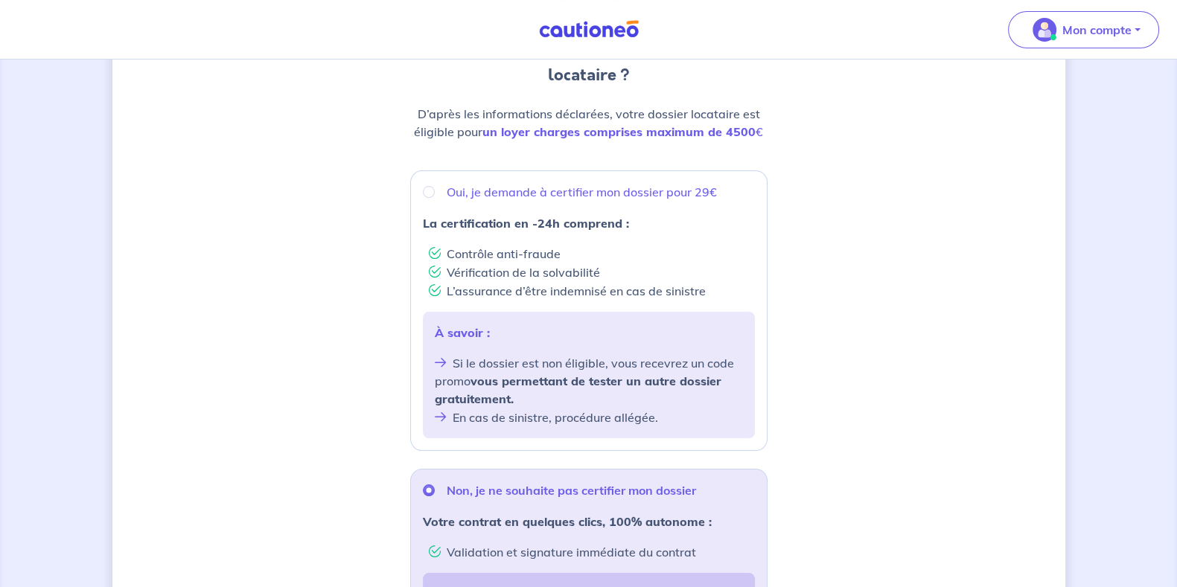
scroll to position [176, 0]
click at [440, 196] on div "Oui, je demande à certifier mon dossier pour 29€" at bounding box center [589, 194] width 332 height 18
radio input "true"
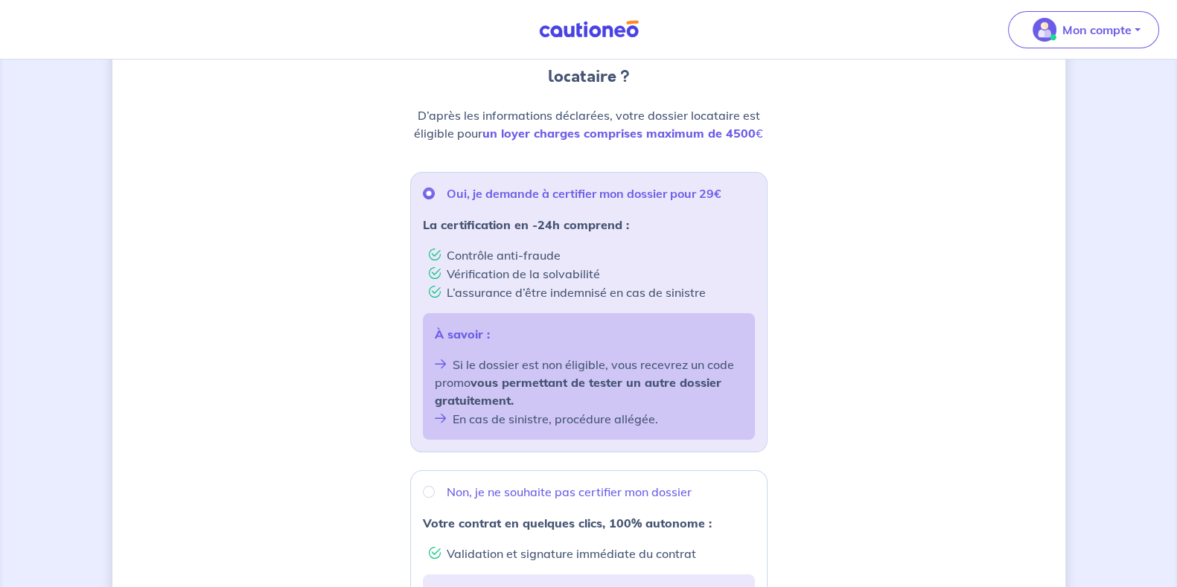
click at [435, 496] on div "Non, je ne souhaite pas certifier mon dossier" at bounding box center [589, 492] width 332 height 18
radio input "true"
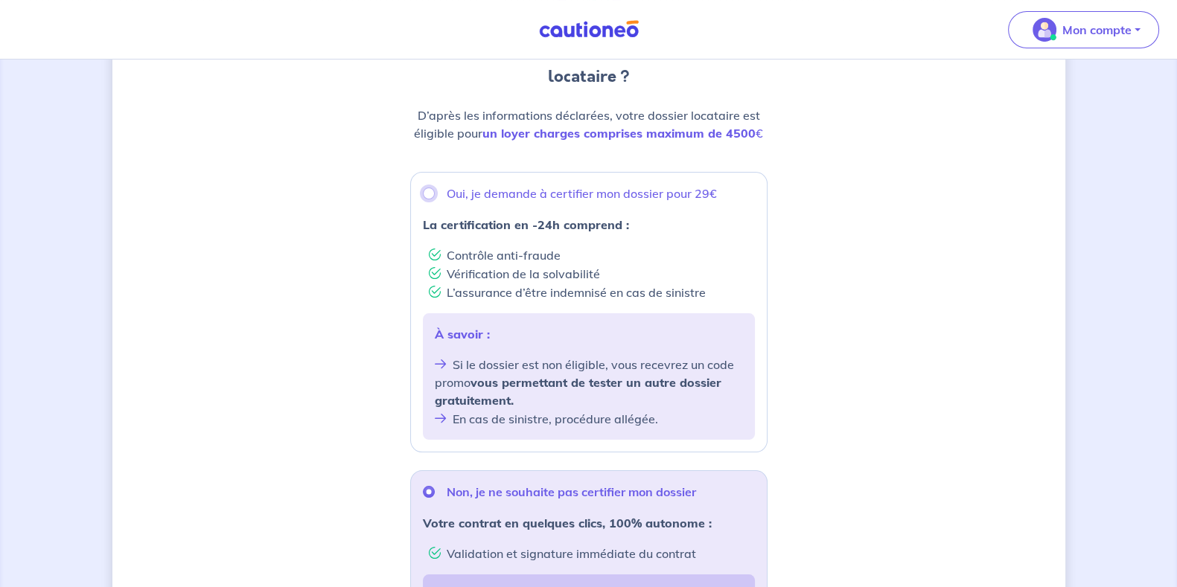
click at [425, 190] on input "Oui, je demande à certifier mon dossier pour 29€" at bounding box center [429, 194] width 12 height 12
radio input "true"
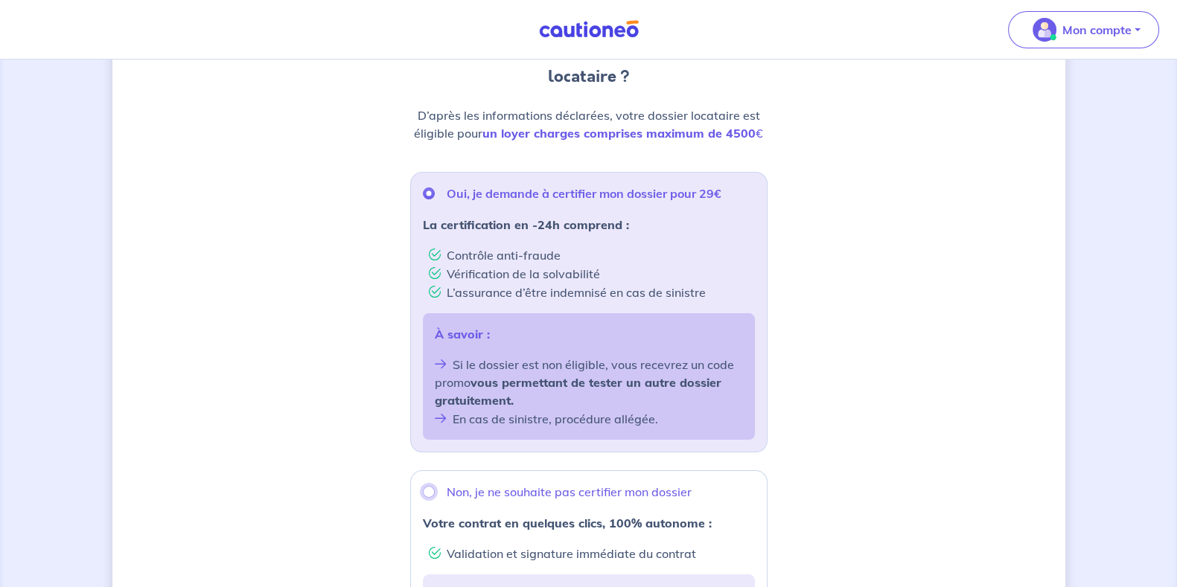
click at [427, 492] on input "Non, je ne souhaite pas certifier mon dossier" at bounding box center [429, 492] width 12 height 12
radio input "true"
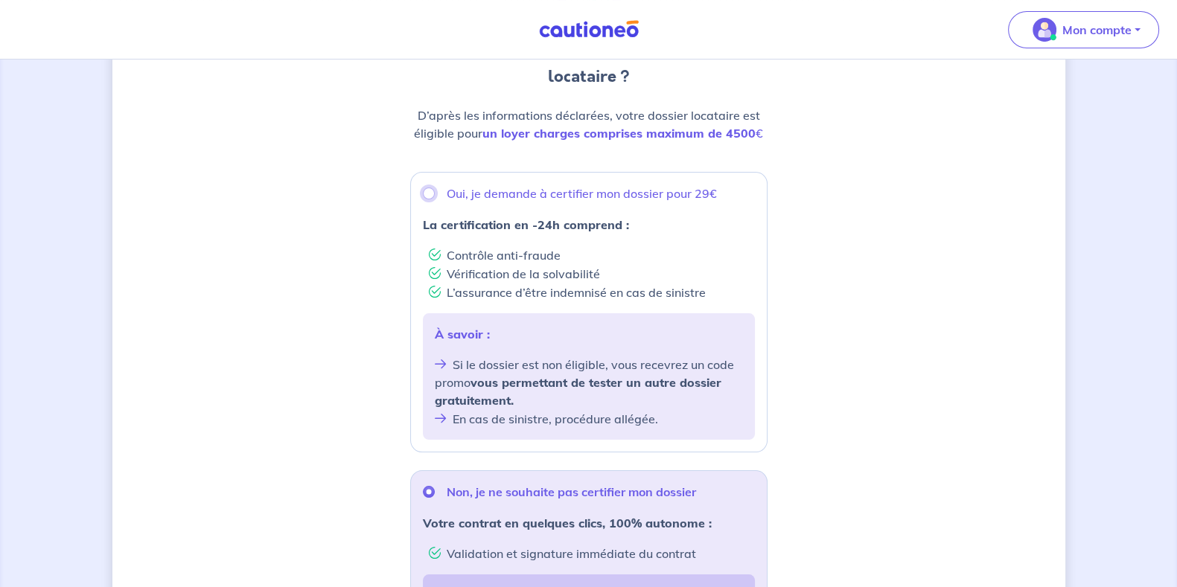
click at [431, 194] on input "Oui, je demande à certifier mon dossier pour 29€" at bounding box center [429, 194] width 12 height 12
radio input "true"
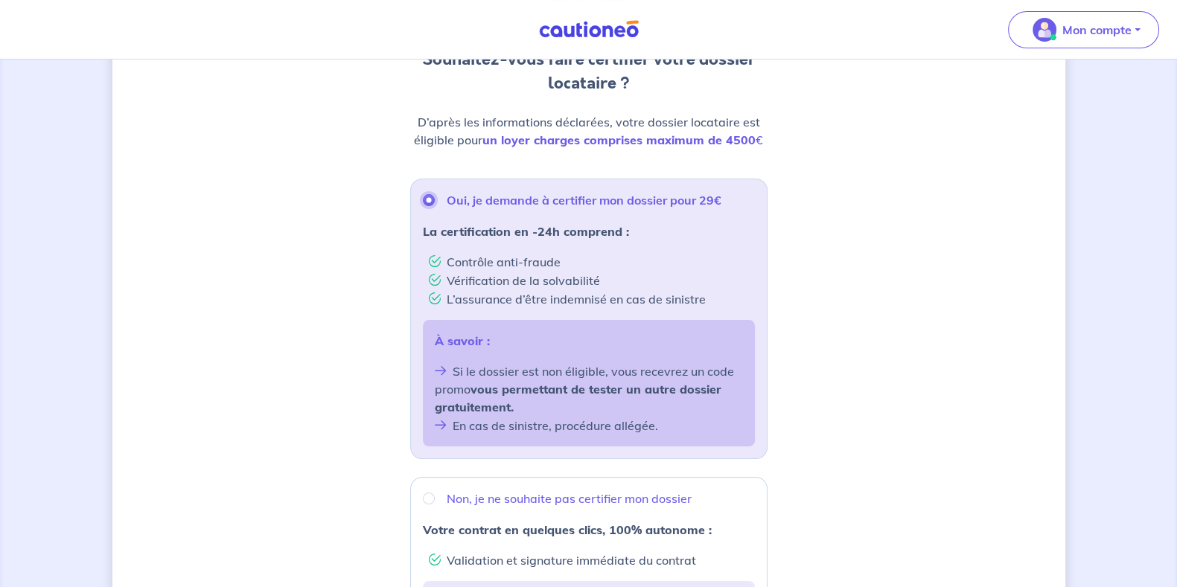
scroll to position [169, 0]
click at [693, 205] on p "Oui, je demande à certifier mon dossier pour 29€" at bounding box center [584, 201] width 275 height 18
click at [435, 205] on input "Oui, je demande à certifier mon dossier pour 29€" at bounding box center [429, 201] width 12 height 12
click at [693, 205] on p "Oui, je demande à certifier mon dossier pour 29€" at bounding box center [584, 201] width 275 height 18
click at [435, 205] on input "Oui, je demande à certifier mon dossier pour 29€" at bounding box center [429, 201] width 12 height 12
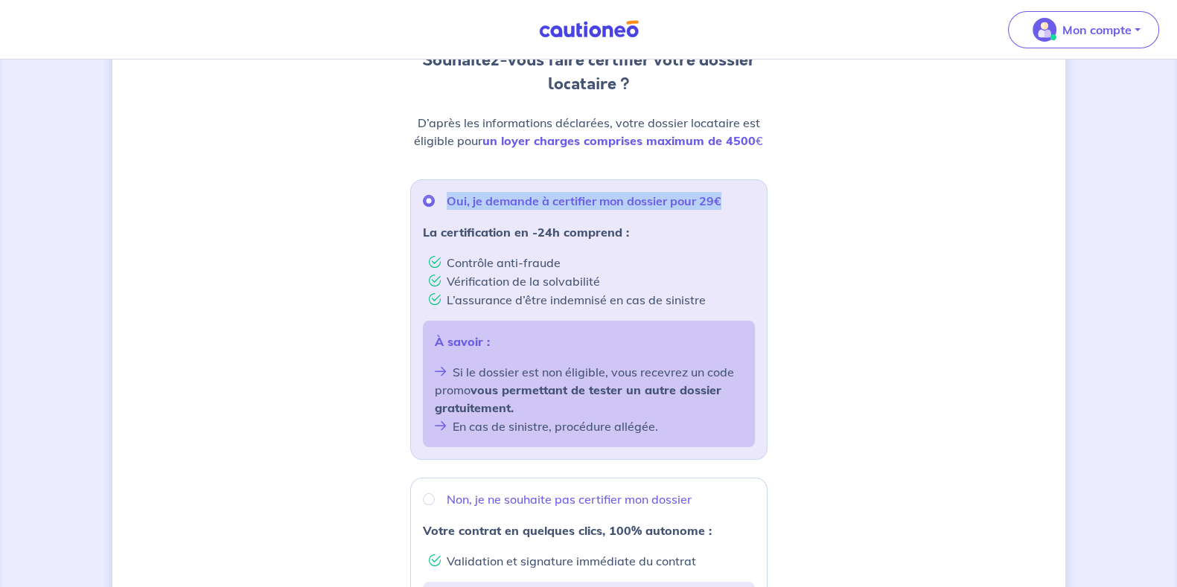
click at [693, 205] on p "Oui, je demande à certifier mon dossier pour 29€" at bounding box center [584, 201] width 275 height 18
click at [435, 205] on input "Oui, je demande à certifier mon dossier pour 29€" at bounding box center [429, 201] width 12 height 12
click at [693, 205] on p "Oui, je demande à certifier mon dossier pour 29€" at bounding box center [584, 201] width 275 height 18
click at [435, 205] on input "Oui, je demande à certifier mon dossier pour 29€" at bounding box center [429, 201] width 12 height 12
click at [804, 223] on div "Souhaitez-vous faire certifier votre dossier locataire ? D’après les informatio…" at bounding box center [588, 426] width 953 height 1036
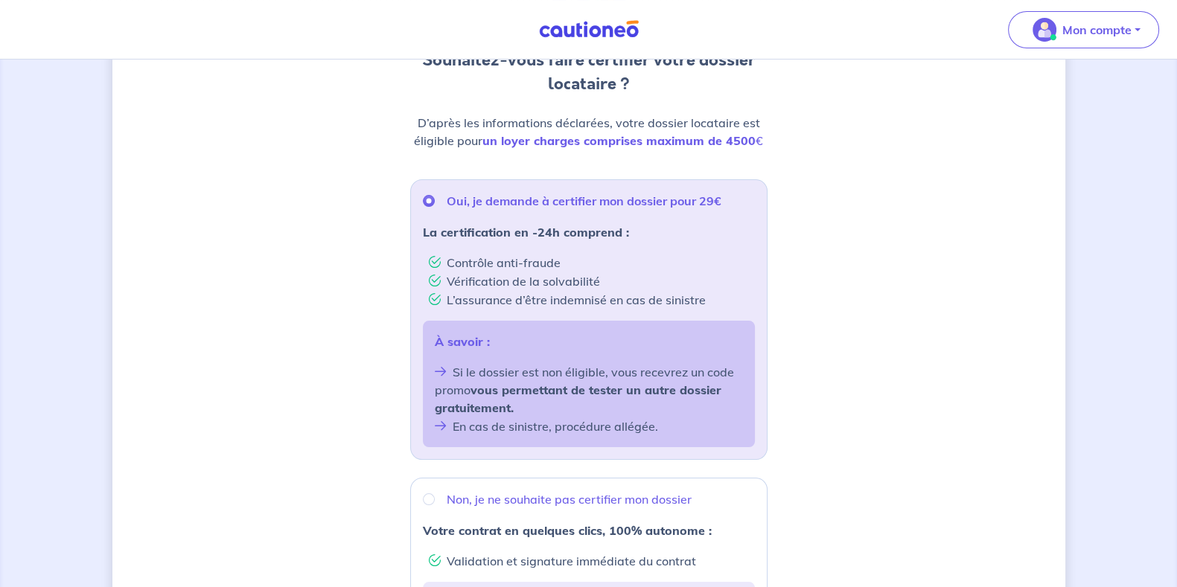
click at [715, 200] on p "Oui, je demande à certifier mon dossier pour 29€" at bounding box center [584, 201] width 275 height 18
click at [435, 200] on input "Oui, je demande à certifier mon dossier pour 29€" at bounding box center [429, 201] width 12 height 12
click at [715, 200] on p "Oui, je demande à certifier mon dossier pour 29€" at bounding box center [584, 201] width 275 height 18
click at [435, 200] on input "Oui, je demande à certifier mon dossier pour 29€" at bounding box center [429, 201] width 12 height 12
click at [715, 200] on p "Oui, je demande à certifier mon dossier pour 29€" at bounding box center [584, 201] width 275 height 18
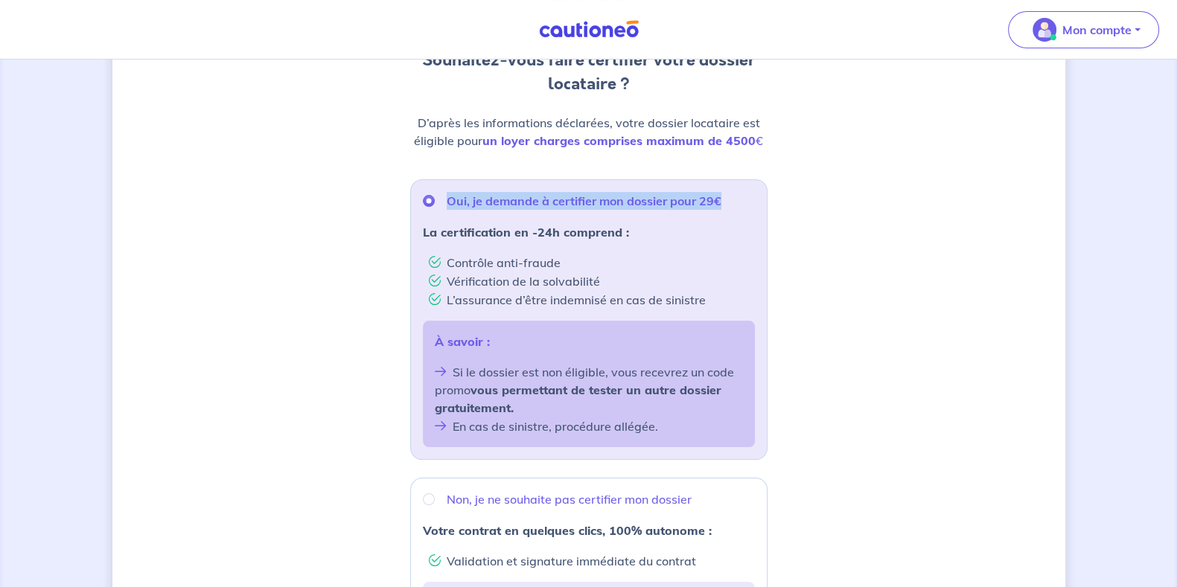
click at [435, 200] on input "Oui, je demande à certifier mon dossier pour 29€" at bounding box center [429, 201] width 12 height 12
click at [810, 219] on div "Souhaitez-vous faire certifier votre dossier locataire ? D’après les informatio…" at bounding box center [588, 426] width 953 height 1036
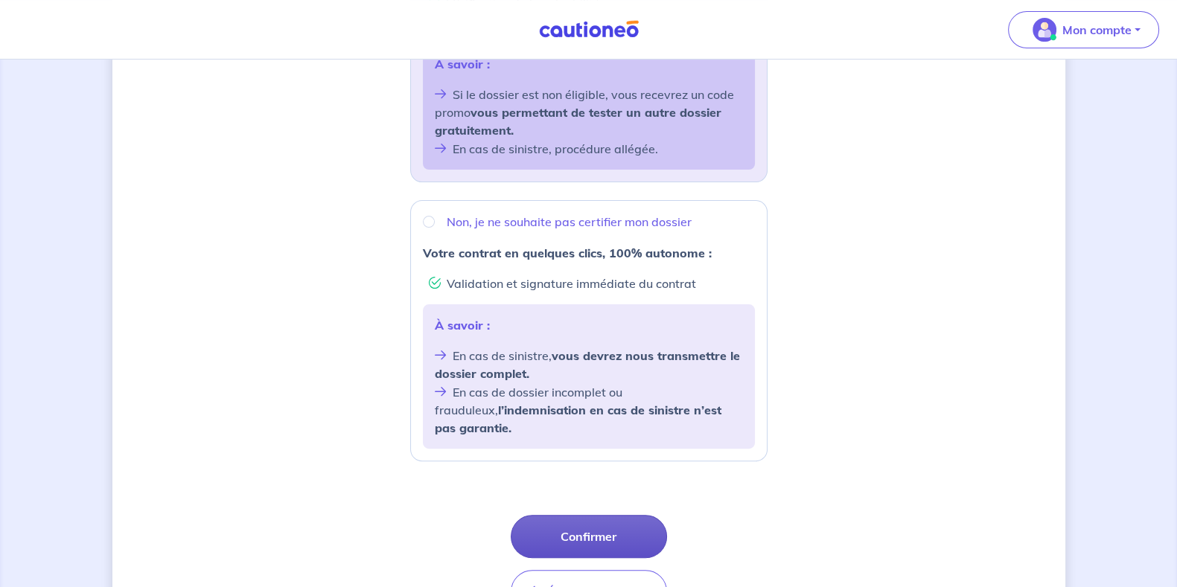
click at [646, 515] on button "Confirmer" at bounding box center [589, 536] width 156 height 43
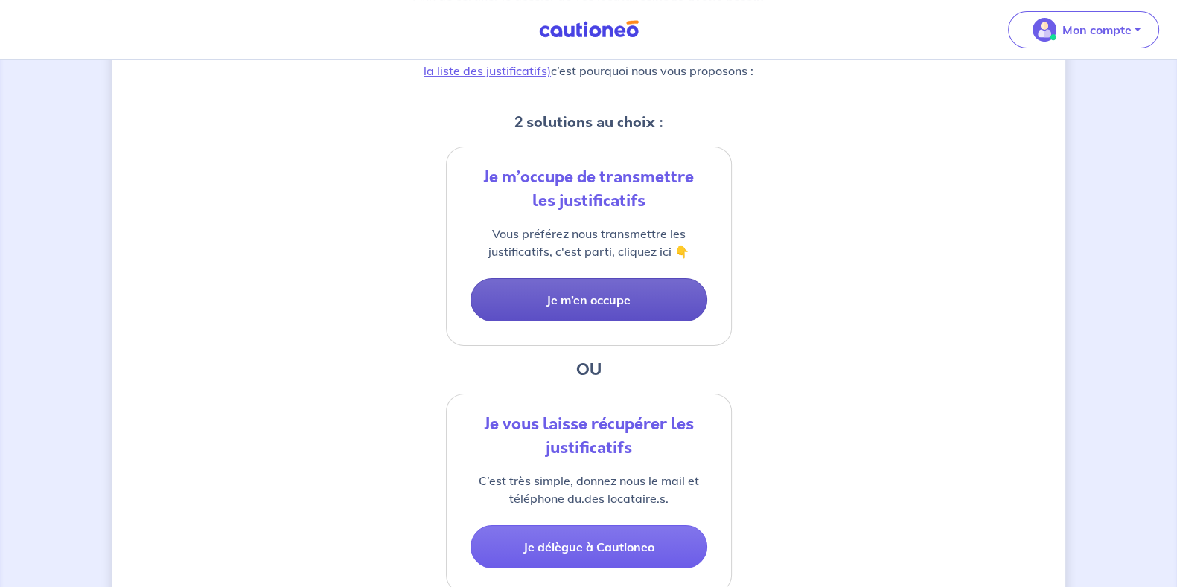
scroll to position [272, 0]
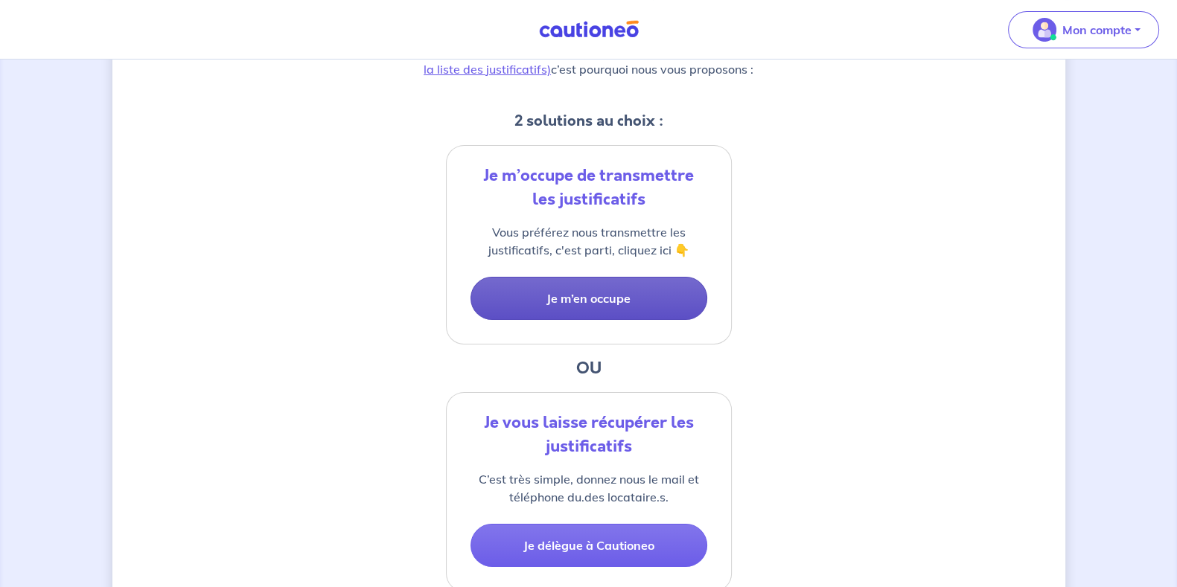
click at [595, 302] on button "Je m’en occupe" at bounding box center [588, 298] width 237 height 43
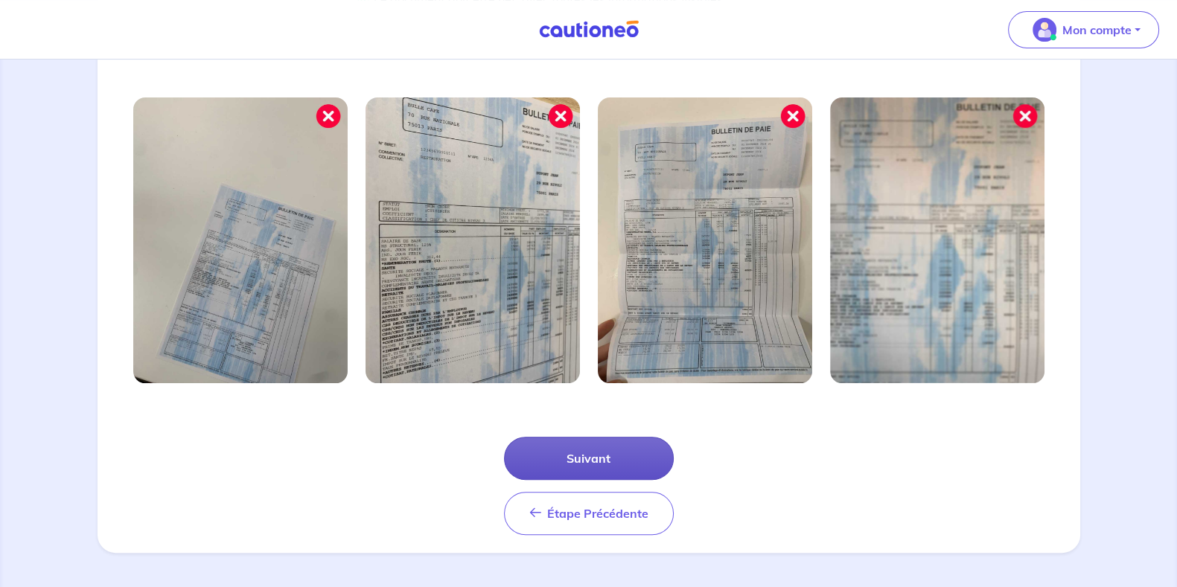
click at [589, 453] on button "Suivant" at bounding box center [589, 458] width 170 height 43
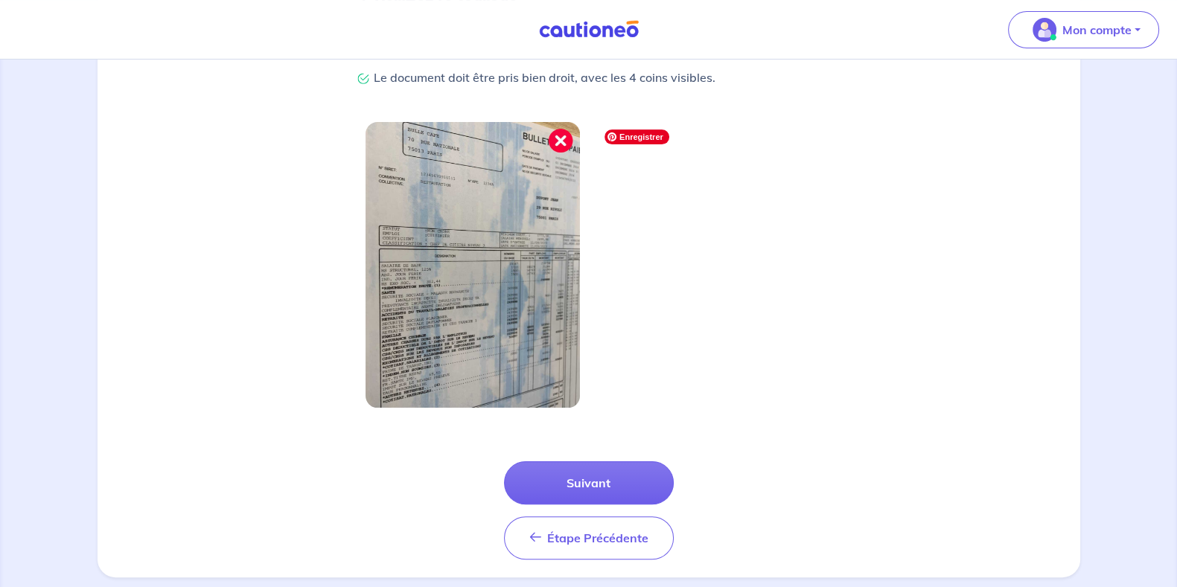
scroll to position [406, 0]
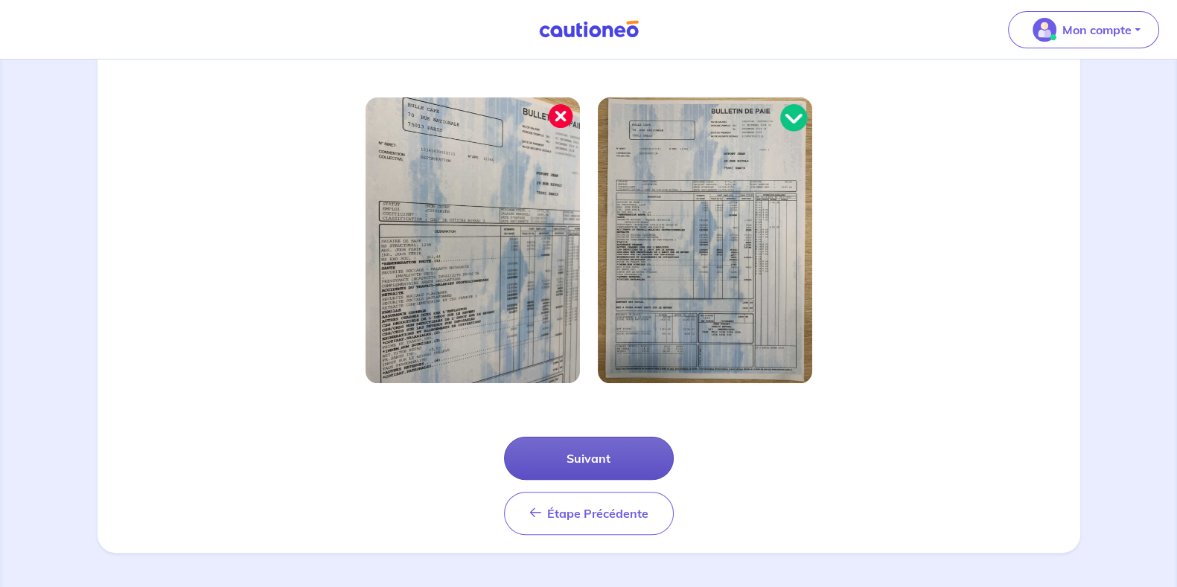
click at [610, 465] on button "Suivant" at bounding box center [589, 458] width 170 height 43
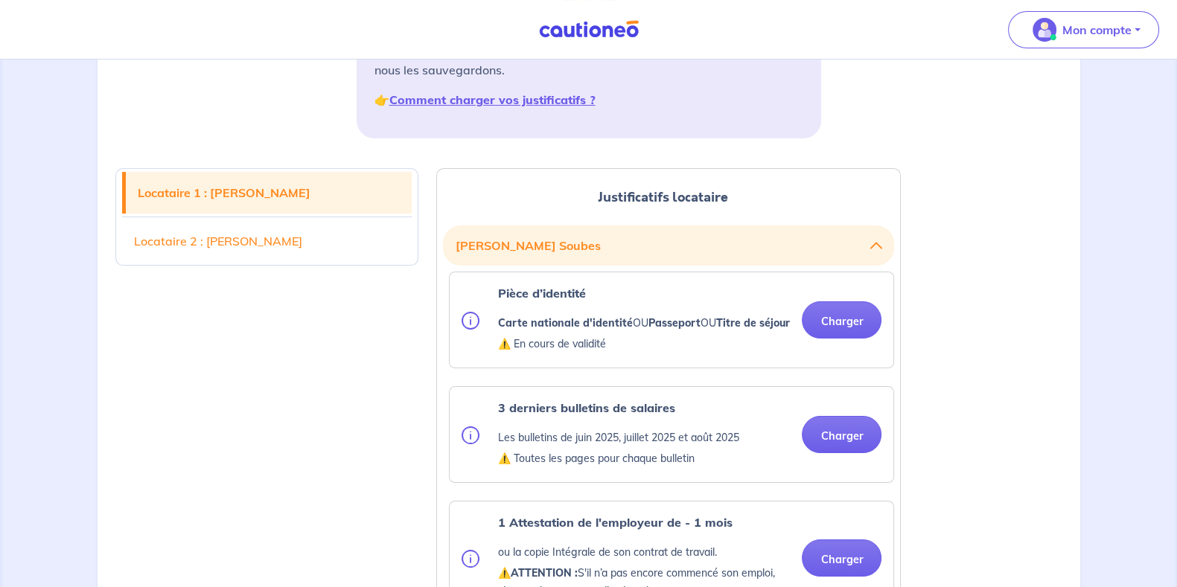
scroll to position [279, 0]
click at [255, 243] on link "Locataire 2 : Faustine Soubes" at bounding box center [267, 241] width 290 height 42
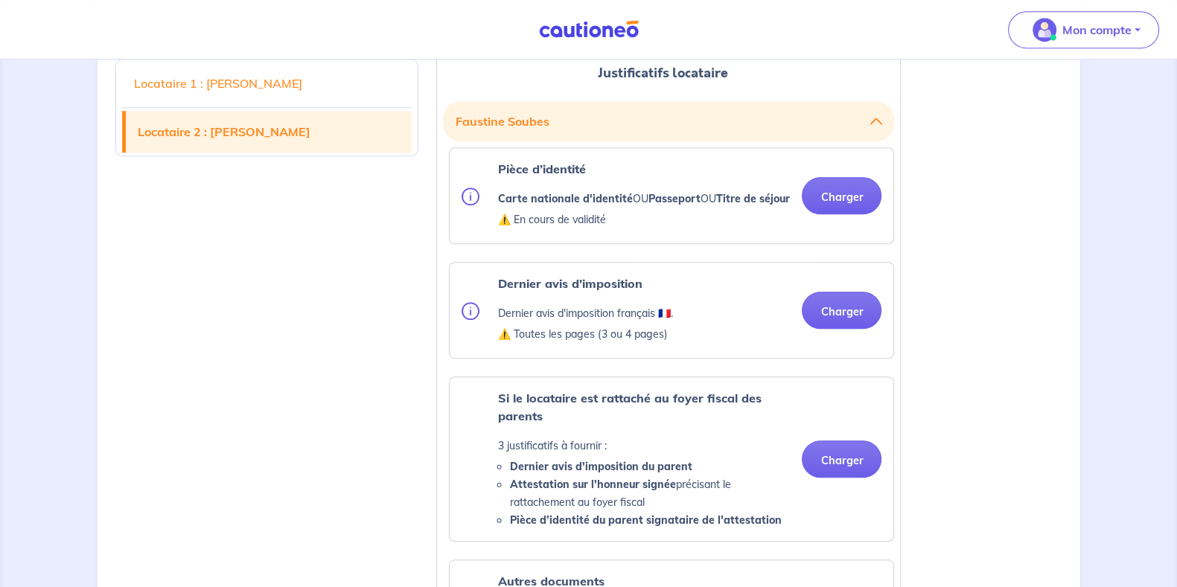
click at [271, 96] on link "Locataire 1 : Nathan Soubes" at bounding box center [267, 84] width 290 height 42
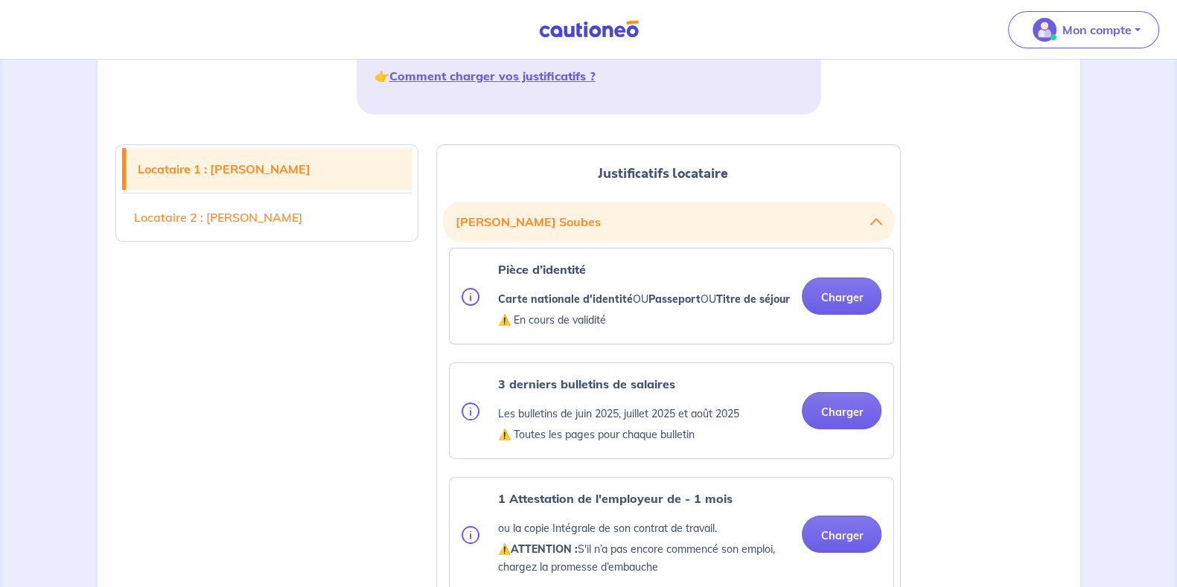
scroll to position [281, 0]
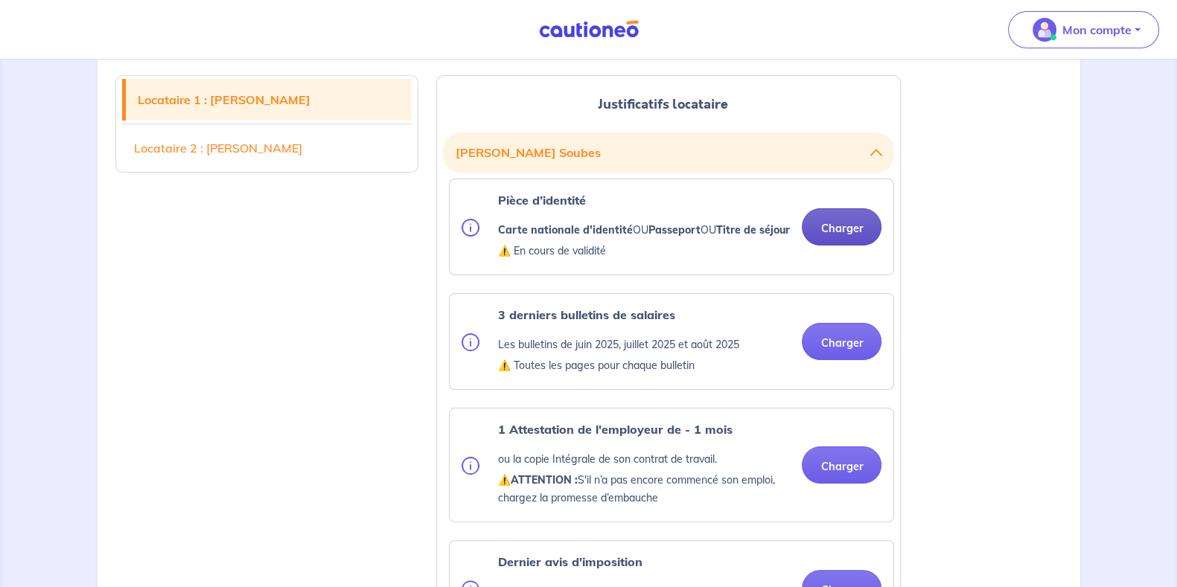
scroll to position [371, 0]
click at [825, 230] on button "Charger" at bounding box center [842, 226] width 80 height 37
click at [868, 155] on button "Nathan Soubes" at bounding box center [668, 152] width 427 height 28
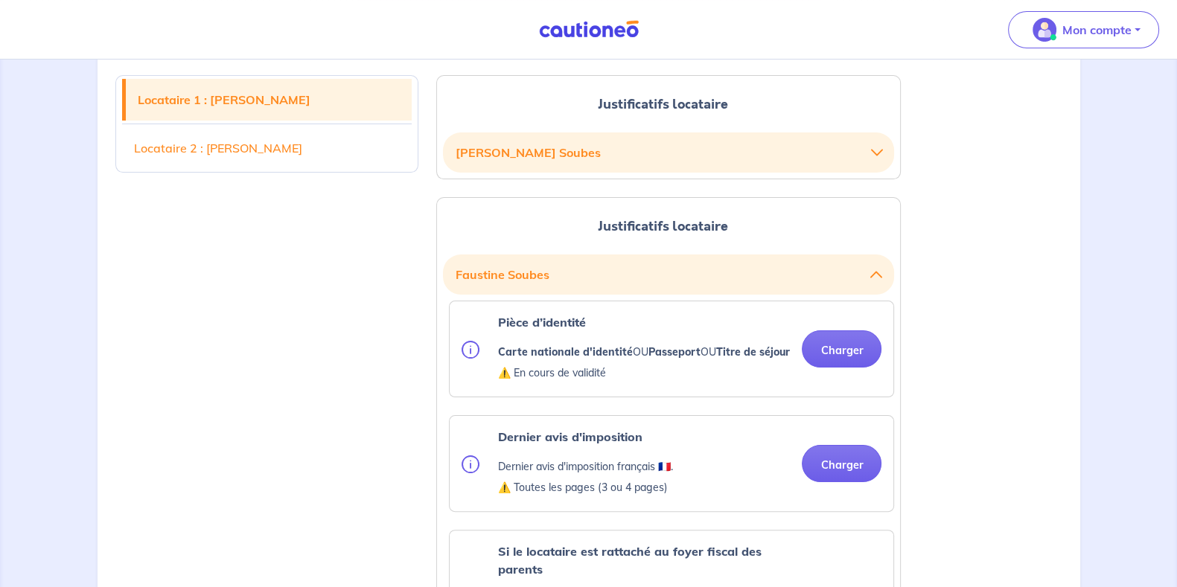
click at [867, 147] on button "Nathan Soubes" at bounding box center [668, 152] width 427 height 28
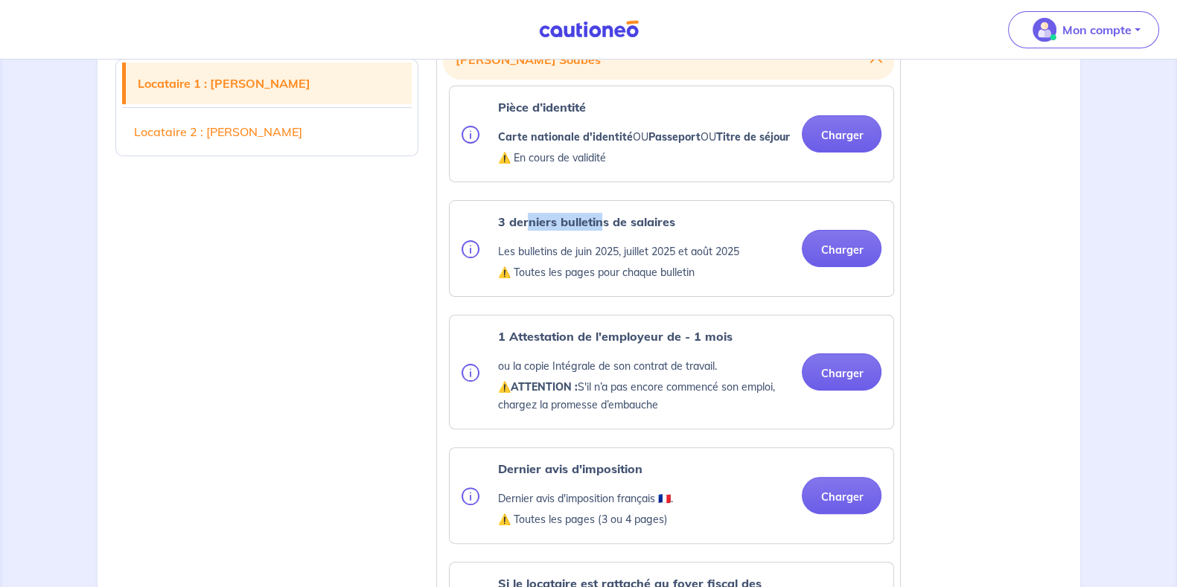
drag, startPoint x: 527, startPoint y: 229, endPoint x: 603, endPoint y: 232, distance: 76.0
click at [603, 232] on div "3 derniers bulletins de salaires Les bulletins de juin 2025, juillet 2025 et ao…" at bounding box center [672, 248] width 444 height 95
click at [603, 229] on strong "3 derniers bulletins de salaires" at bounding box center [585, 221] width 177 height 15
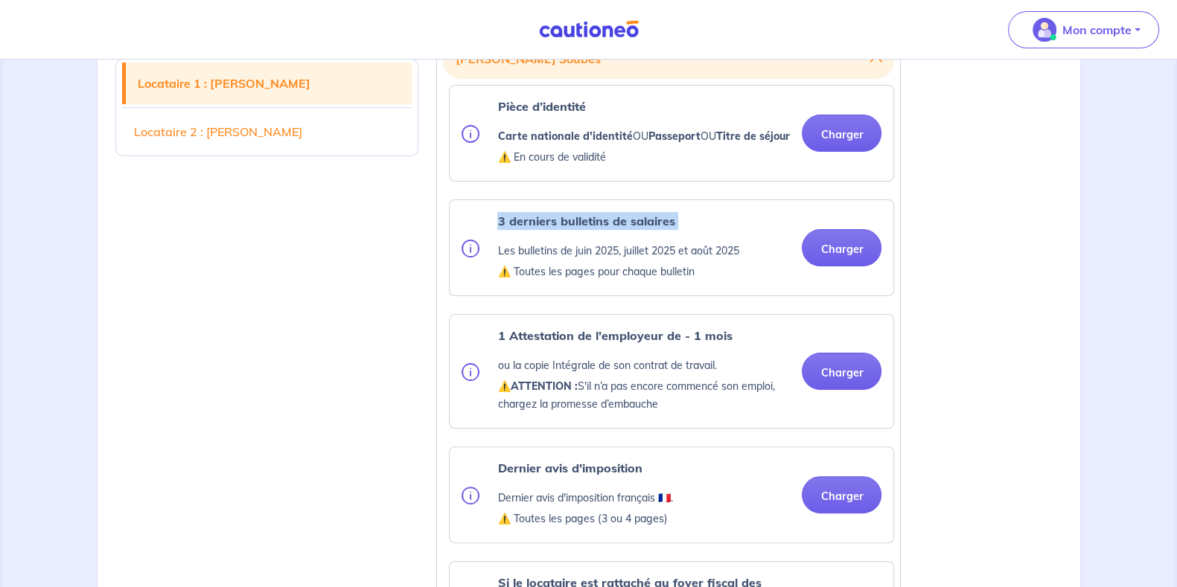
click at [603, 229] on strong "3 derniers bulletins de salaires" at bounding box center [585, 221] width 177 height 15
click at [634, 255] on div "3 derniers bulletins de salaires Les bulletins de juin 2025, juillet 2025 et ao…" at bounding box center [617, 247] width 241 height 71
click at [618, 260] on p "Les bulletins de juin 2025, juillet 2025 et août 2025" at bounding box center [617, 251] width 241 height 18
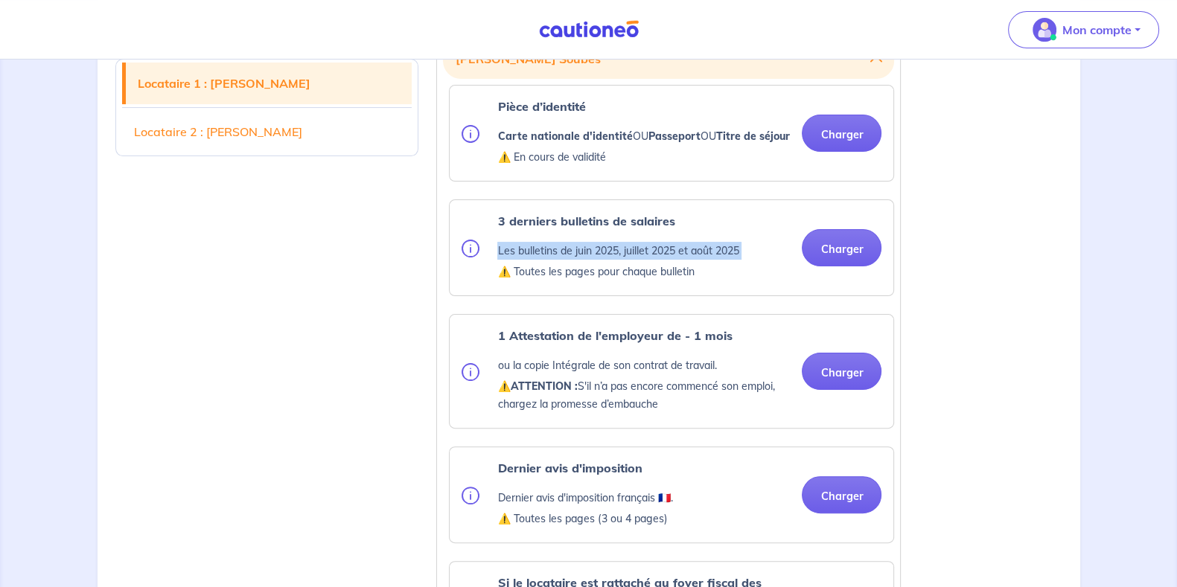
click at [618, 260] on p "Les bulletins de juin 2025, juillet 2025 et août 2025" at bounding box center [617, 251] width 241 height 18
click at [619, 281] on p "⚠️ Toutes les pages pour chaque bulletin" at bounding box center [617, 272] width 241 height 18
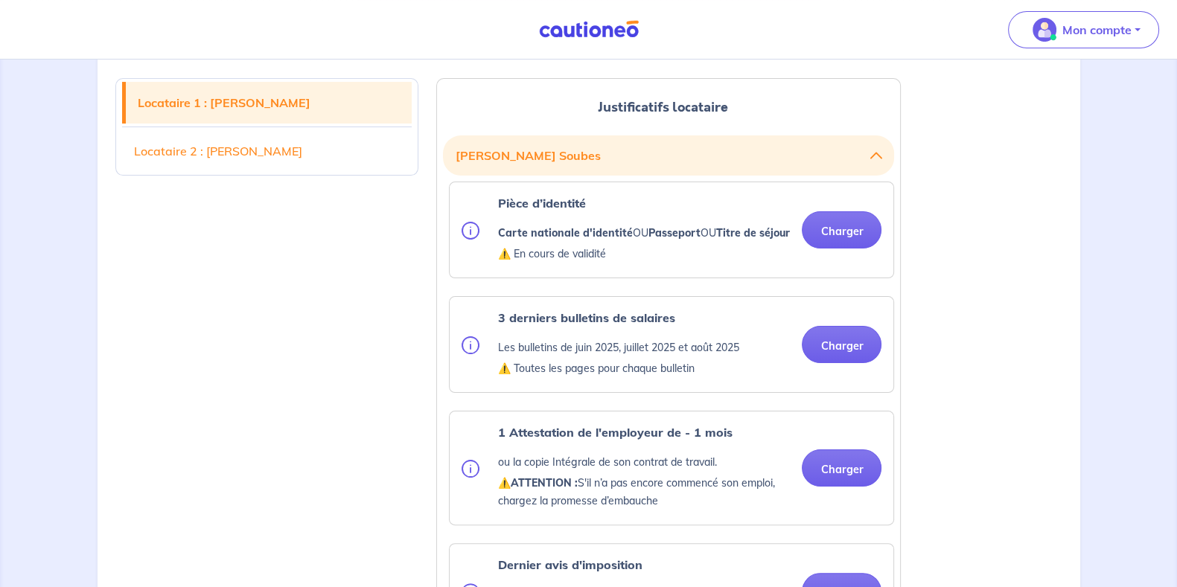
scroll to position [348, 0]
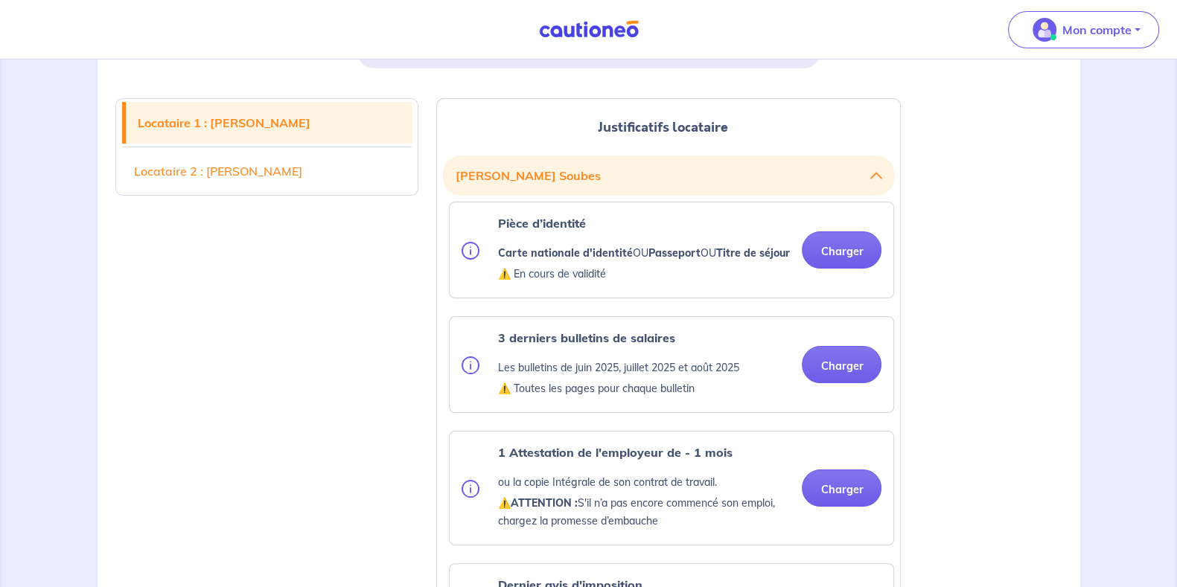
click at [603, 283] on p "⚠️ En cours de validité" at bounding box center [643, 274] width 292 height 18
click at [613, 253] on strong "Carte nationale d'identité" at bounding box center [564, 252] width 135 height 13
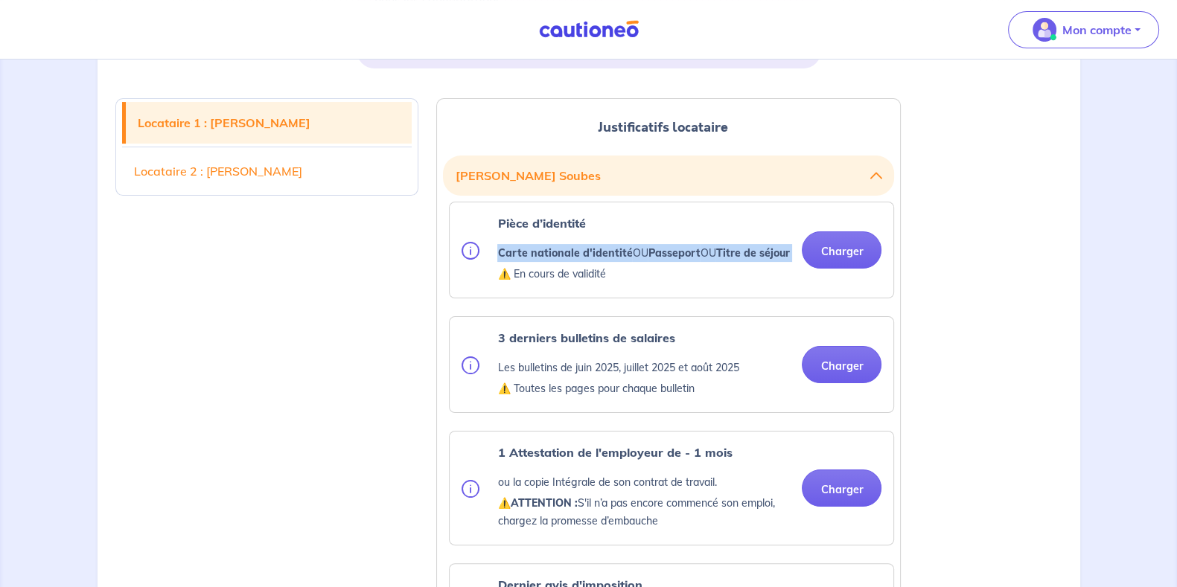
click at [613, 253] on strong "Carte nationale d'identité" at bounding box center [564, 252] width 135 height 13
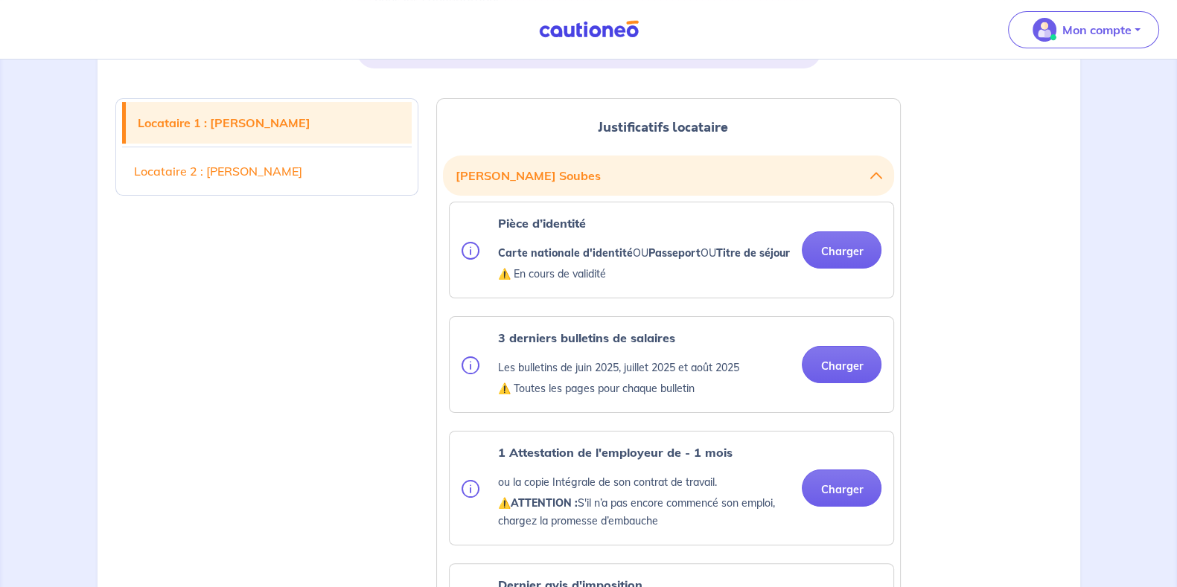
click at [555, 229] on strong "Pièce d’identité" at bounding box center [541, 223] width 88 height 15
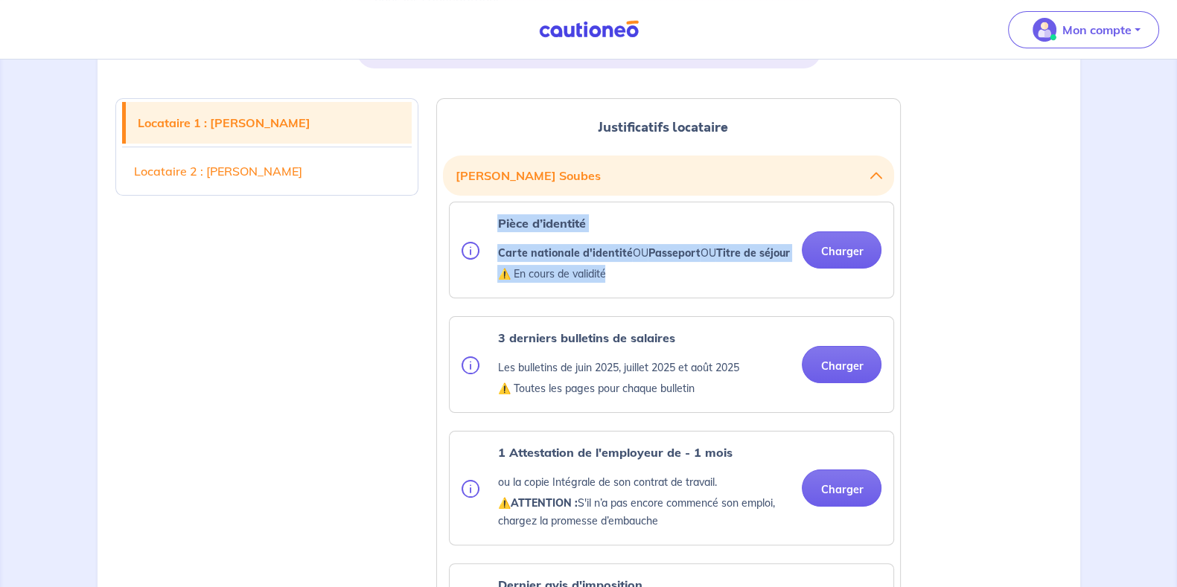
drag, startPoint x: 493, startPoint y: 218, endPoint x: 618, endPoint y: 287, distance: 141.9
click at [618, 286] on div "Pièce d’identité Carte nationale d'identité OU Passeport OU Titre de séjour ⚠️ …" at bounding box center [625, 249] width 328 height 71
click at [618, 283] on p "⚠️ En cours de validité" at bounding box center [643, 274] width 292 height 18
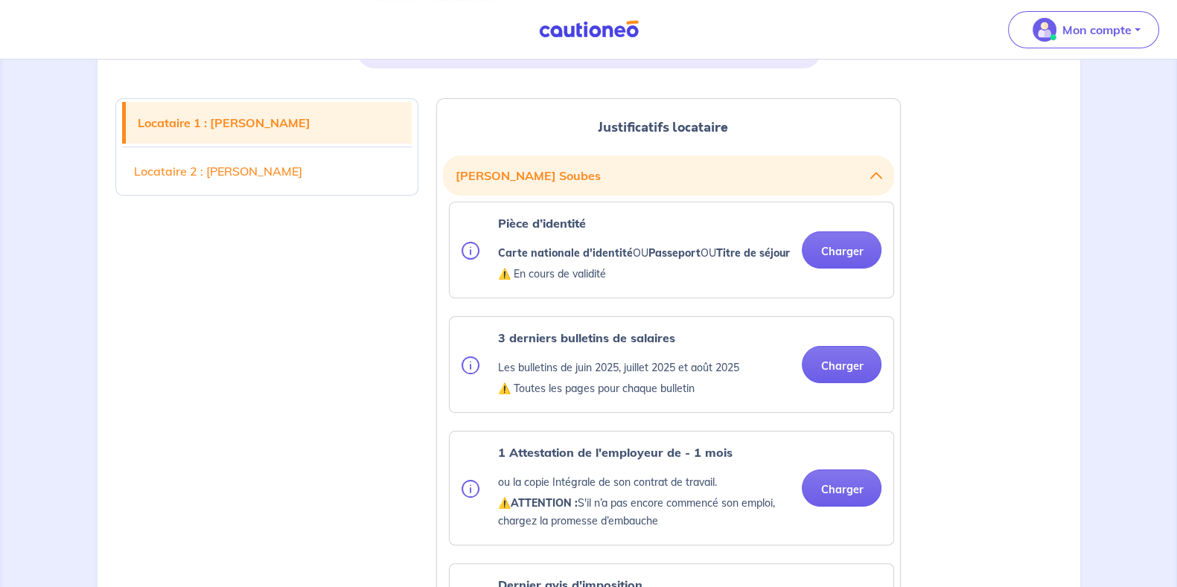
click at [618, 283] on p "⚠️ En cours de validité" at bounding box center [643, 274] width 292 height 18
click at [611, 254] on strong "Carte nationale d'identité" at bounding box center [564, 252] width 135 height 13
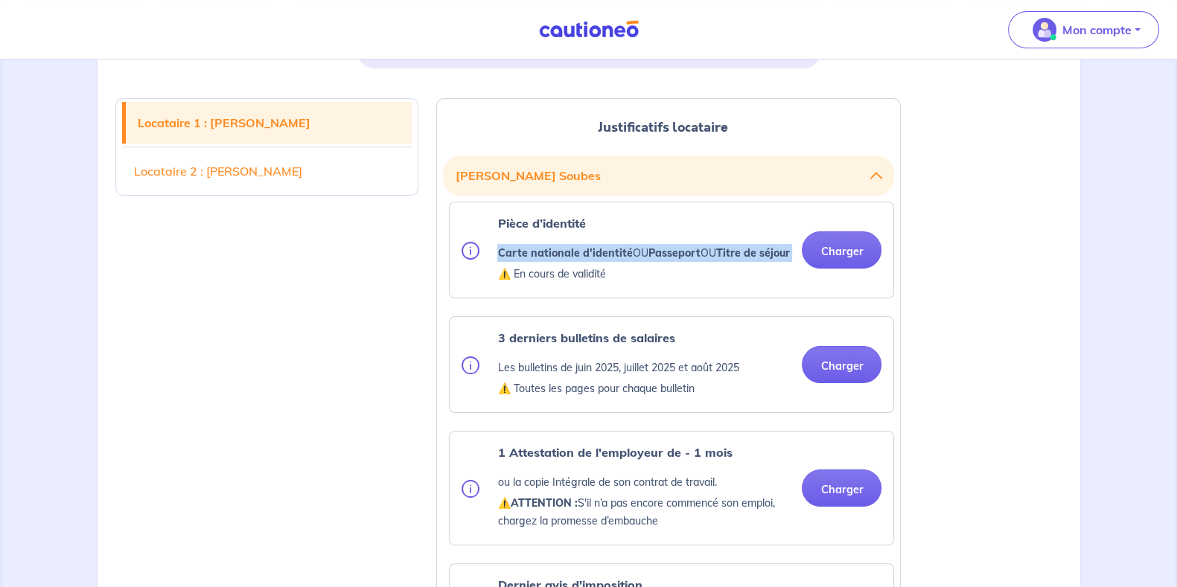
click at [611, 254] on strong "Carte nationale d'identité" at bounding box center [564, 252] width 135 height 13
click at [629, 254] on p "Carte nationale d'identité OU Passeport OU Titre de séjour" at bounding box center [643, 253] width 292 height 18
click at [638, 253] on p "Carte nationale d'identité OU Passeport OU Titre de séjour" at bounding box center [643, 253] width 292 height 18
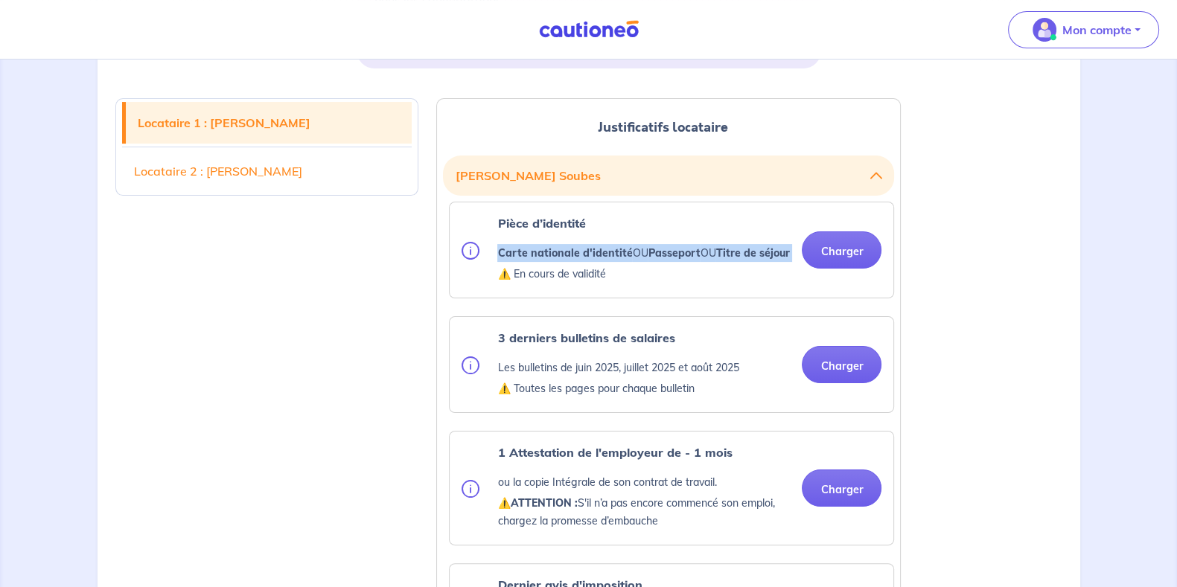
click at [638, 253] on p "Carte nationale d'identité OU Passeport OU Titre de séjour" at bounding box center [643, 253] width 292 height 18
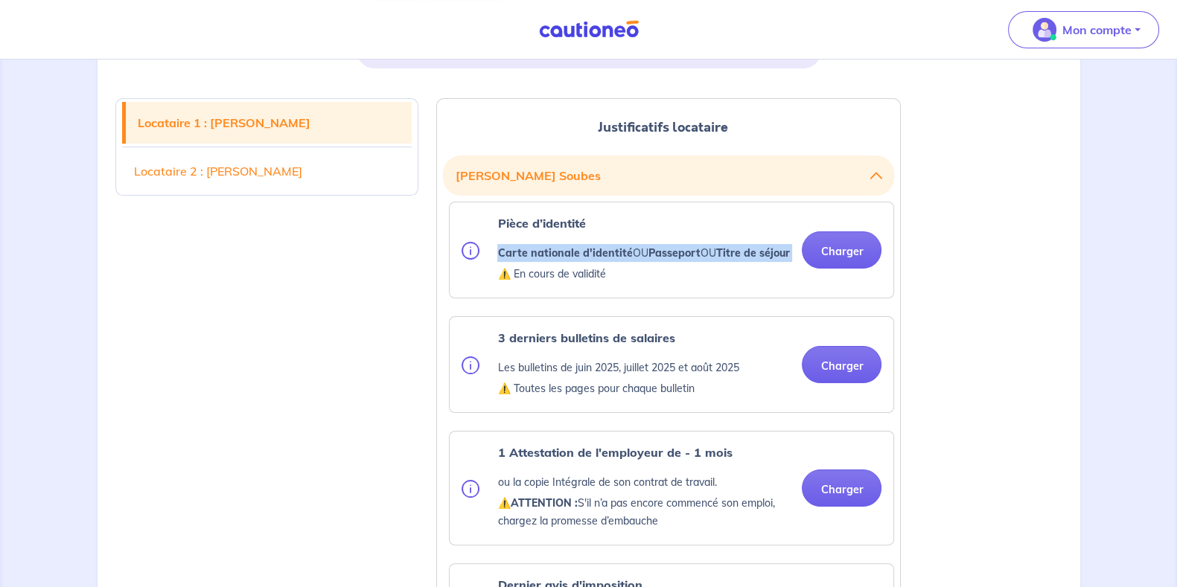
click at [638, 253] on p "Carte nationale d'identité OU Passeport OU Titre de séjour" at bounding box center [643, 253] width 292 height 18
click at [729, 258] on p "Carte nationale d'identité OU Passeport OU Titre de séjour" at bounding box center [643, 253] width 292 height 18
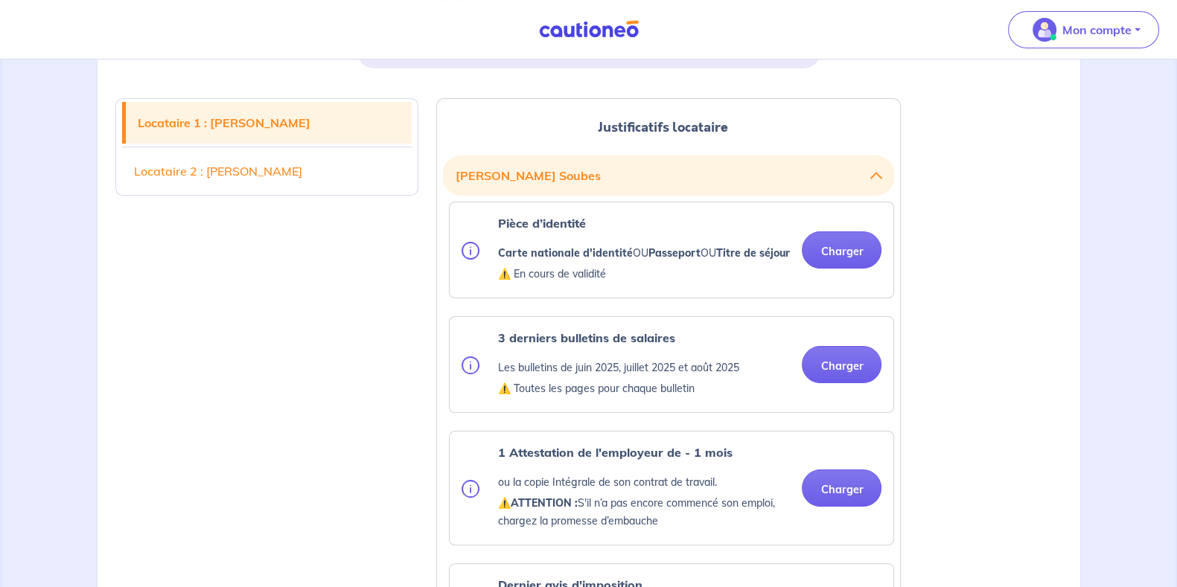
click at [703, 257] on p "Carte nationale d'identité OU Passeport OU Titre de séjour" at bounding box center [643, 253] width 292 height 18
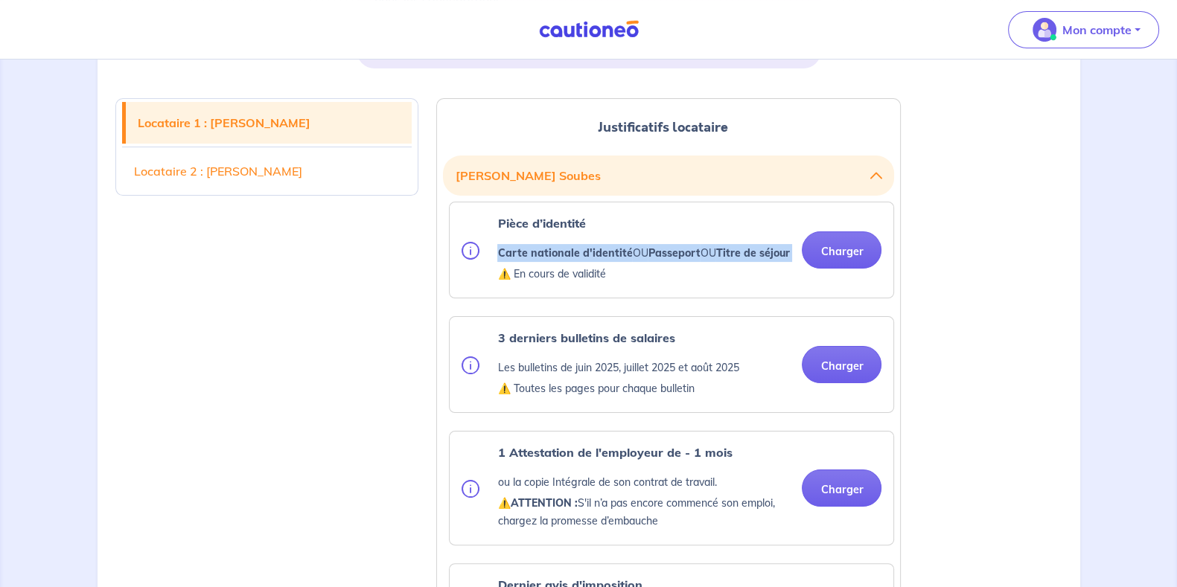
click at [703, 257] on p "Carte nationale d'identité OU Passeport OU Titre de séjour" at bounding box center [643, 253] width 292 height 18
click at [659, 262] on p "Carte nationale d'identité OU Passeport OU Titre de séjour" at bounding box center [643, 253] width 292 height 18
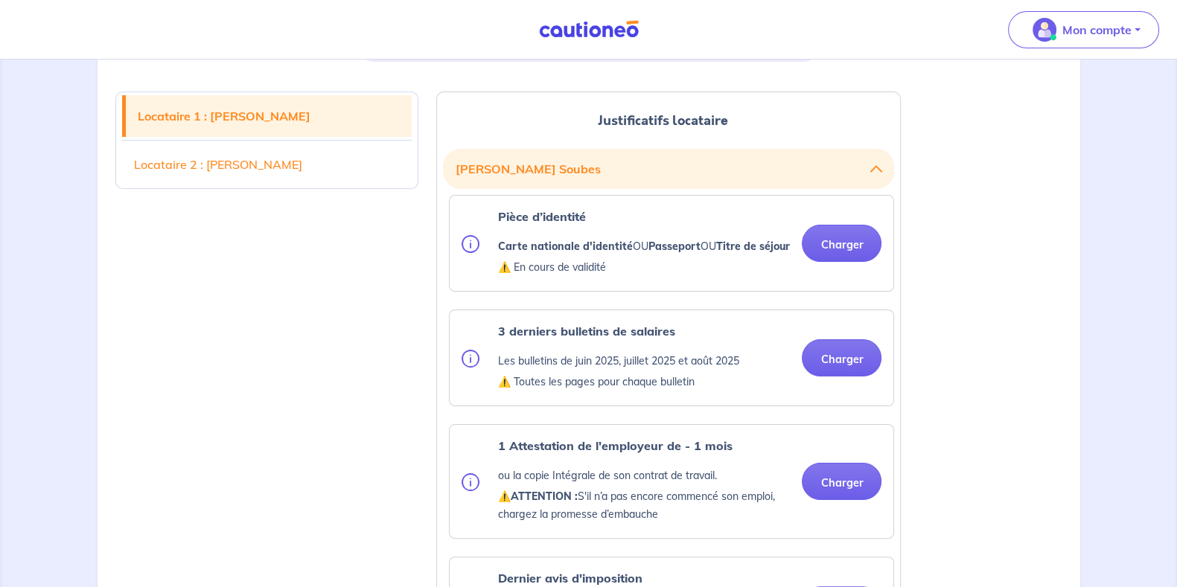
scroll to position [356, 0]
click at [869, 164] on button "Nathan Soubes" at bounding box center [668, 168] width 427 height 28
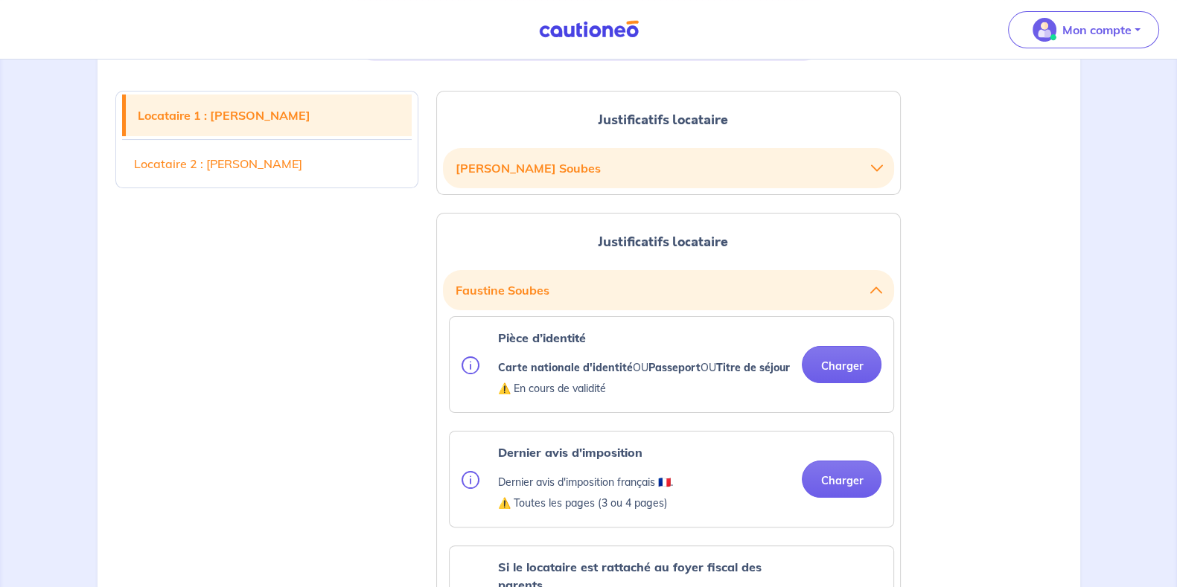
click at [872, 164] on icon "button" at bounding box center [876, 168] width 12 height 12
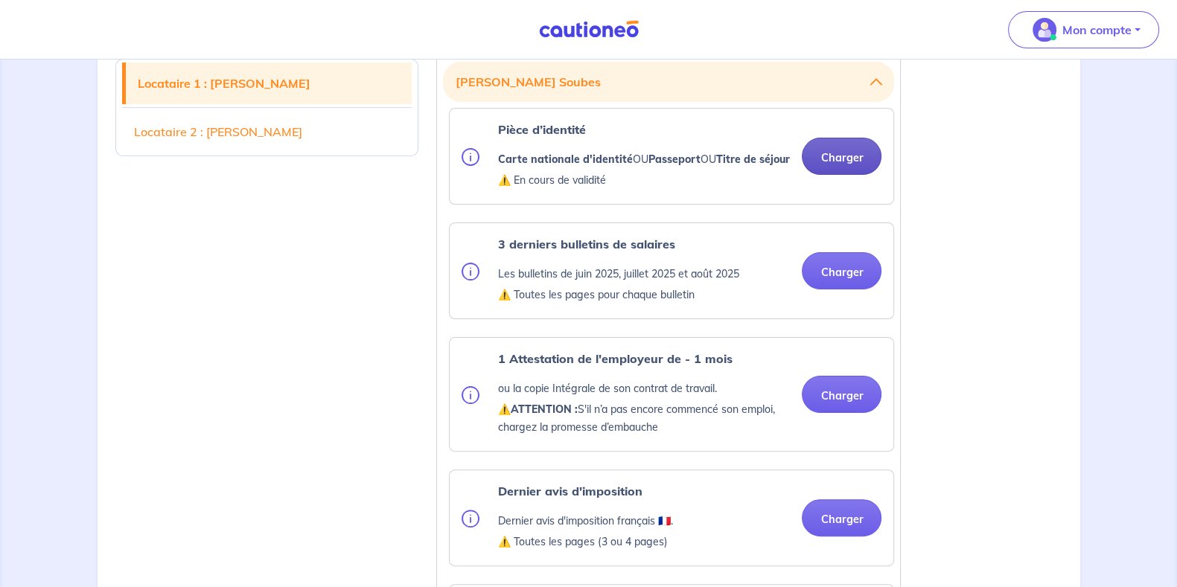
click at [828, 170] on button "Charger" at bounding box center [842, 156] width 80 height 37
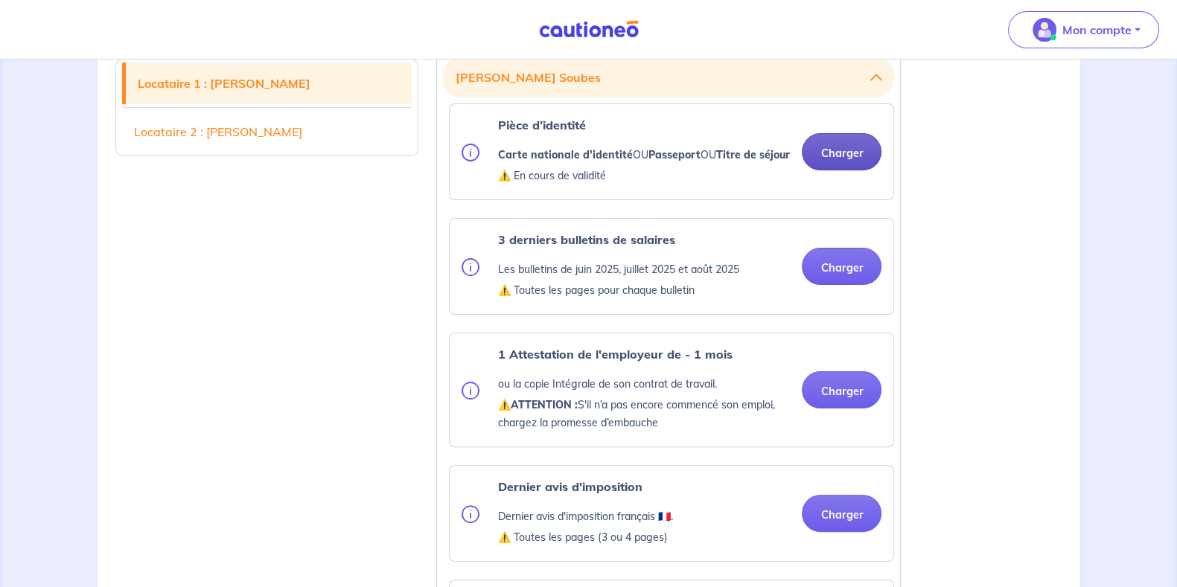
scroll to position [447, 0]
click at [858, 80] on button "Nathan Soubes" at bounding box center [668, 77] width 427 height 28
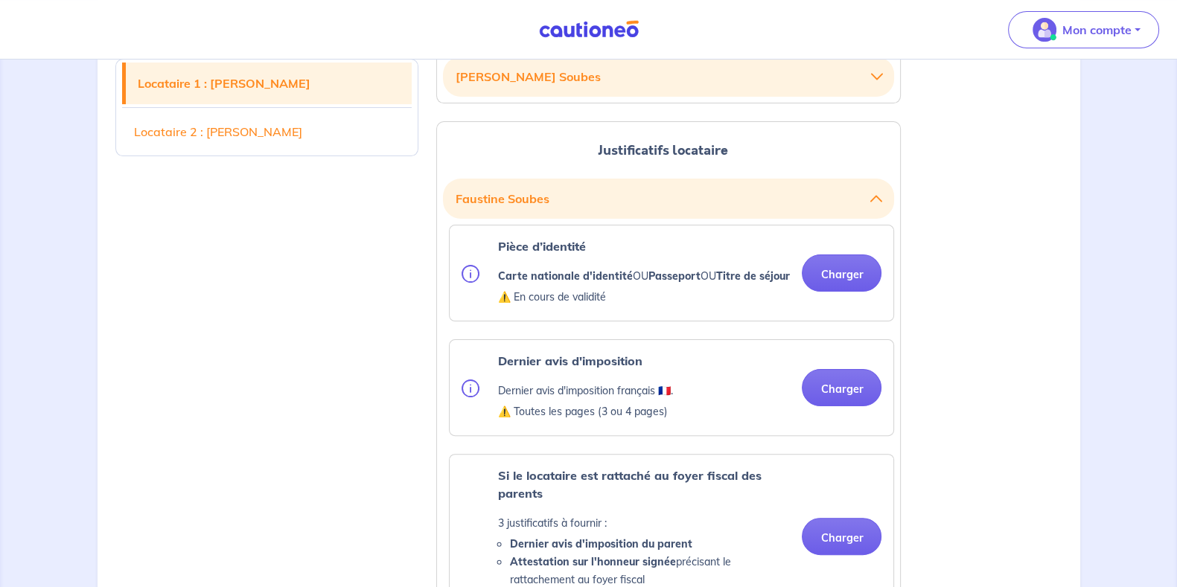
click at [858, 80] on button "Nathan Soubes" at bounding box center [668, 77] width 427 height 28
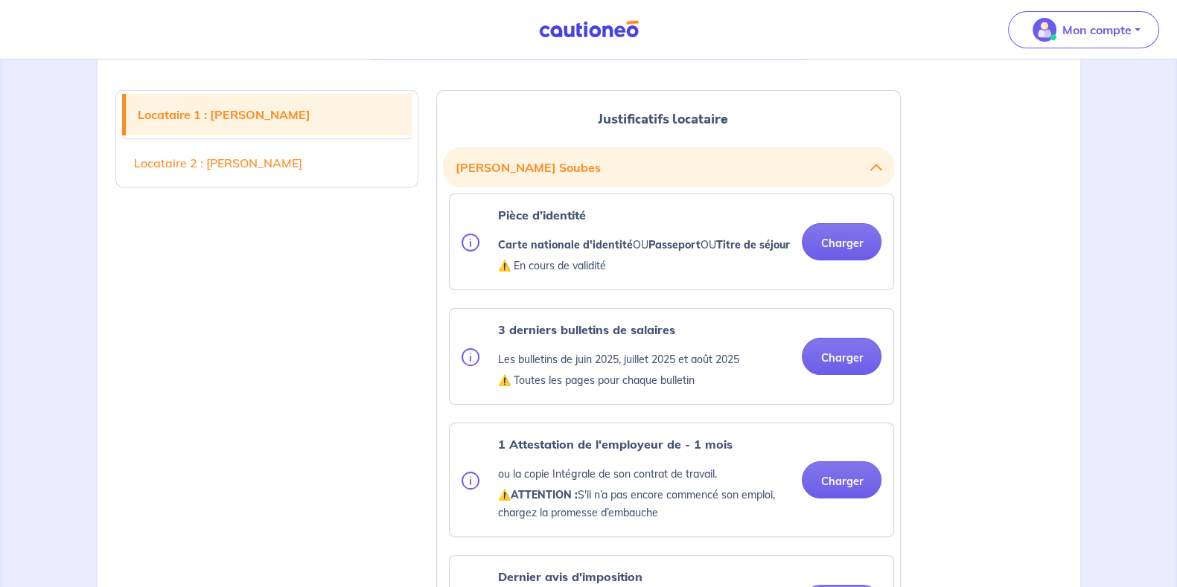
scroll to position [356, 0]
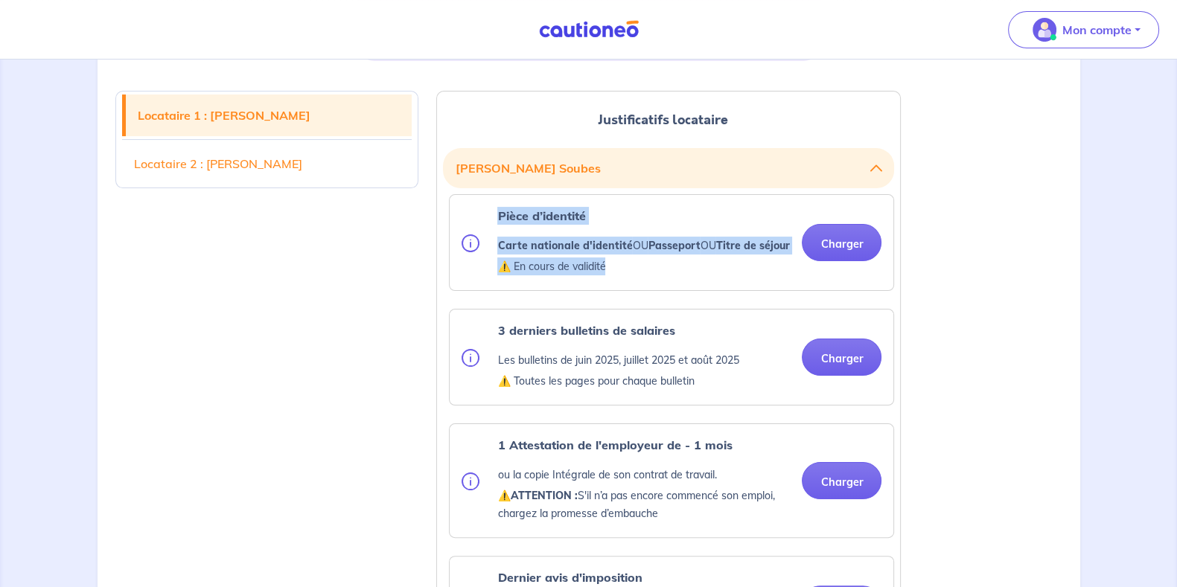
drag, startPoint x: 496, startPoint y: 207, endPoint x: 625, endPoint y: 286, distance: 151.7
click at [625, 278] on div "Pièce d’identité Carte nationale d'identité OU Passeport OU Titre de séjour ⚠️ …" at bounding box center [625, 242] width 328 height 71
click at [626, 275] on p "⚠️ En cours de validité" at bounding box center [643, 267] width 292 height 18
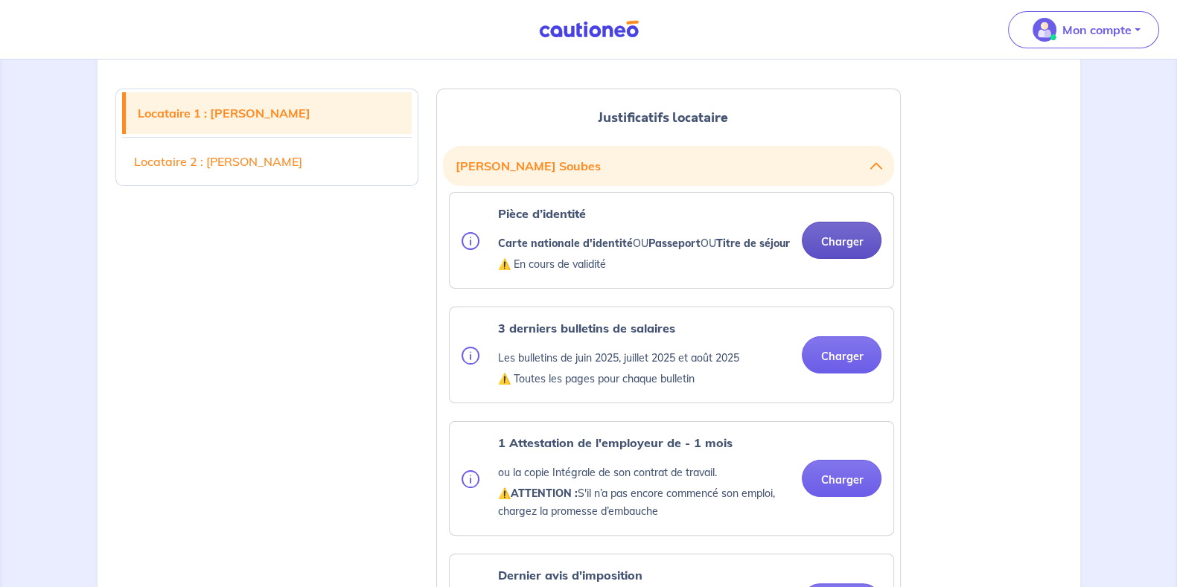
scroll to position [357, 0]
click at [840, 255] on button "Charger" at bounding box center [842, 241] width 80 height 37
click at [857, 254] on button "Charger" at bounding box center [842, 241] width 80 height 37
click at [881, 174] on button "Nathan Soubes" at bounding box center [668, 167] width 427 height 28
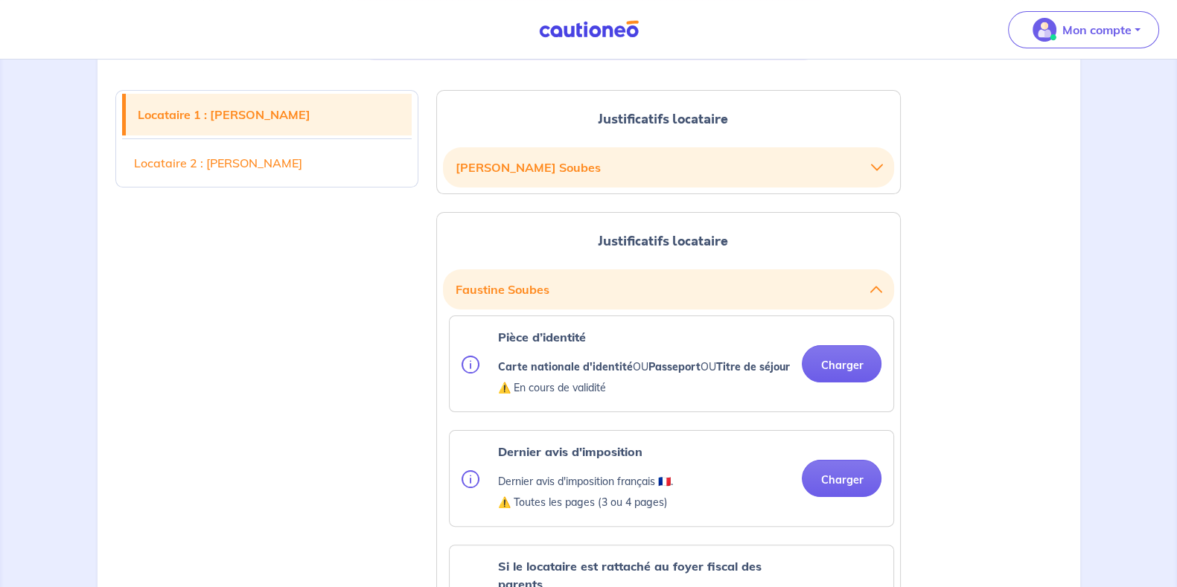
click at [881, 170] on icon "button" at bounding box center [876, 168] width 12 height 12
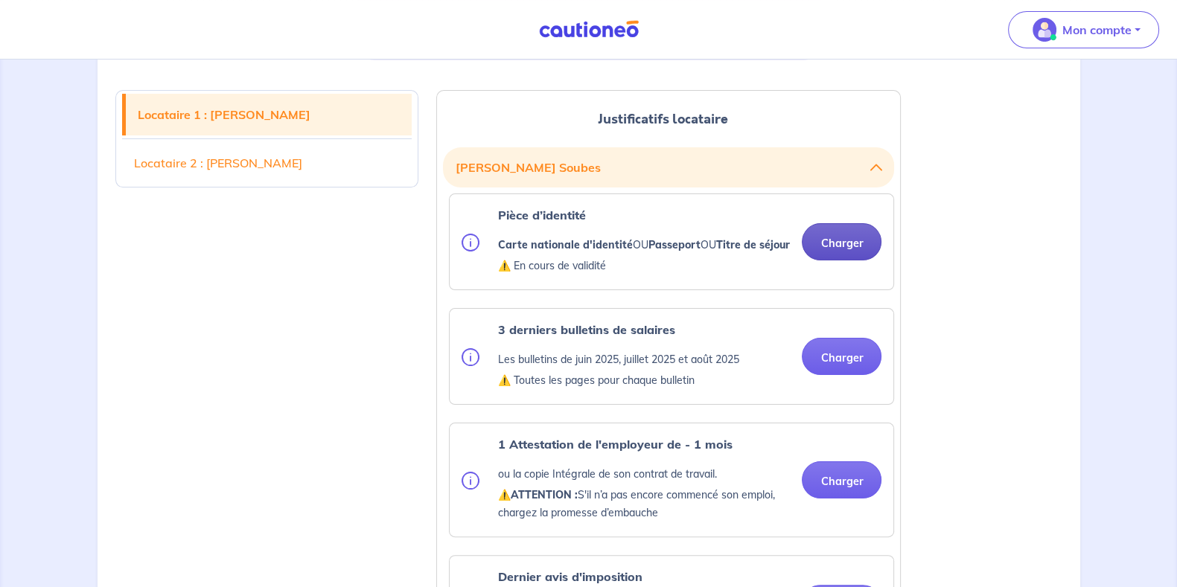
click at [837, 247] on button "Charger" at bounding box center [842, 241] width 80 height 37
click at [826, 241] on button "Charger" at bounding box center [842, 241] width 80 height 37
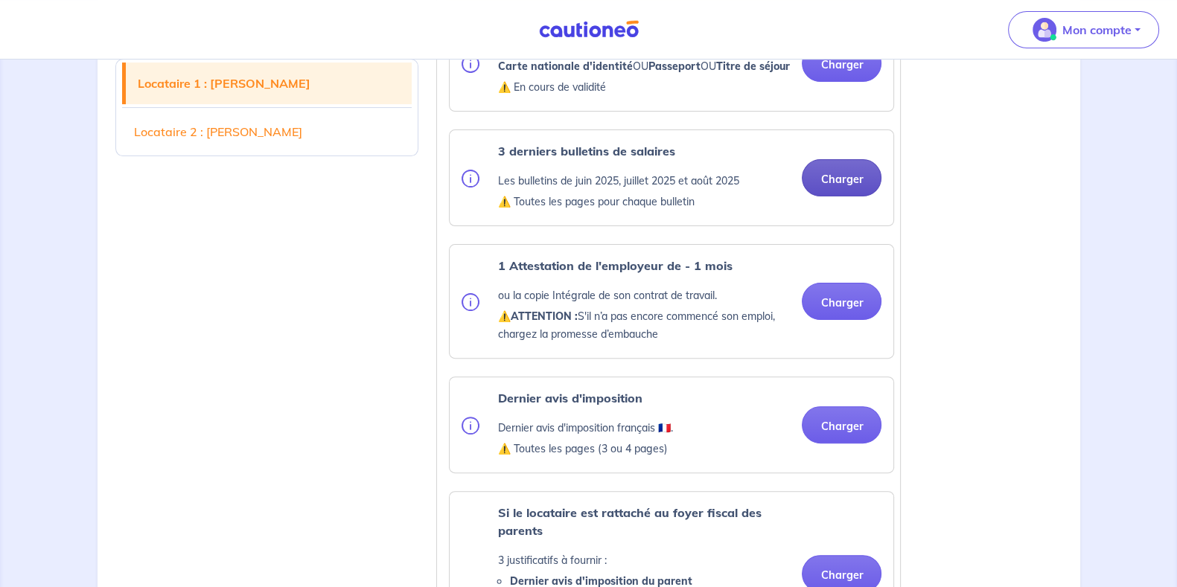
scroll to position [536, 0]
click at [831, 196] on button "Charger" at bounding box center [842, 177] width 80 height 37
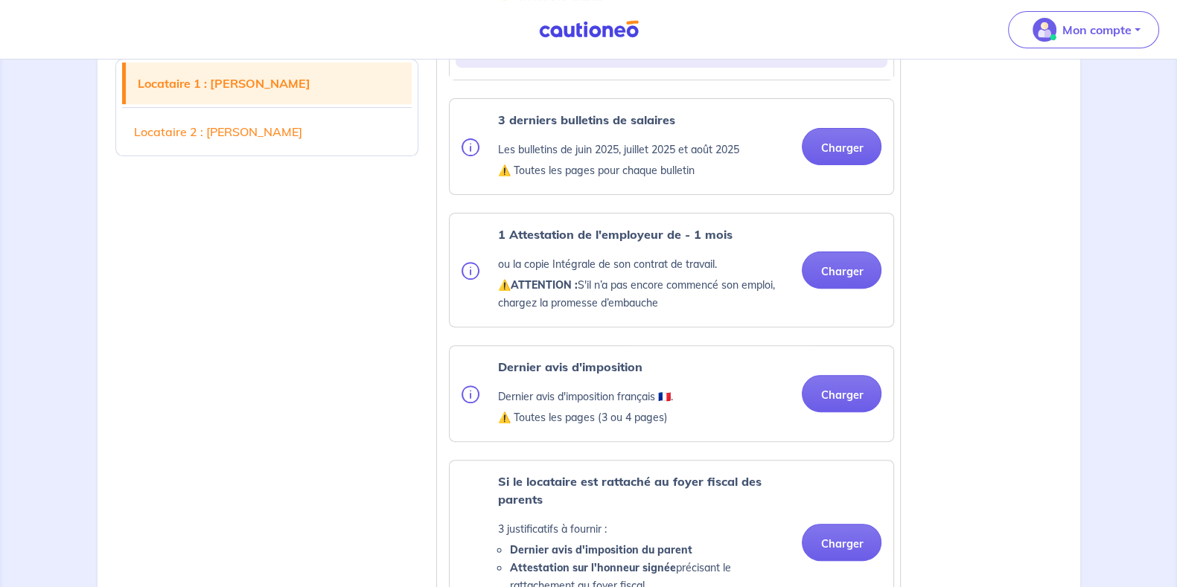
scroll to position [624, 0]
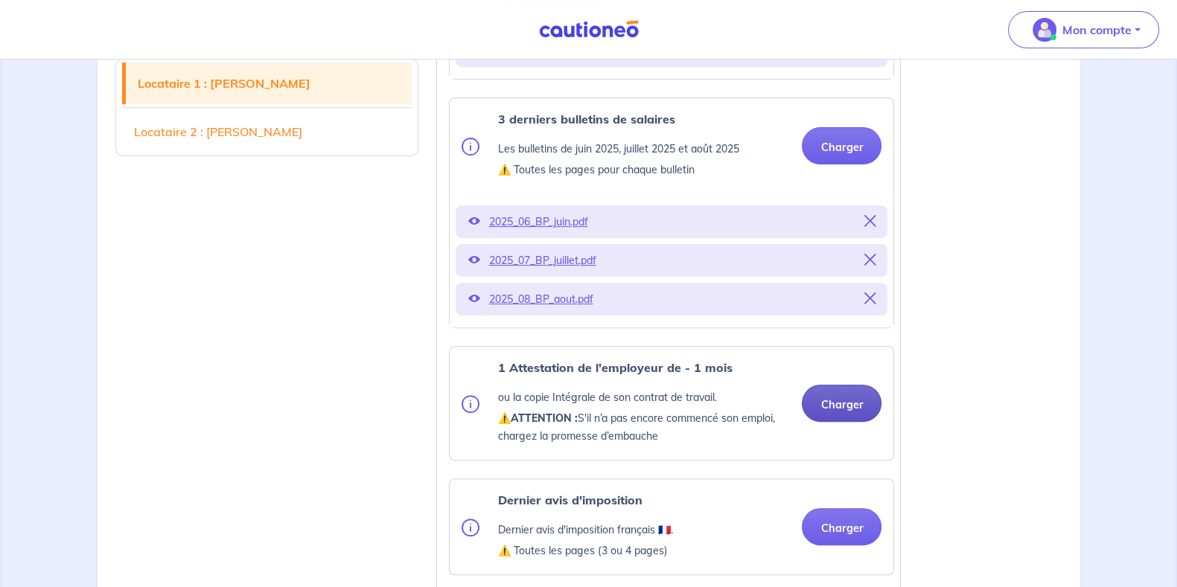
click at [843, 422] on button "Charger" at bounding box center [842, 403] width 80 height 37
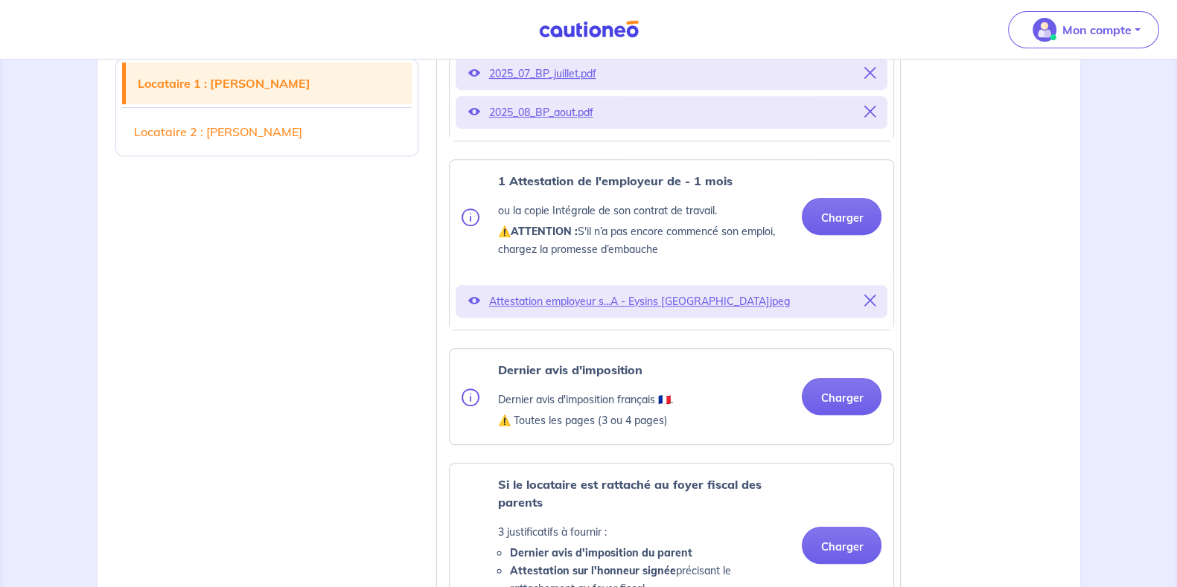
scroll to position [810, 0]
click at [860, 416] on button "Charger" at bounding box center [842, 397] width 80 height 37
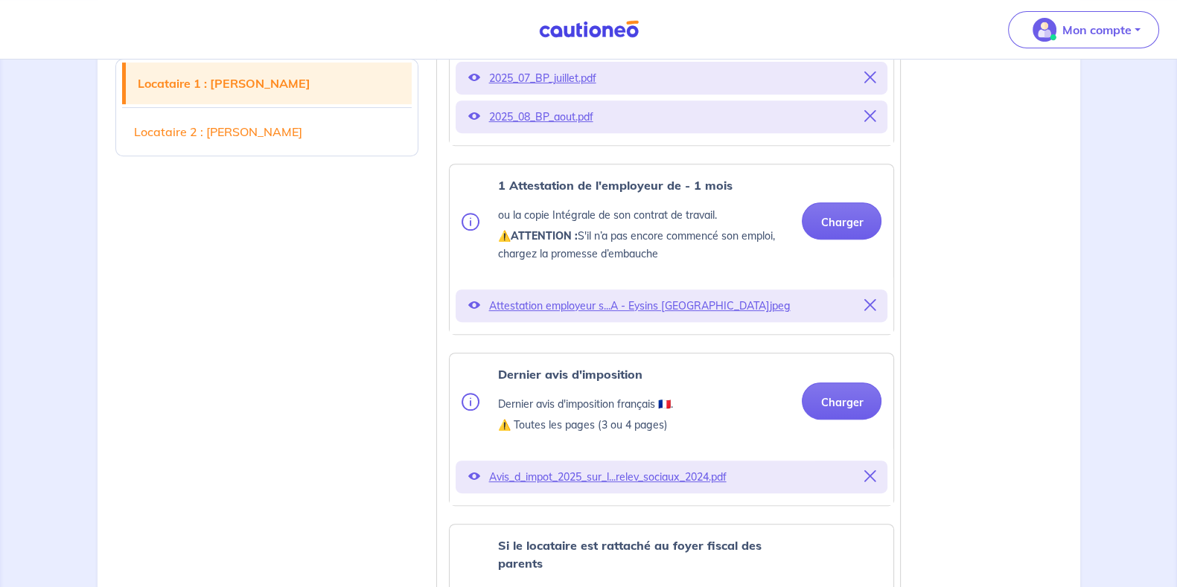
scroll to position [807, 0]
click at [854, 239] on button "Charger" at bounding box center [842, 220] width 80 height 37
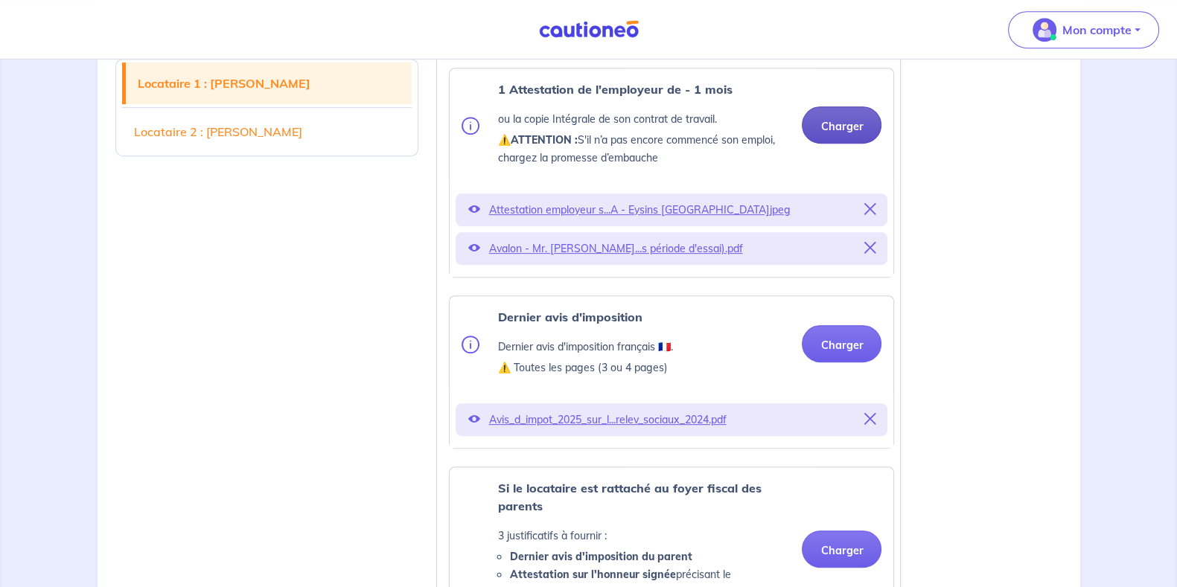
scroll to position [904, 0]
click at [843, 141] on button "Charger" at bounding box center [842, 123] width 80 height 37
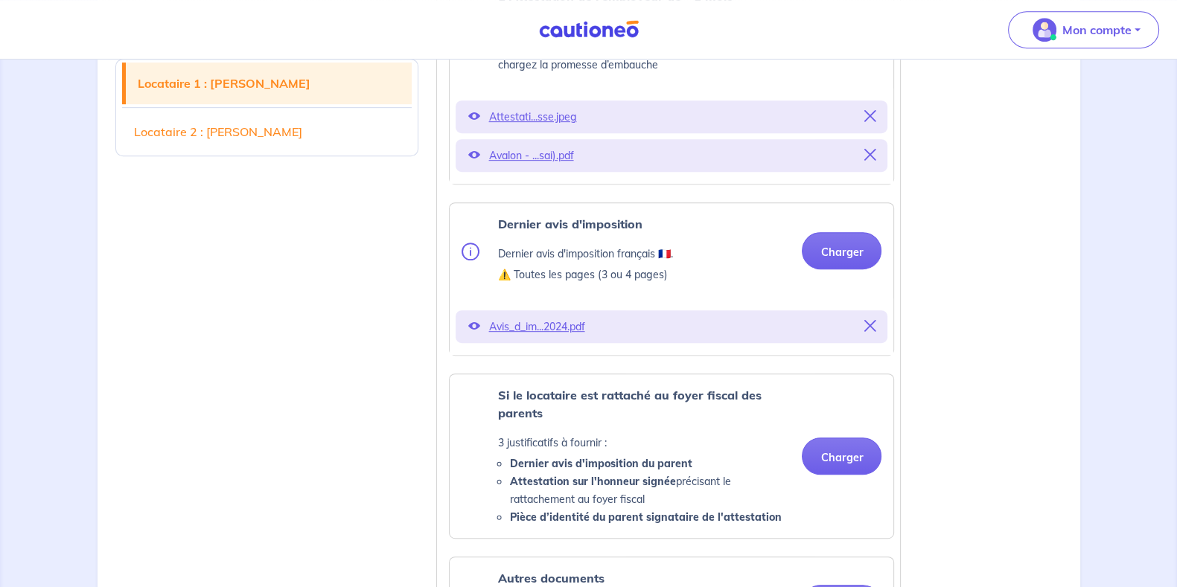
scroll to position [997, 0]
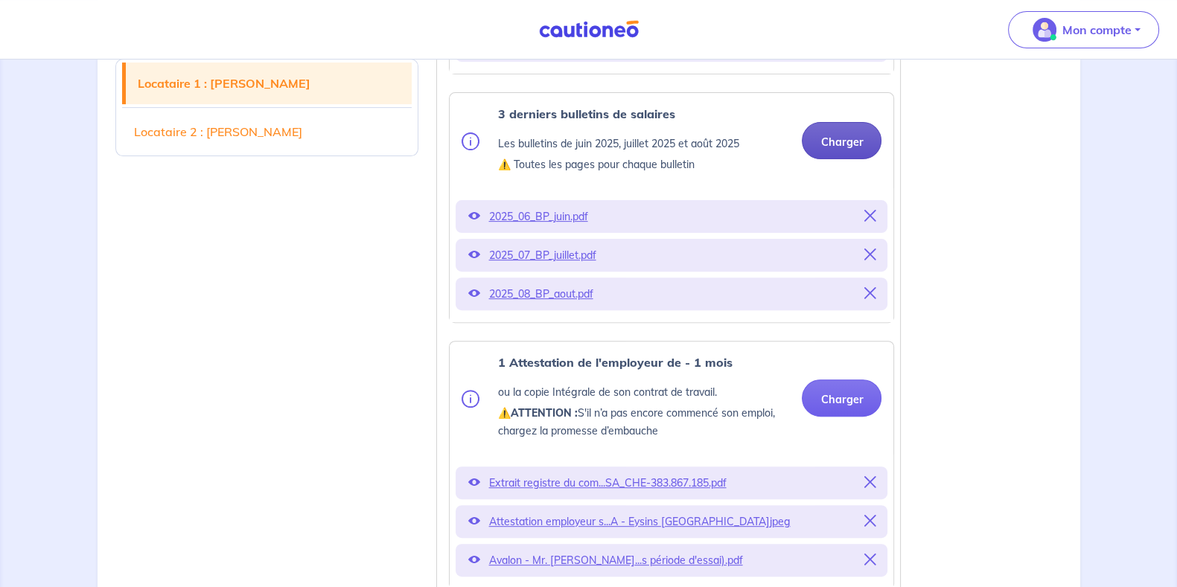
click at [856, 154] on button "Charger" at bounding box center [842, 140] width 80 height 37
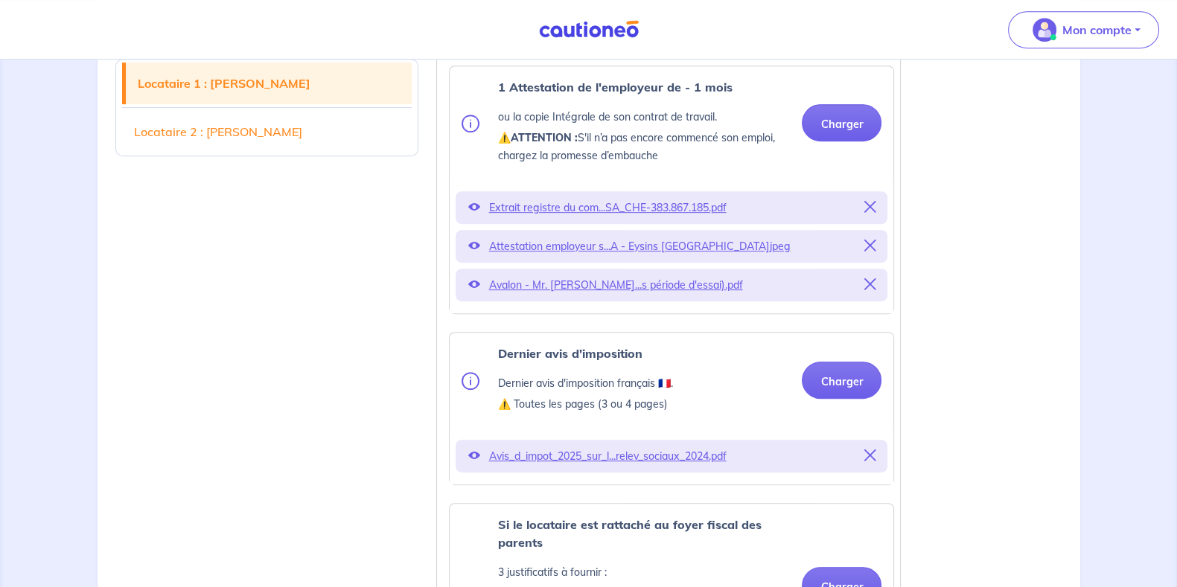
scroll to position [904, 0]
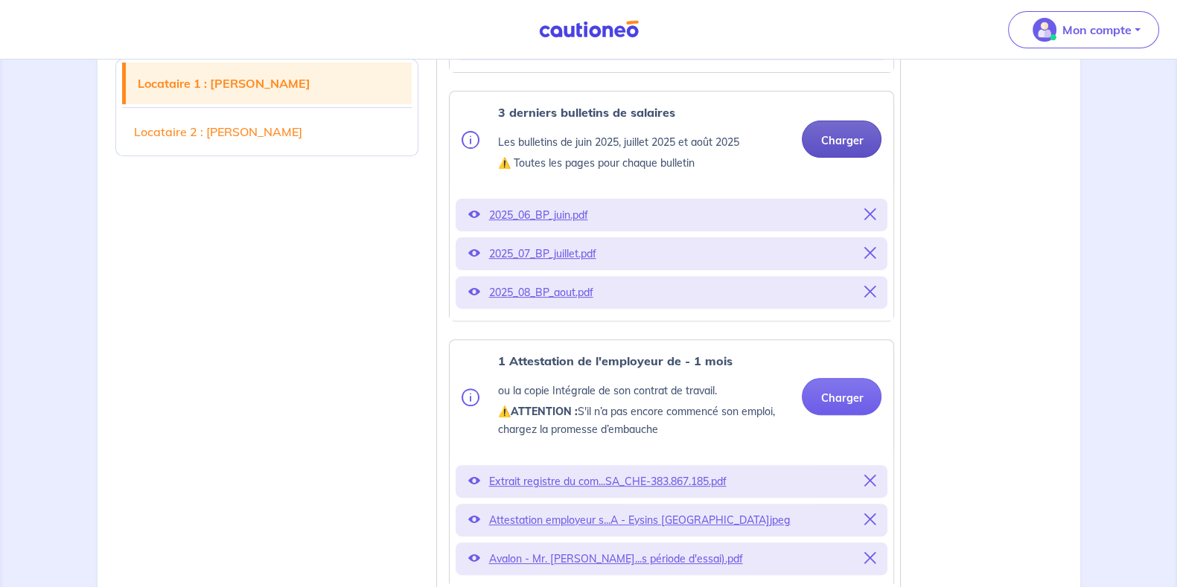
click at [837, 157] on button "Charger" at bounding box center [842, 139] width 80 height 37
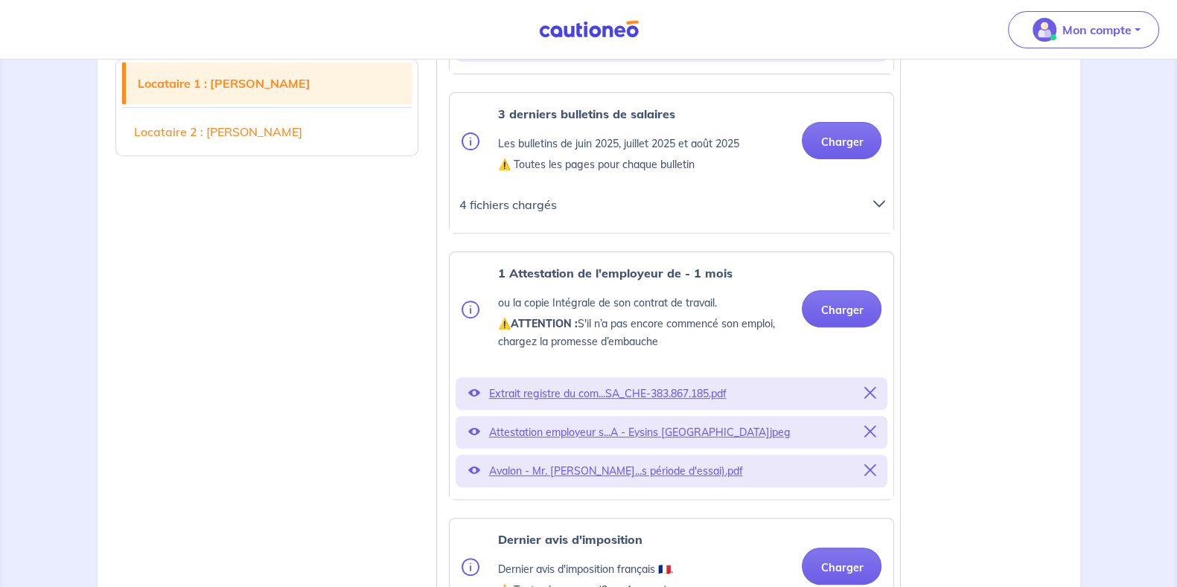
click at [867, 221] on div at bounding box center [883, 210] width 39 height 33
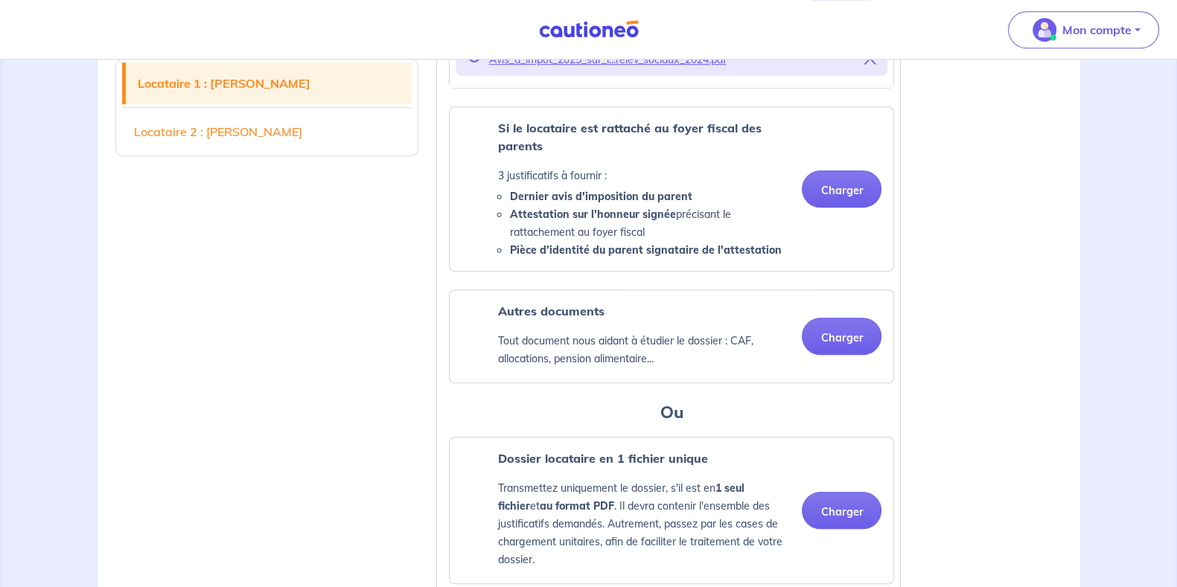
scroll to position [1373, 0]
click at [840, 355] on button "Charger" at bounding box center [842, 336] width 80 height 37
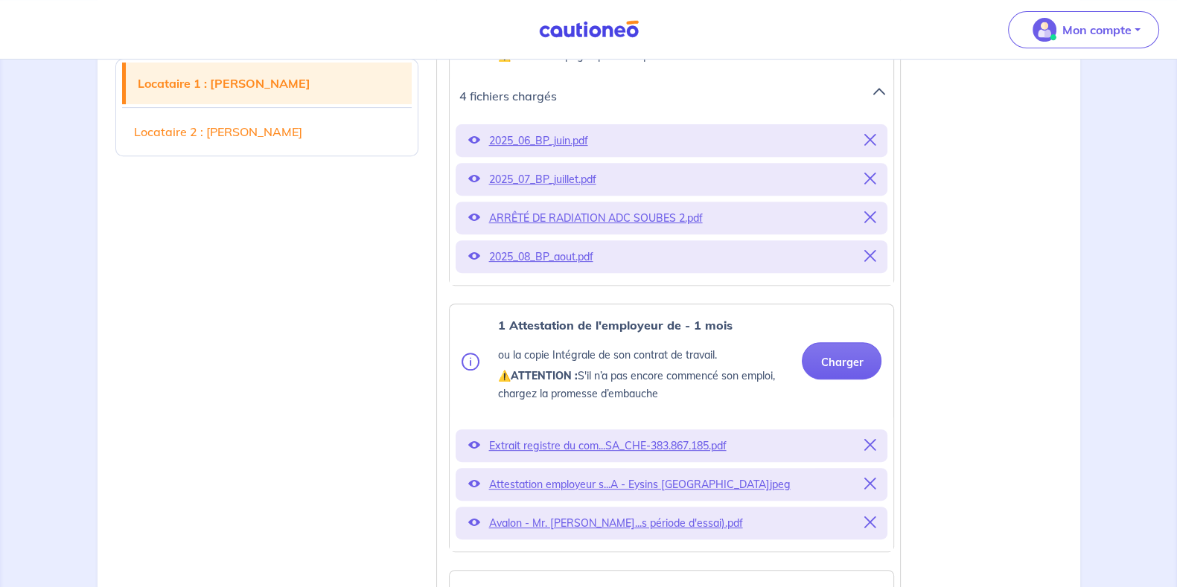
scroll to position [737, 0]
click at [869, 224] on icon at bounding box center [869, 218] width 12 height 12
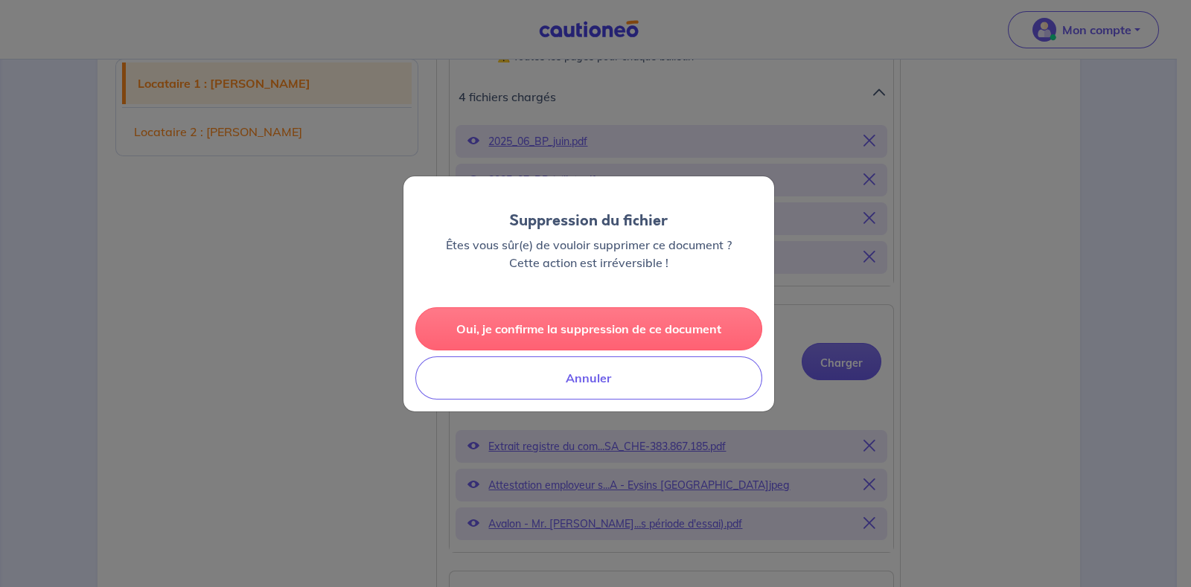
click at [619, 328] on button "Oui, je confirme la suppression de ce document" at bounding box center [588, 328] width 347 height 43
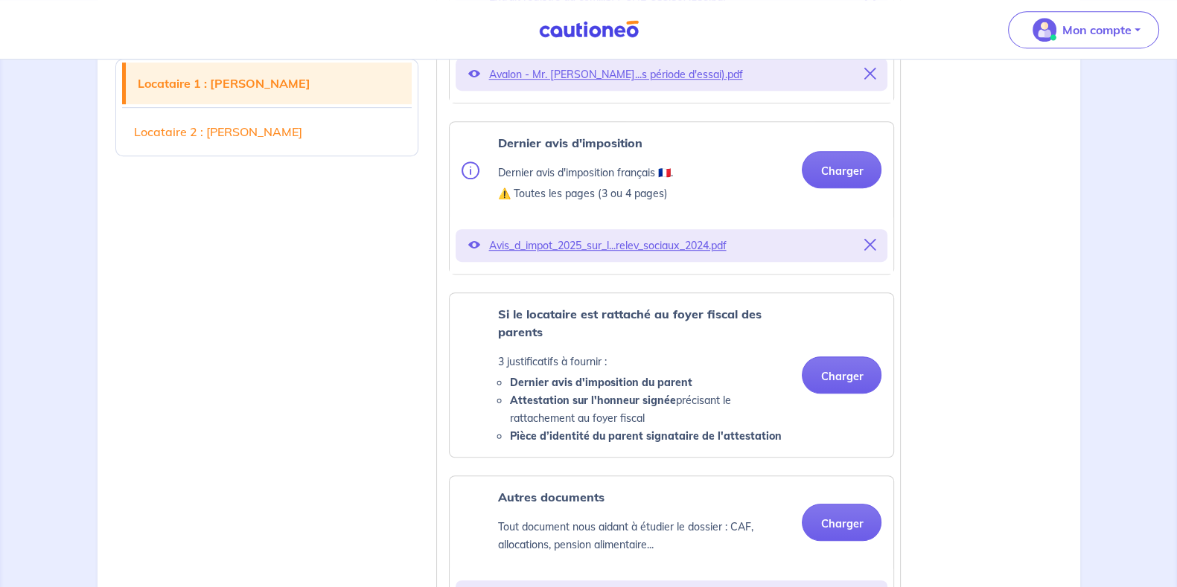
scroll to position [1114, 0]
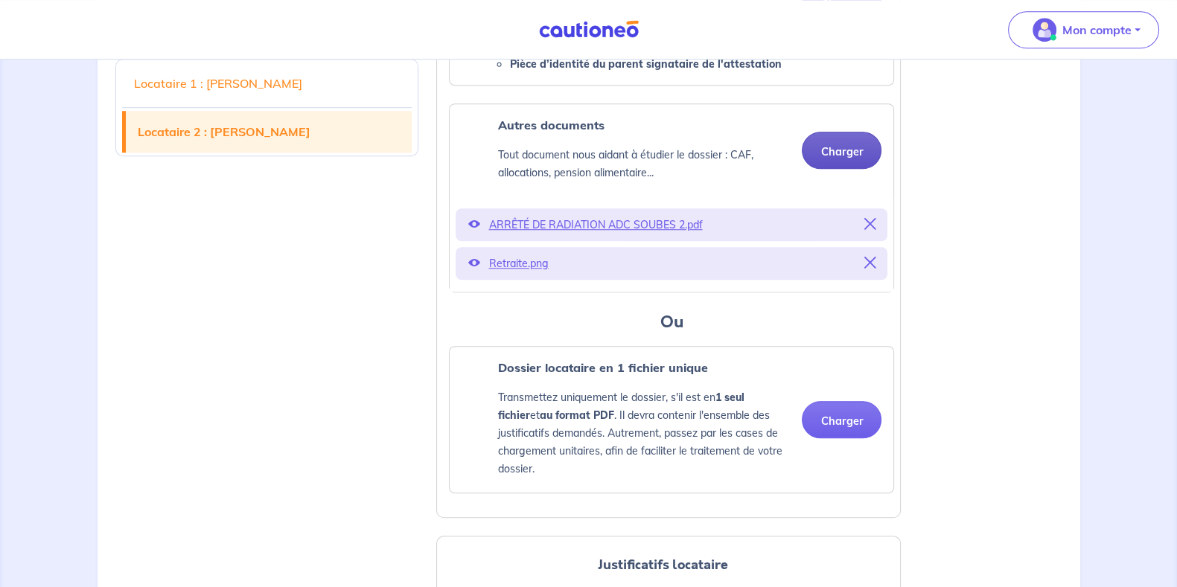
click at [837, 169] on button "Charger" at bounding box center [842, 150] width 80 height 37
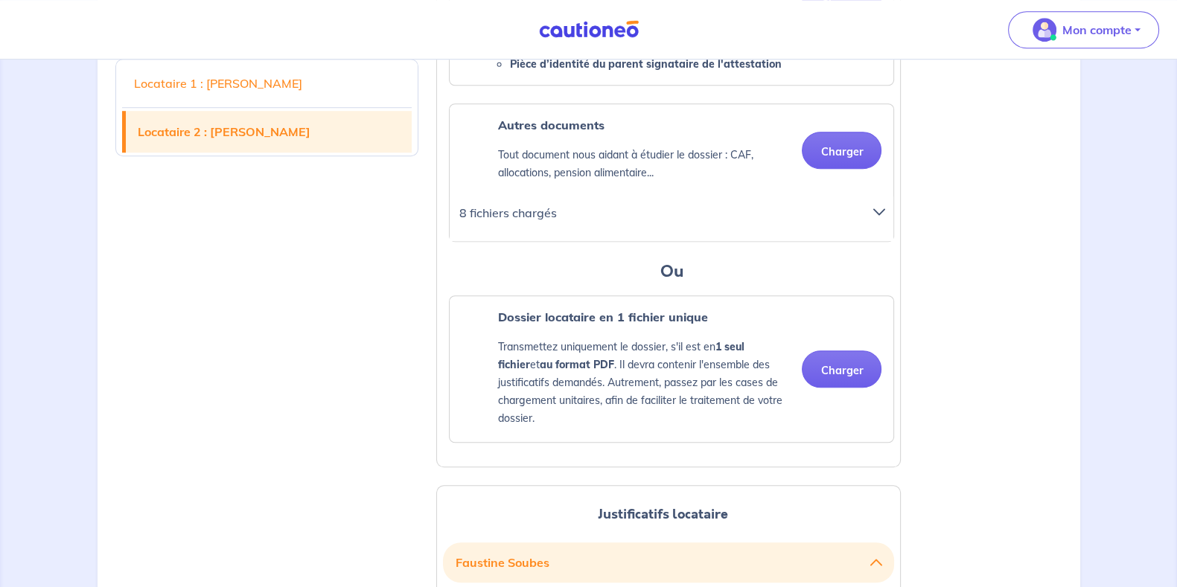
click at [875, 234] on div at bounding box center [883, 218] width 39 height 33
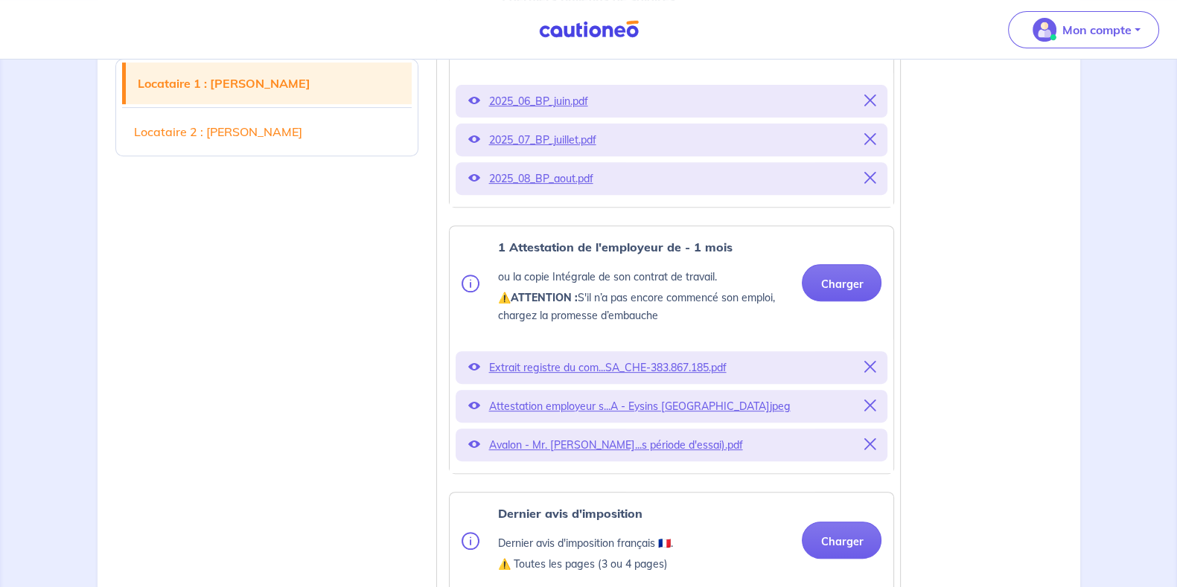
scroll to position [744, 0]
click at [861, 302] on button "Charger" at bounding box center [842, 283] width 80 height 37
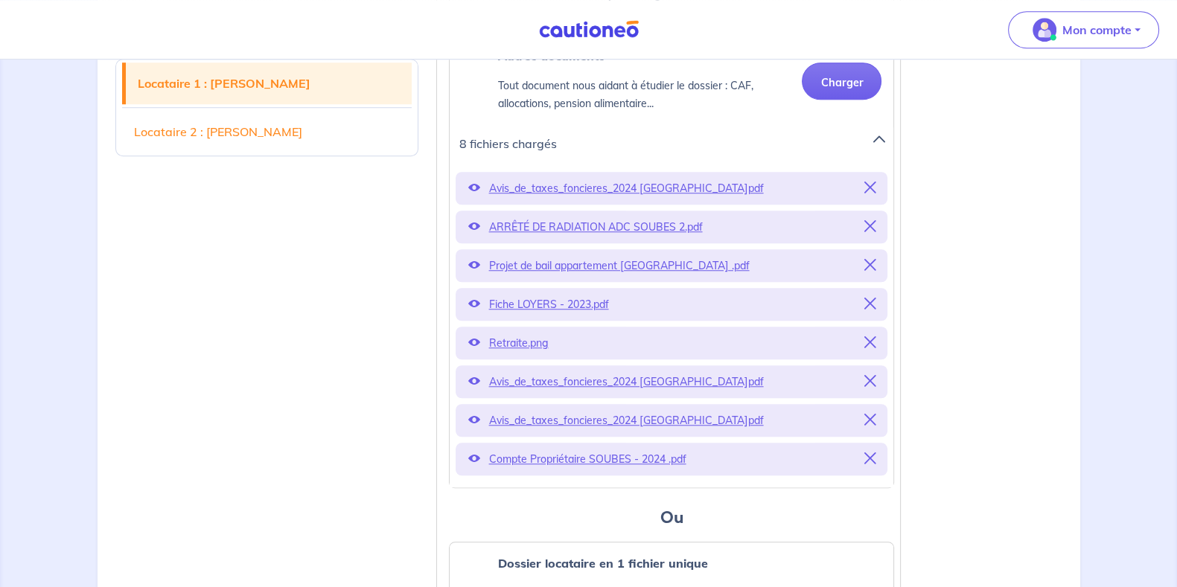
scroll to position [1558, 0]
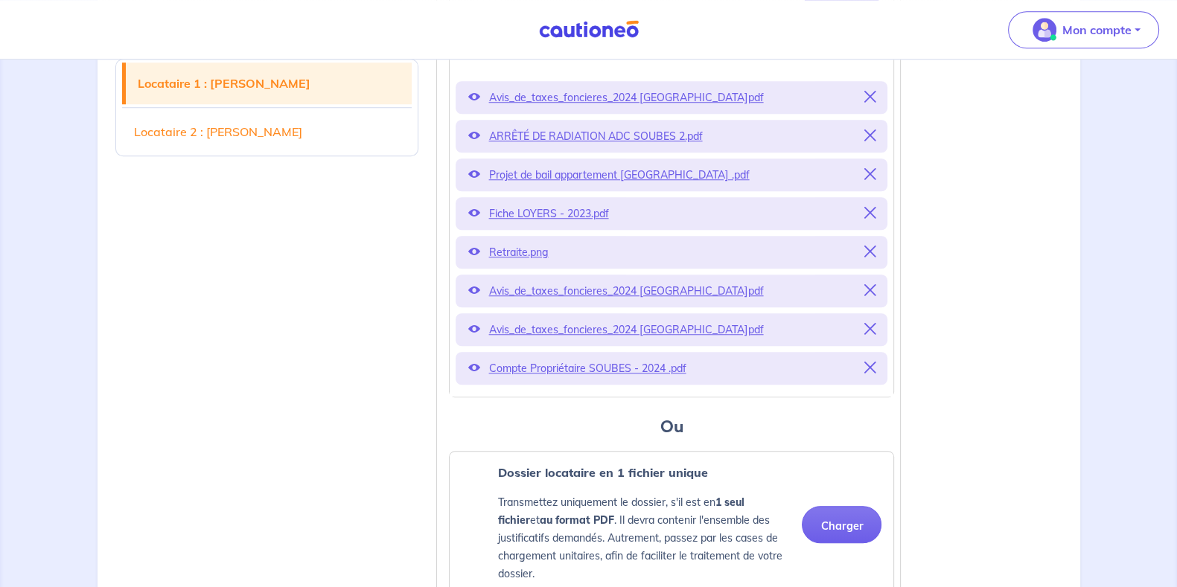
click at [872, 141] on icon at bounding box center [869, 136] width 12 height 12
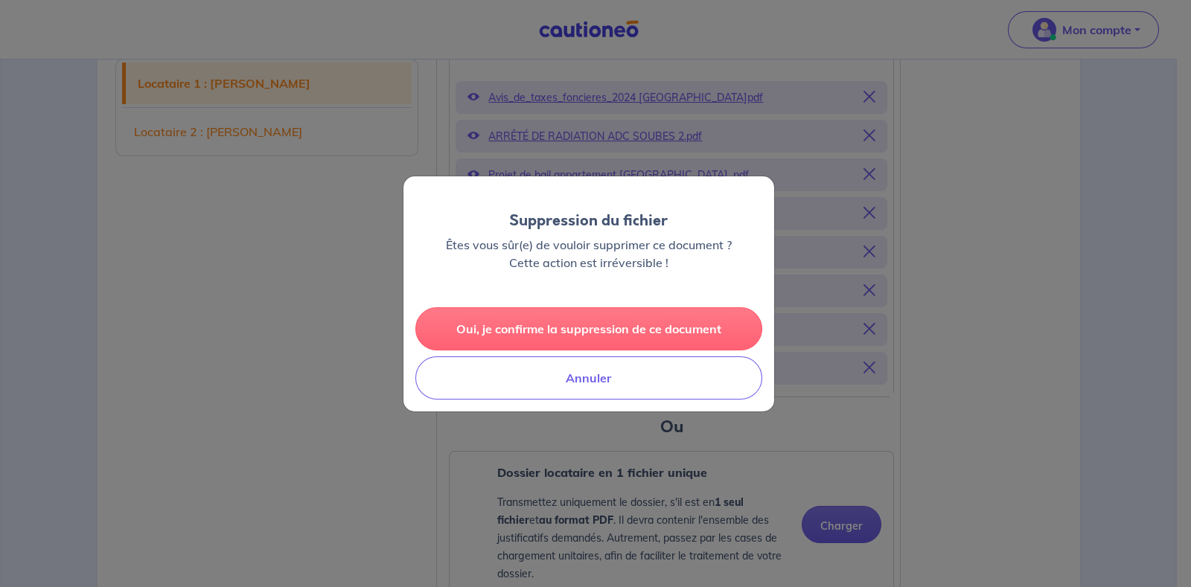
click at [651, 333] on button "Oui, je confirme la suppression de ce document" at bounding box center [588, 328] width 347 height 43
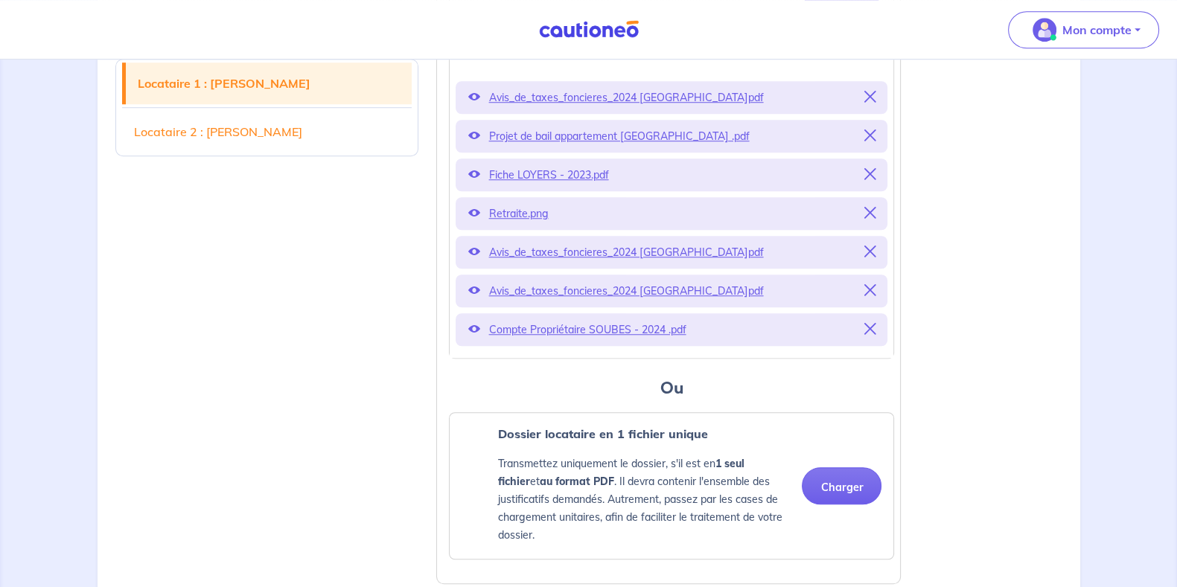
click at [871, 219] on icon at bounding box center [869, 213] width 12 height 12
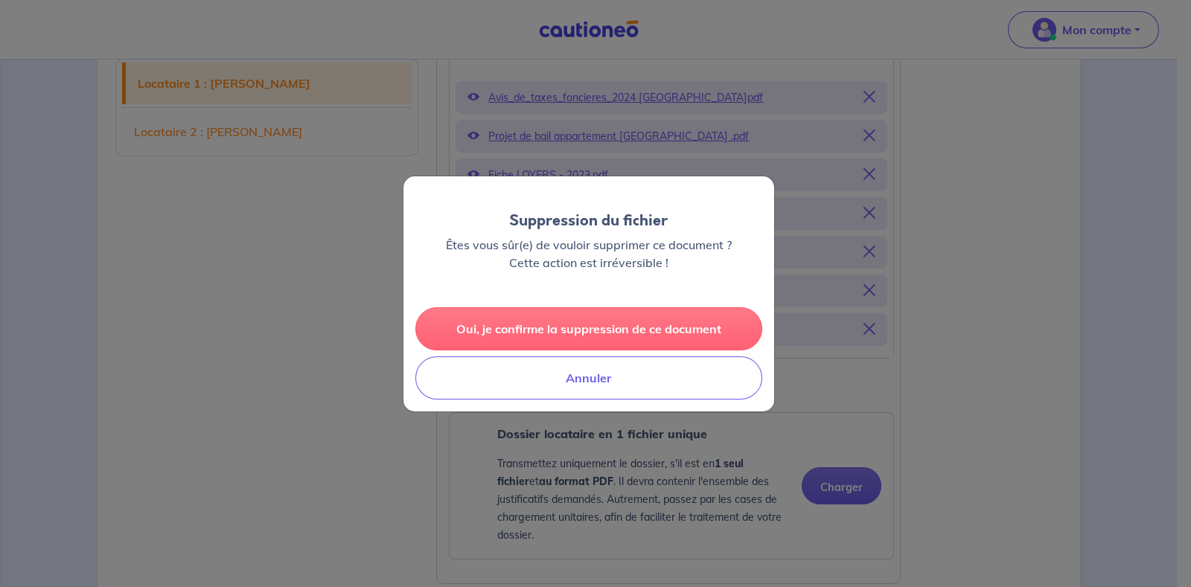
click at [563, 337] on button "Oui, je confirme la suppression de ce document" at bounding box center [588, 328] width 347 height 43
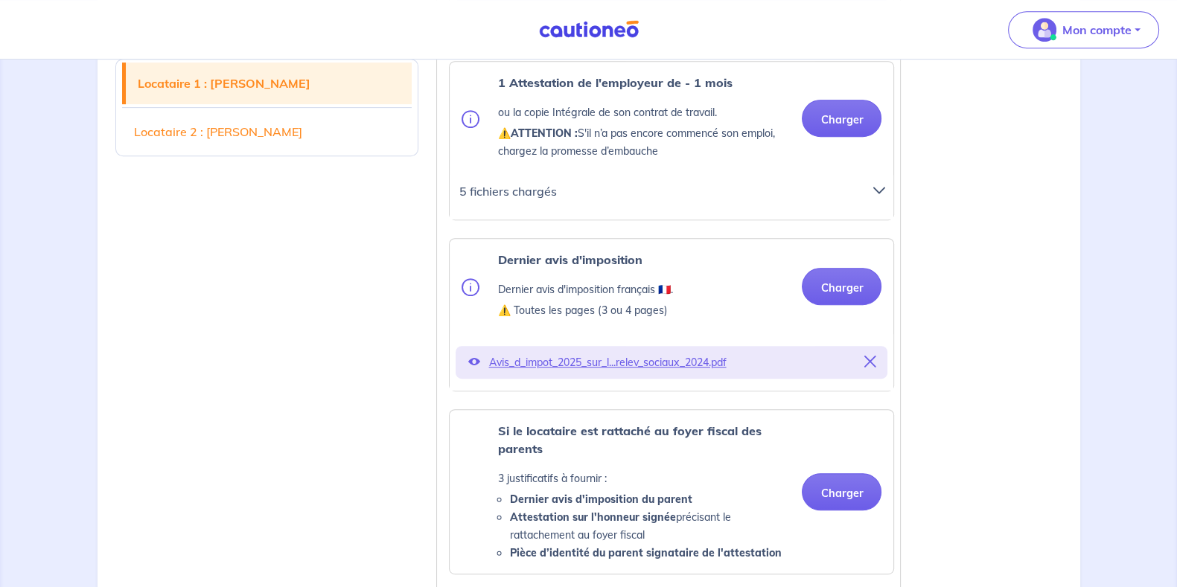
scroll to position [908, 0]
click at [565, 374] on p "Avis_d_impot_2025_sur_l...relev_sociaux_2024.pdf" at bounding box center [671, 363] width 366 height 21
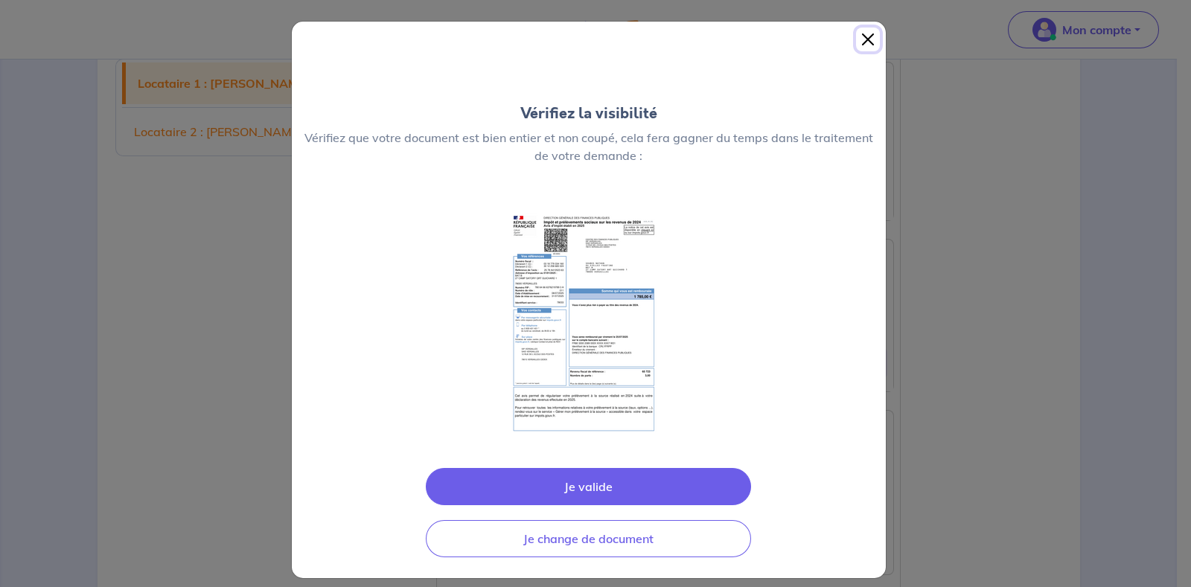
click at [856, 42] on button "Close" at bounding box center [868, 40] width 24 height 24
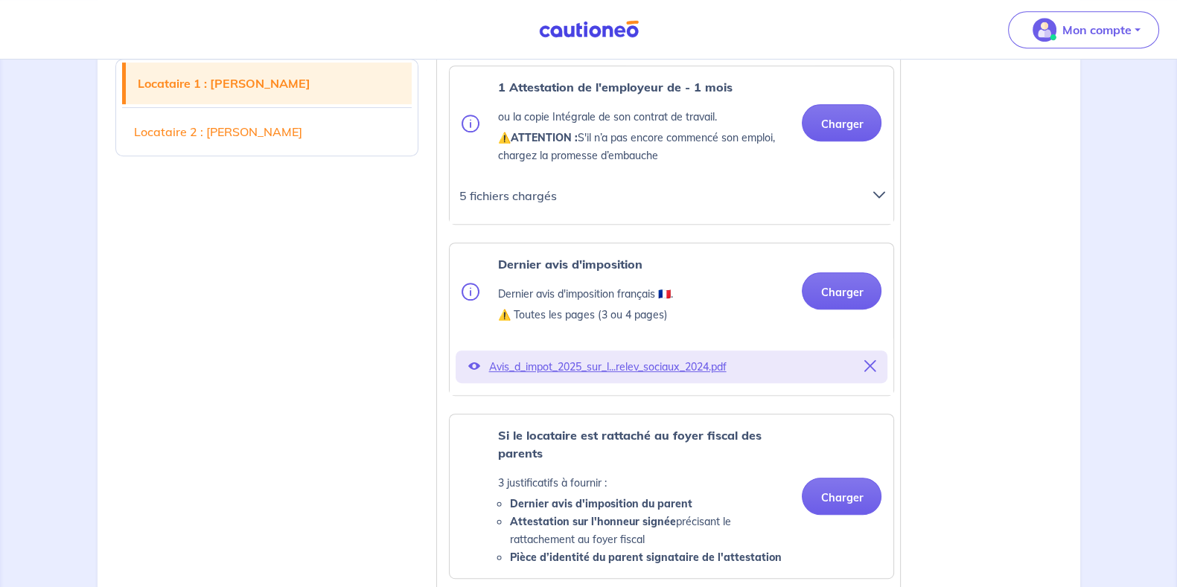
scroll to position [869, 0]
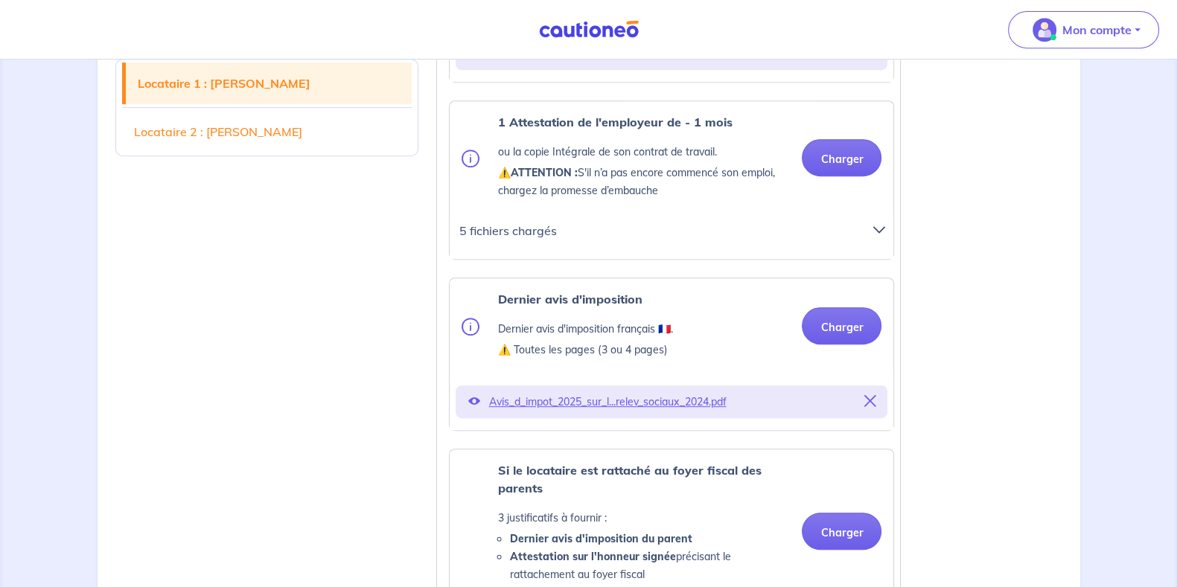
click at [875, 251] on div at bounding box center [883, 236] width 39 height 33
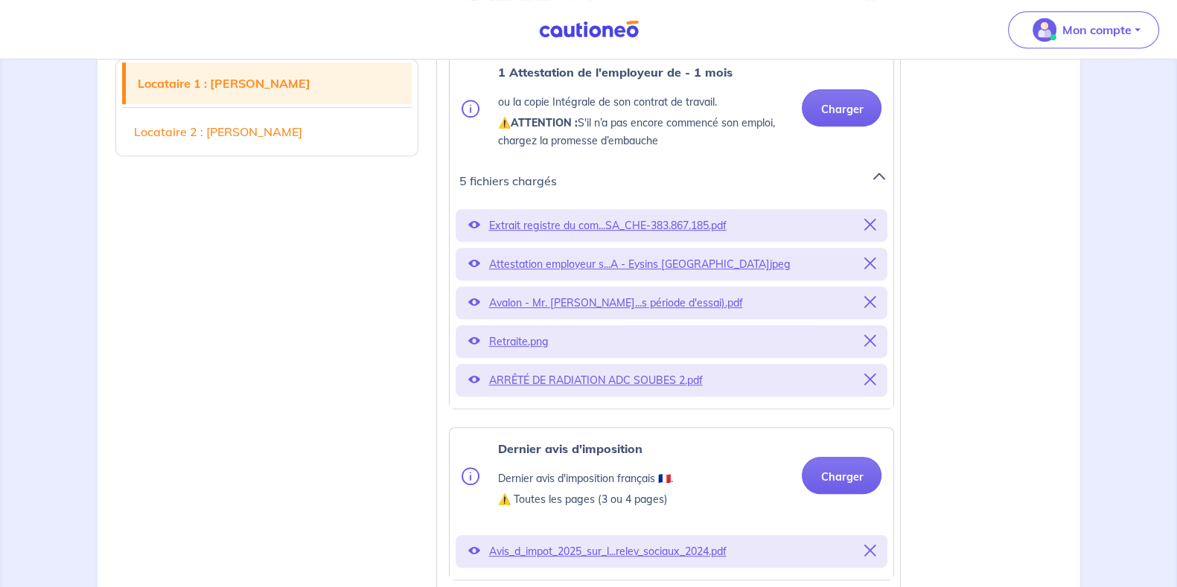
scroll to position [921, 0]
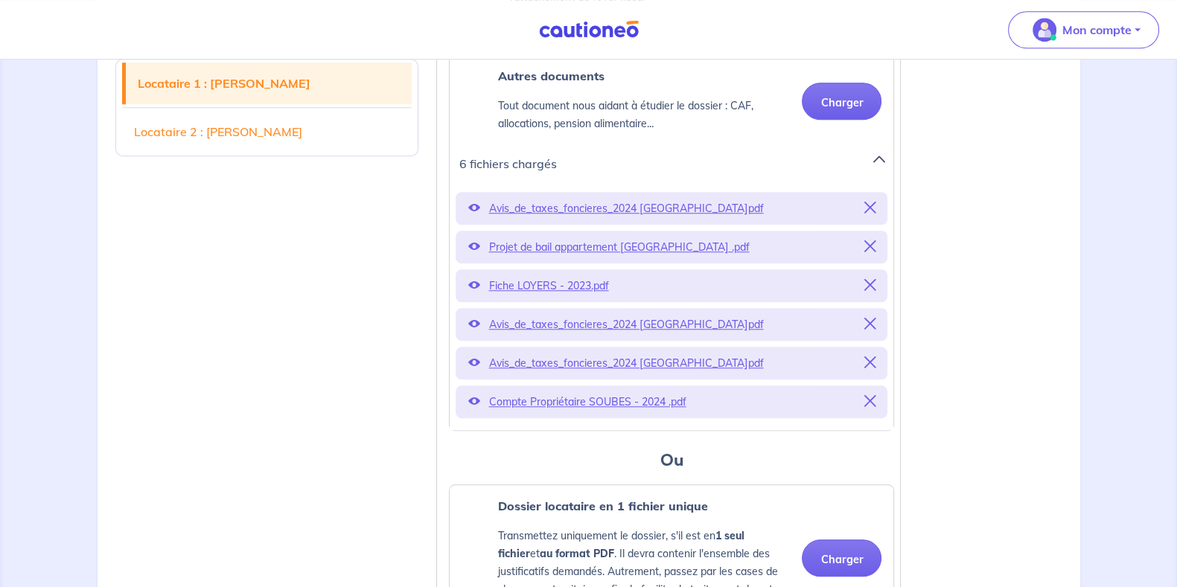
scroll to position [1648, 0]
click at [1018, 329] on div "Locataire 1 : Nathan Soubes Locataire 2 : Faustine Soubes Justificatifs locatai…" at bounding box center [588, 426] width 965 height 3291
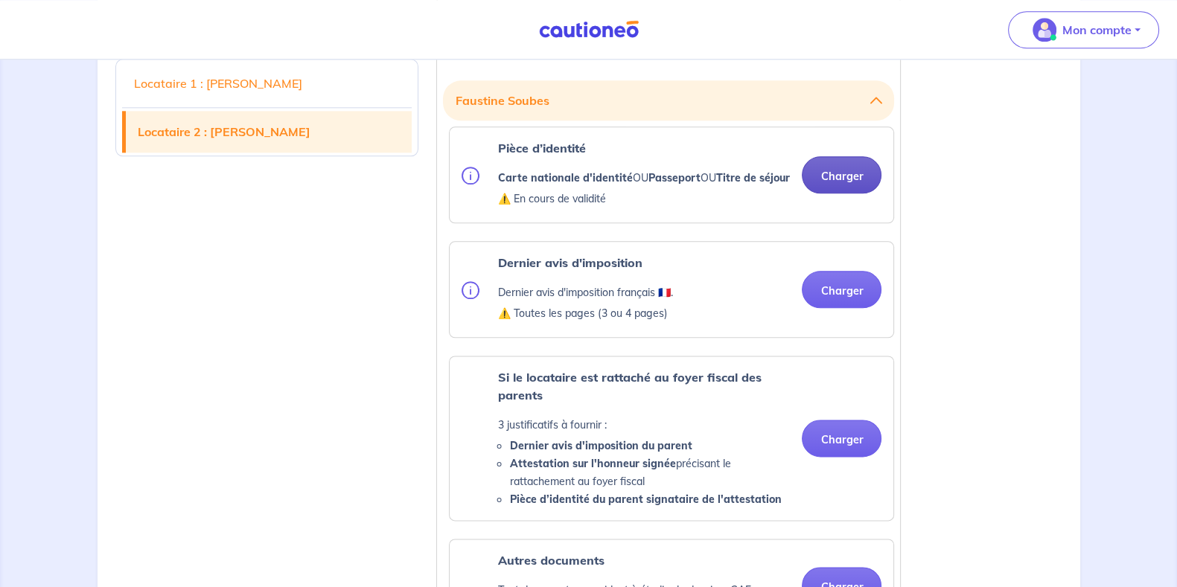
scroll to position [2299, 0]
click at [858, 193] on button "Charger" at bounding box center [842, 174] width 80 height 37
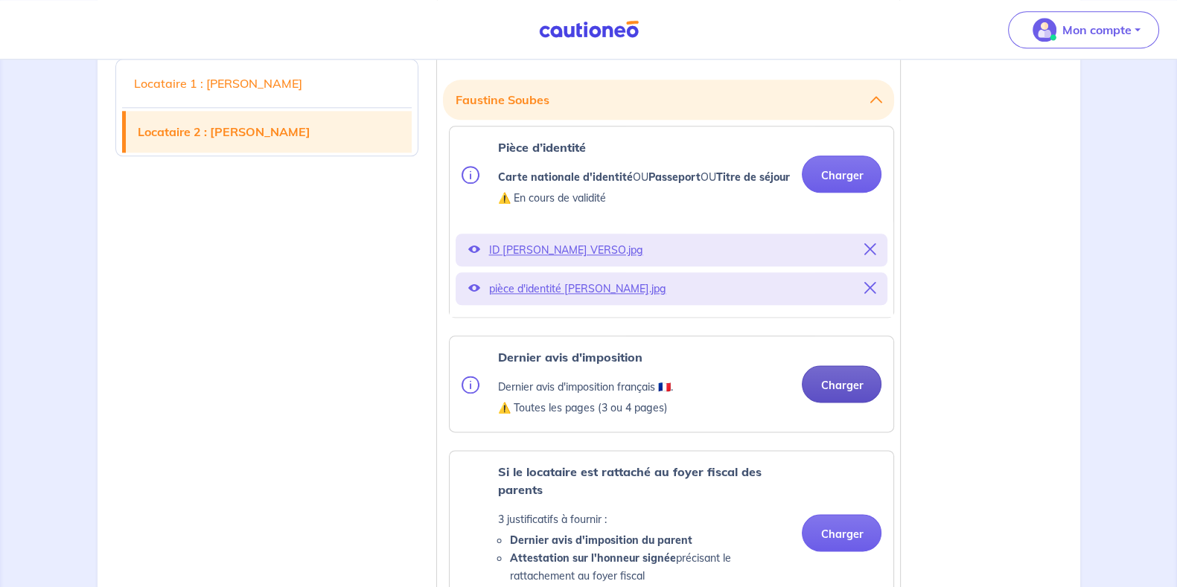
click at [816, 403] on button "Charger" at bounding box center [842, 383] width 80 height 37
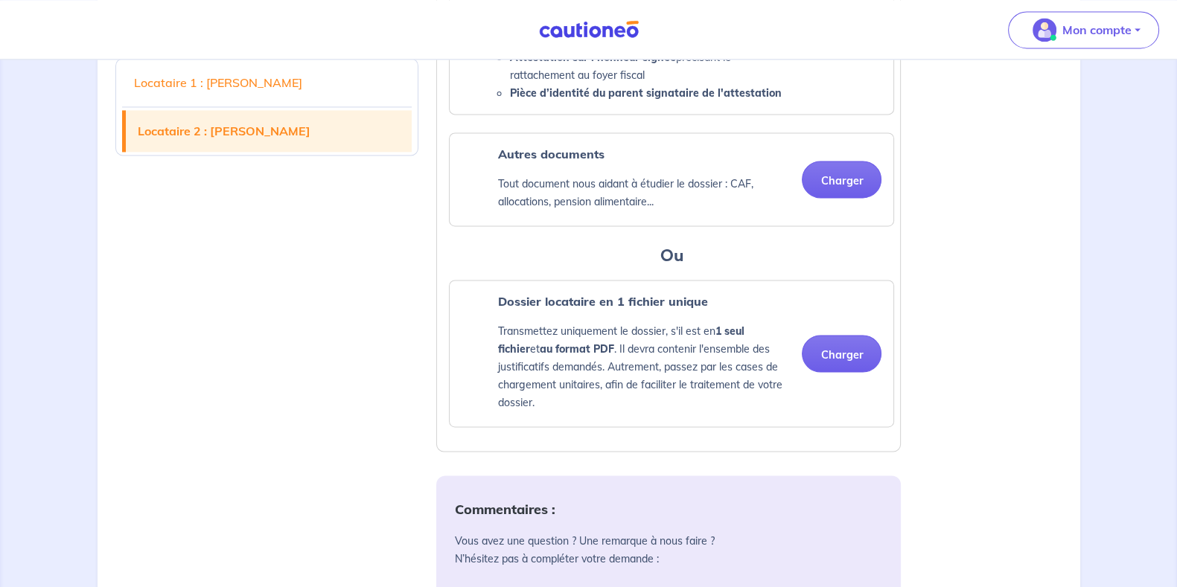
scroll to position [2857, 0]
click at [852, 197] on button "Charger" at bounding box center [842, 178] width 80 height 37
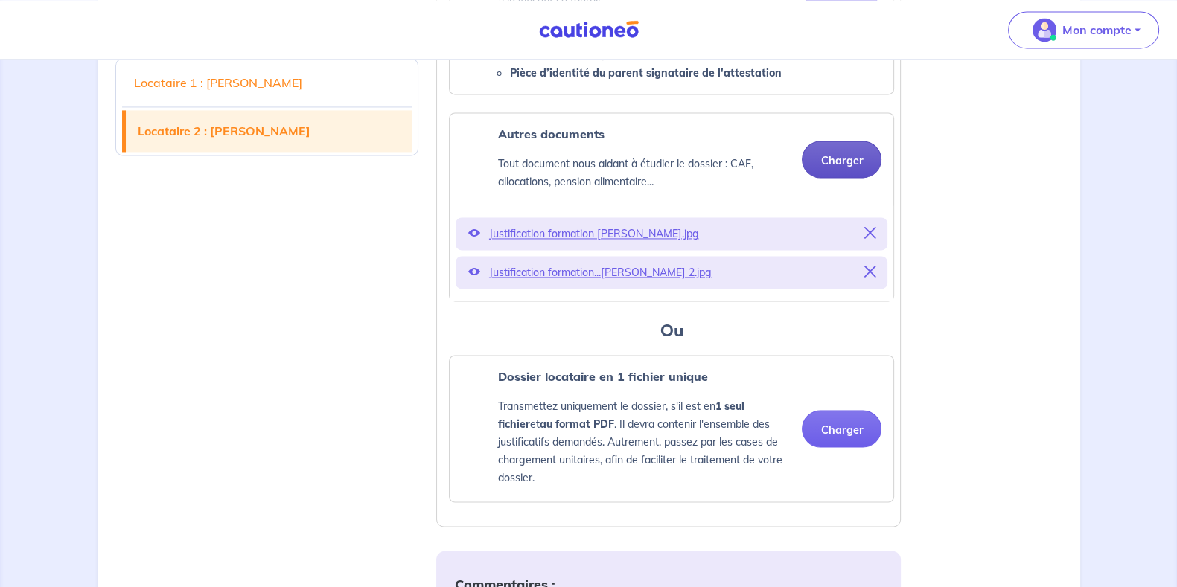
scroll to position [2876, 0]
click at [852, 178] on button "Charger" at bounding box center [842, 159] width 80 height 37
click at [827, 178] on button "Charger" at bounding box center [842, 159] width 80 height 37
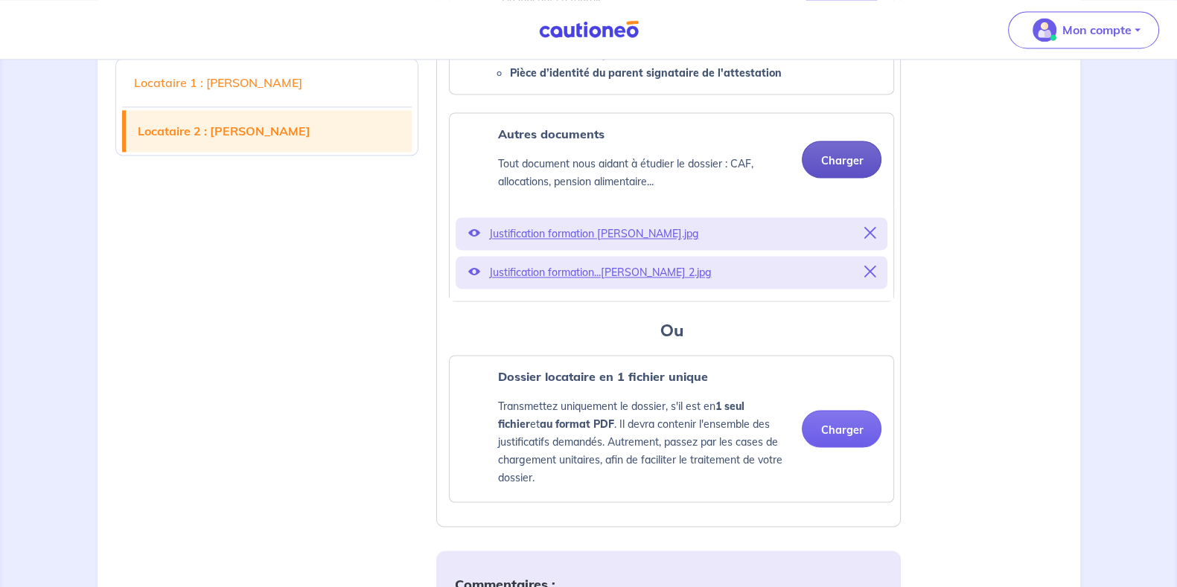
click at [841, 178] on button "Charger" at bounding box center [842, 159] width 80 height 37
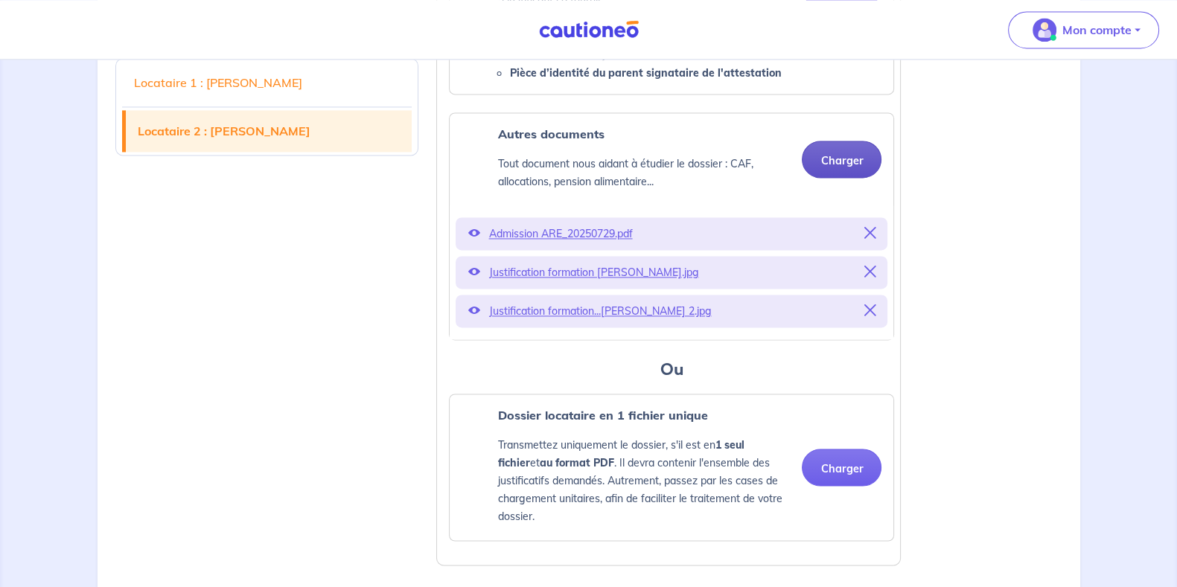
click at [839, 178] on button "Charger" at bounding box center [842, 159] width 80 height 37
click at [818, 194] on div "Autres documents Tout document nous aidant à étudier le dossier : CAF, allocati…" at bounding box center [671, 159] width 420 height 68
click at [823, 178] on button "Charger" at bounding box center [842, 159] width 80 height 37
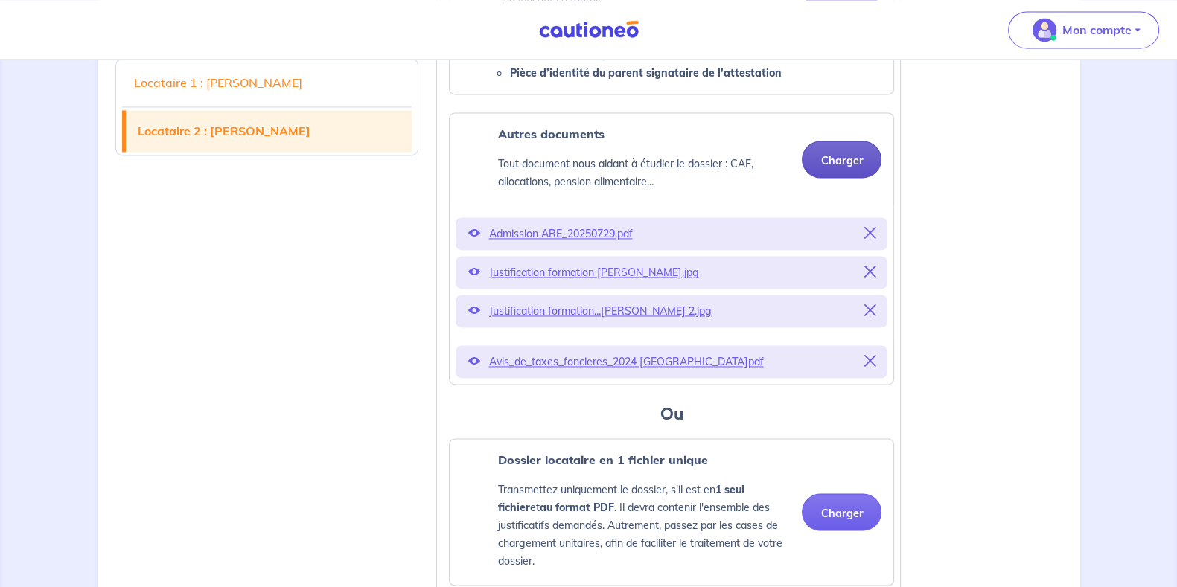
click at [840, 178] on button "Charger" at bounding box center [842, 159] width 80 height 37
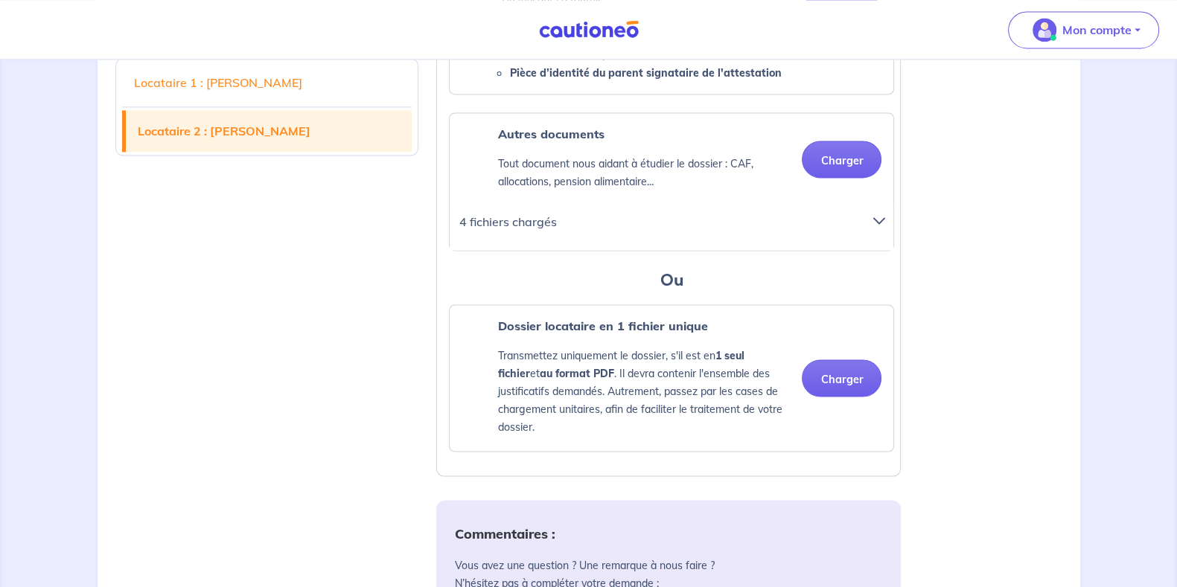
click at [875, 227] on icon at bounding box center [879, 221] width 12 height 12
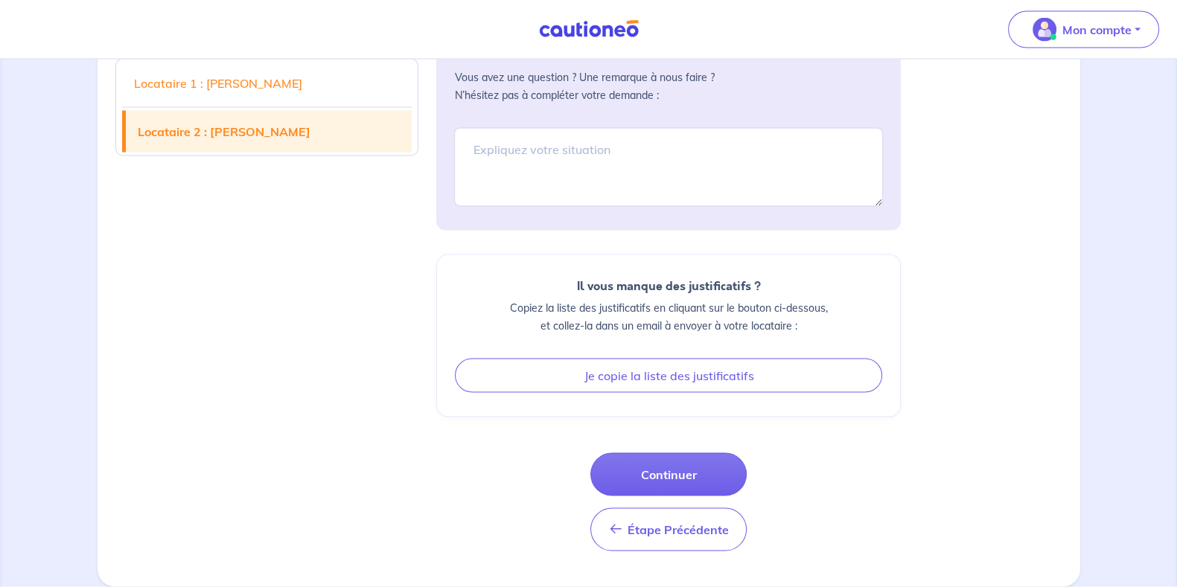
scroll to position [3594, 0]
click at [700, 167] on textarea at bounding box center [668, 167] width 429 height 79
click at [563, 165] on textarea "To enrich screen reader interactions, please activate Accessibility in Grammarl…" at bounding box center [668, 167] width 429 height 79
paste textarea "Le locataire est de nationalité francaise, Il est adjudant-chef dans le Groupe …"
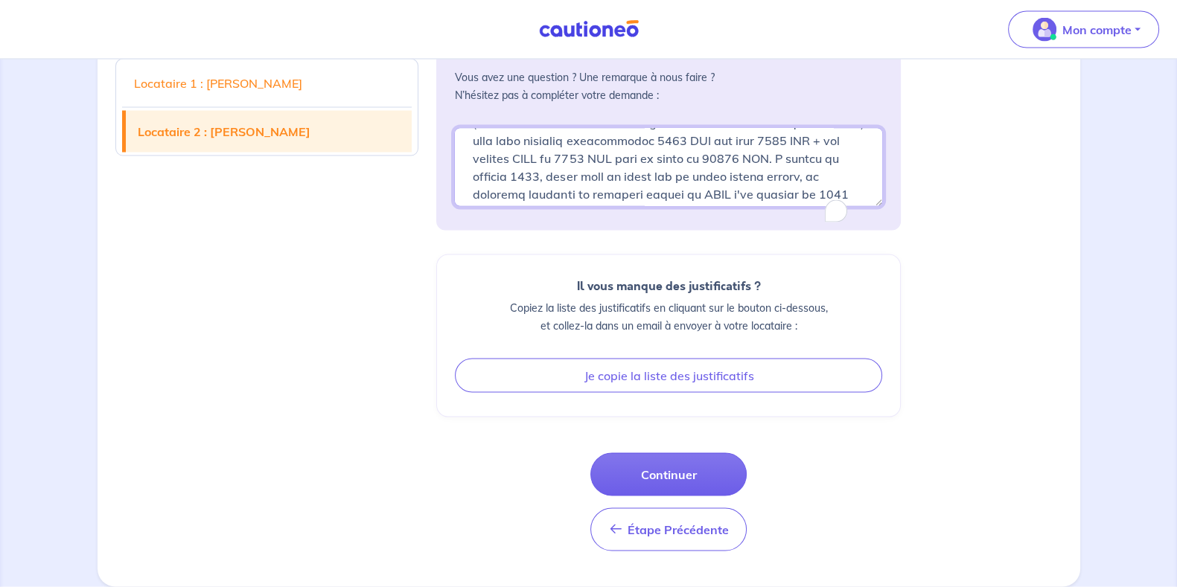
scroll to position [0, 0]
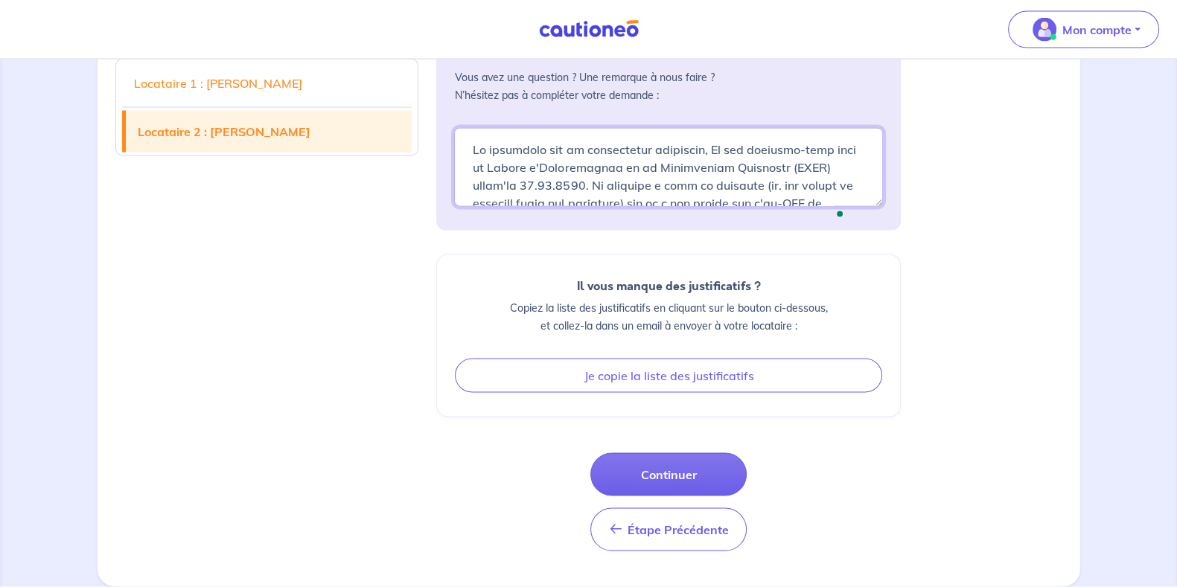
click at [480, 151] on textarea "To enrich screen reader interactions, please activate Accessibility in Grammarl…" at bounding box center [668, 167] width 429 height 79
click at [482, 150] on textarea "To enrich screen reader interactions, please activate Accessibility in Grammarl…" at bounding box center [668, 167] width 429 height 79
click at [485, 150] on textarea "To enrich screen reader interactions, please activate Accessibility in Grammarl…" at bounding box center [668, 167] width 429 height 79
click at [537, 152] on textarea "To enrich screen reader interactions, please activate Accessibility in Grammarl…" at bounding box center [668, 167] width 429 height 79
click at [540, 151] on textarea "To enrich screen reader interactions, please activate Accessibility in Grammarl…" at bounding box center [668, 167] width 429 height 79
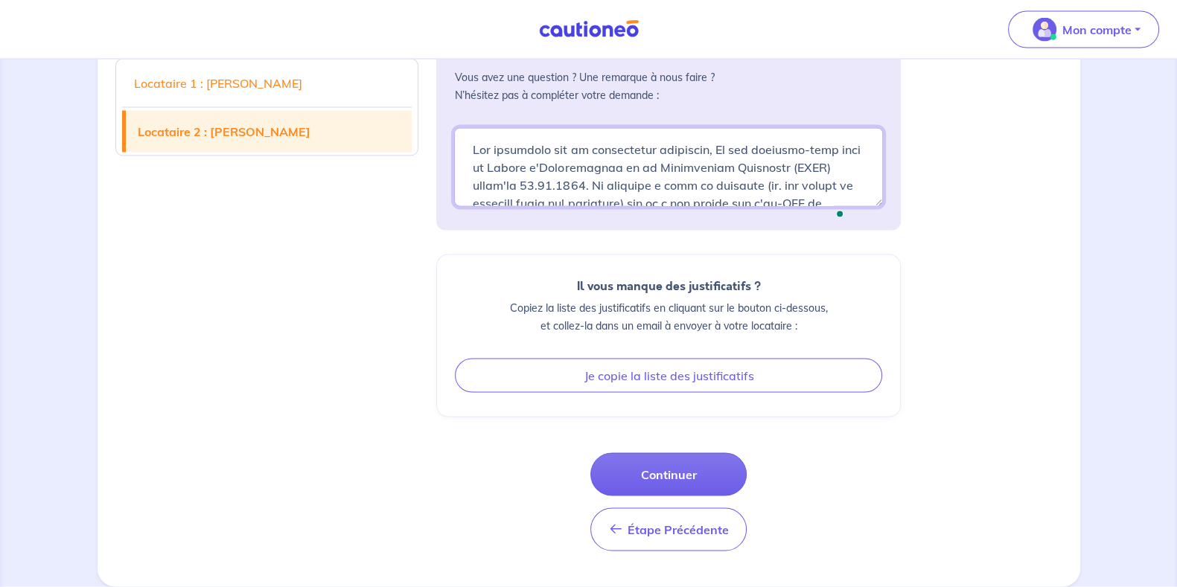
click at [583, 152] on textarea "To enrich screen reader interactions, please activate Accessibility in Grammarl…" at bounding box center [668, 167] width 429 height 79
click at [721, 144] on textarea "To enrich screen reader interactions, please activate Accessibility in Grammarl…" at bounding box center [668, 167] width 429 height 79
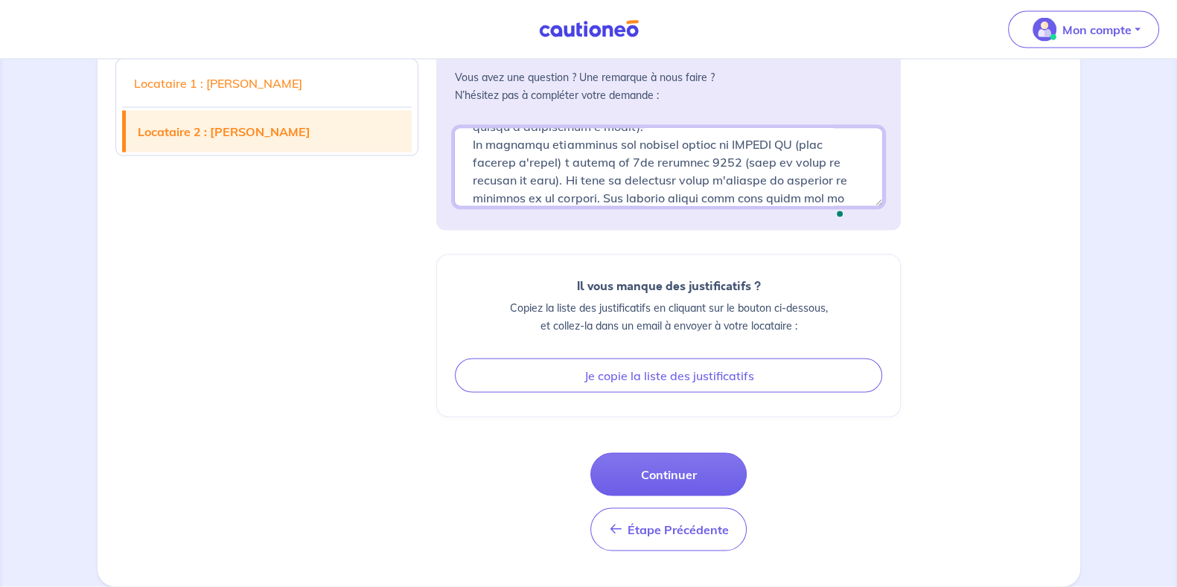
scroll to position [175, 0]
click at [731, 176] on textarea "To enrich screen reader interactions, please activate Accessibility in Grammarl…" at bounding box center [668, 167] width 429 height 79
click at [772, 175] on textarea "To enrich screen reader interactions, please activate Accessibility in Grammarl…" at bounding box center [668, 167] width 429 height 79
click at [744, 197] on textarea "To enrich screen reader interactions, please activate Accessibility in Grammarl…" at bounding box center [668, 167] width 429 height 79
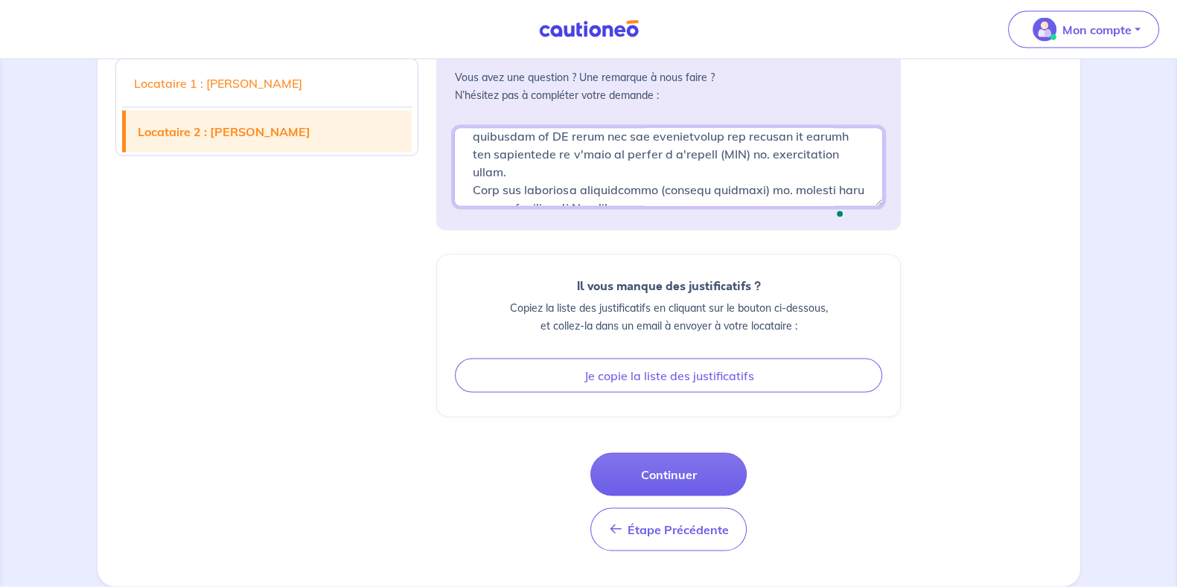
scroll to position [764, 0]
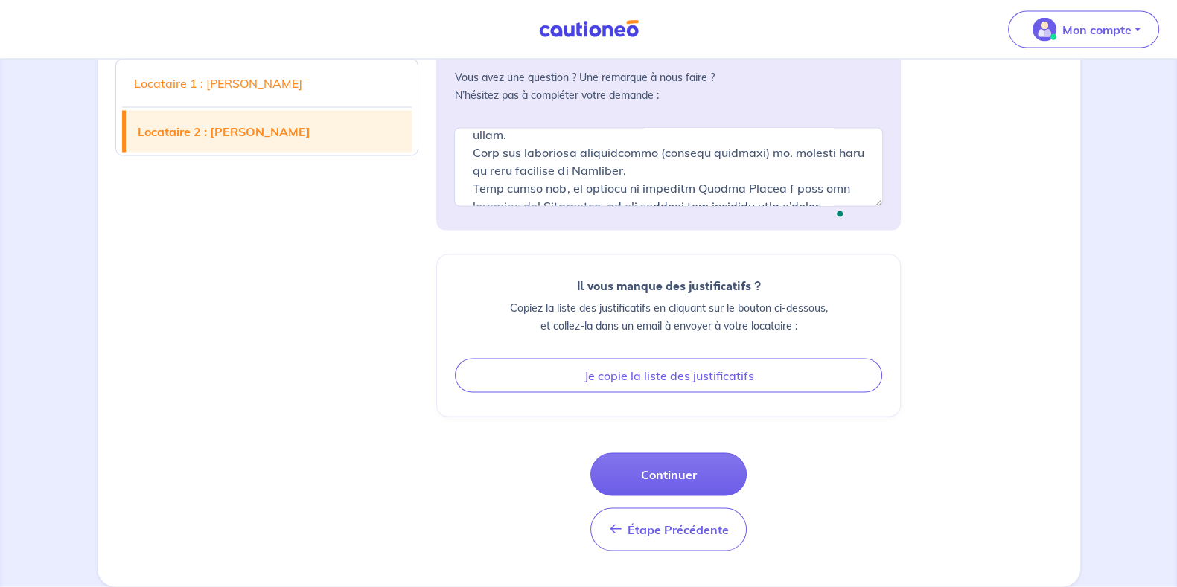
click at [883, 184] on div "Commentaires : Vous avez une question ? Une remarque à nous faire ? N’hésitez p…" at bounding box center [668, 121] width 464 height 219
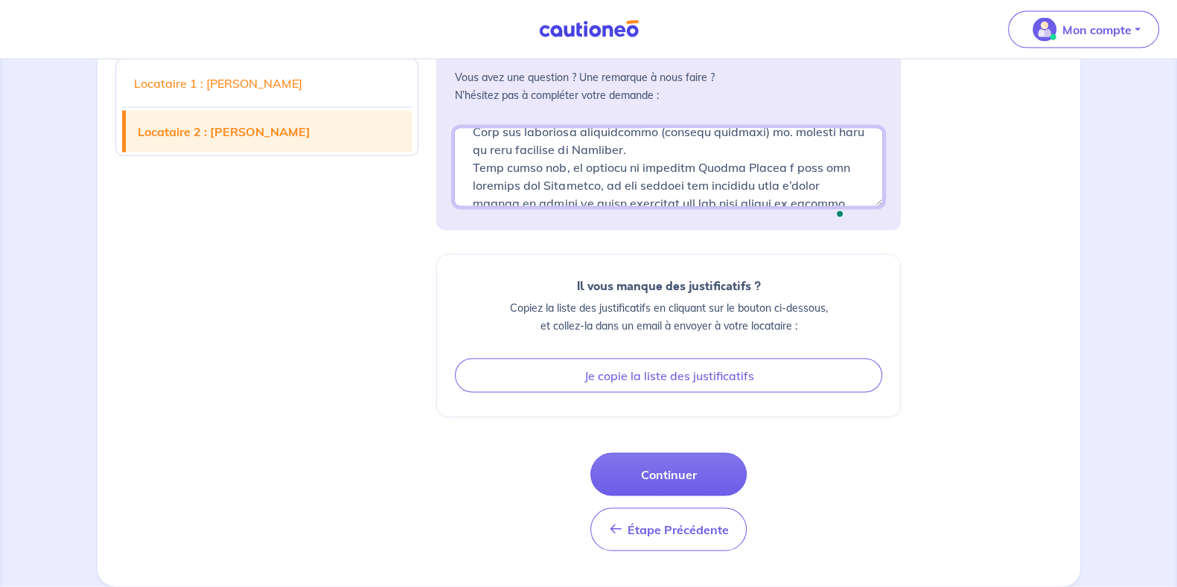
scroll to position [802, 0]
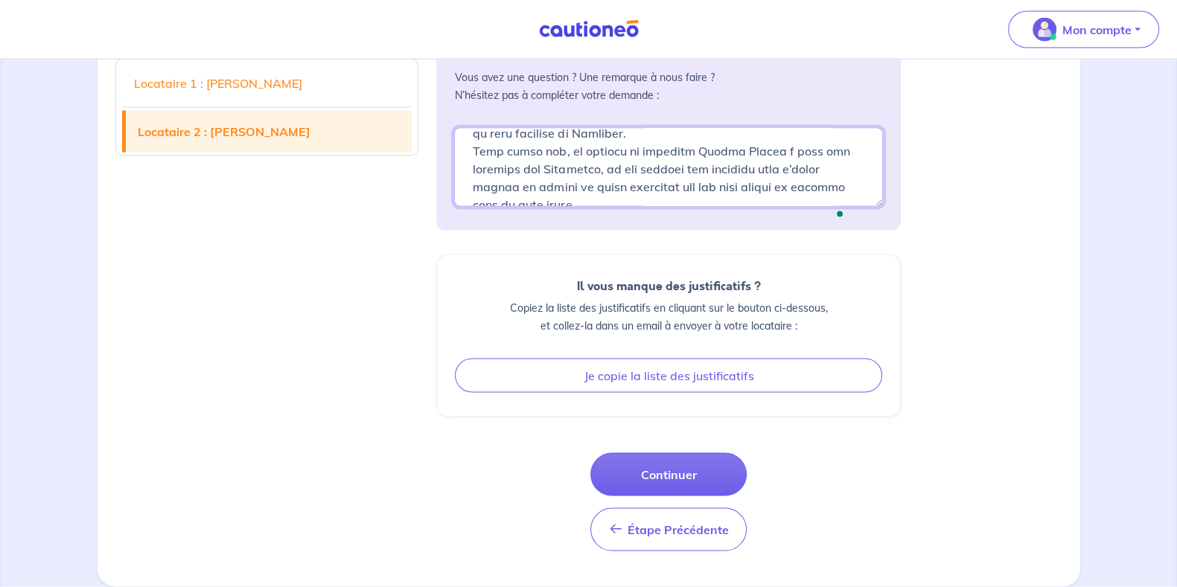
click at [598, 179] on textarea "To enrich screen reader interactions, please activate Accessibility in Grammarl…" at bounding box center [668, 167] width 429 height 79
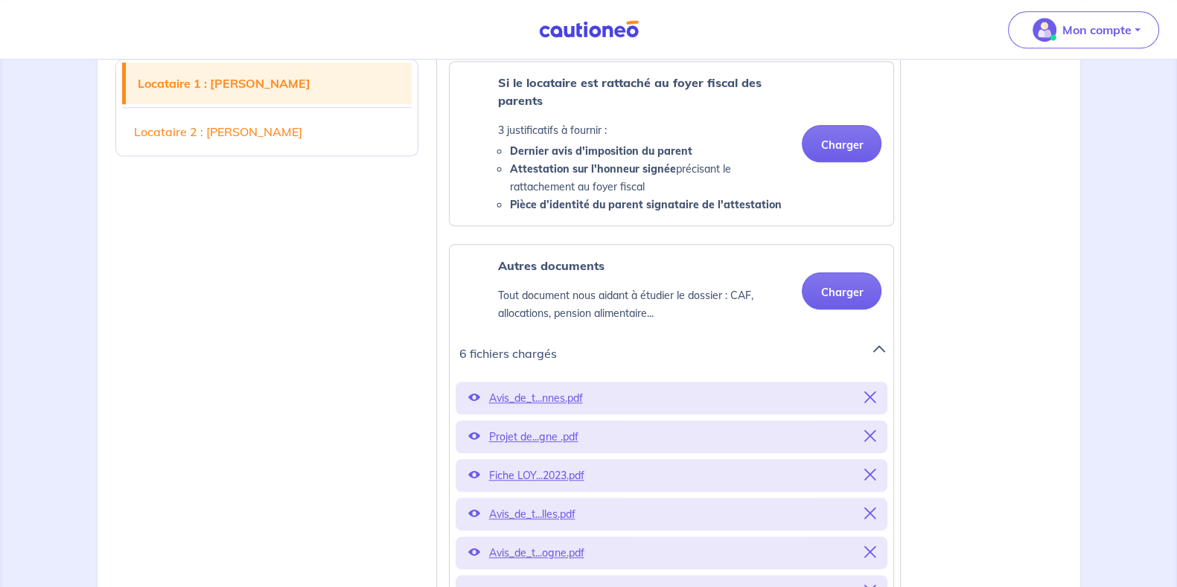
type textarea "Les locataire sont de nationalité francaise, Le Monsieur est adjudant-chef dans…"
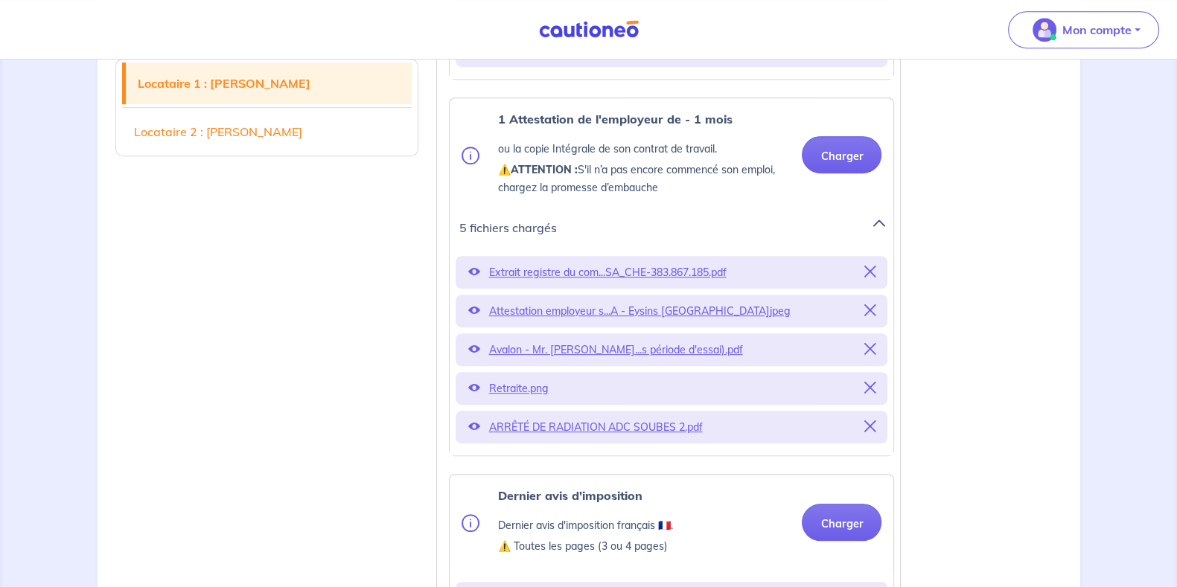
scroll to position [876, 0]
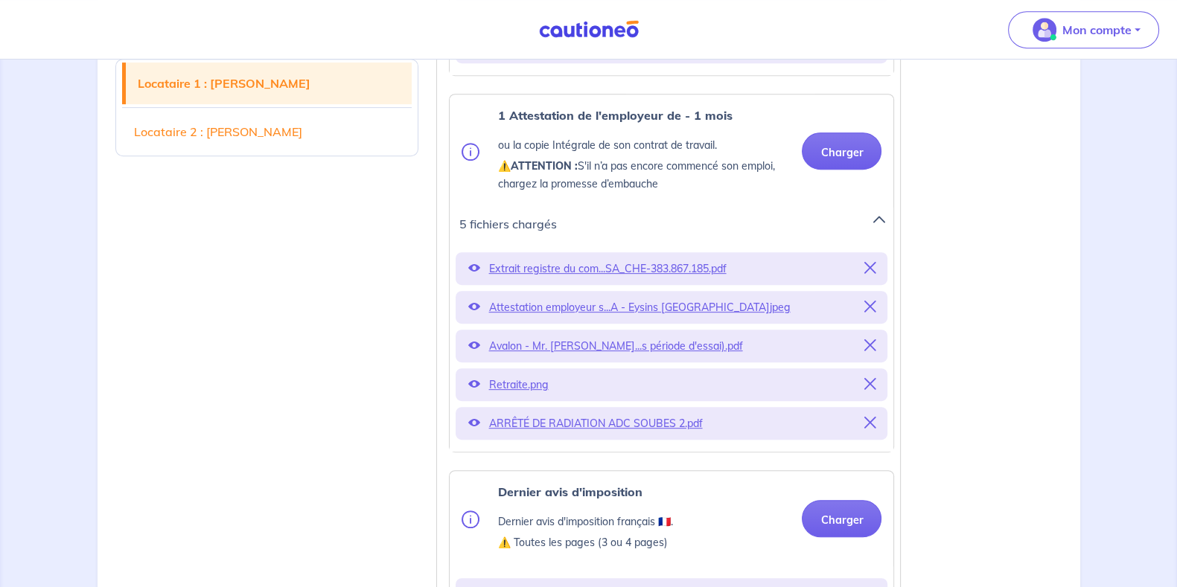
click at [575, 318] on p "Attestation employeur s...A - Eysins Suisse.jpeg" at bounding box center [671, 307] width 366 height 21
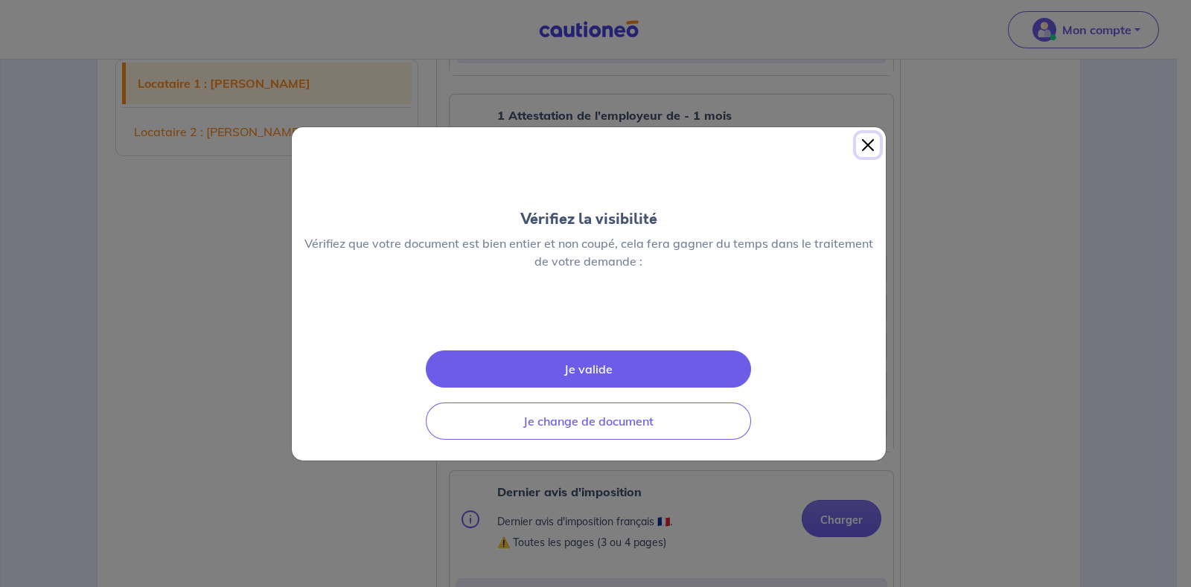
click at [856, 133] on button "Close" at bounding box center [868, 145] width 24 height 24
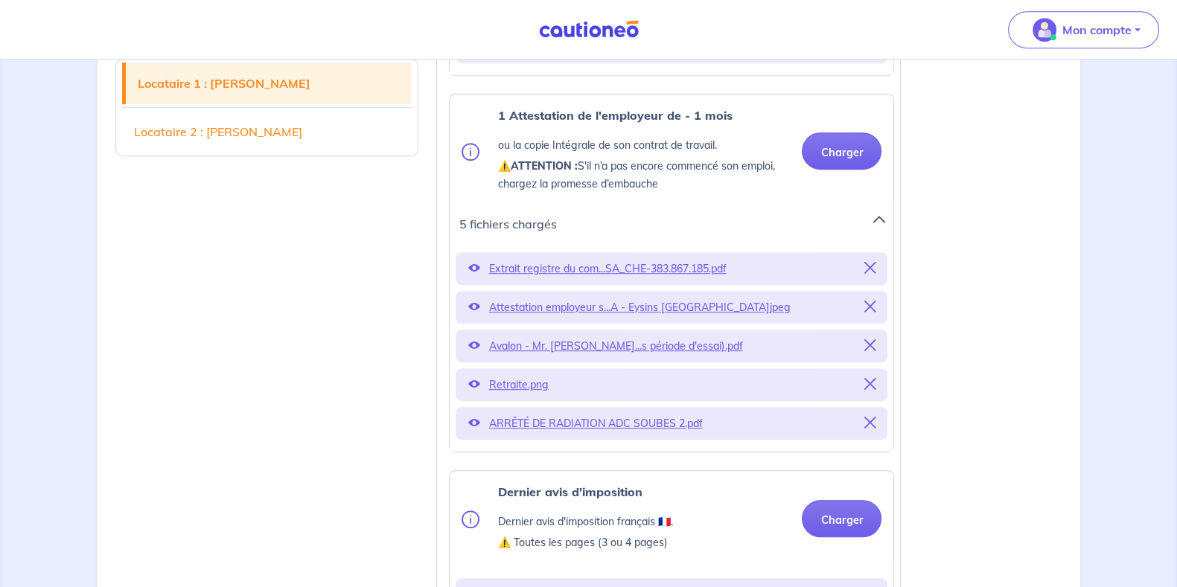
click at [603, 357] on p "Avalon - Mr. Nathan Sou...s période d'essai).pdf" at bounding box center [671, 346] width 366 height 21
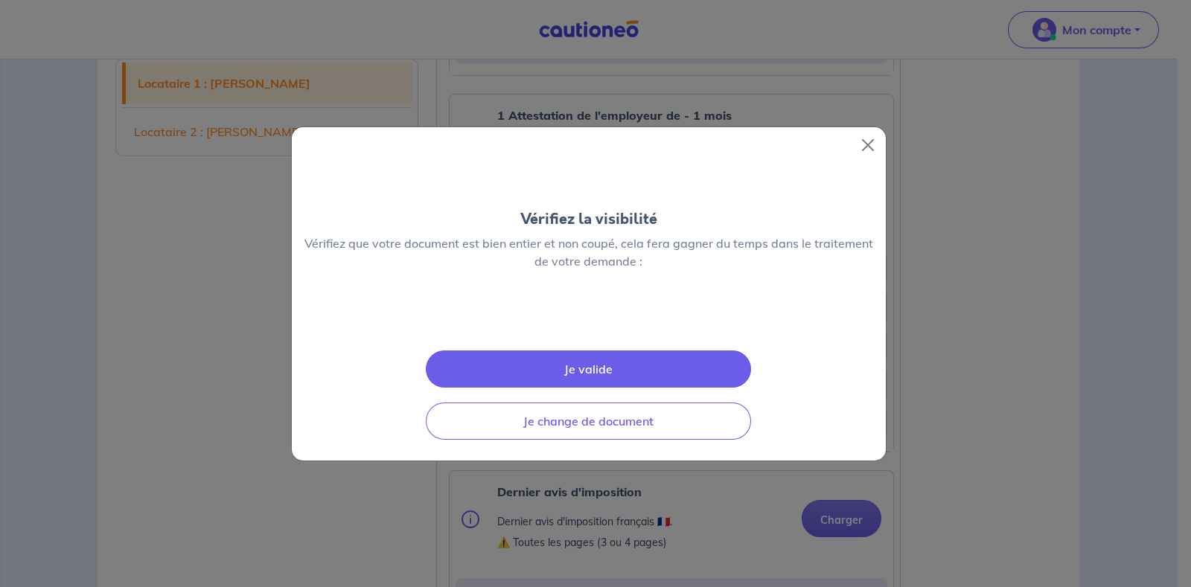
click at [922, 281] on div "Vérifiez la visibilité Vérifiez que votre document est bien entier et non coupé…" at bounding box center [595, 293] width 1191 height 587
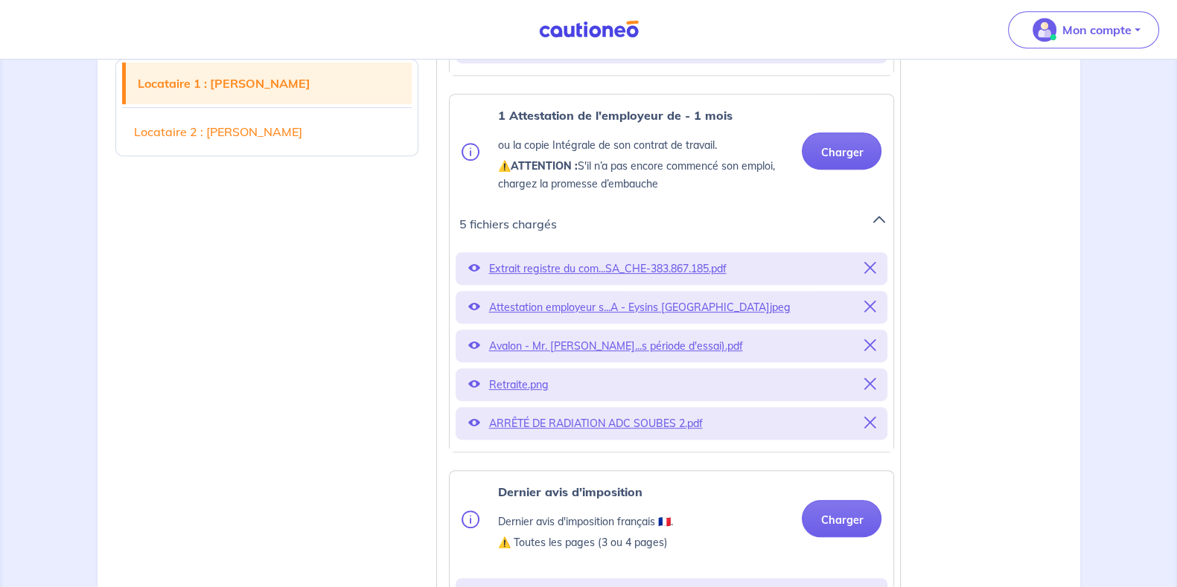
click at [527, 395] on p "Retraite.png" at bounding box center [671, 384] width 366 height 21
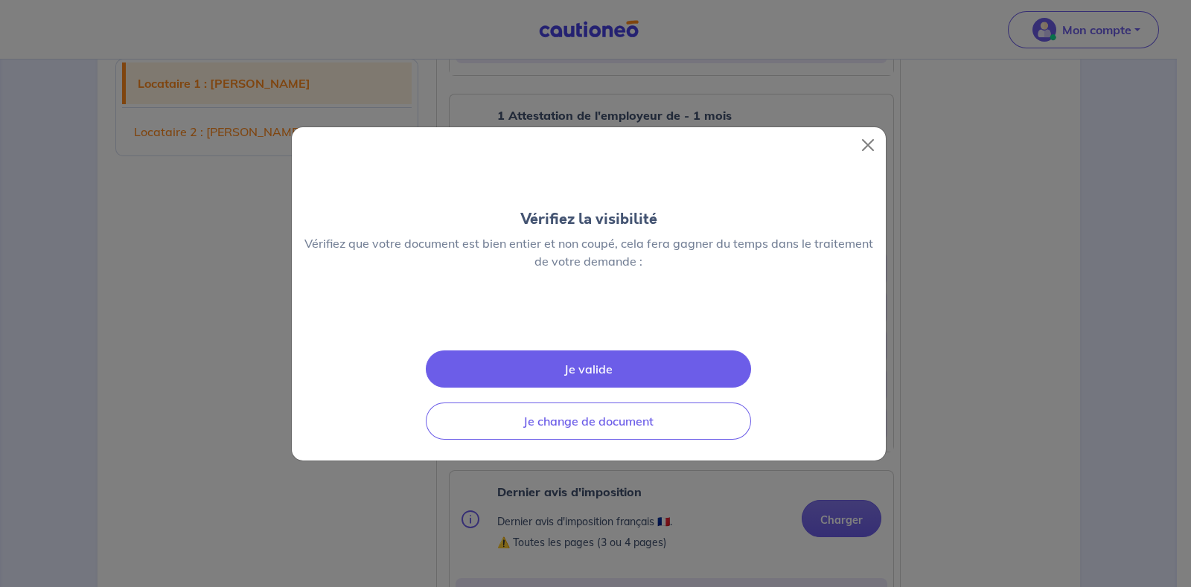
click at [988, 329] on div "Vérifiez la visibilité Vérifiez que votre document est bien entier et non coupé…" at bounding box center [595, 293] width 1191 height 587
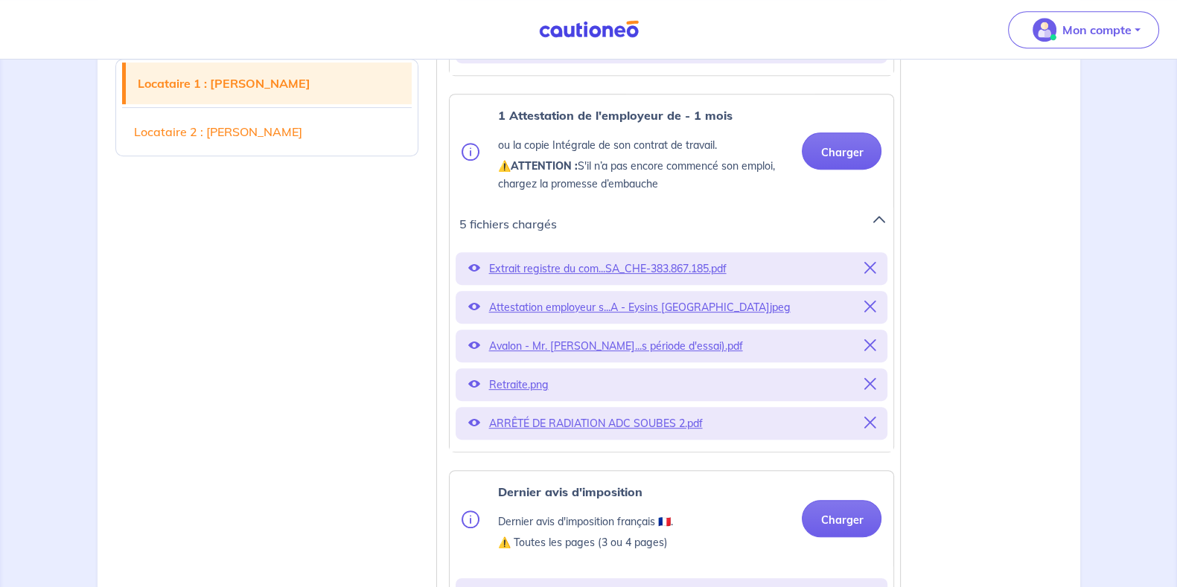
click at [618, 433] on p "ARRÊTÉ DE RADIATION ADC SOUBES 2.pdf" at bounding box center [671, 423] width 366 height 21
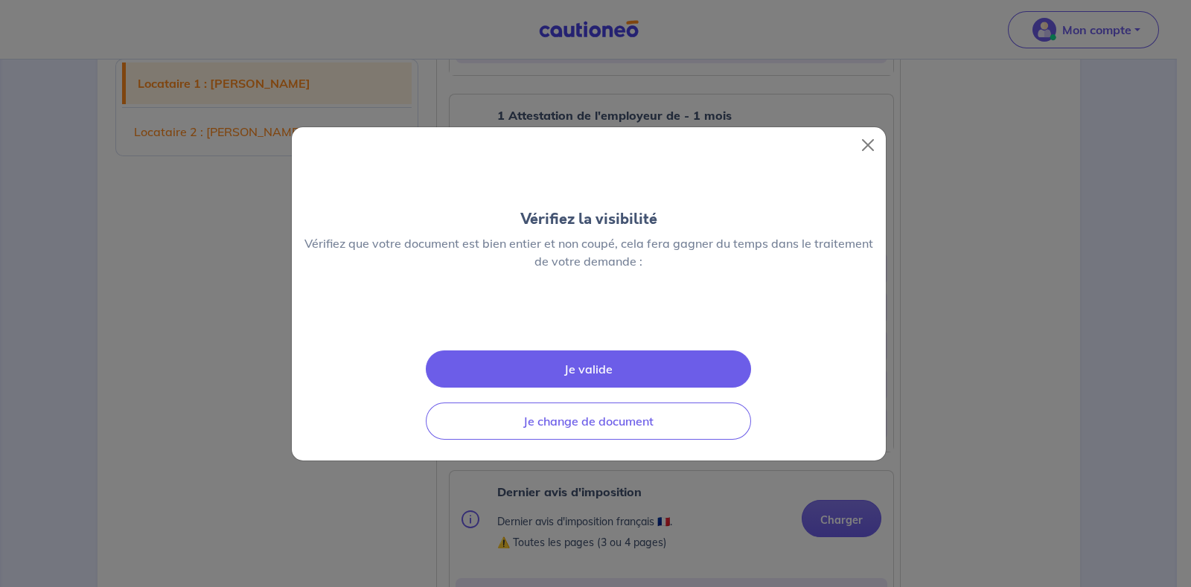
click at [1005, 363] on div "Vérifiez la visibilité Vérifiez que votre document est bien entier et non coupé…" at bounding box center [595, 293] width 1191 height 587
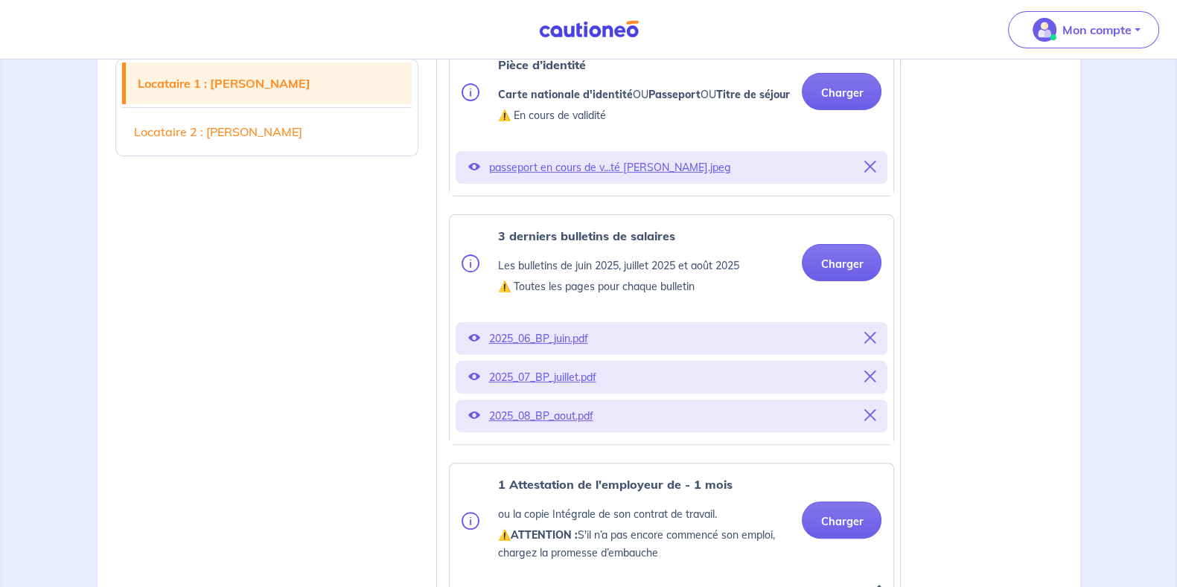
scroll to position [505, 0]
click at [531, 351] on p "2025_06_BP_juin.pdf" at bounding box center [671, 340] width 366 height 21
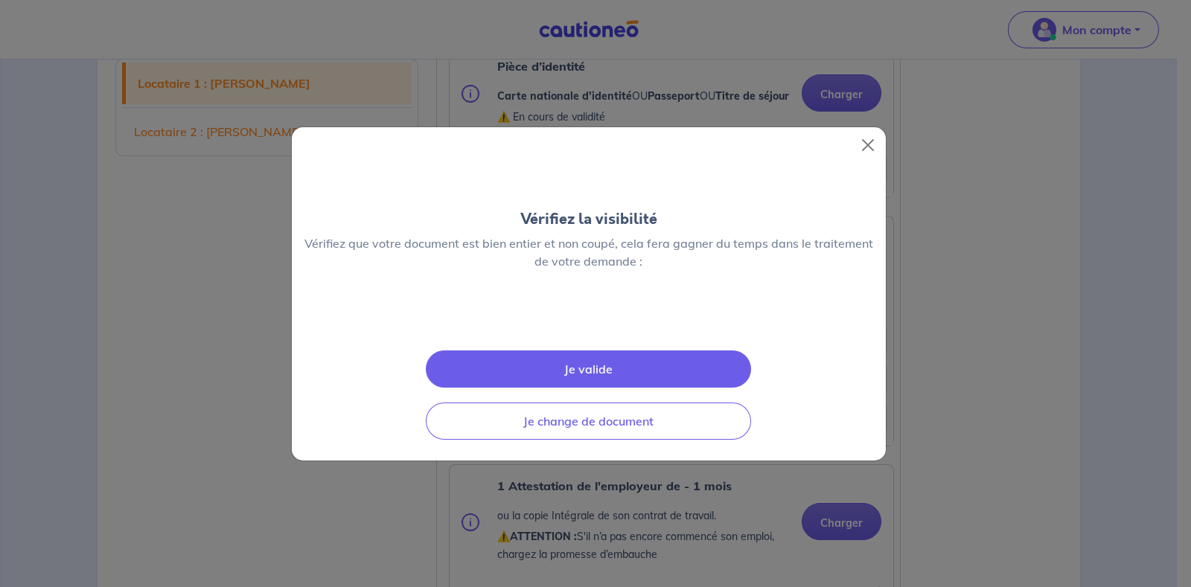
click at [993, 334] on div "Vérifiez la visibilité Vérifiez que votre document est bien entier et non coupé…" at bounding box center [595, 293] width 1191 height 587
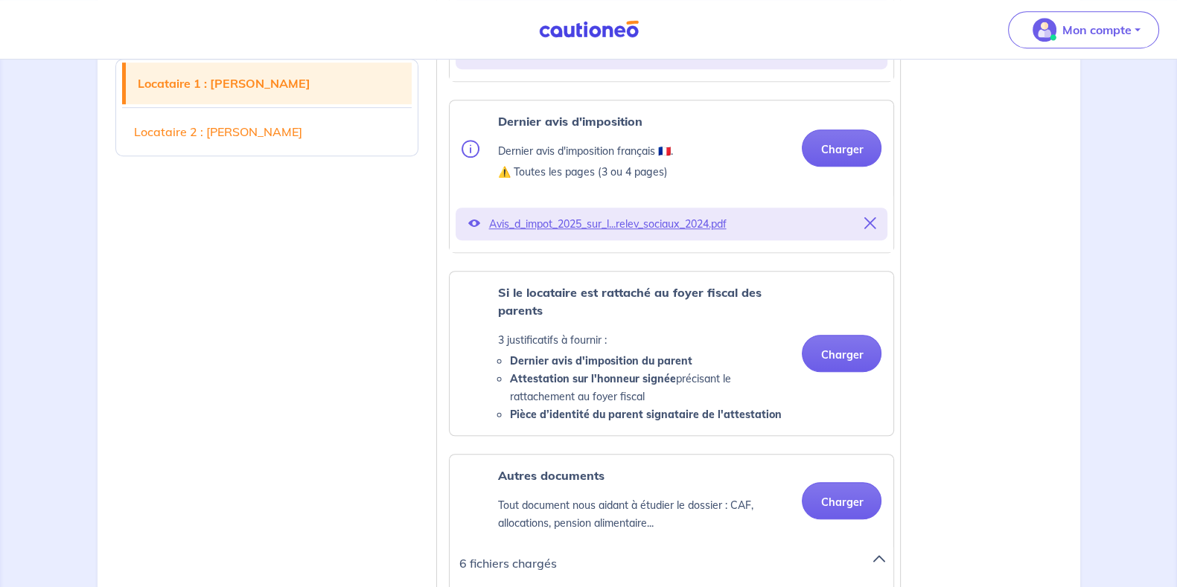
click at [627, 234] on p "Avis_d_impot_2025_sur_l...relev_sociaux_2024.pdf" at bounding box center [671, 224] width 366 height 21
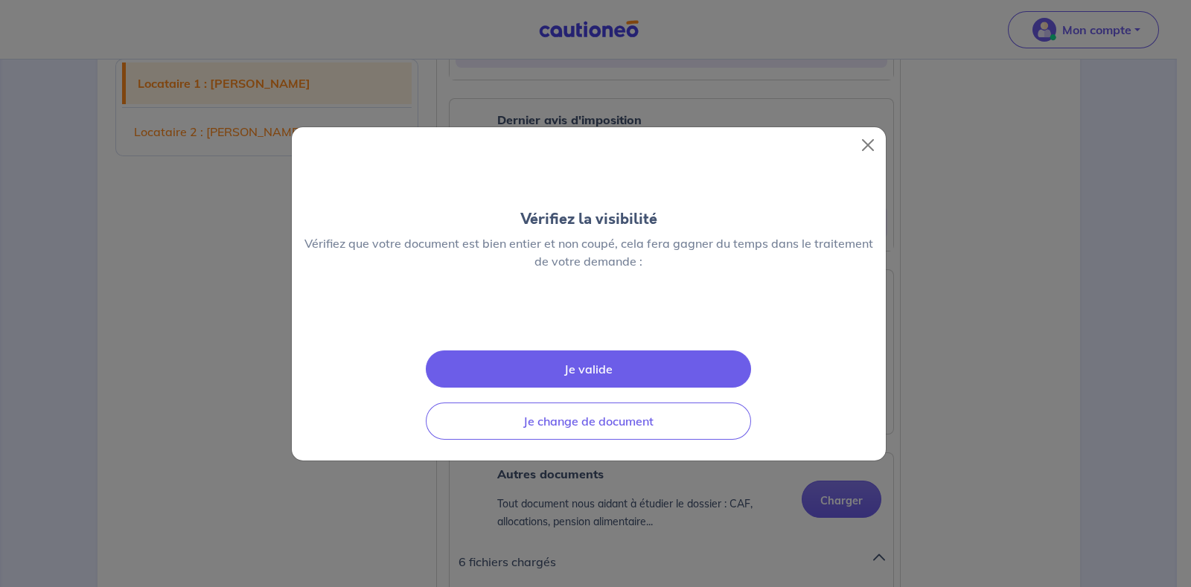
click at [1105, 295] on div "Vérifiez la visibilité Vérifiez que votre document est bien entier et non coupé…" at bounding box center [595, 293] width 1191 height 587
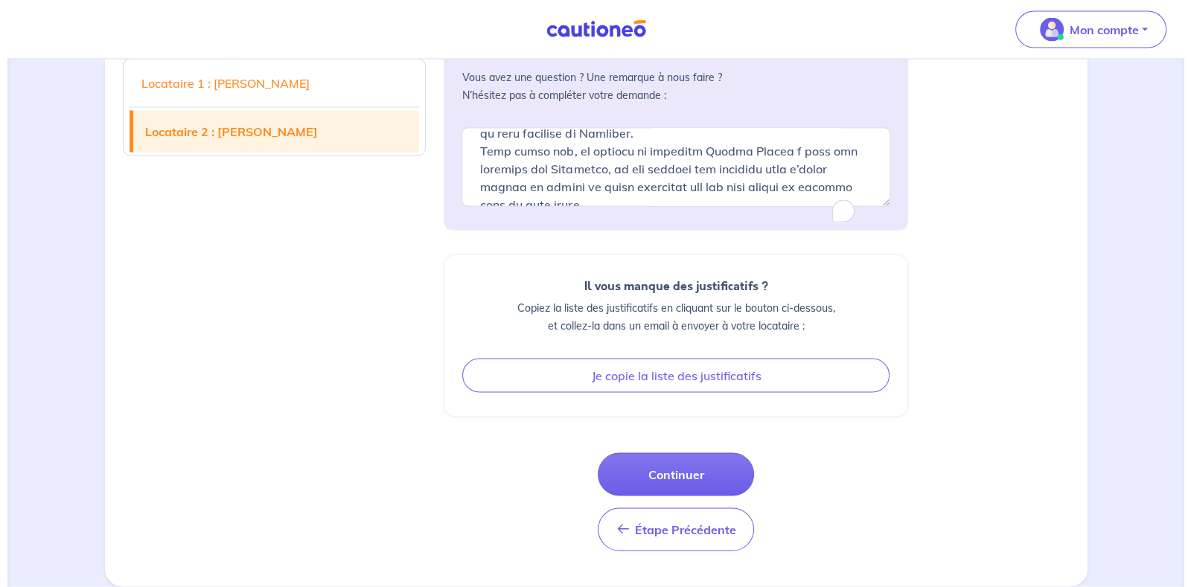
scroll to position [3594, 0]
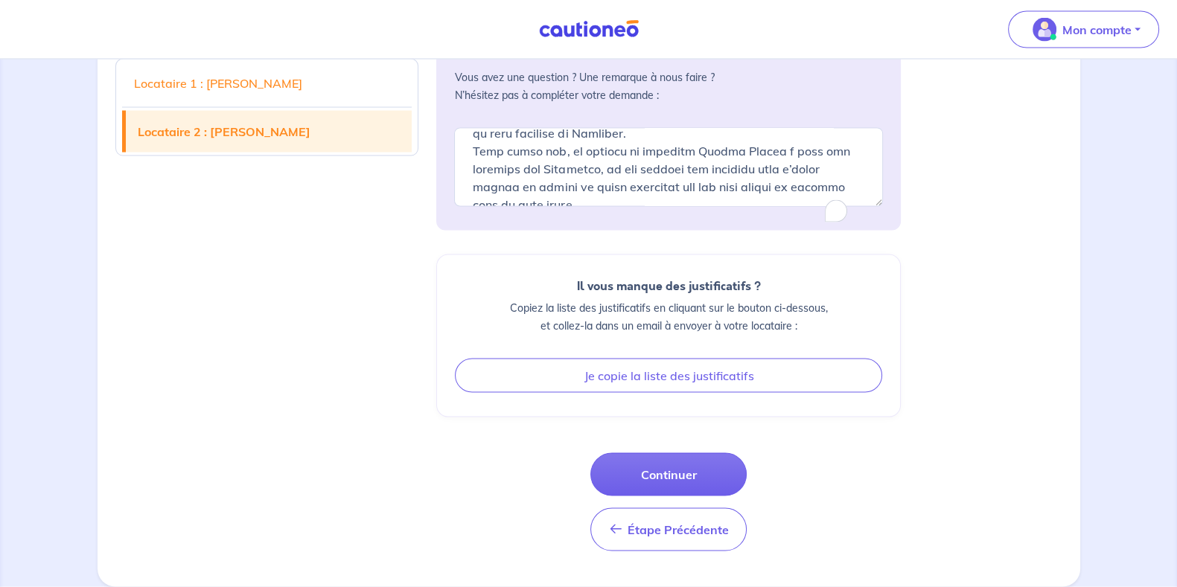
click at [683, 470] on button "Continuer" at bounding box center [668, 474] width 156 height 43
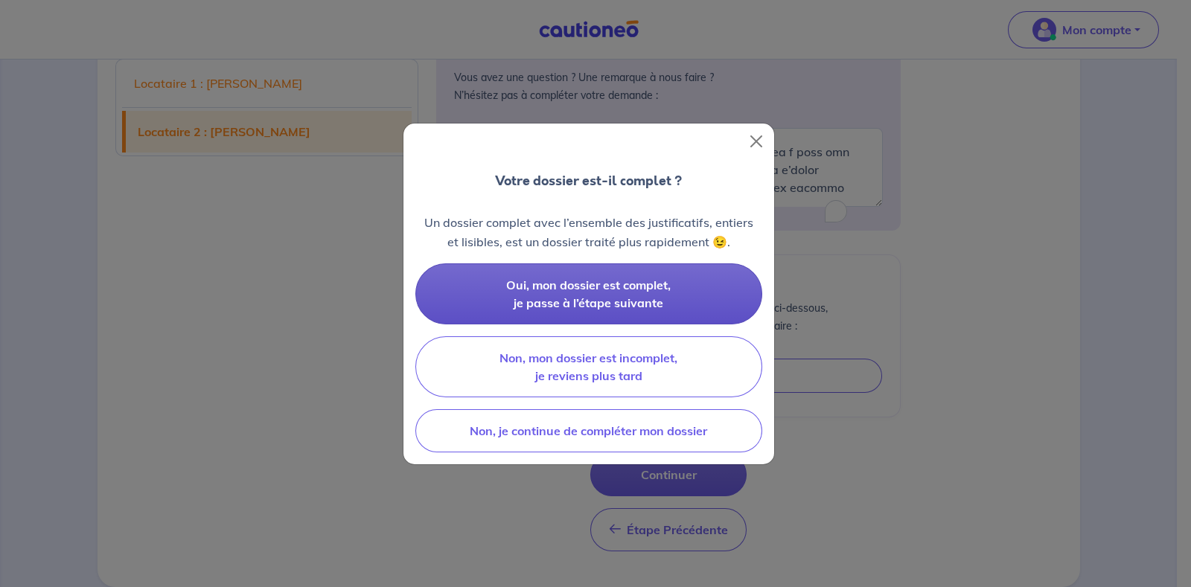
click at [677, 301] on button "Oui, mon dossier est complet, je passe à l’étape suivante" at bounding box center [588, 293] width 347 height 61
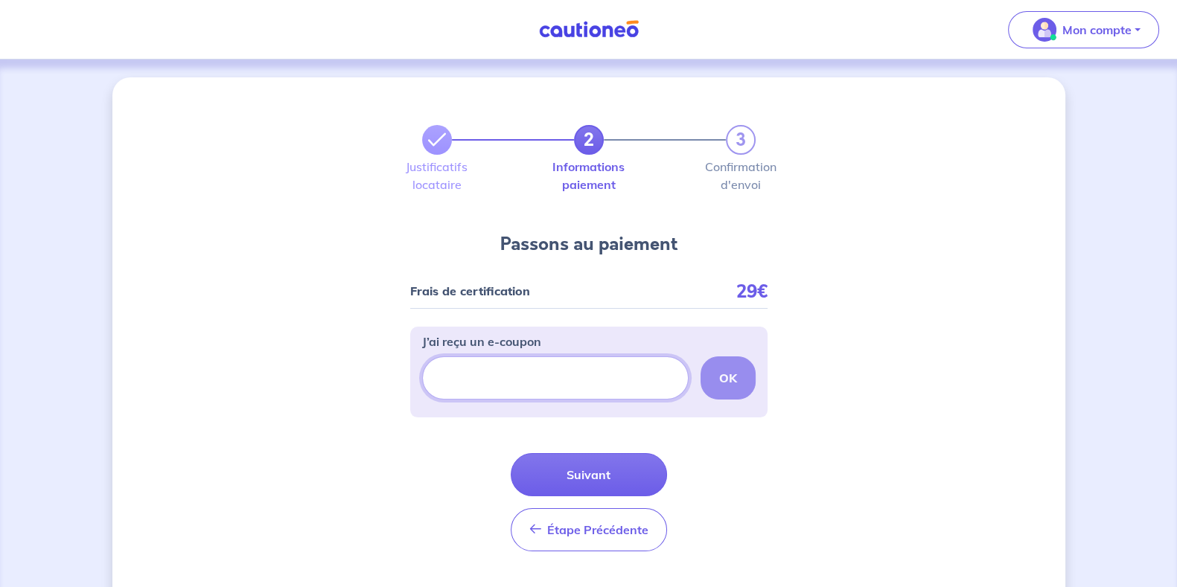
click at [541, 382] on input "J’ai reçu un e-coupon" at bounding box center [555, 378] width 266 height 43
drag, startPoint x: 443, startPoint y: 333, endPoint x: 532, endPoint y: 350, distance: 90.9
click at [532, 350] on p "J’ai reçu un e-coupon" at bounding box center [481, 342] width 119 height 18
click at [503, 344] on p "J’ai reçu un e-coupon" at bounding box center [481, 342] width 119 height 18
click at [503, 357] on input "J’ai reçu un e-coupon" at bounding box center [555, 378] width 266 height 43
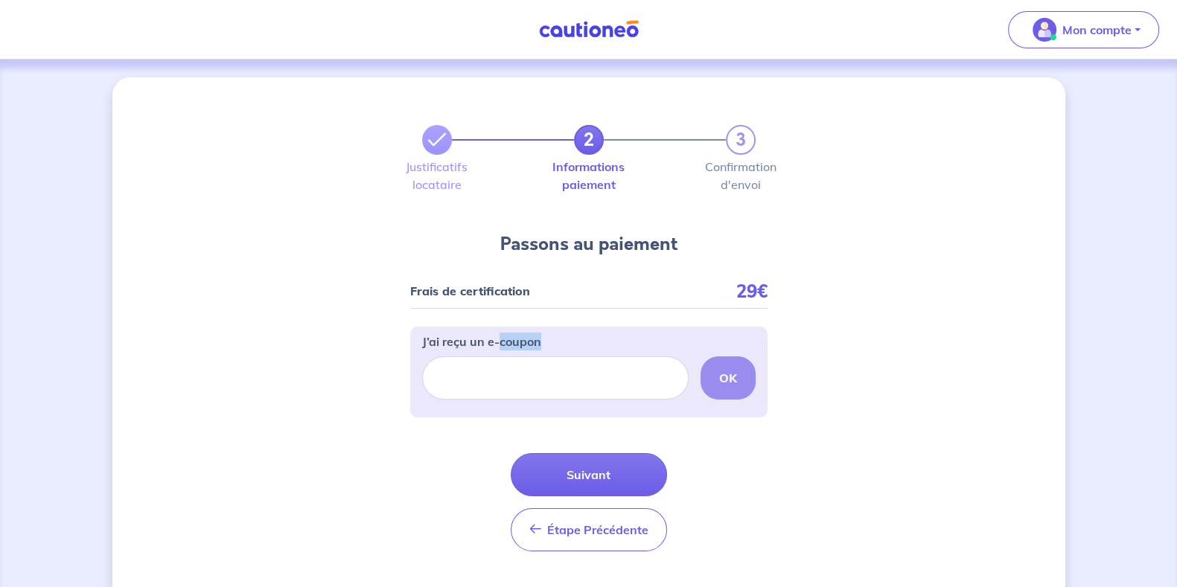
click at [503, 344] on p "J’ai reçu un e-coupon" at bounding box center [481, 342] width 119 height 18
click at [503, 357] on input "J’ai reçu un e-coupon" at bounding box center [555, 378] width 266 height 43
click at [503, 344] on p "J’ai reçu un e-coupon" at bounding box center [481, 342] width 119 height 18
click at [503, 357] on input "J’ai reçu un e-coupon" at bounding box center [555, 378] width 266 height 43
click at [508, 342] on p "J’ai reçu un e-coupon" at bounding box center [481, 342] width 119 height 18
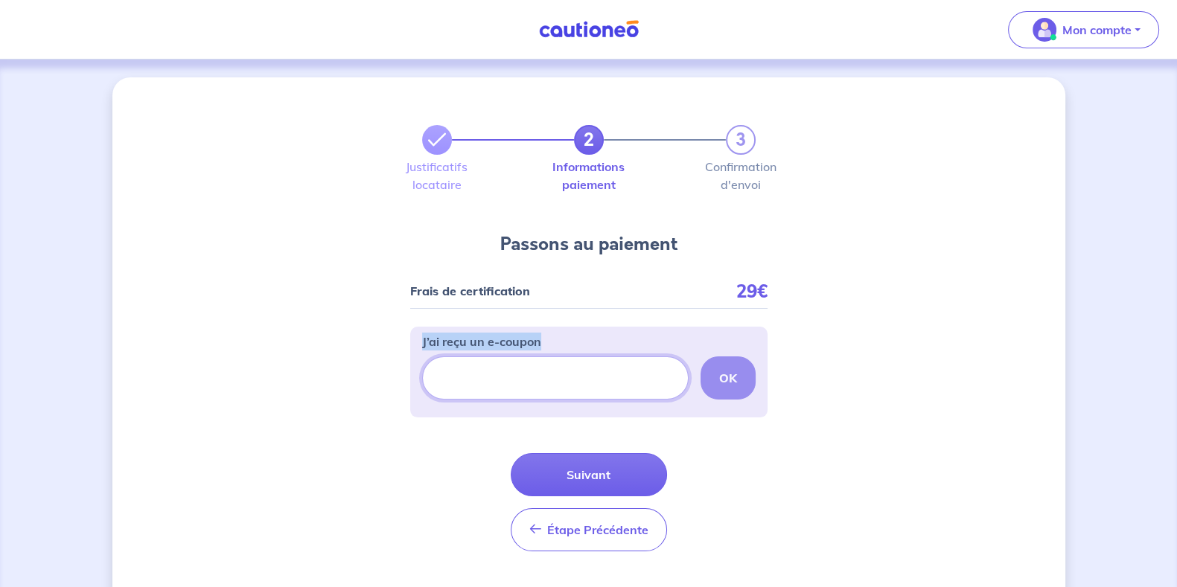
click at [508, 357] on input "J’ai reçu un e-coupon" at bounding box center [555, 378] width 266 height 43
click at [508, 342] on p "J’ai reçu un e-coupon" at bounding box center [481, 342] width 119 height 18
click at [508, 357] on input "J’ai reçu un e-coupon" at bounding box center [555, 378] width 266 height 43
click at [508, 342] on p "J’ai reçu un e-coupon" at bounding box center [481, 342] width 119 height 18
click at [508, 357] on input "J’ai reçu un e-coupon" at bounding box center [555, 378] width 266 height 43
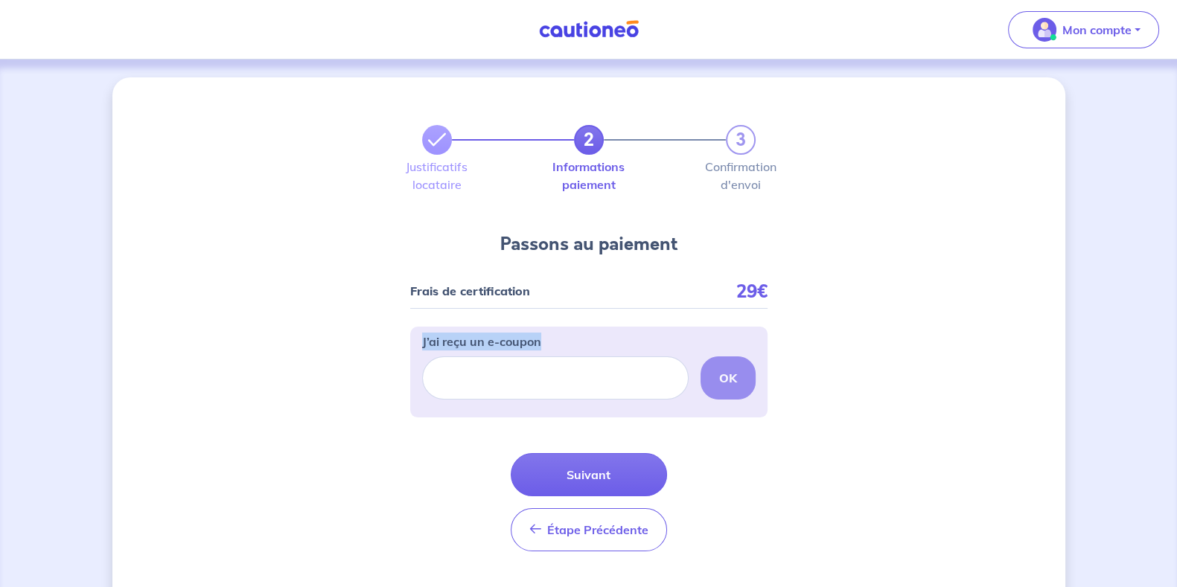
click at [511, 342] on p "J’ai reçu un e-coupon" at bounding box center [481, 342] width 119 height 18
click at [511, 357] on input "J’ai reçu un e-coupon" at bounding box center [555, 378] width 266 height 43
click at [524, 340] on p "J’ai reçu un e-coupon" at bounding box center [481, 342] width 119 height 18
click at [524, 357] on input "J’ai reçu un e-coupon" at bounding box center [555, 378] width 266 height 43
click at [524, 340] on p "J’ai reçu un e-coupon" at bounding box center [481, 342] width 119 height 18
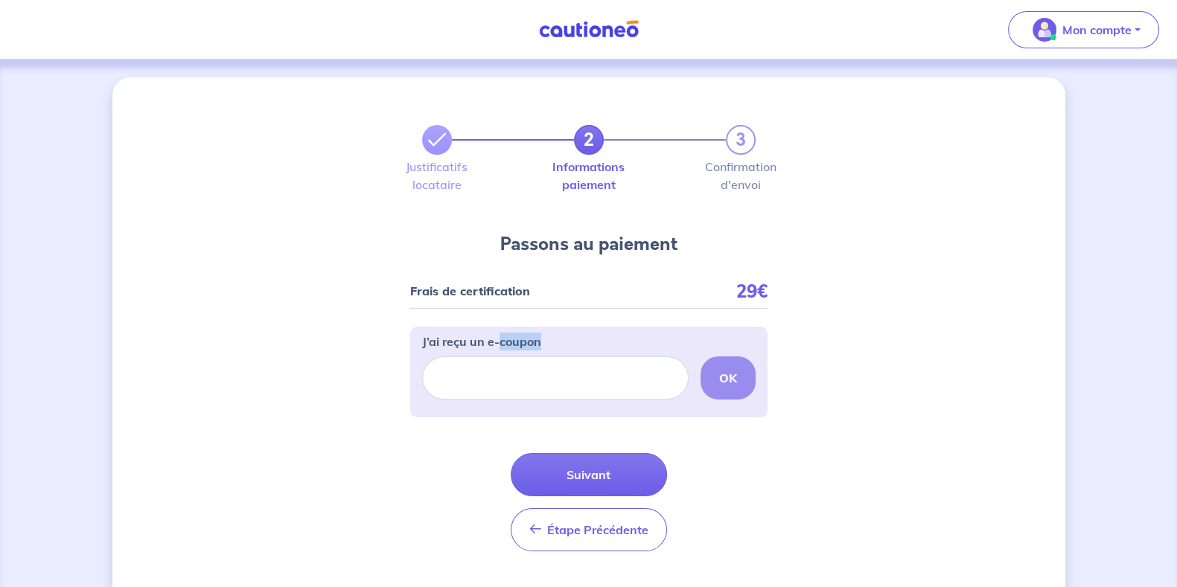
click at [524, 357] on input "J’ai reçu un e-coupon" at bounding box center [555, 378] width 266 height 43
click at [584, 336] on div "J’ai reçu un e-coupon OK" at bounding box center [588, 366] width 333 height 67
click at [568, 482] on button "Suivant" at bounding box center [589, 474] width 156 height 43
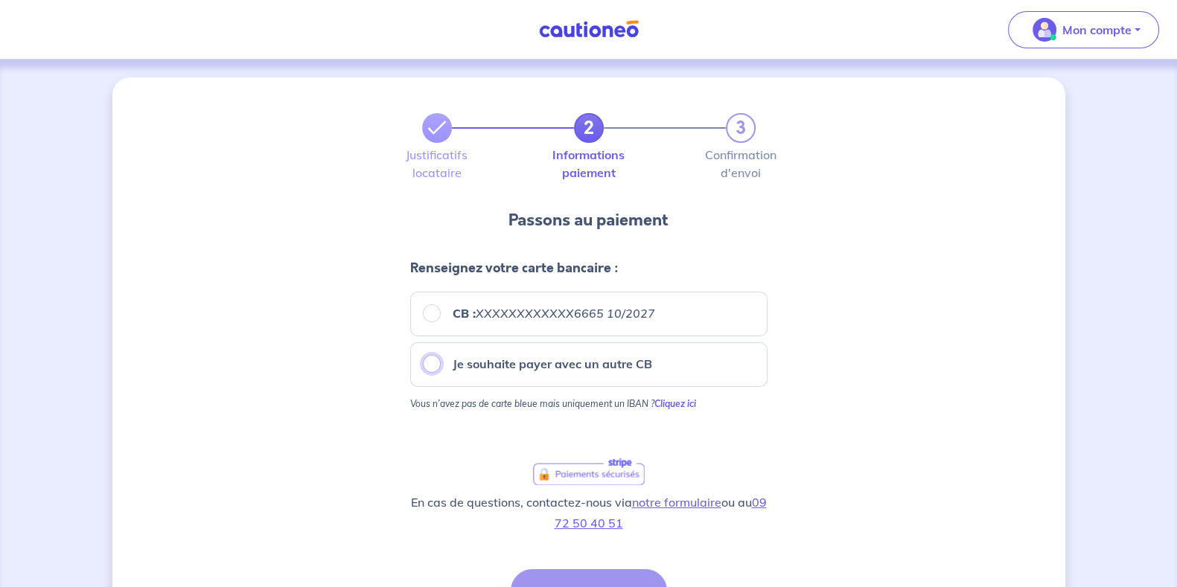
click at [428, 362] on input "Je souhaite payer avec un autre CB" at bounding box center [432, 364] width 18 height 18
radio input "true"
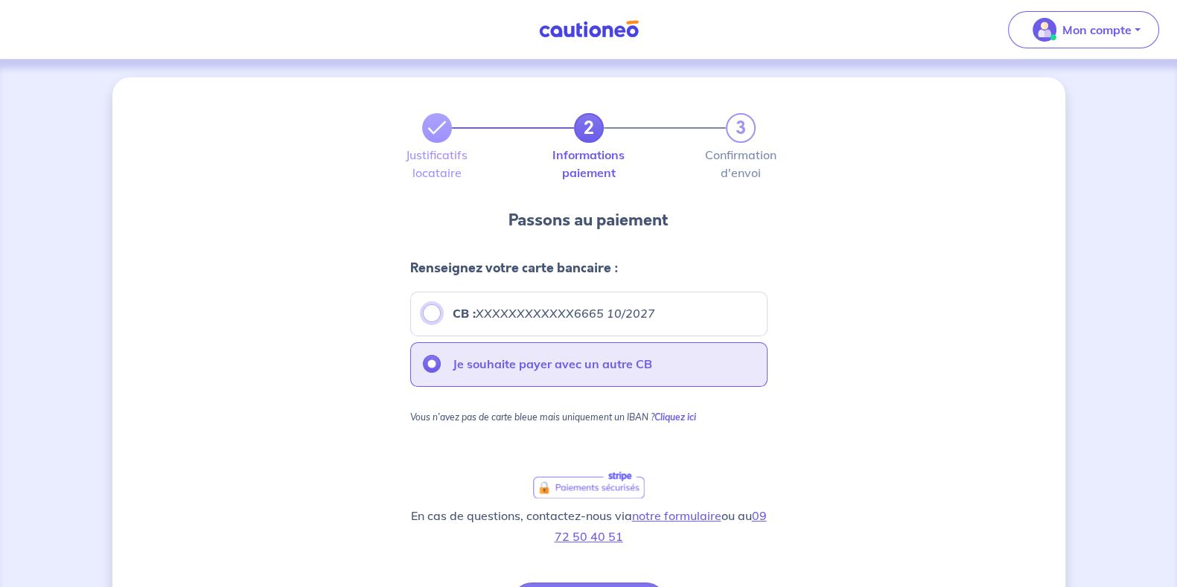
click at [433, 314] on input "CB : XXXXXXXXXXXX6665 10/2027" at bounding box center [432, 313] width 18 height 18
radio input "true"
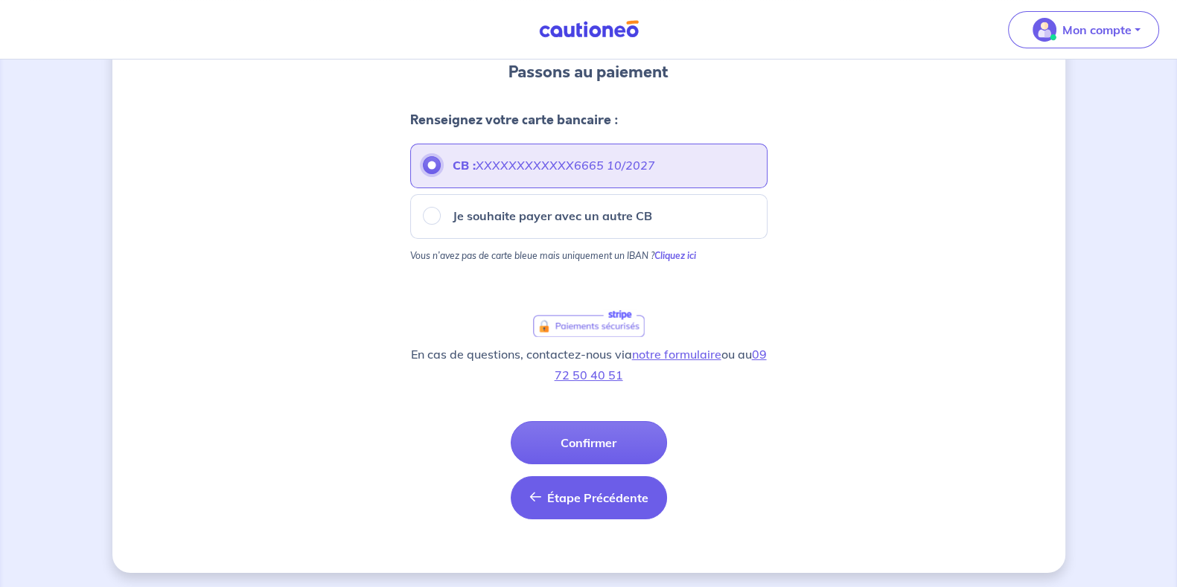
scroll to position [150, 0]
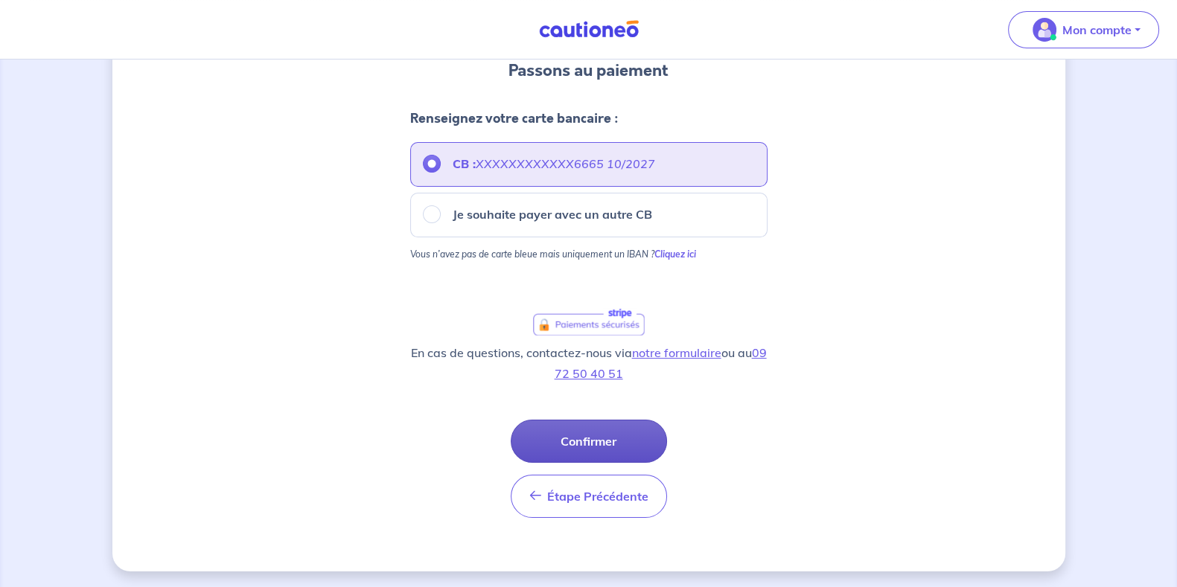
click at [579, 422] on button "Confirmer" at bounding box center [589, 441] width 156 height 43
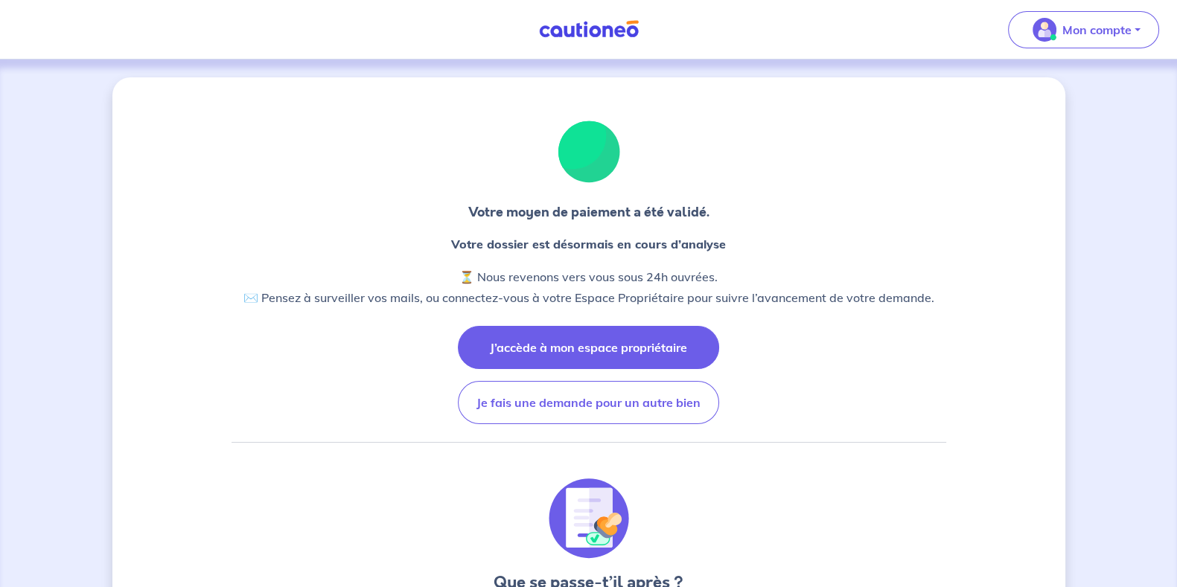
click at [638, 340] on button "J’accède à mon espace propriétaire" at bounding box center [588, 347] width 261 height 43
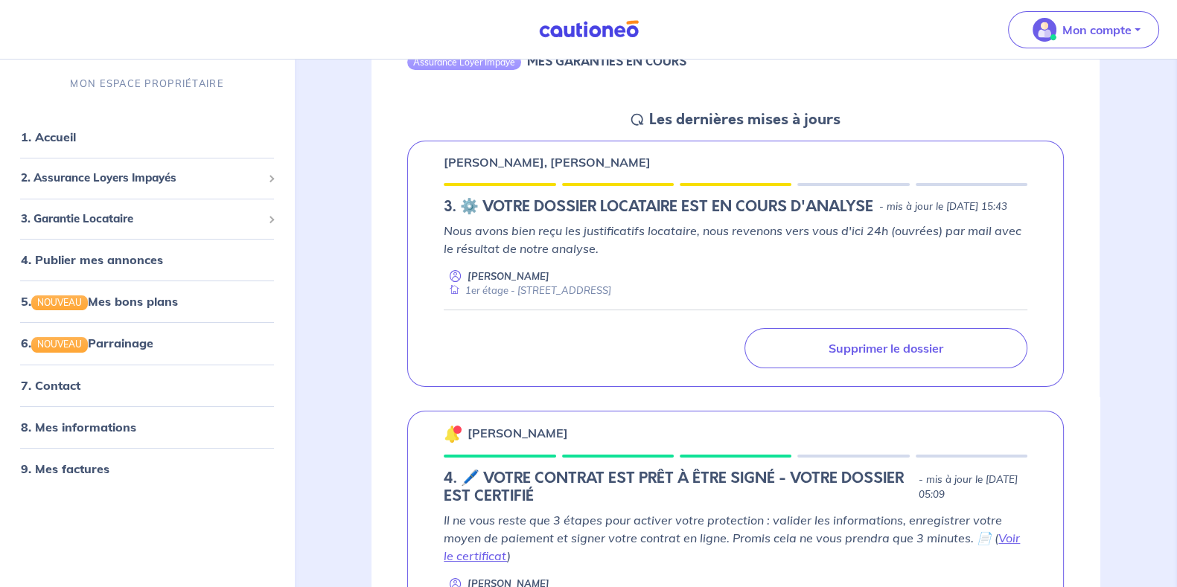
scroll to position [186, 0]
click at [741, 251] on p "Nous avons bien reçu les justificatifs locataire, nous revenons vers vous d'ici…" at bounding box center [736, 241] width 584 height 36
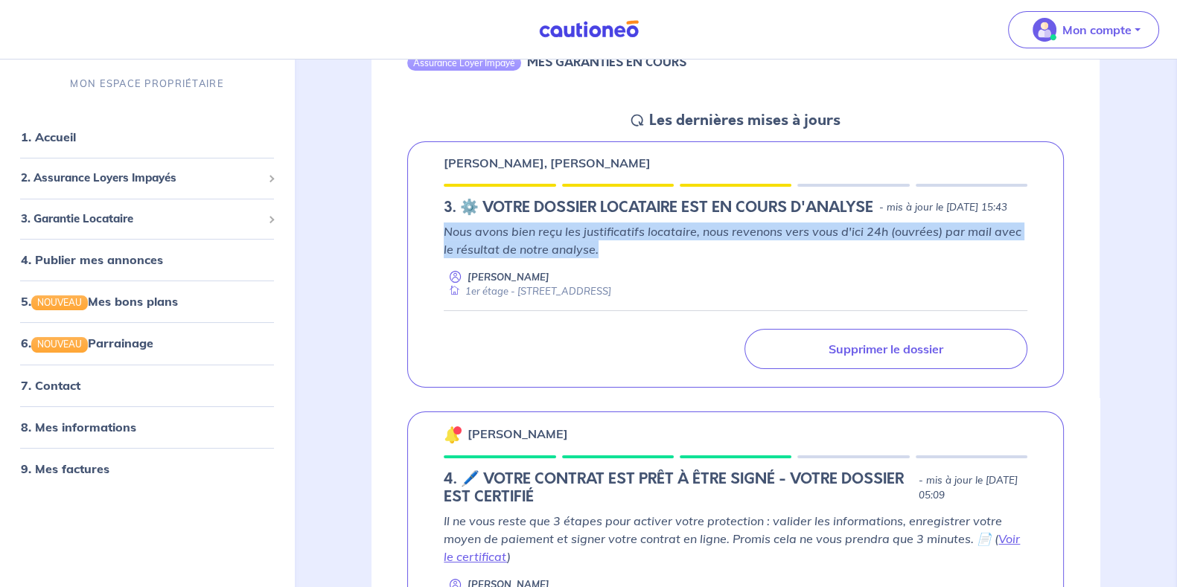
click at [741, 251] on p "Nous avons bien reçu les justificatifs locataire, nous revenons vers vous d'ici…" at bounding box center [736, 241] width 584 height 36
click at [741, 249] on p "Nous avons bien reçu les justificatifs locataire, nous revenons vers vous d'ici…" at bounding box center [736, 241] width 584 height 36
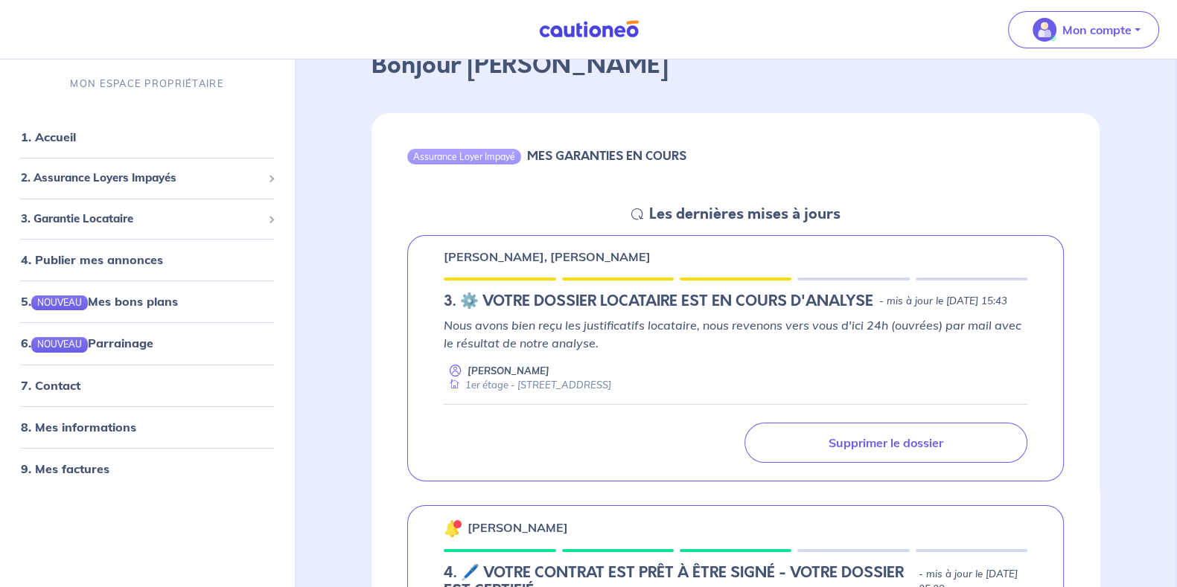
scroll to position [92, 0]
click at [867, 184] on div "Assurance Loyer Impayé MES GARANTIES EN COURS" at bounding box center [735, 159] width 728 height 92
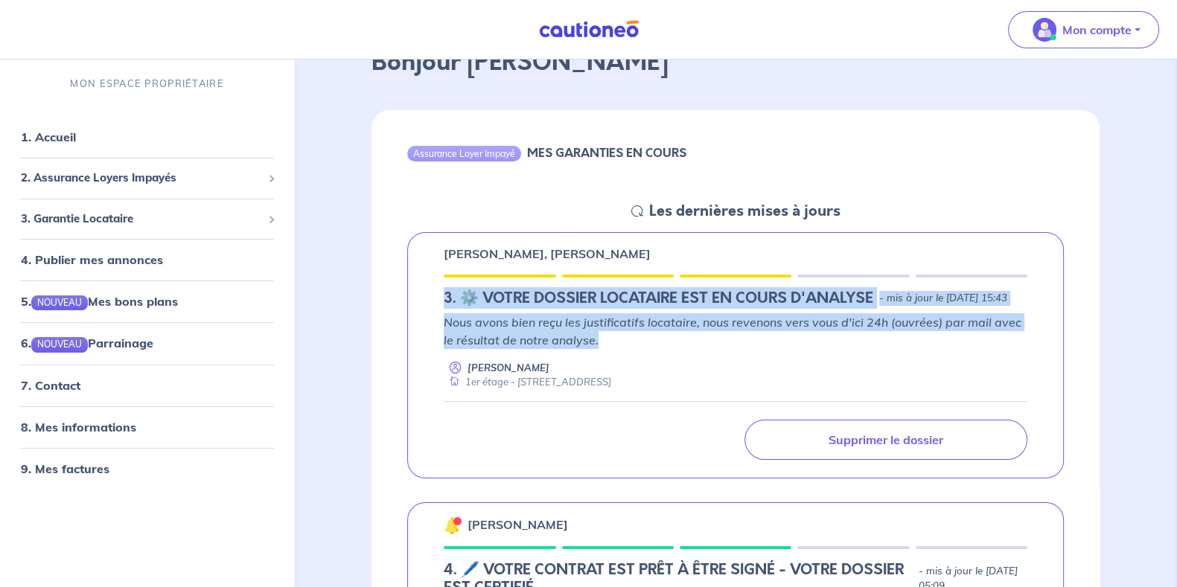
scroll to position [95, 0]
drag, startPoint x: 442, startPoint y: 303, endPoint x: 748, endPoint y: 392, distance: 318.5
click at [765, 400] on div "Nathan Soubes, Faustine Soubes 3.︎ ⚙️ VOTRE DOSSIER LOCATAIRE EST EN COURS D'AN…" at bounding box center [735, 356] width 657 height 247
click at [718, 385] on div "Nicolas Veron 1er étage - 268 Boulevard des Epinettes 01220 Divonne-les-Bains" at bounding box center [736, 376] width 584 height 29
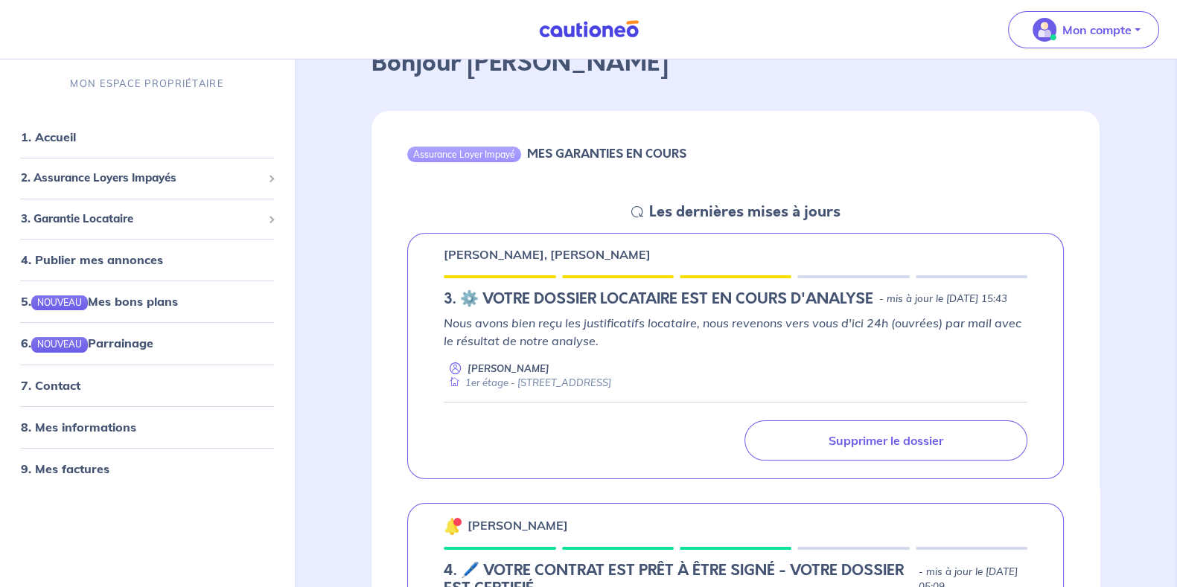
click at [608, 344] on p "Nous avons bien reçu les justificatifs locataire, nous revenons vers vous d'ici…" at bounding box center [736, 332] width 584 height 36
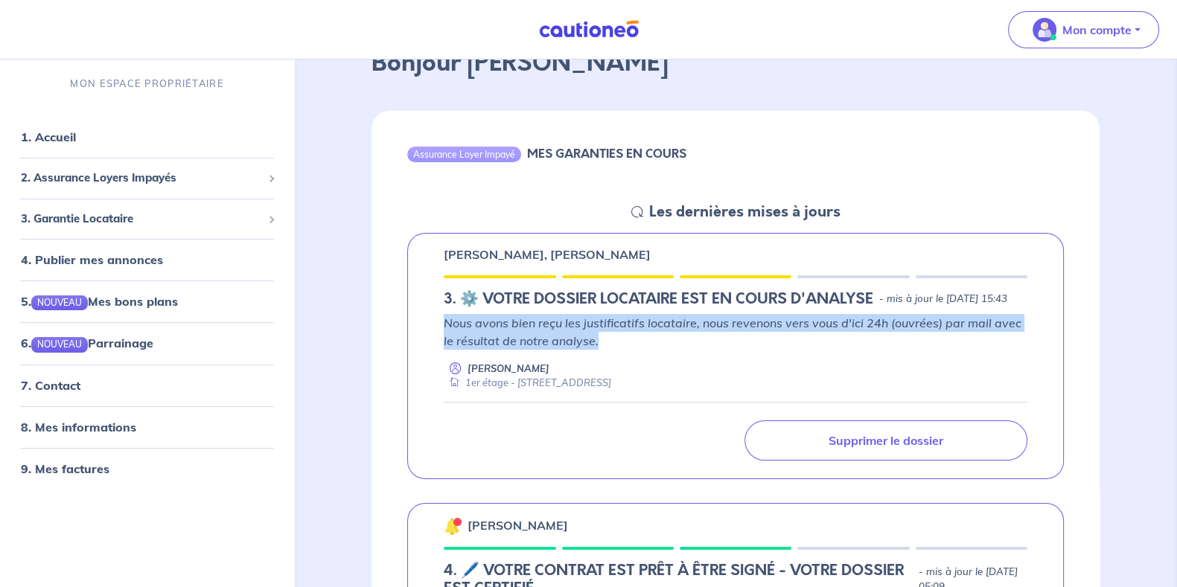
click at [608, 344] on p "Nous avons bien reçu les justificatifs locataire, nous revenons vers vous d'ici…" at bounding box center [736, 332] width 584 height 36
click at [607, 341] on p "Nous avons bien reçu les justificatifs locataire, nous revenons vers vous d'ici…" at bounding box center [736, 332] width 584 height 36
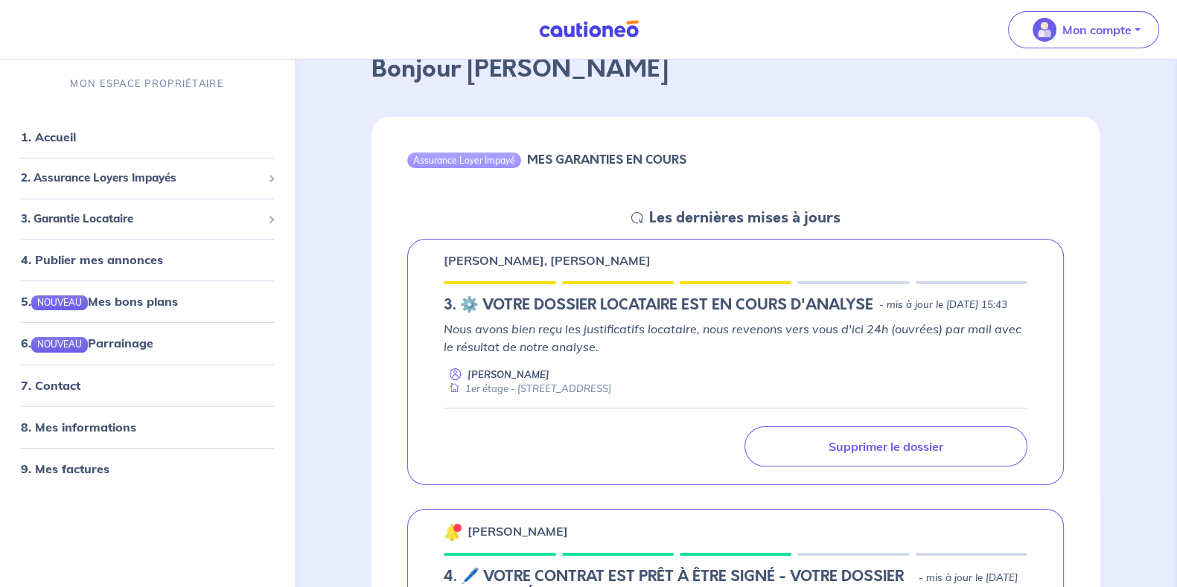
scroll to position [90, 0]
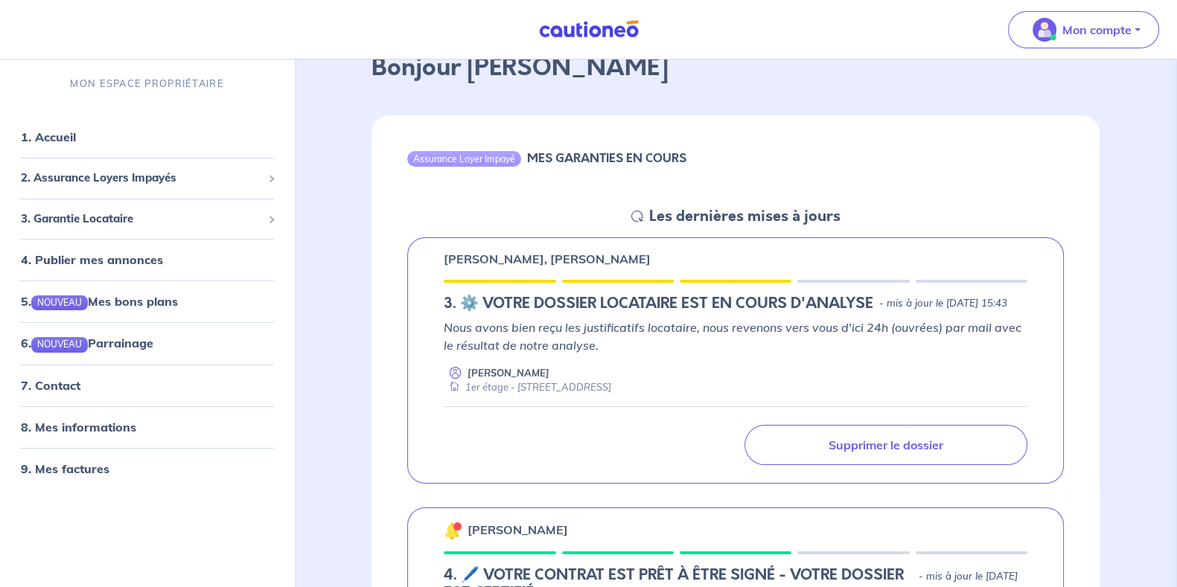
click at [623, 148] on div "Assurance Loyer Impayé MES GARANTIES EN COURS" at bounding box center [735, 161] width 728 height 92
click at [623, 144] on div "Assurance Loyer Impayé MES GARANTIES EN COURS" at bounding box center [735, 161] width 728 height 92
click at [623, 135] on div "Assurance Loyer Impayé MES GARANTIES EN COURS" at bounding box center [735, 161] width 728 height 92
click at [662, 141] on div "Assurance Loyer Impayé MES GARANTIES EN COURS" at bounding box center [735, 161] width 728 height 92
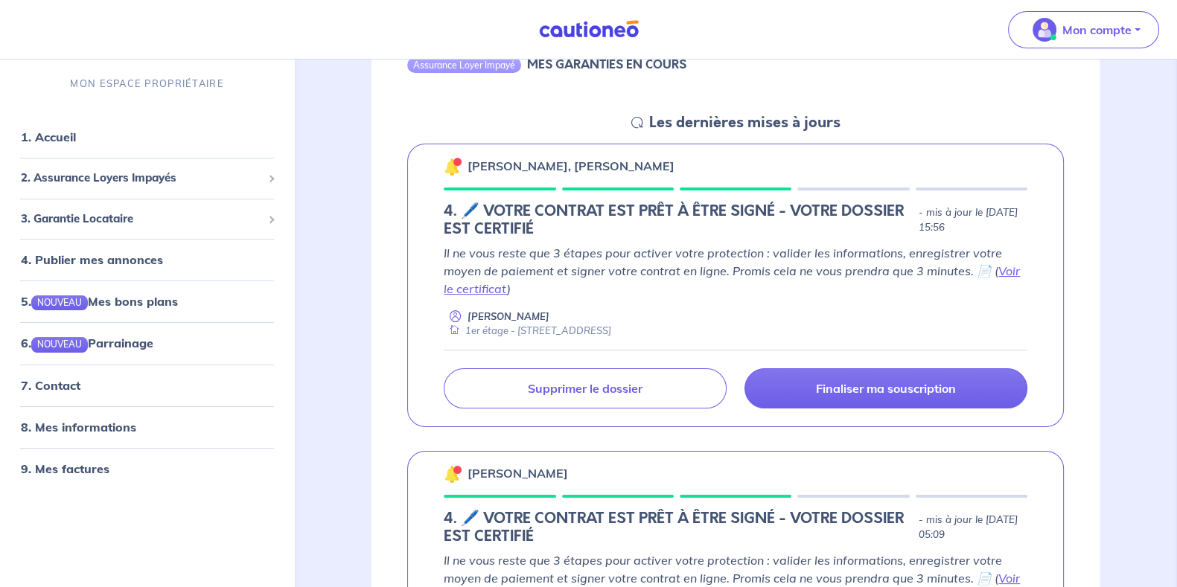
scroll to position [185, 0]
click at [1009, 271] on link "Voir le certificat" at bounding box center [732, 279] width 576 height 33
click at [1005, 269] on link "Voir le certificat" at bounding box center [732, 279] width 576 height 33
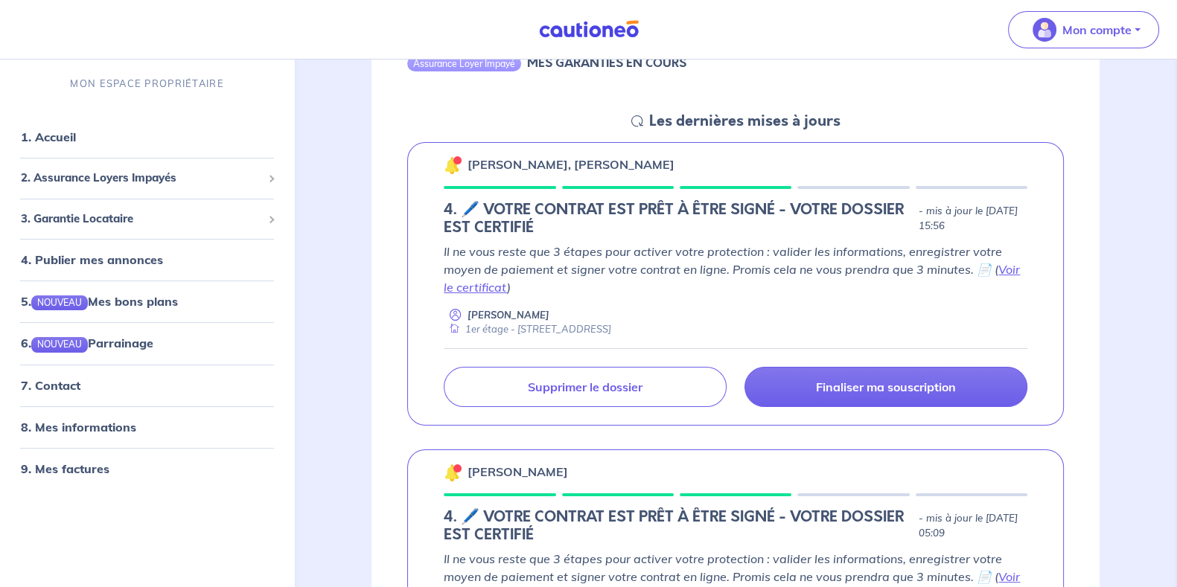
scroll to position [186, 0]
